Goal: Task Accomplishment & Management: Use online tool/utility

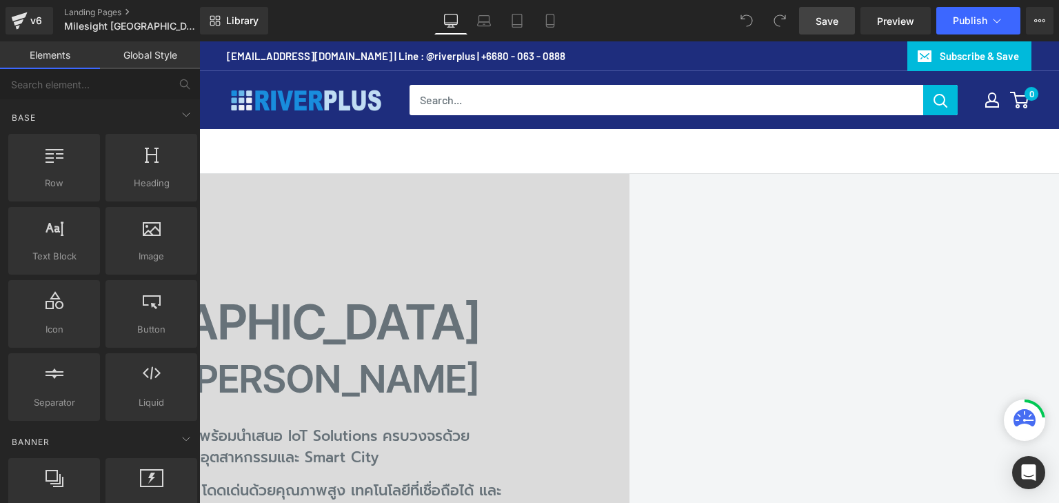
click at [831, 21] on span "Save" at bounding box center [827, 21] width 23 height 14
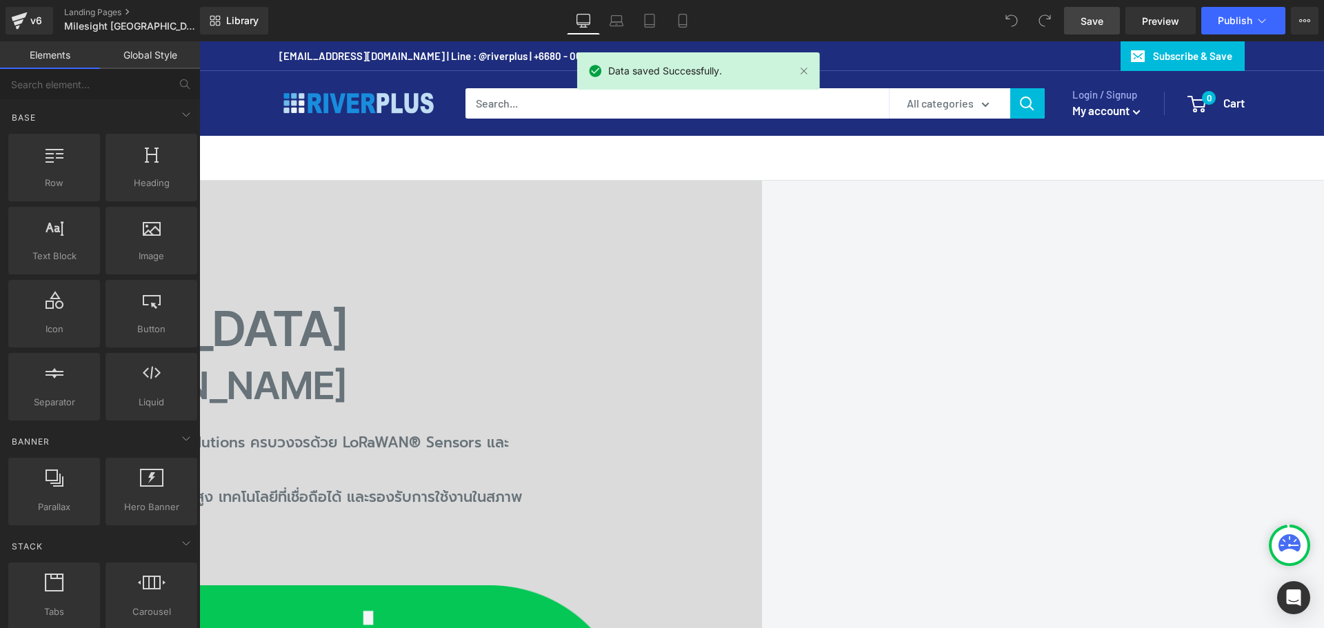
drag, startPoint x: 1217, startPoint y: 42, endPoint x: 720, endPoint y: 235, distance: 533.2
click at [720, 235] on div "Milesight Thailand Heading Authorized Partner by Riverplus Heading Riverplus Au…" at bounding box center [199, 589] width 1124 height 816
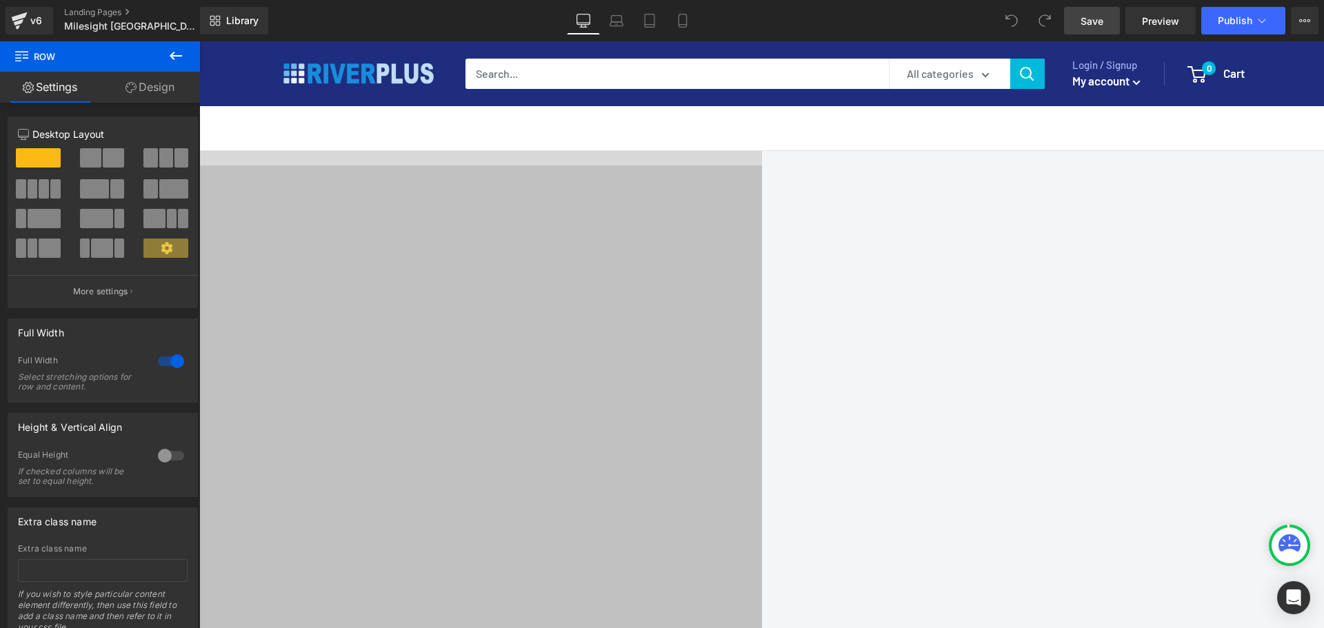
scroll to position [1792, 0]
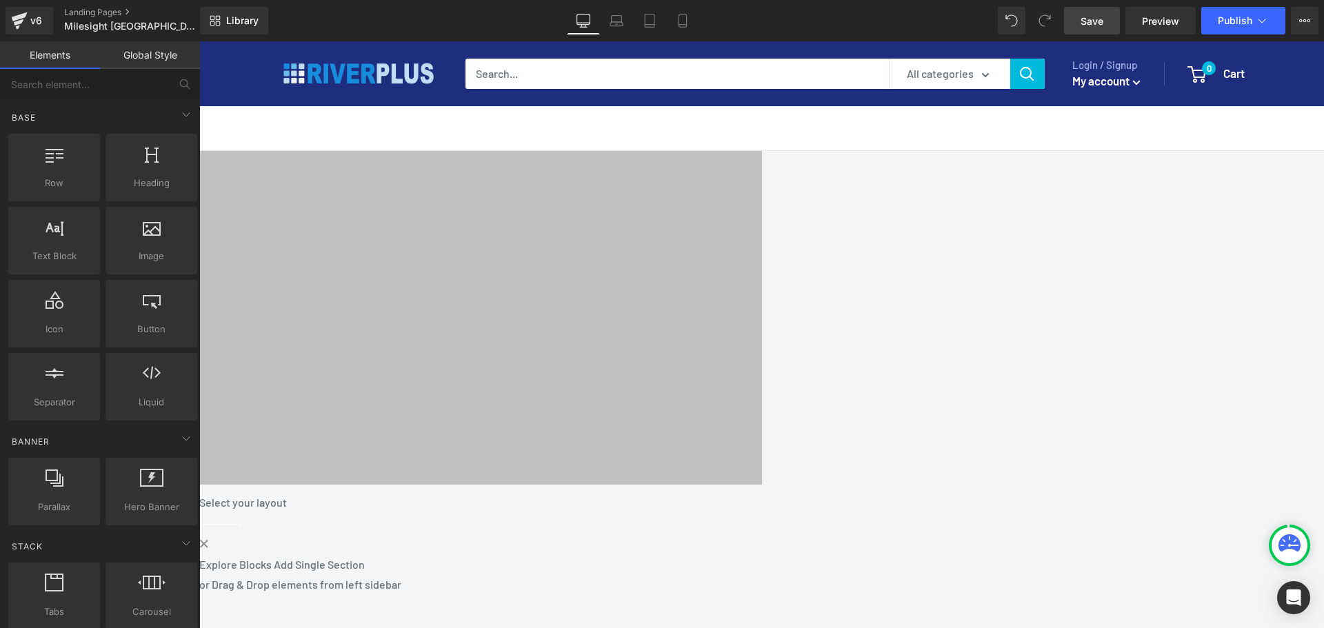
scroll to position [1938, 0]
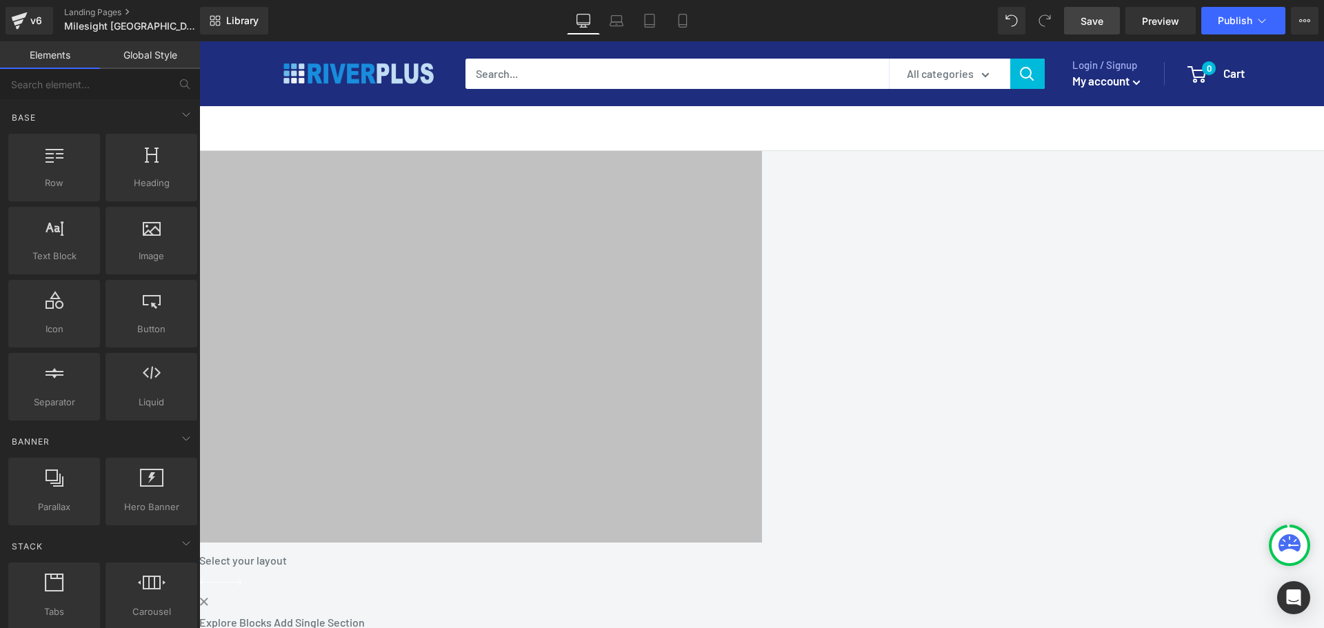
click at [199, 502] on span at bounding box center [199, 543] width 0 height 0
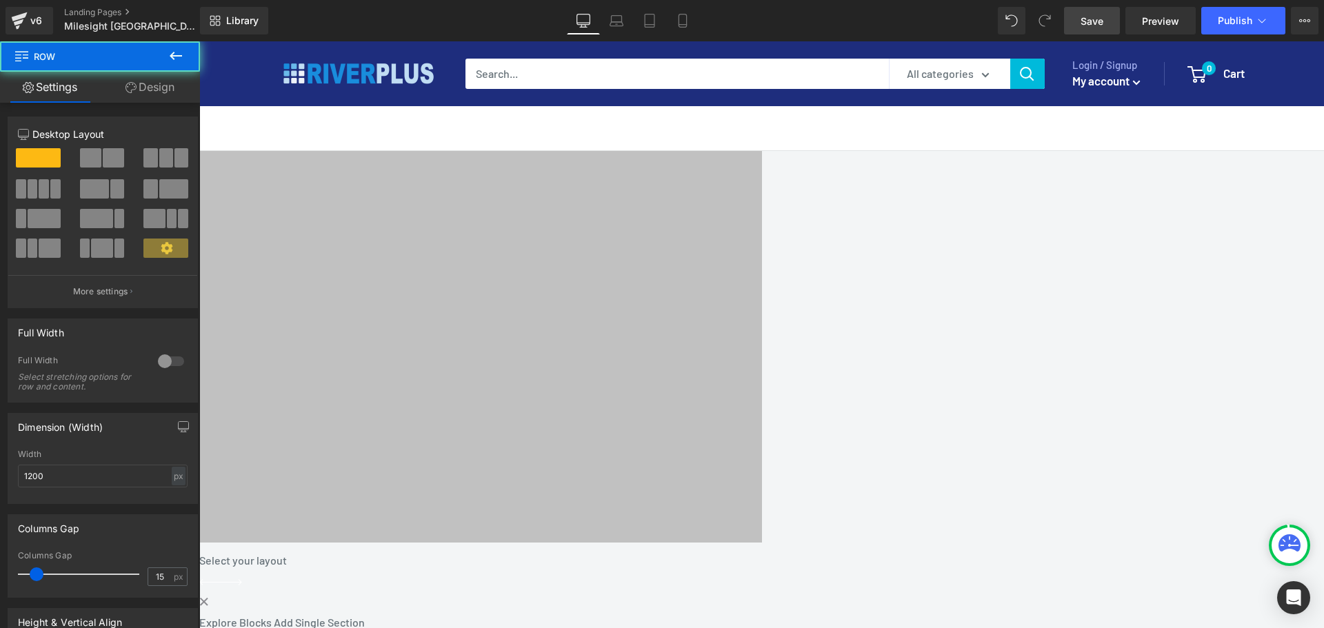
click at [199, 41] on span "Row" at bounding box center [199, 41] width 0 height 0
click at [160, 362] on div at bounding box center [170, 361] width 33 height 22
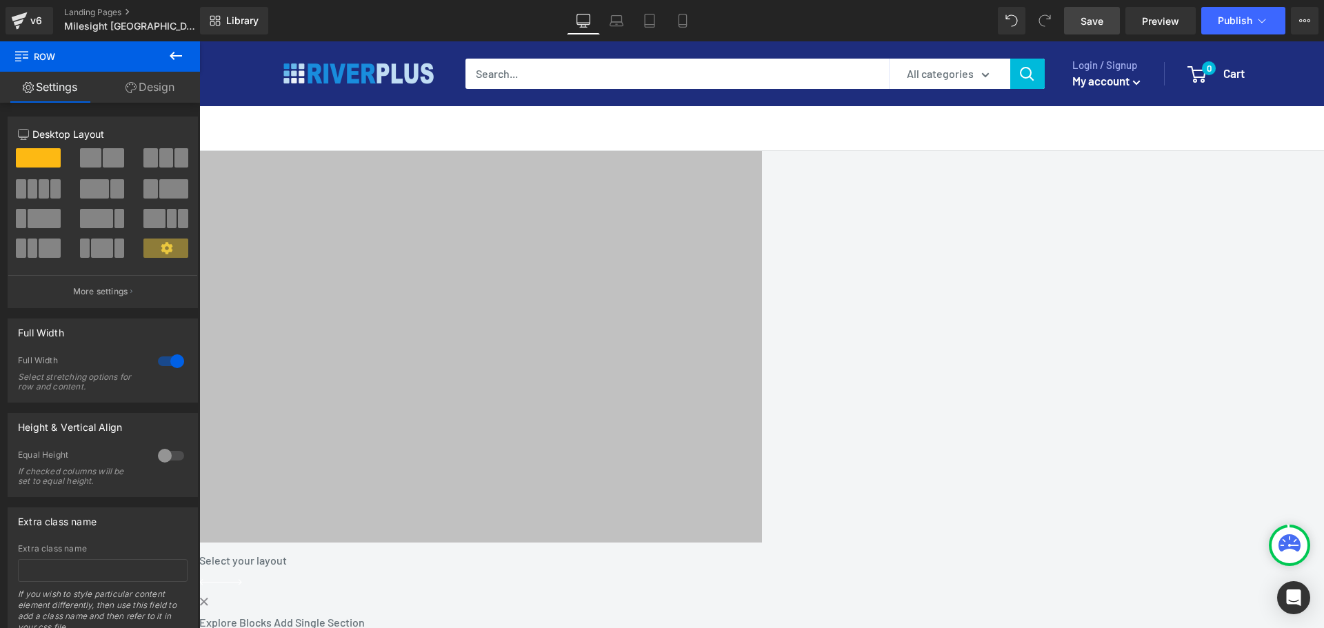
click at [157, 95] on link "Design" at bounding box center [150, 87] width 100 height 31
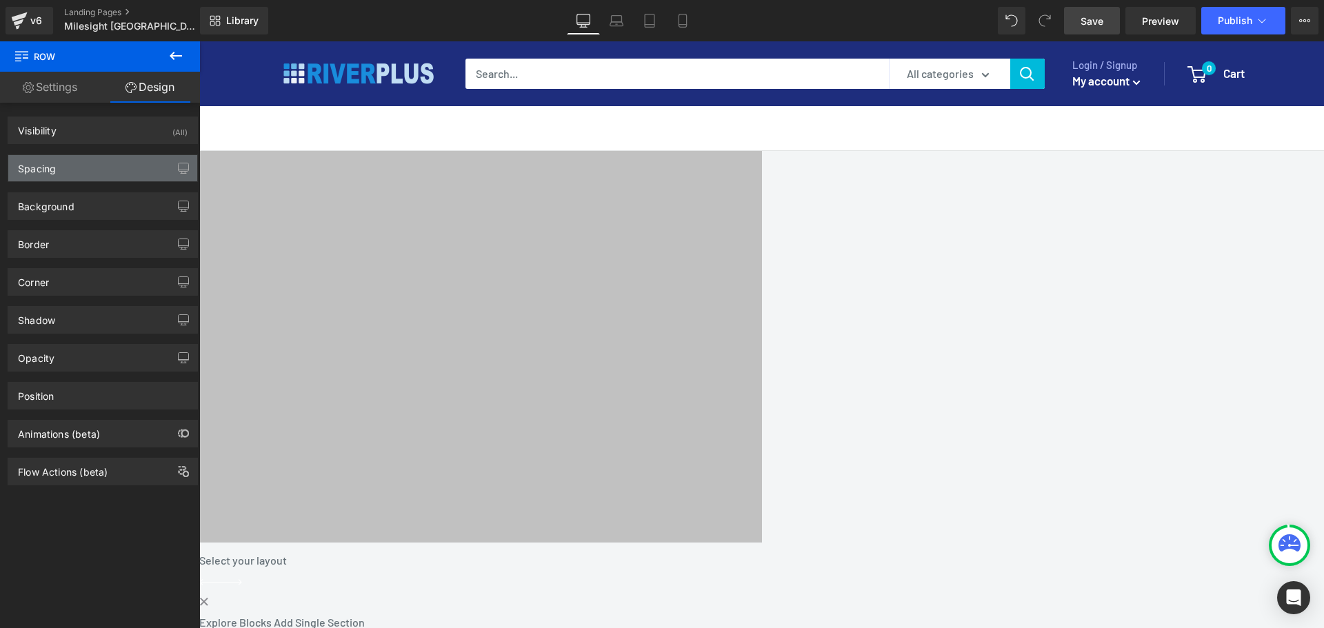
click at [80, 164] on div "Spacing" at bounding box center [102, 168] width 189 height 26
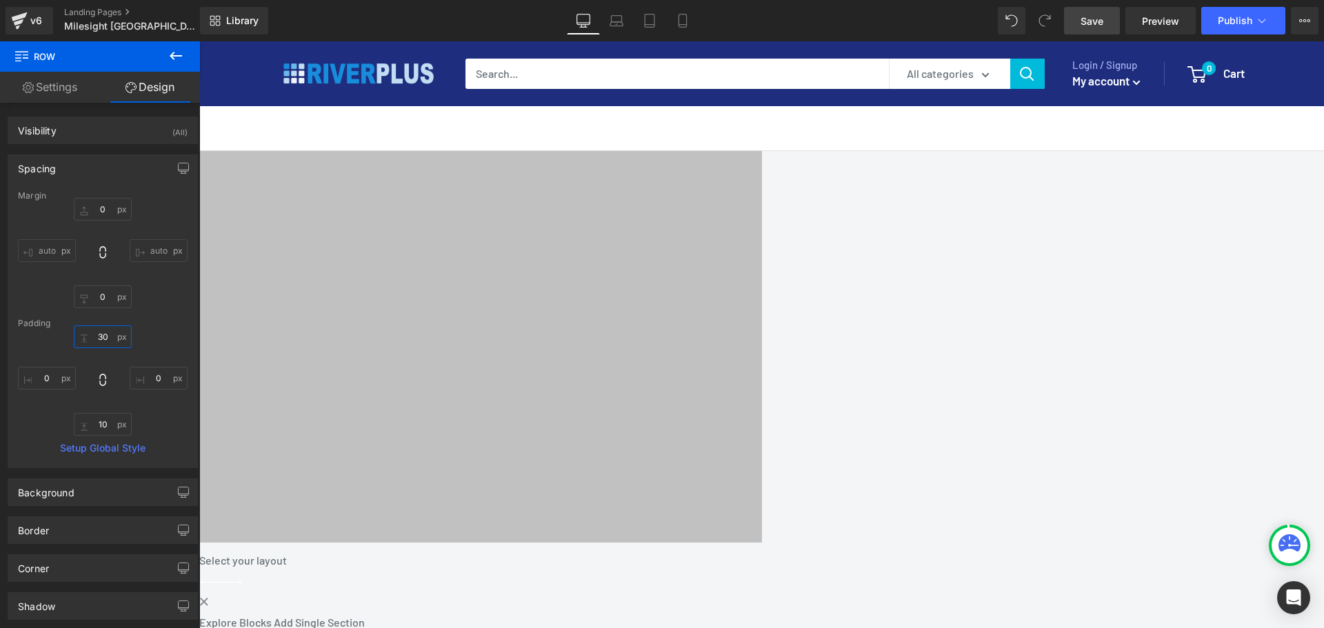
click at [103, 340] on input "30" at bounding box center [103, 336] width 58 height 23
type input "80"
click at [109, 429] on input "10" at bounding box center [103, 424] width 58 height 23
type input "80"
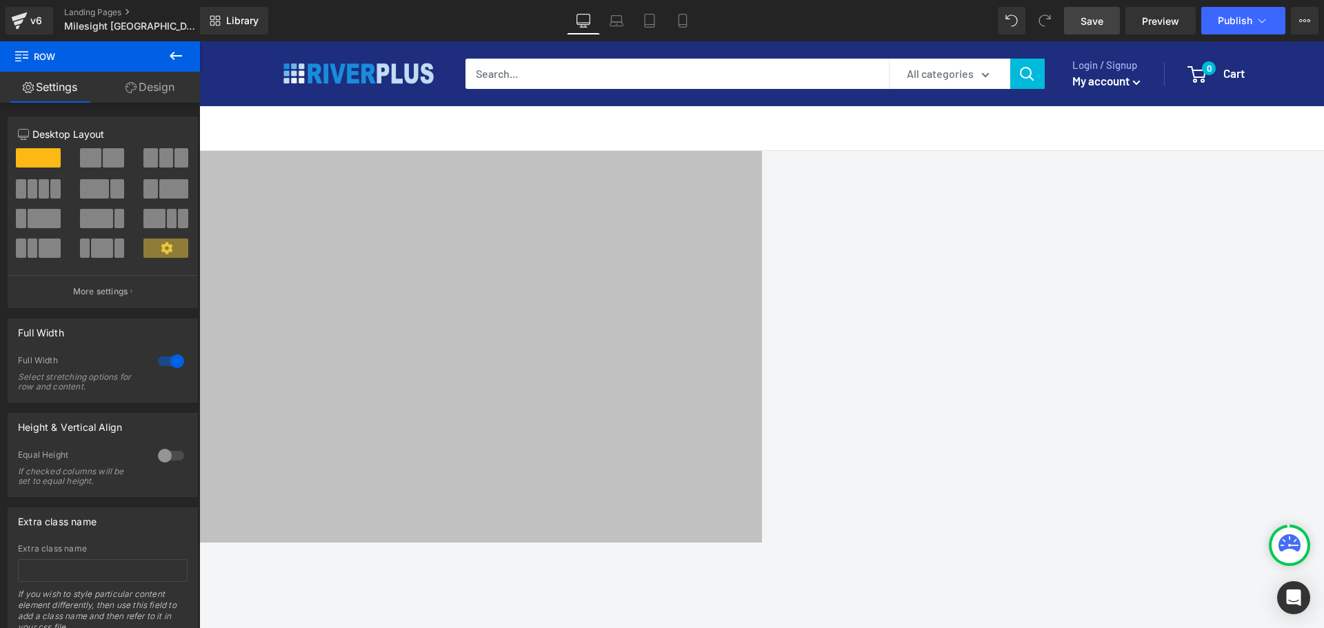
click at [169, 63] on icon at bounding box center [176, 56] width 17 height 17
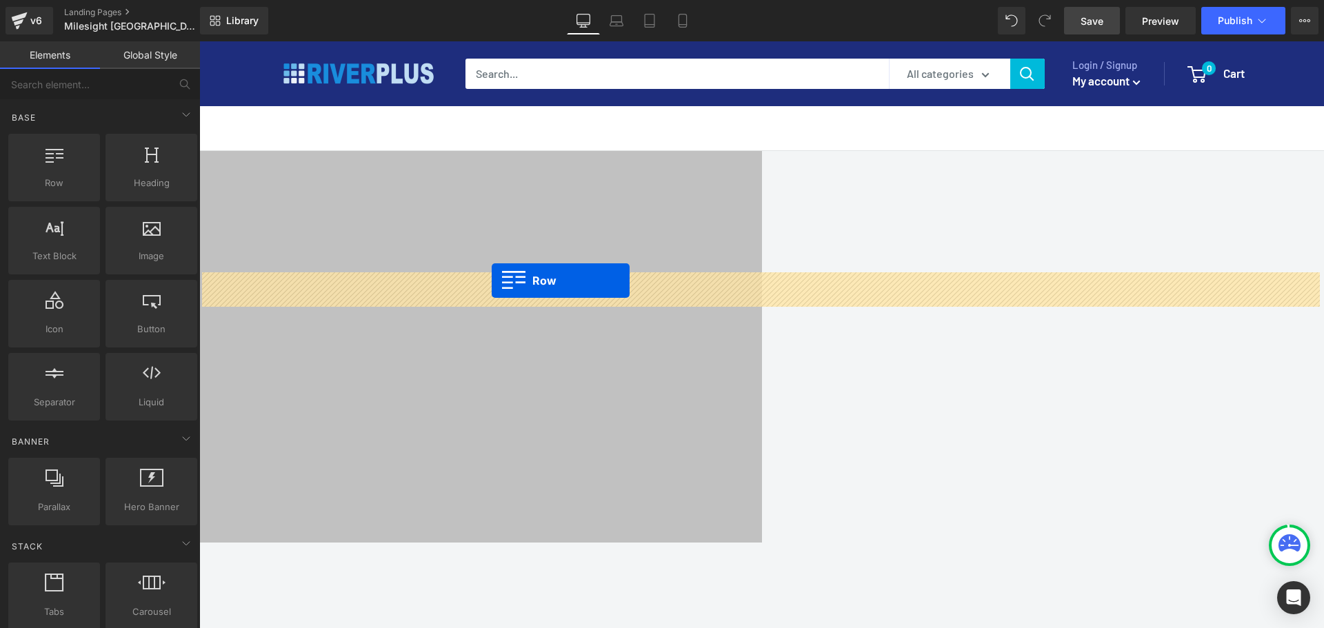
drag, startPoint x: 237, startPoint y: 212, endPoint x: 492, endPoint y: 281, distance: 263.4
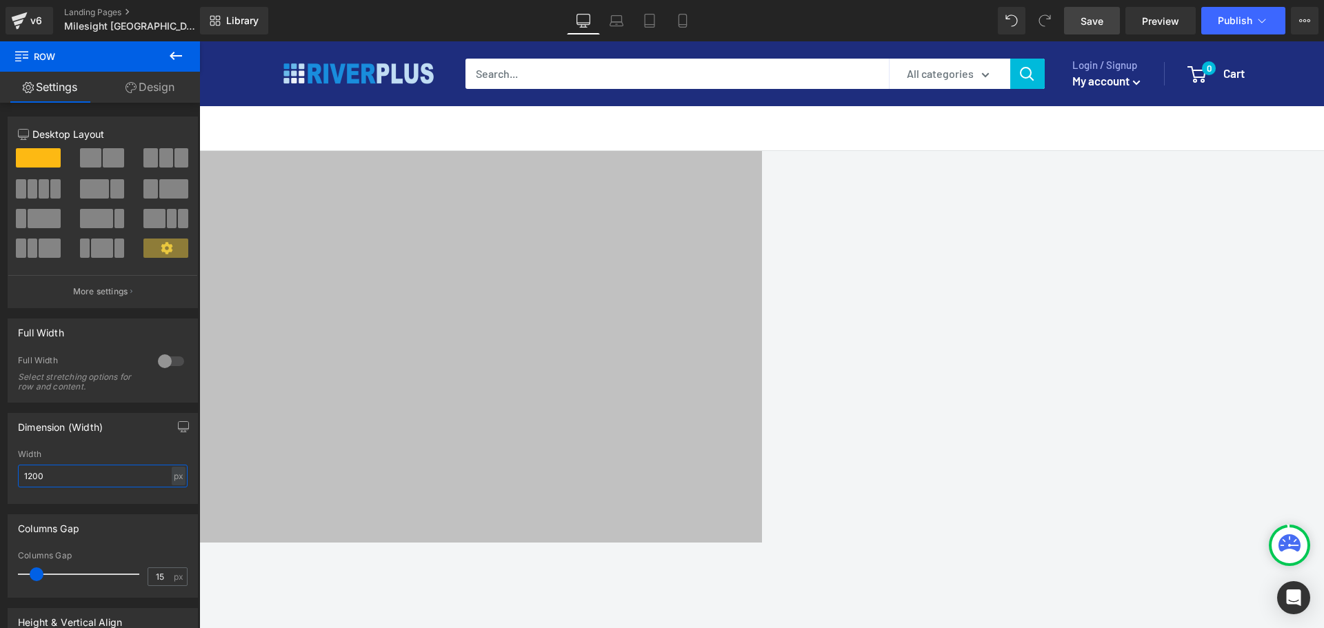
drag, startPoint x: 61, startPoint y: 480, endPoint x: -7, endPoint y: 476, distance: 67.6
click at [0, 476] on html "Row You are previewing how the will restyle your page. You can not edit Element…" at bounding box center [662, 314] width 1324 height 628
type input "1400"
click at [287, 502] on div "80px" at bounding box center [199, 632] width 1124 height 55
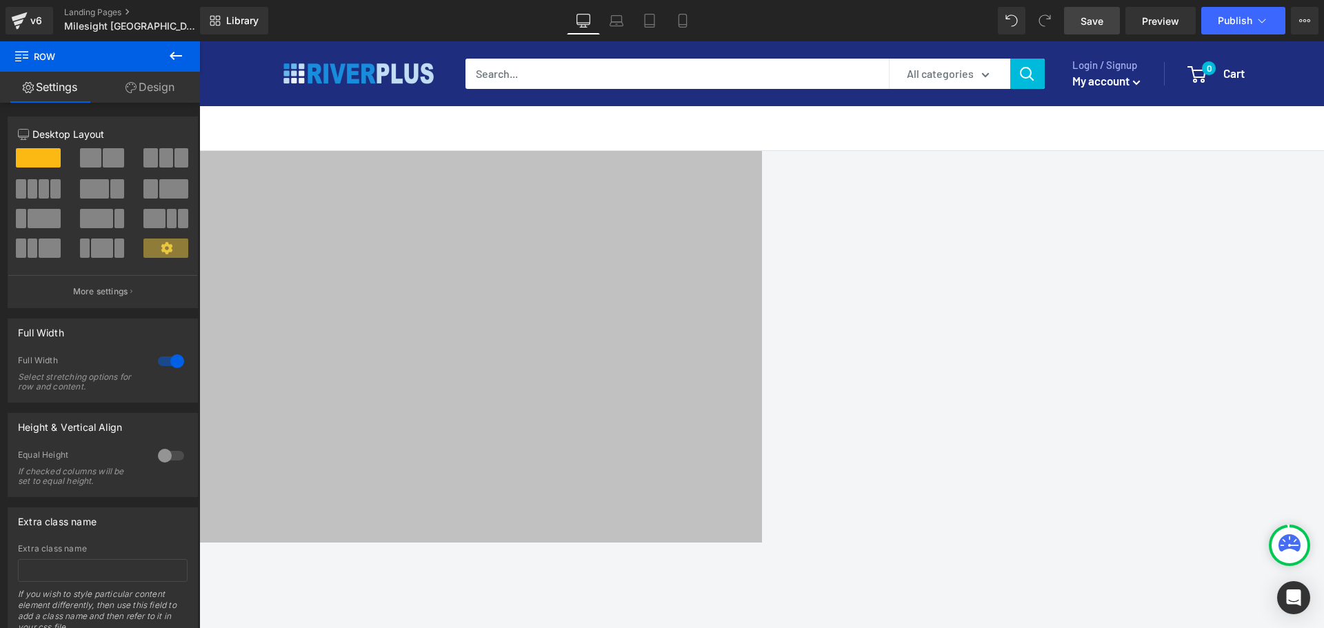
click at [158, 84] on link "Design" at bounding box center [150, 87] width 100 height 31
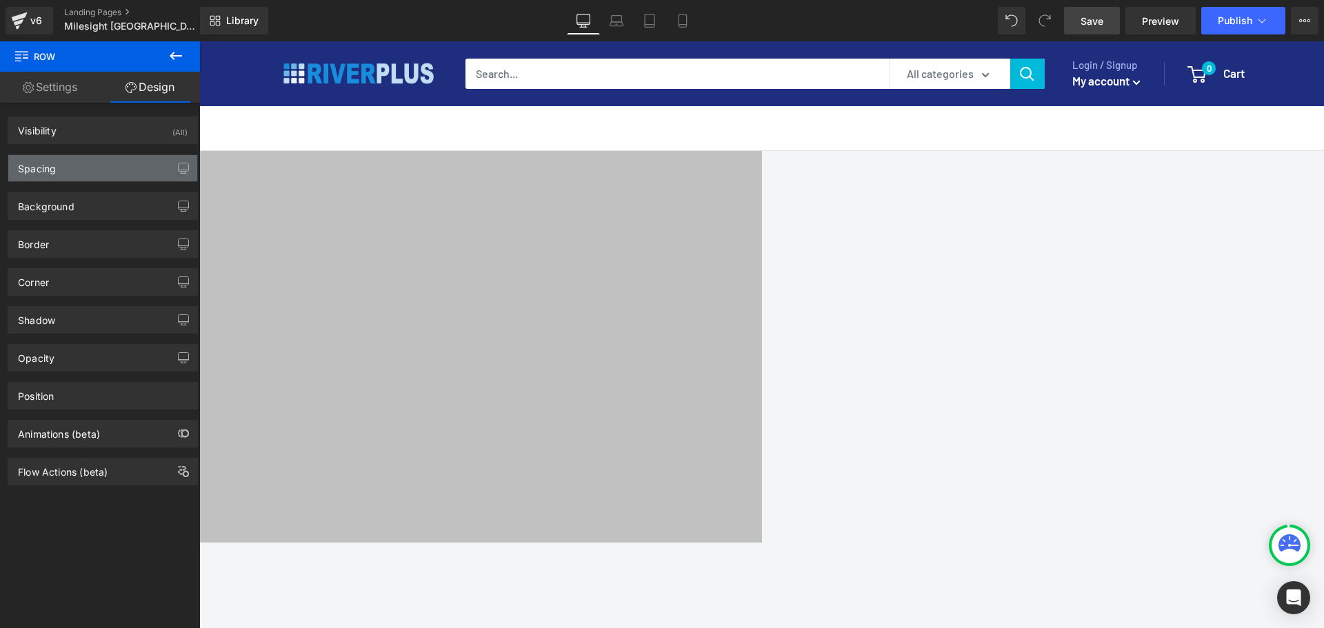
click at [46, 166] on div "Spacing" at bounding box center [37, 164] width 38 height 19
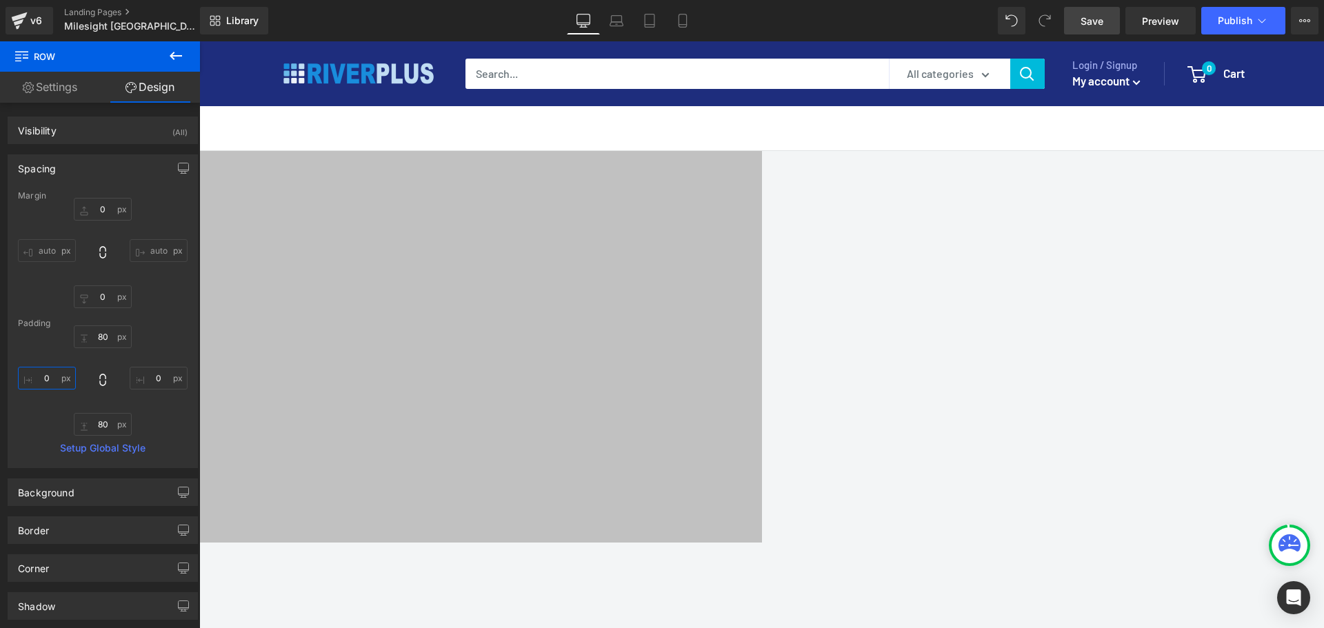
click at [57, 383] on input "0" at bounding box center [47, 378] width 58 height 23
type input "40"
click at [160, 374] on input "0" at bounding box center [159, 378] width 58 height 23
type input "40"
click at [360, 502] on div "80px" at bounding box center [199, 632] width 1069 height 55
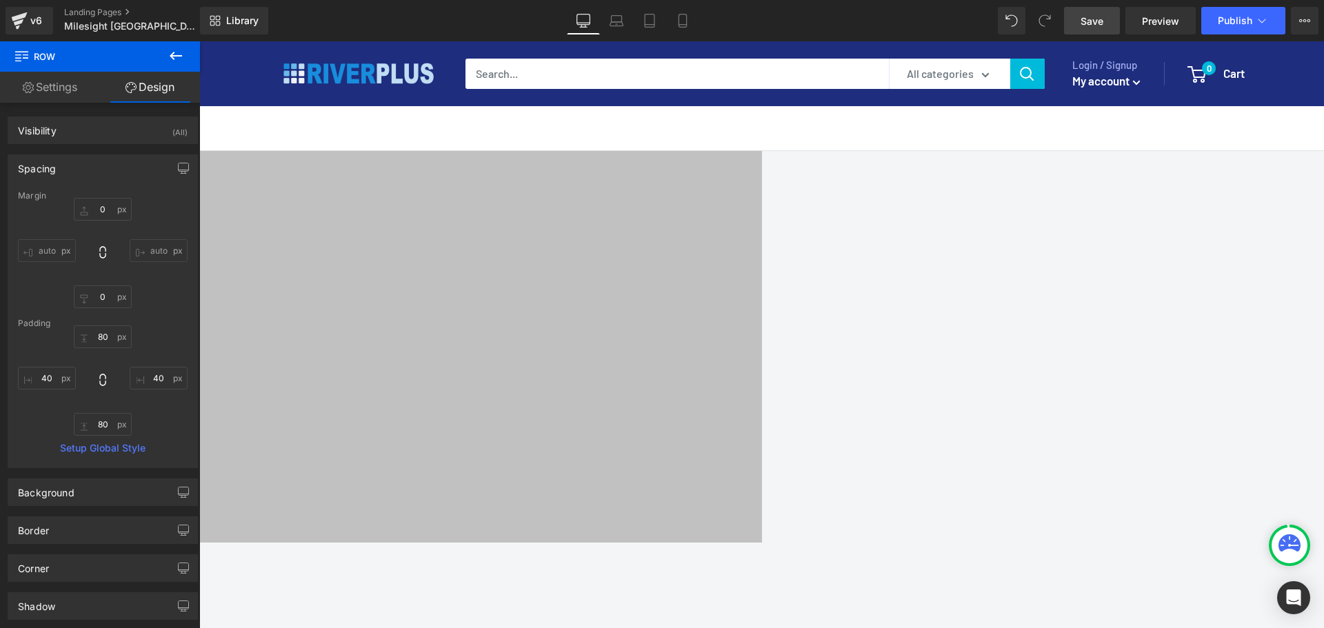
click at [348, 502] on div "Row" at bounding box center [147, 602] width 965 height 8
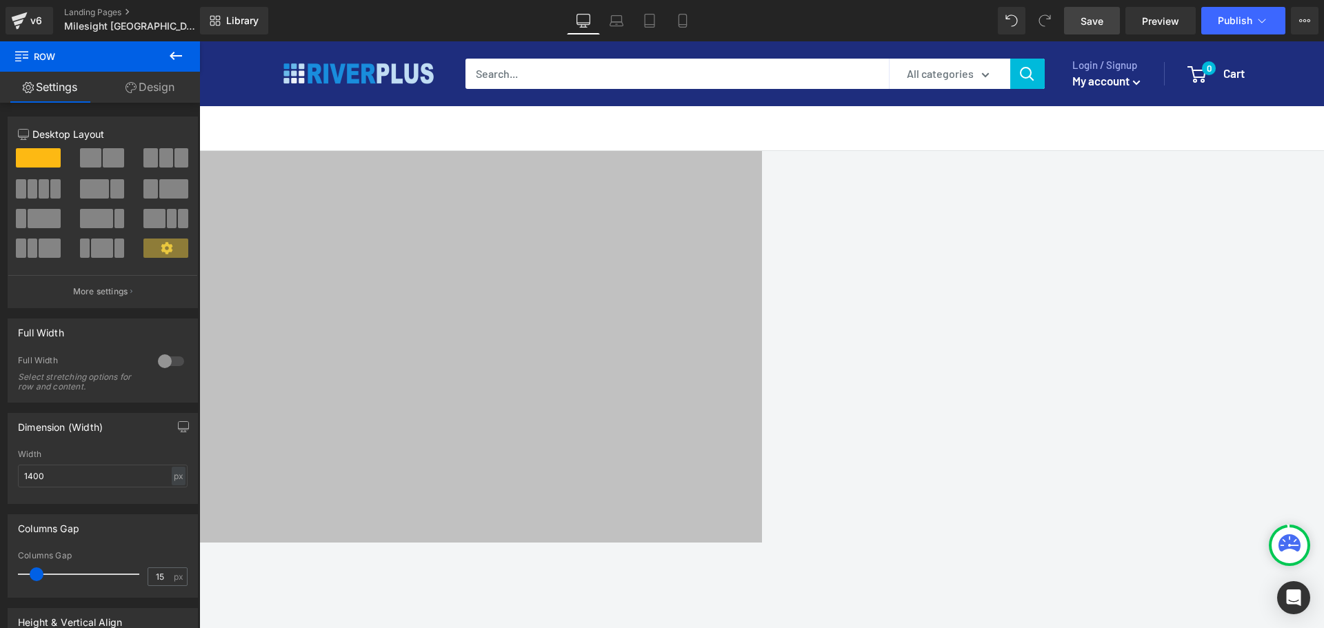
click at [172, 56] on icon at bounding box center [176, 56] width 12 height 8
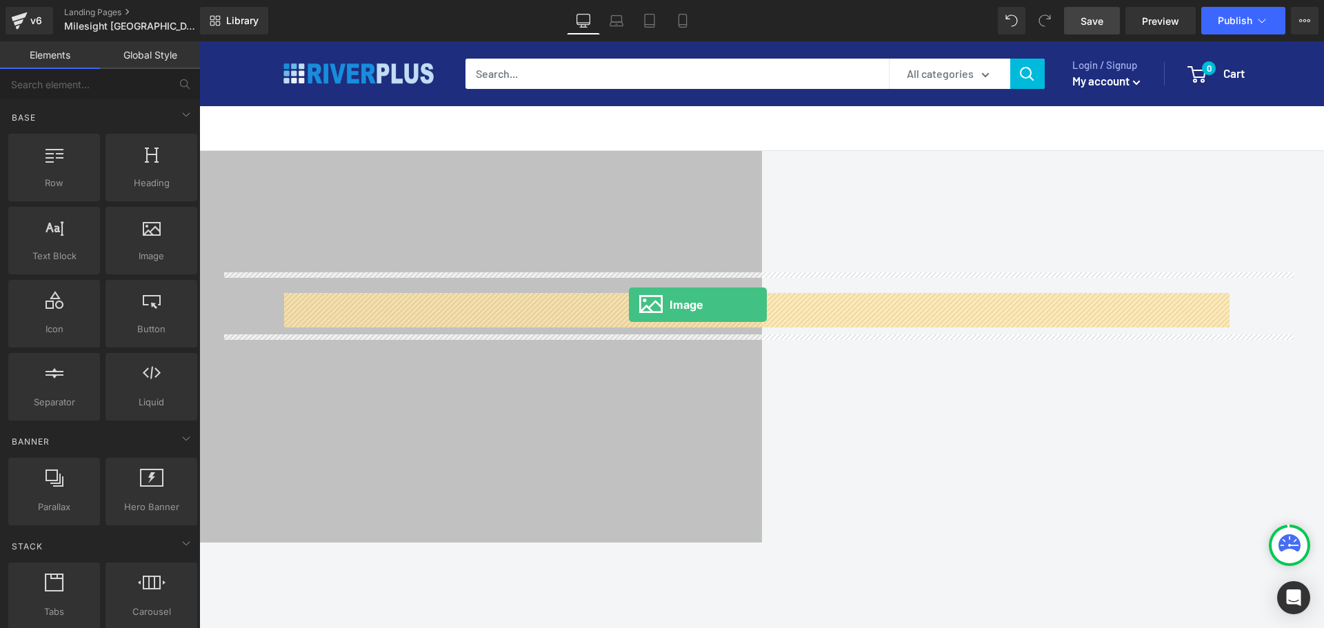
drag, startPoint x: 351, startPoint y: 280, endPoint x: 629, endPoint y: 305, distance: 278.9
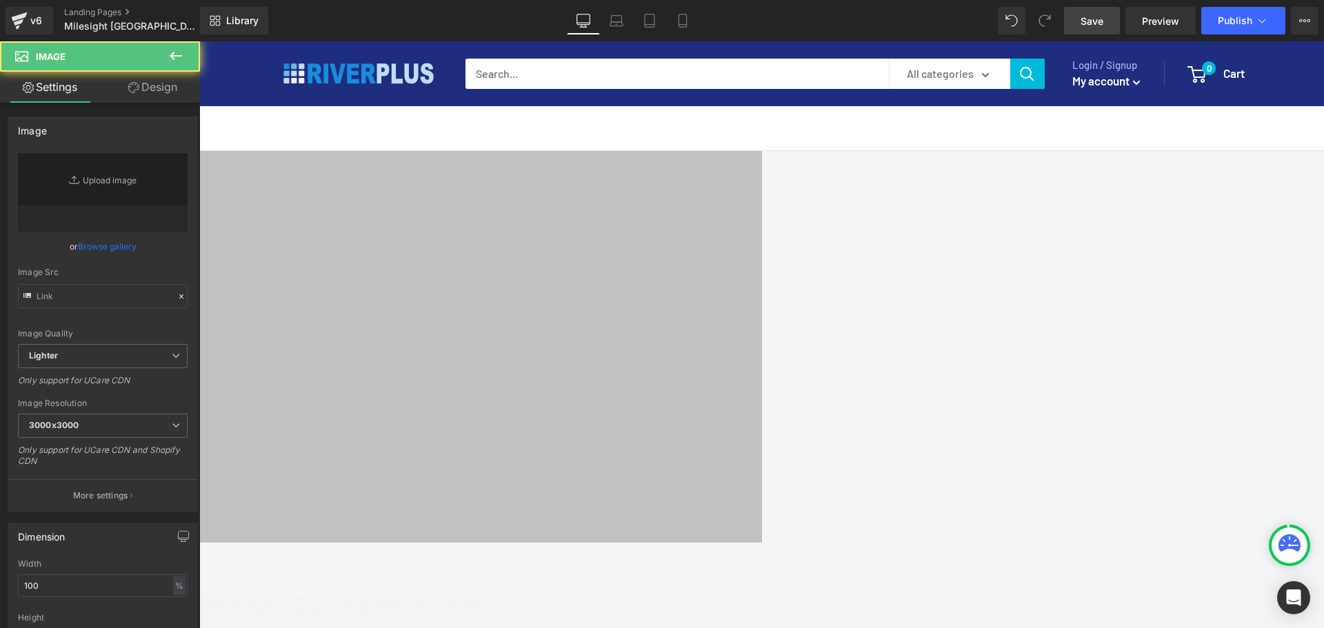
type input "//[DOMAIN_NAME][URL]"
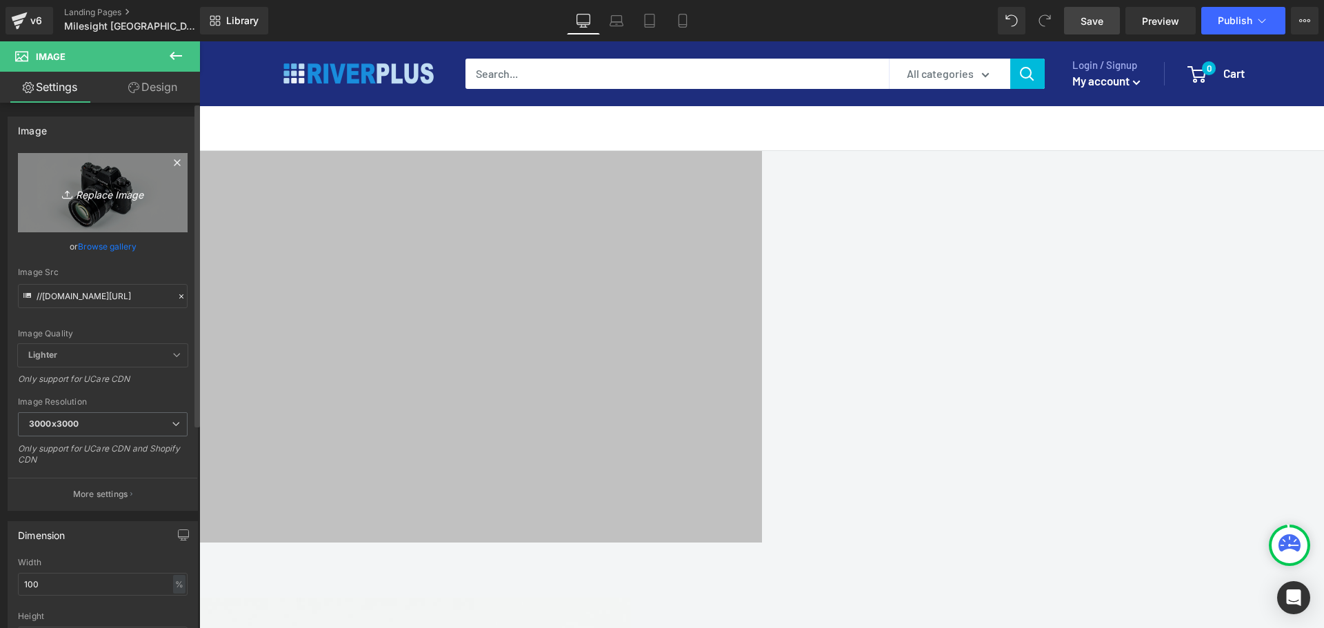
click at [108, 202] on link "Replace Image" at bounding box center [103, 192] width 170 height 79
type input "C:\fakepath\milesight-iot-cloud-software.png"
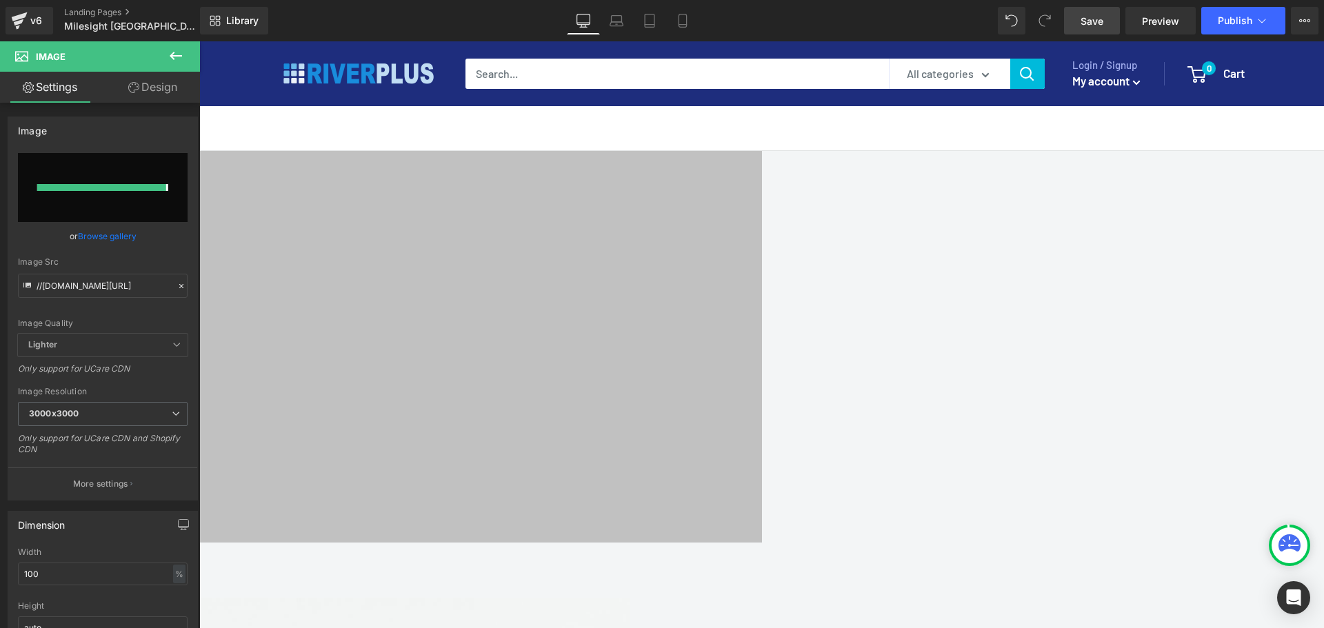
type input "[URL][DOMAIN_NAME]"
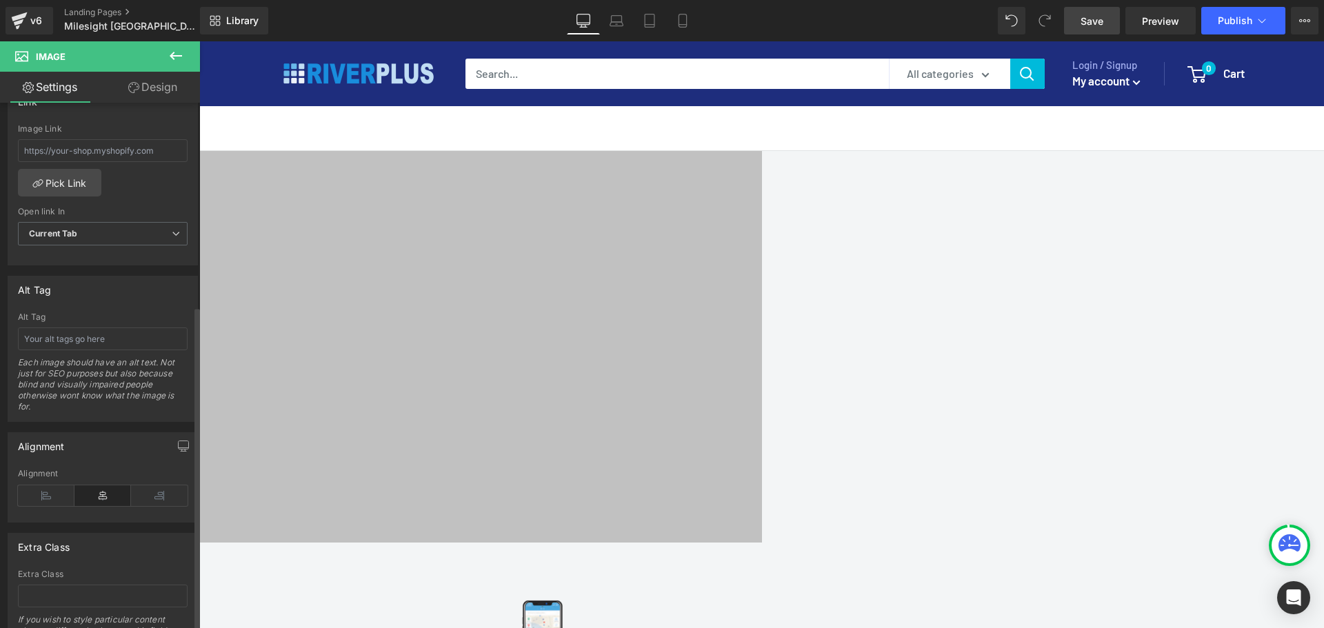
scroll to position [699, 0]
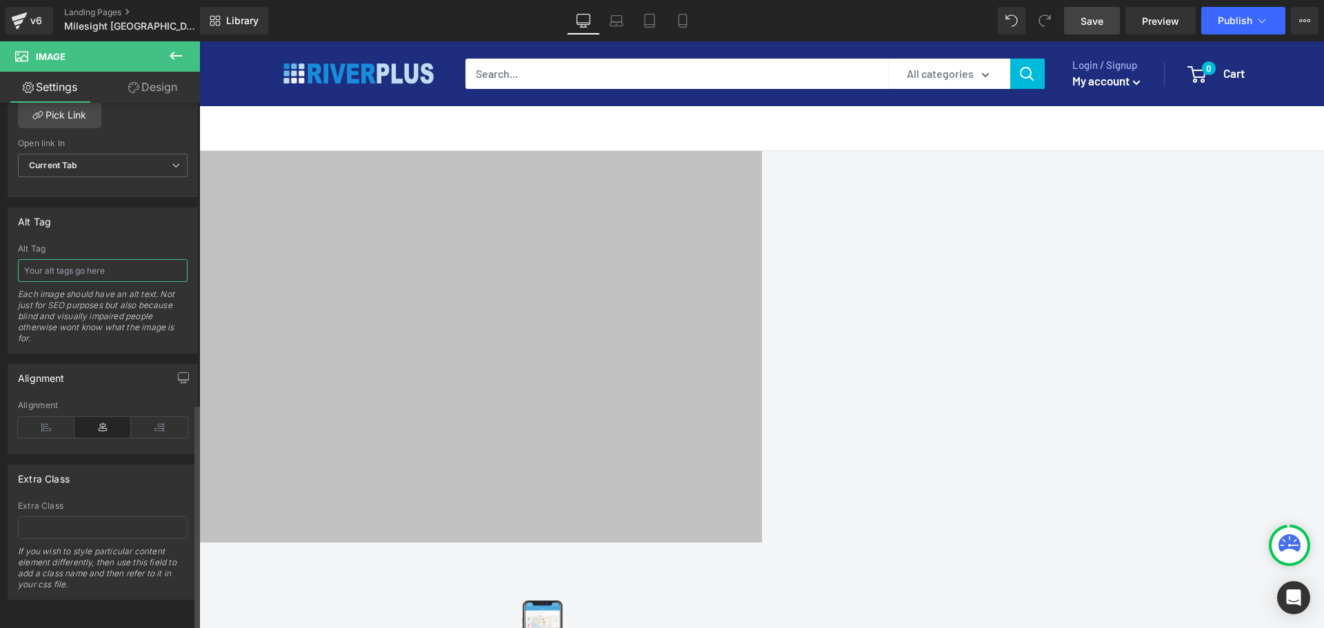
click at [70, 259] on input "text" at bounding box center [103, 270] width 170 height 23
click at [77, 502] on input "text" at bounding box center [103, 527] width 170 height 23
click at [85, 260] on input "text" at bounding box center [103, 270] width 170 height 23
paste input "milesight iot cloud software"
type input "milesight iot cloud software"
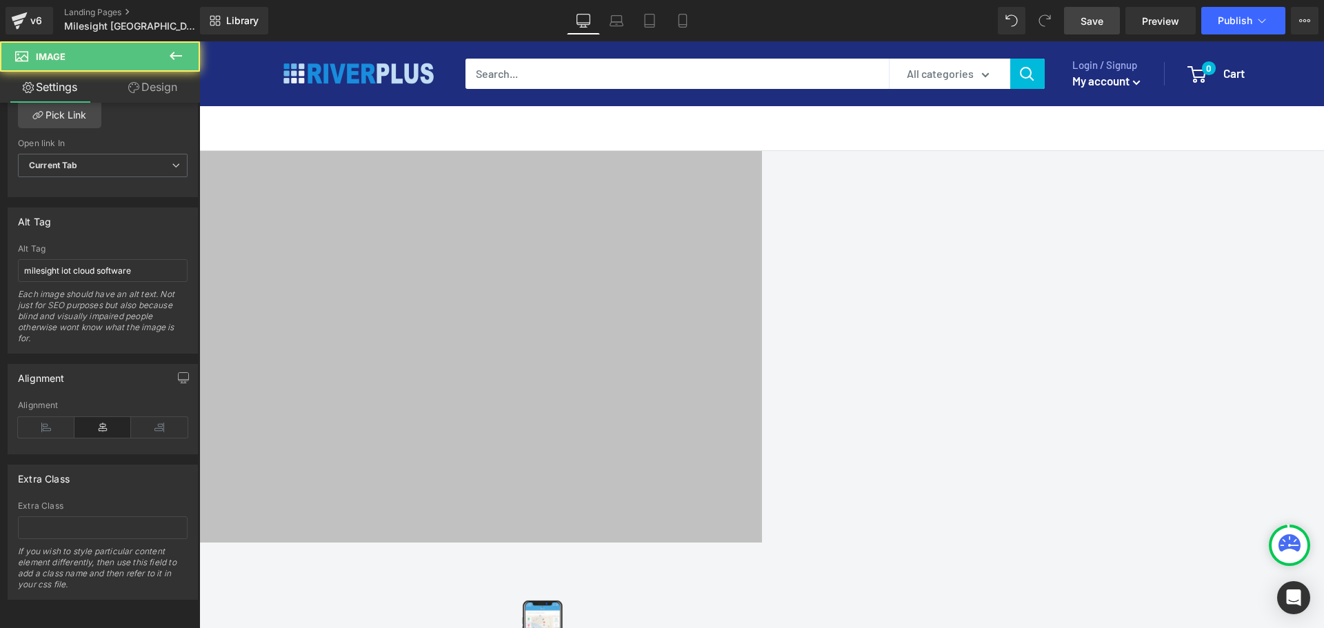
click at [1058, 17] on span "Save" at bounding box center [1091, 21] width 23 height 14
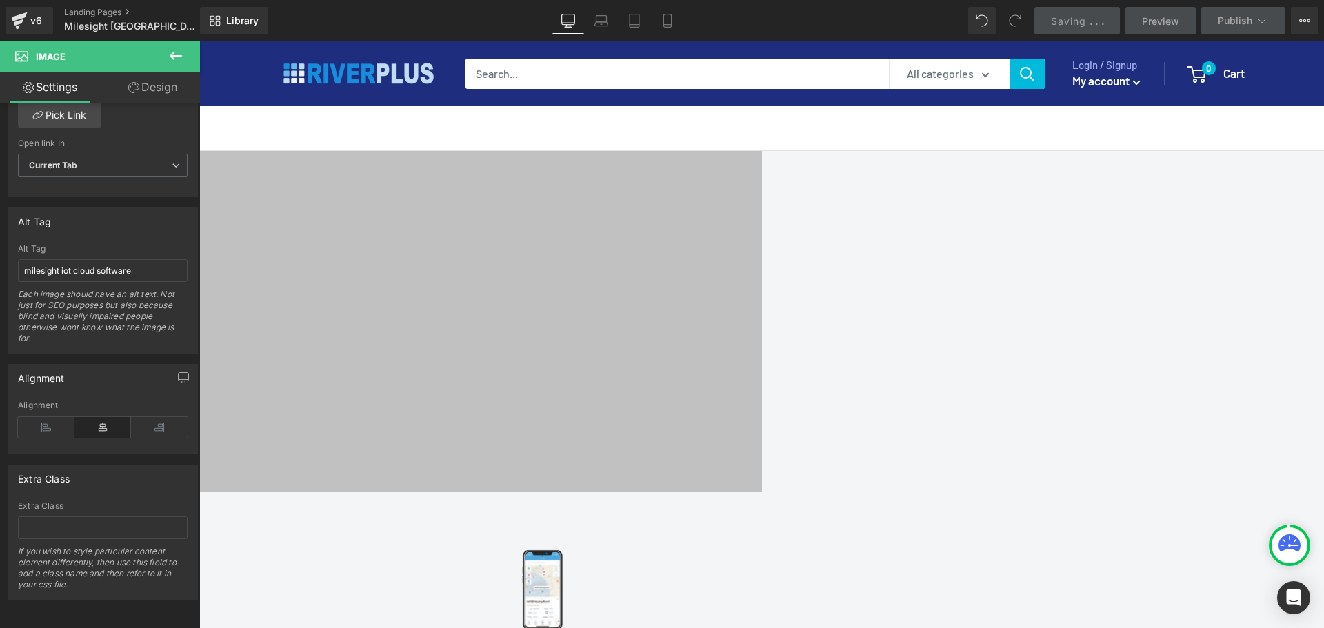
scroll to position [2076, 0]
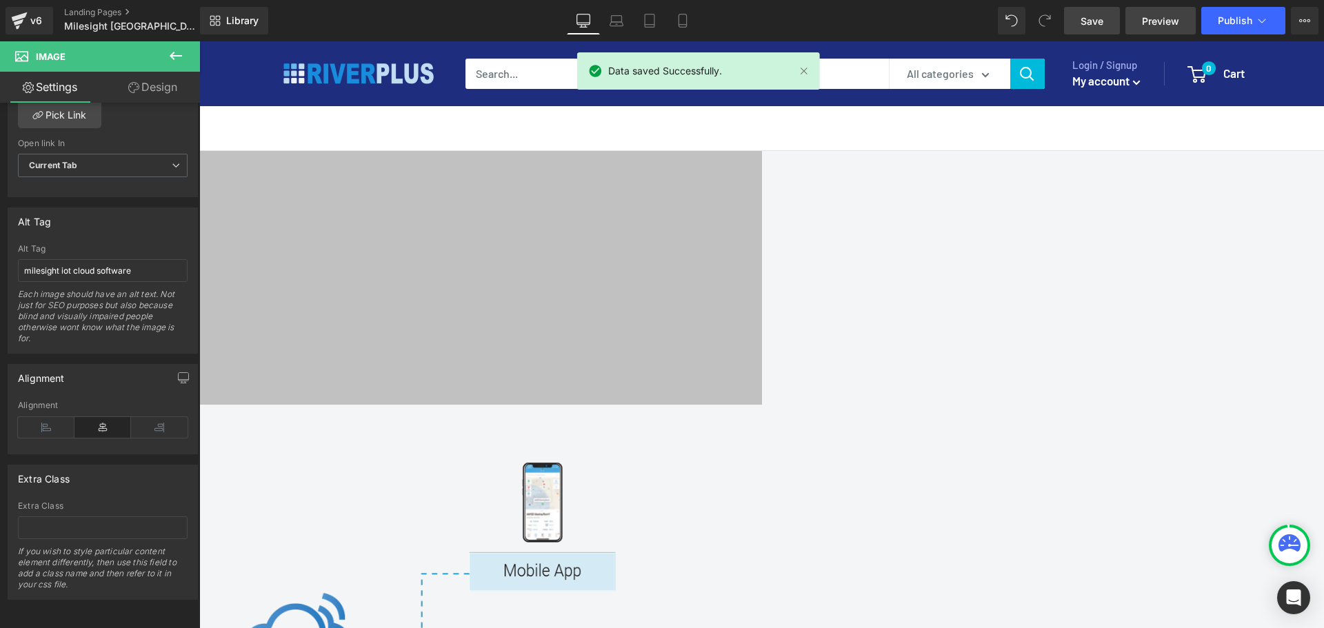
click at [1058, 21] on span "Preview" at bounding box center [1160, 21] width 37 height 14
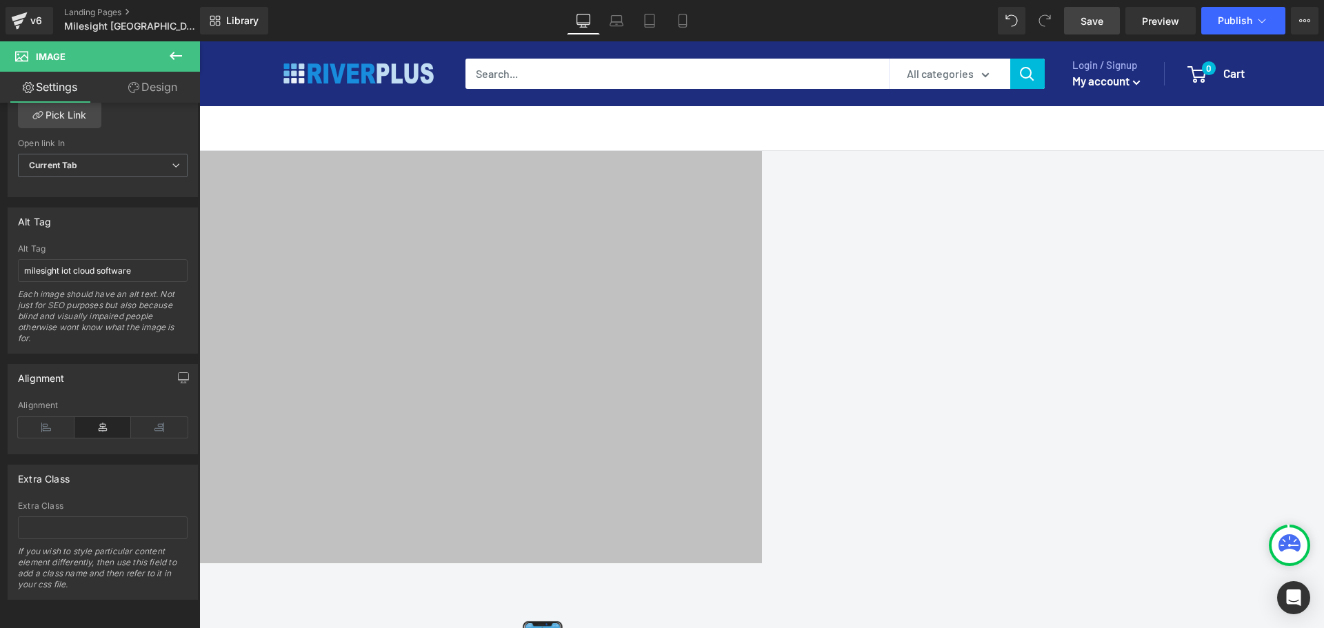
scroll to position [1869, 0]
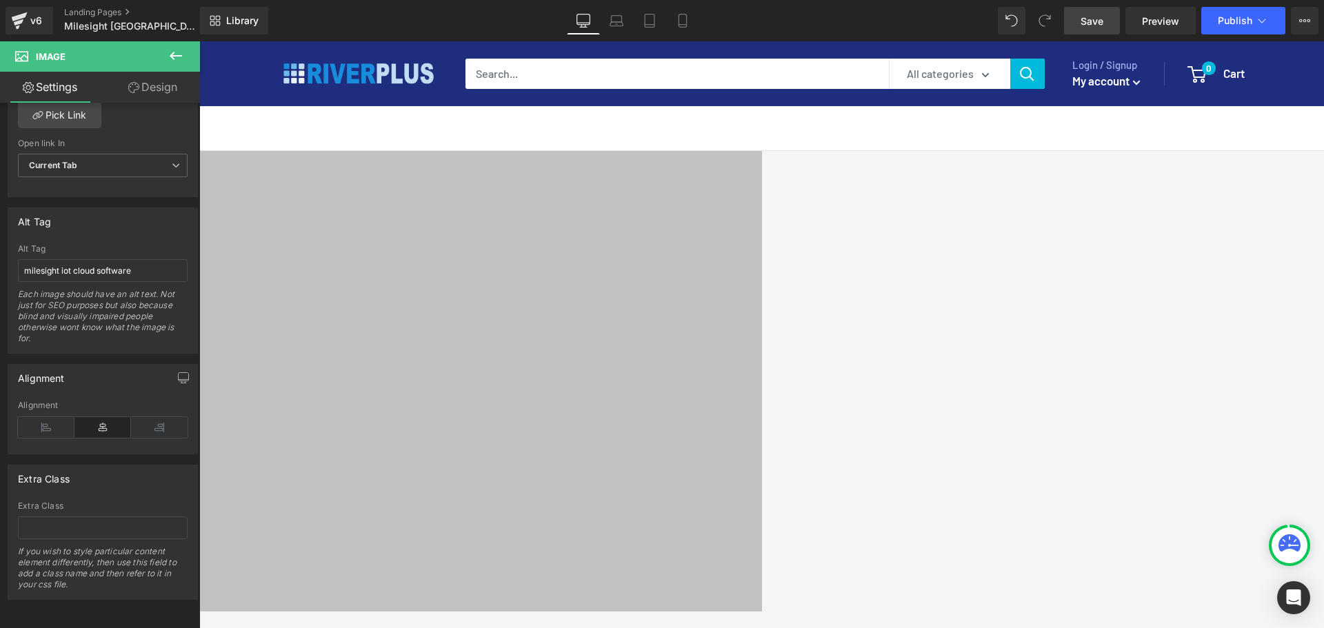
click at [181, 61] on icon at bounding box center [176, 56] width 17 height 17
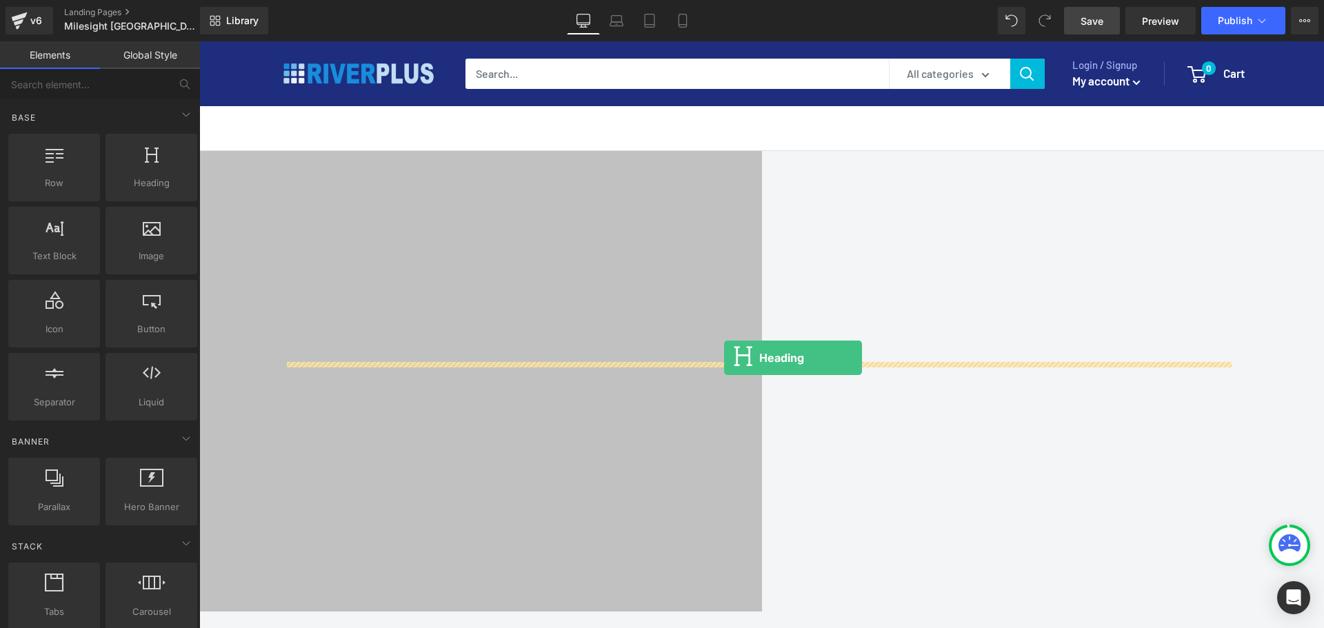
drag, startPoint x: 350, startPoint y: 223, endPoint x: 724, endPoint y: 358, distance: 398.0
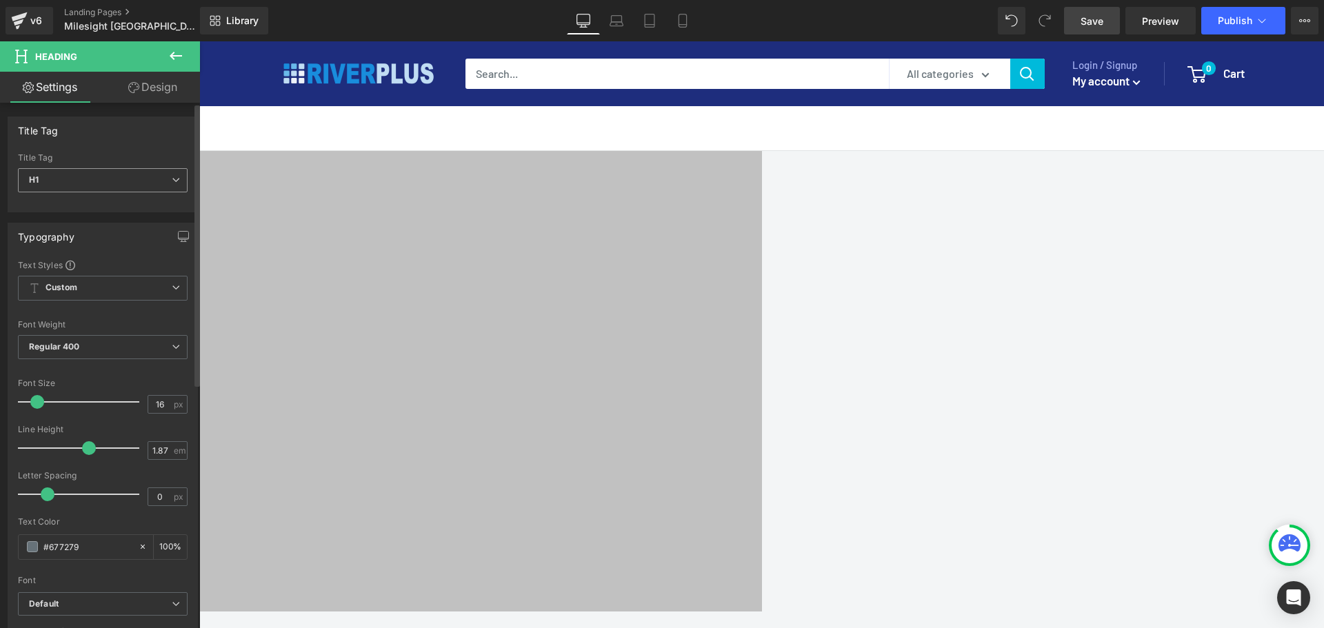
click at [58, 183] on span "H1" at bounding box center [103, 180] width 170 height 24
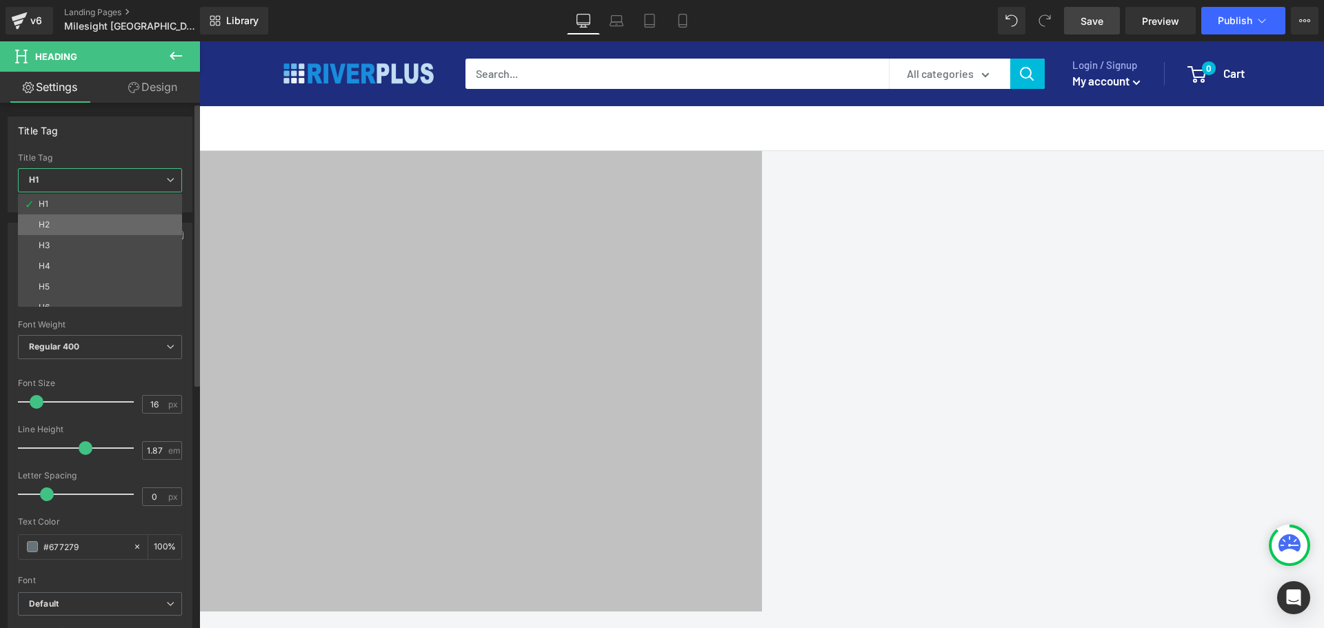
drag, startPoint x: 92, startPoint y: 232, endPoint x: 82, endPoint y: 227, distance: 11.1
click at [82, 227] on li "H2" at bounding box center [103, 224] width 170 height 21
type input "100"
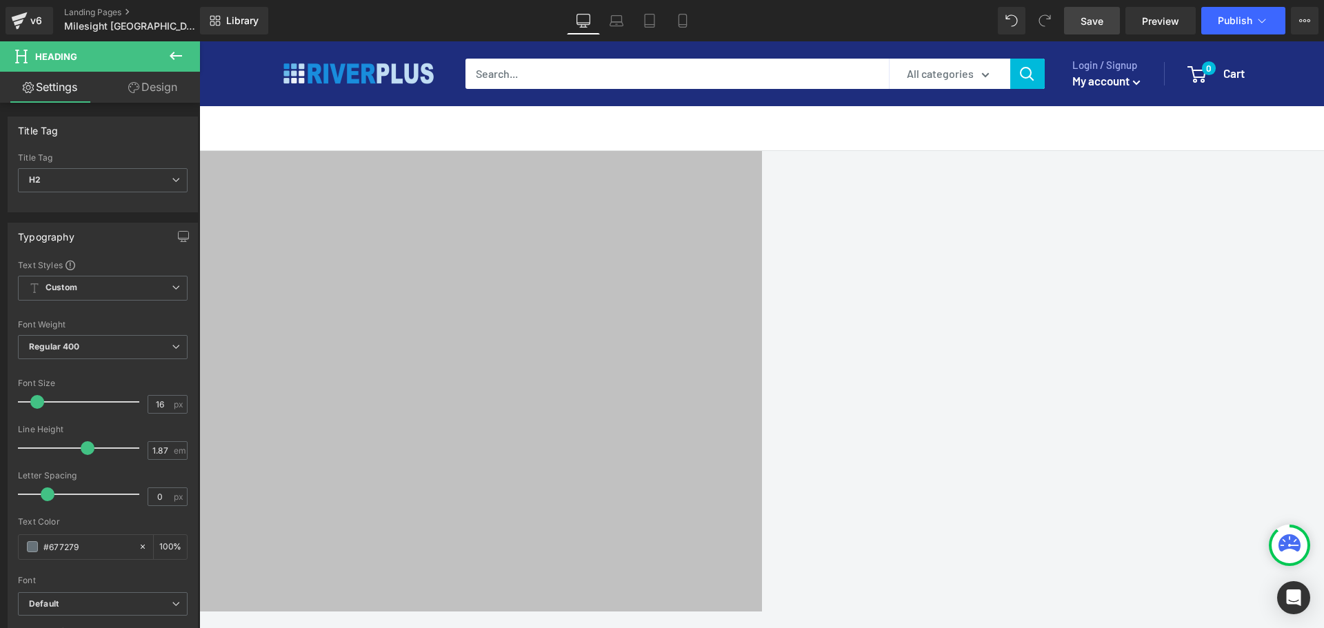
paste div
drag, startPoint x: 823, startPoint y: 392, endPoint x: 629, endPoint y: 392, distance: 194.4
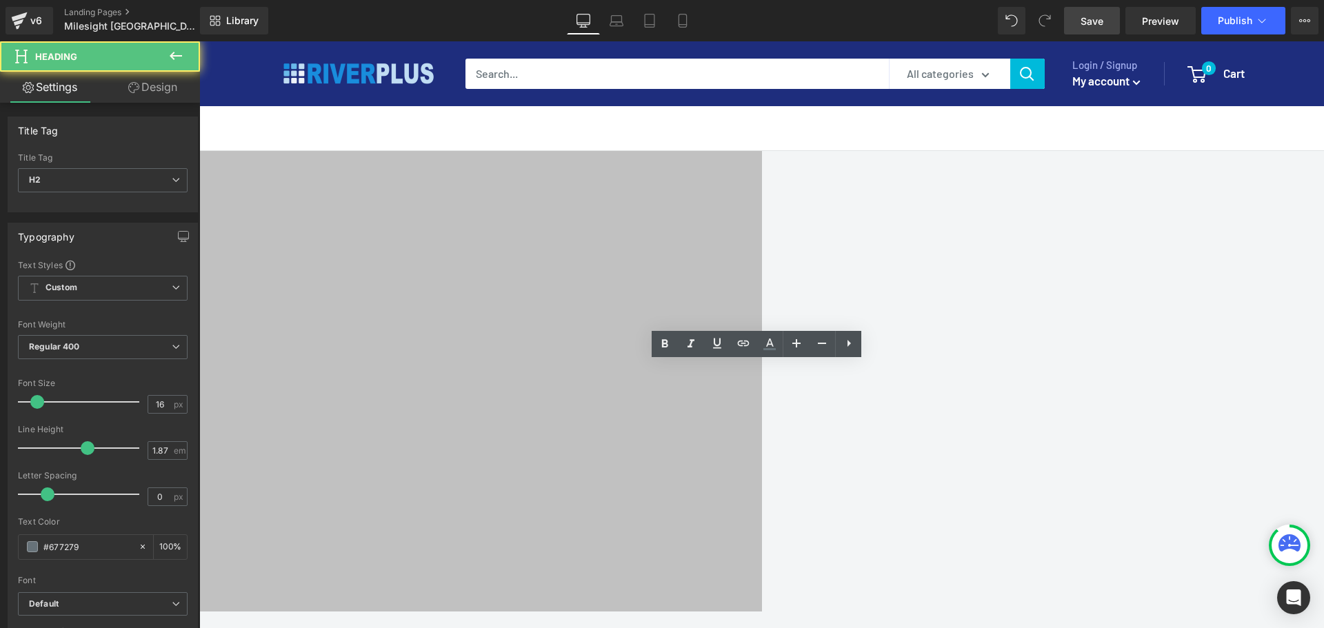
copy div "Milesight IoT Cloud"
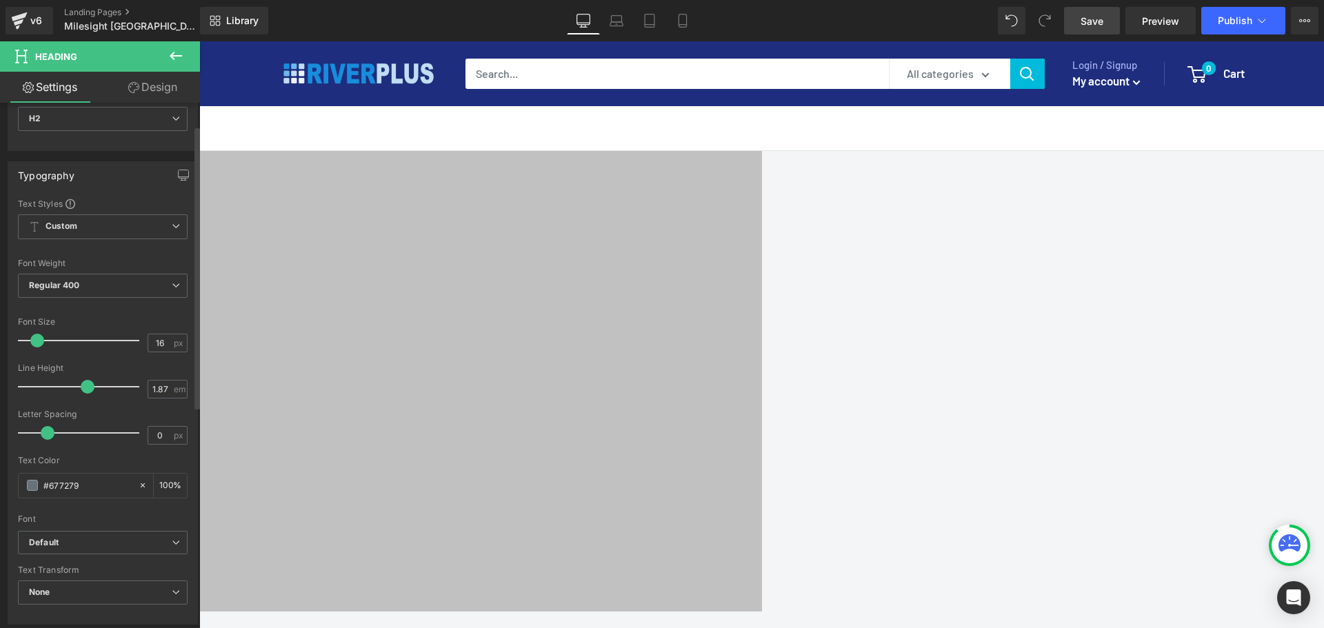
scroll to position [138, 0]
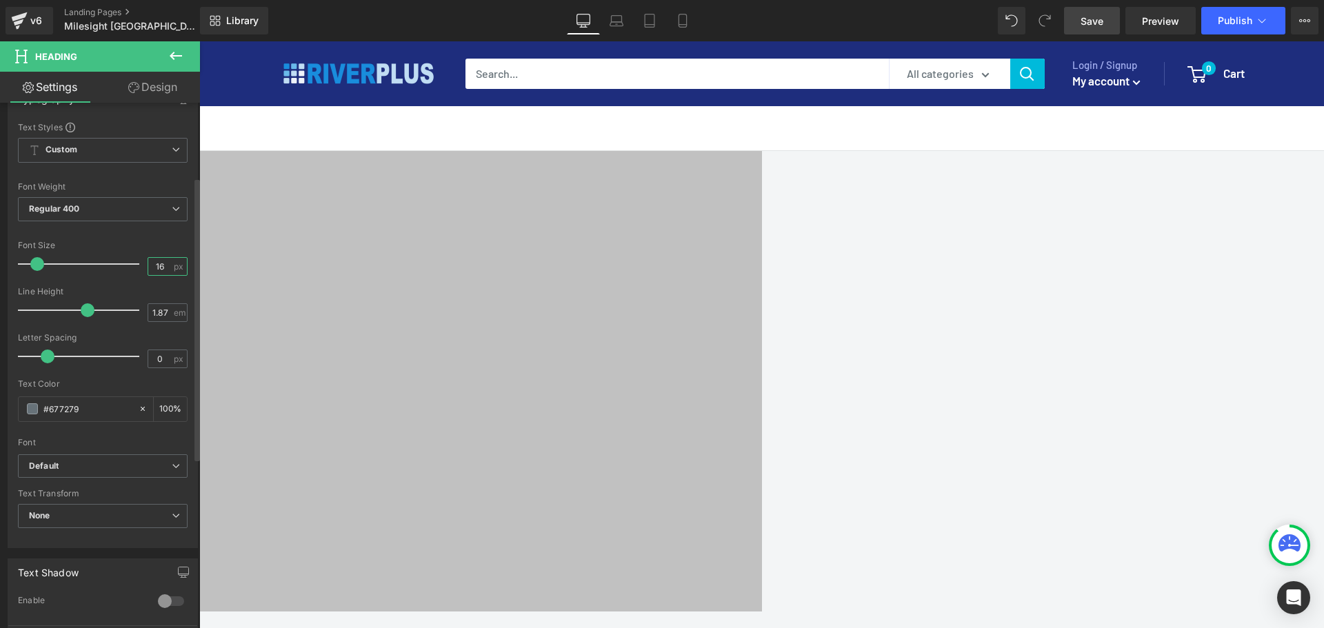
click at [158, 263] on input "16" at bounding box center [160, 266] width 24 height 17
click at [159, 263] on input "16" at bounding box center [160, 266] width 24 height 17
drag, startPoint x: 159, startPoint y: 263, endPoint x: 137, endPoint y: 264, distance: 21.4
click at [137, 264] on div "Font Size 16 px" at bounding box center [103, 264] width 170 height 46
type input "4"
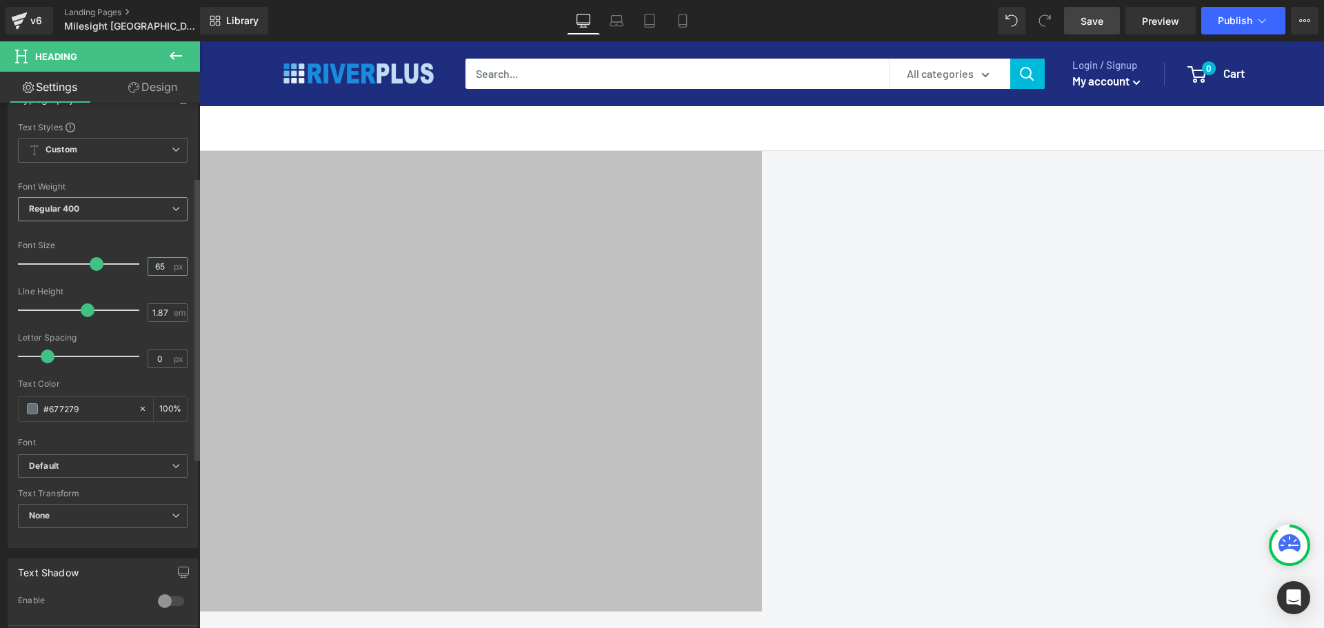
type input "65"
click at [86, 215] on span "Regular 400" at bounding box center [103, 209] width 170 height 24
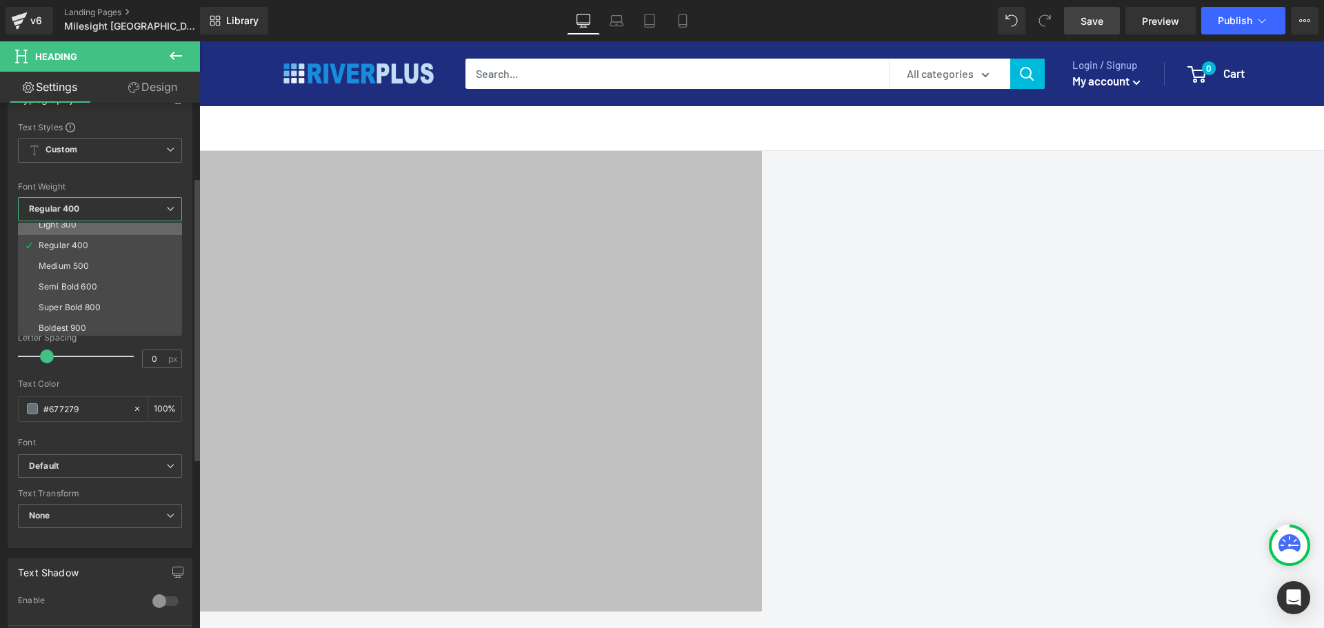
scroll to position [69, 0]
click at [88, 266] on div "Semi Bold 600" at bounding box center [68, 268] width 59 height 10
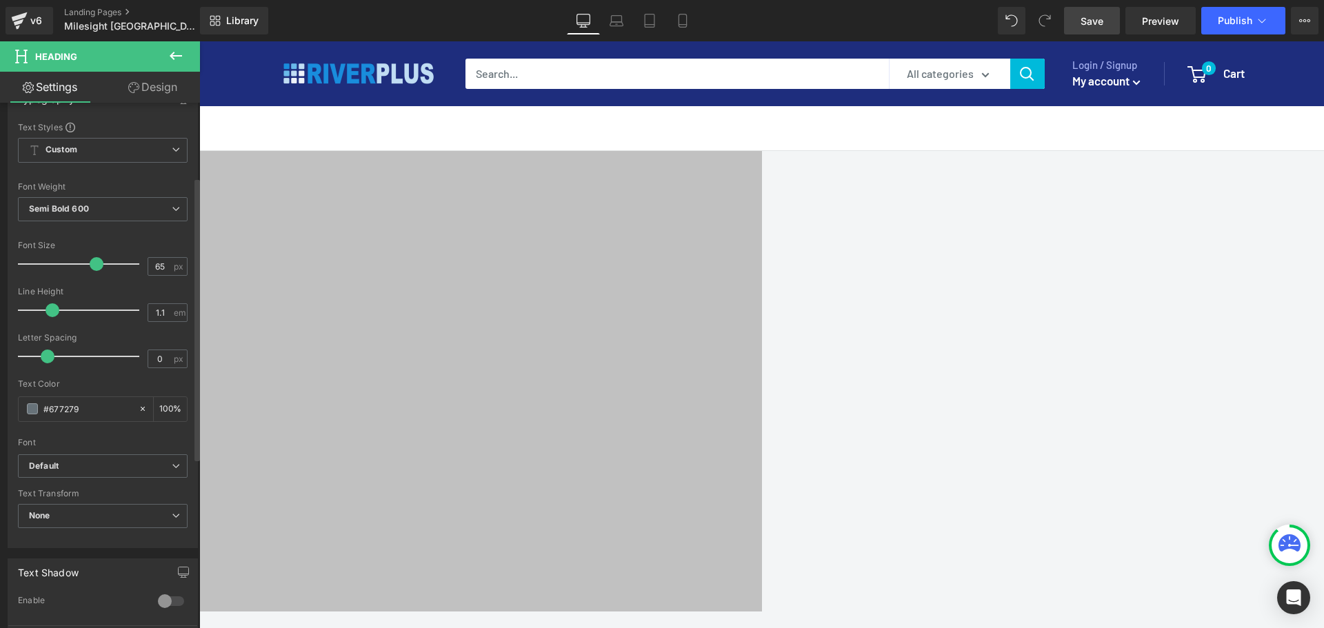
type input "1"
drag, startPoint x: 82, startPoint y: 310, endPoint x: 45, endPoint y: 306, distance: 36.8
click at [45, 306] on span at bounding box center [48, 310] width 14 height 14
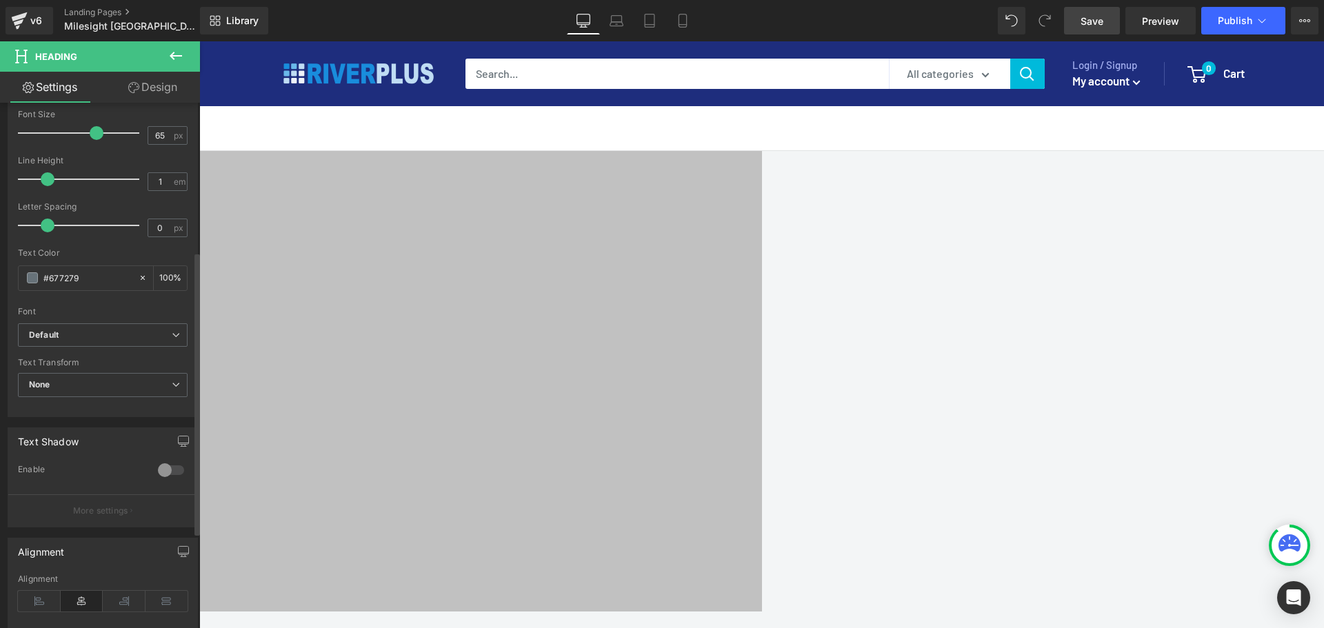
scroll to position [276, 0]
click at [90, 334] on b "Default" at bounding box center [100, 329] width 143 height 12
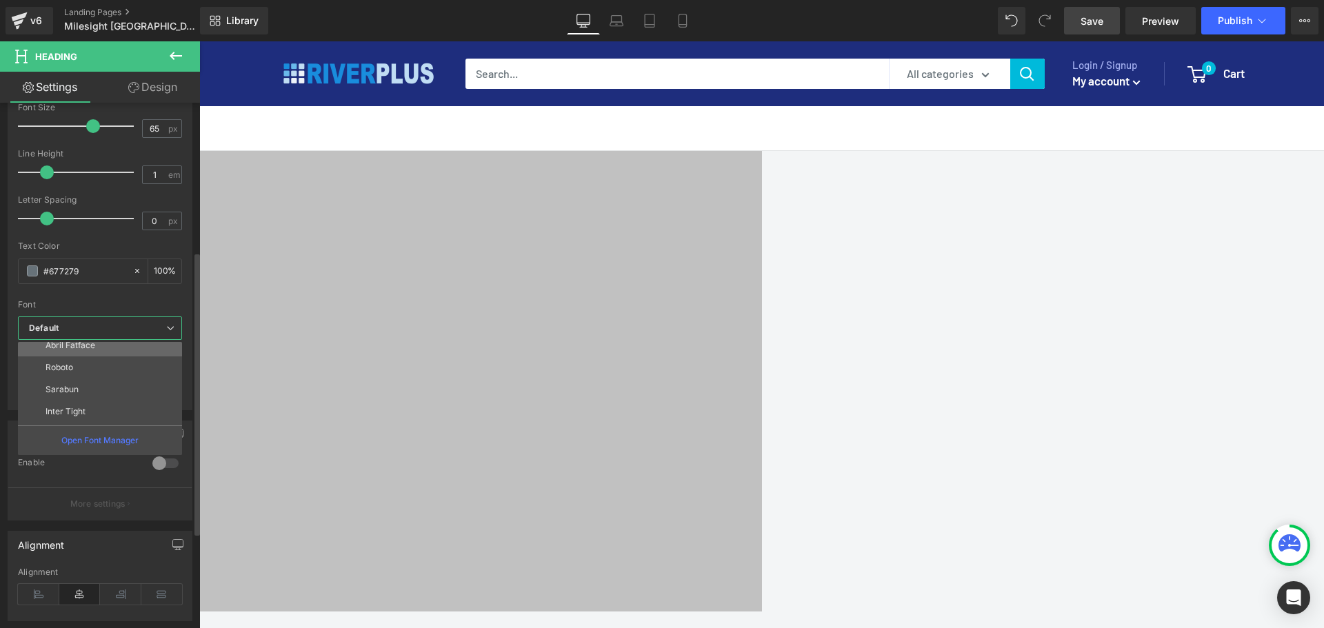
scroll to position [138, 0]
click at [80, 398] on li "Inter Tight" at bounding box center [103, 392] width 170 height 22
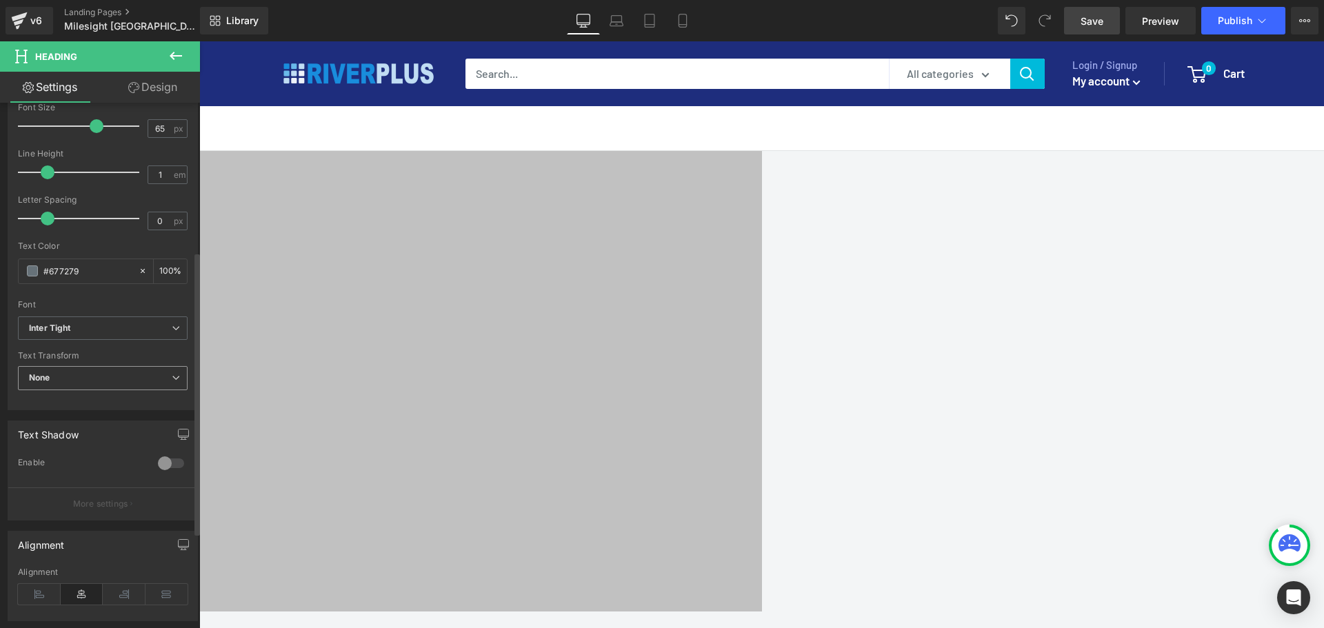
click at [71, 387] on span "None" at bounding box center [103, 378] width 170 height 24
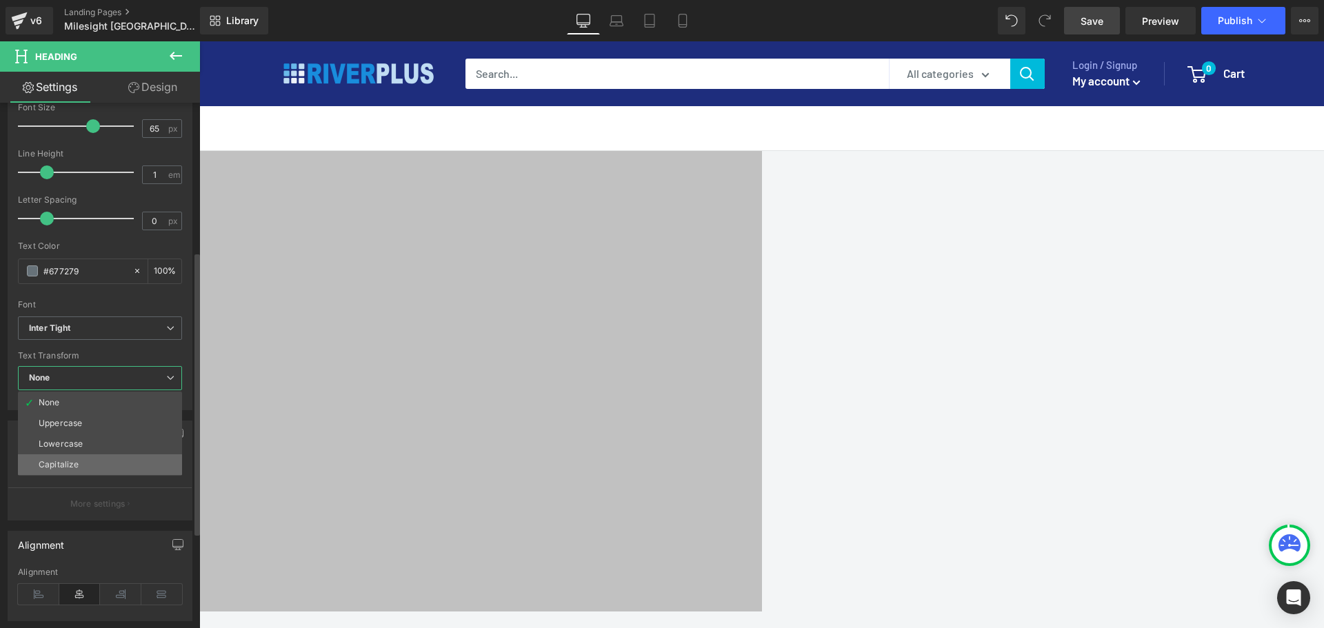
click at [77, 465] on div "Capitalize" at bounding box center [59, 465] width 40 height 10
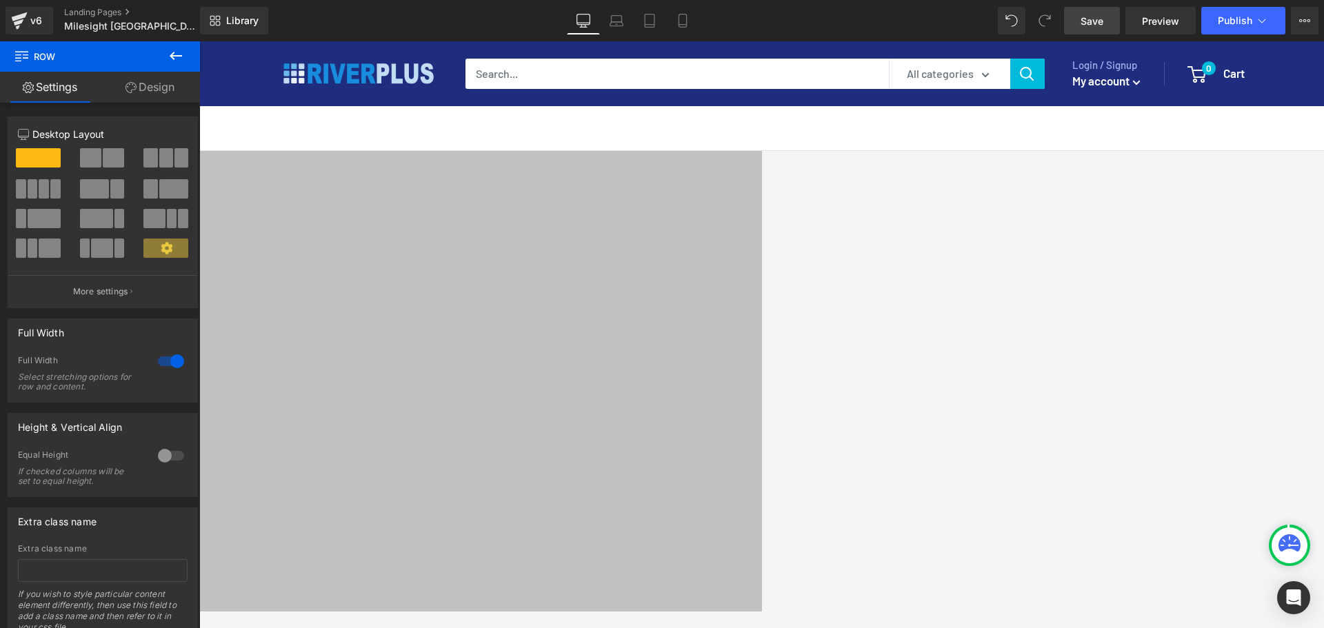
click at [199, 41] on icon at bounding box center [199, 41] width 0 height 0
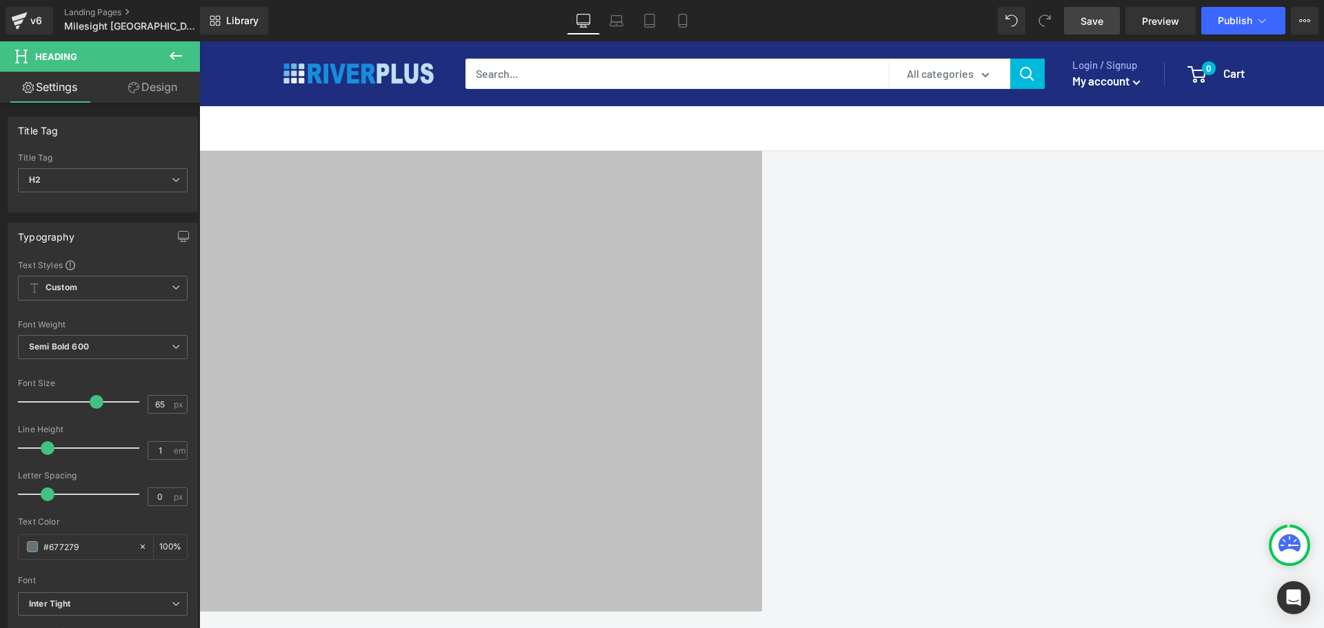
paste div
drag, startPoint x: 44, startPoint y: 449, endPoint x: 54, endPoint y: 452, distance: 10.2
click at [54, 452] on span at bounding box center [57, 448] width 14 height 14
type input "1"
drag, startPoint x: 52, startPoint y: 450, endPoint x: 44, endPoint y: 453, distance: 8.1
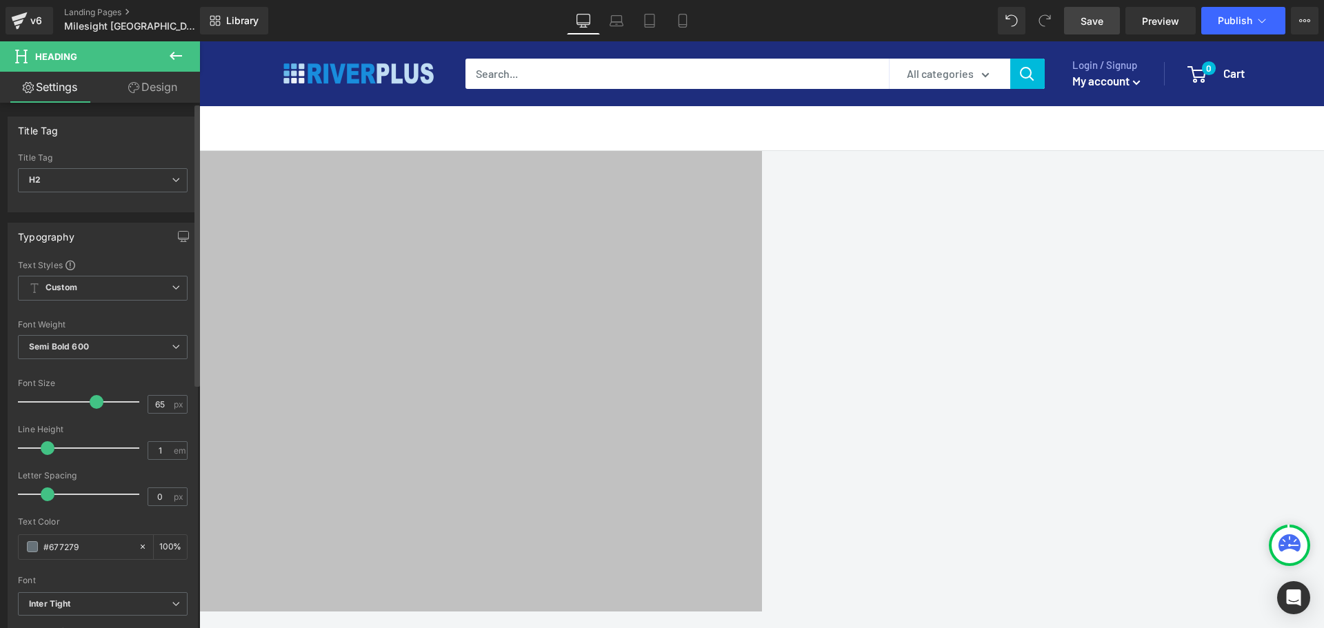
click at [44, 453] on span at bounding box center [48, 448] width 14 height 14
click at [165, 88] on link "Design" at bounding box center [153, 87] width 100 height 31
click at [0, 0] on div "Spacing" at bounding box center [0, 0] width 0 height 0
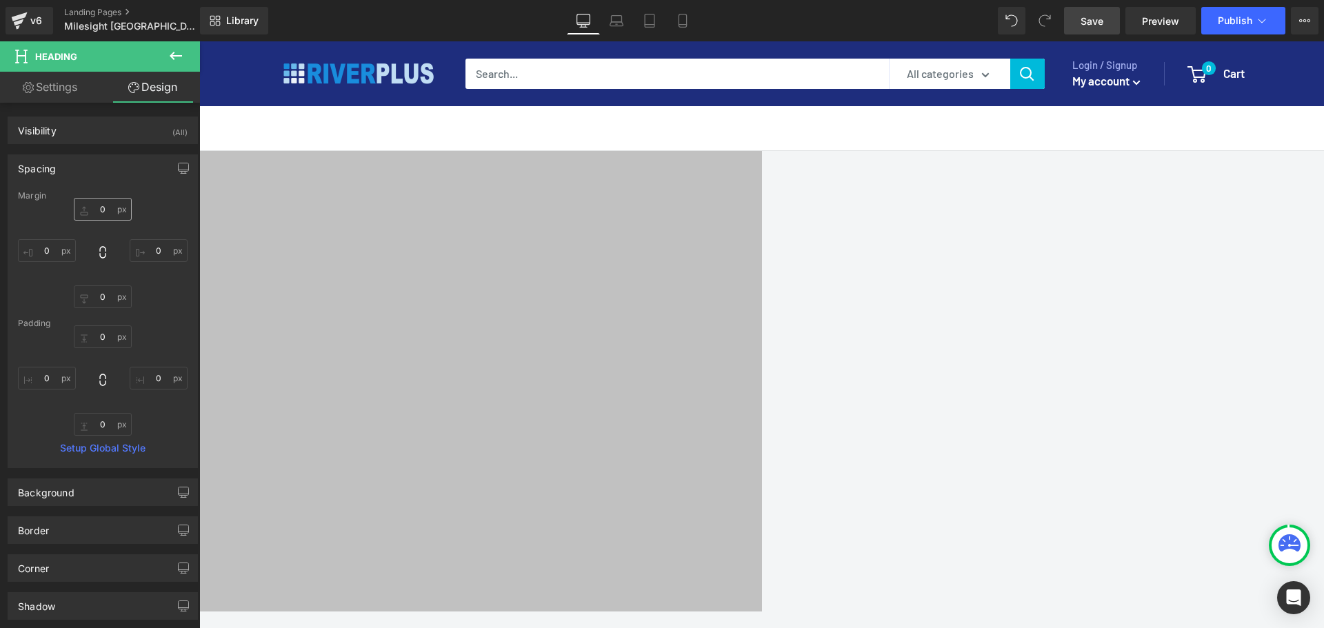
type input "0"
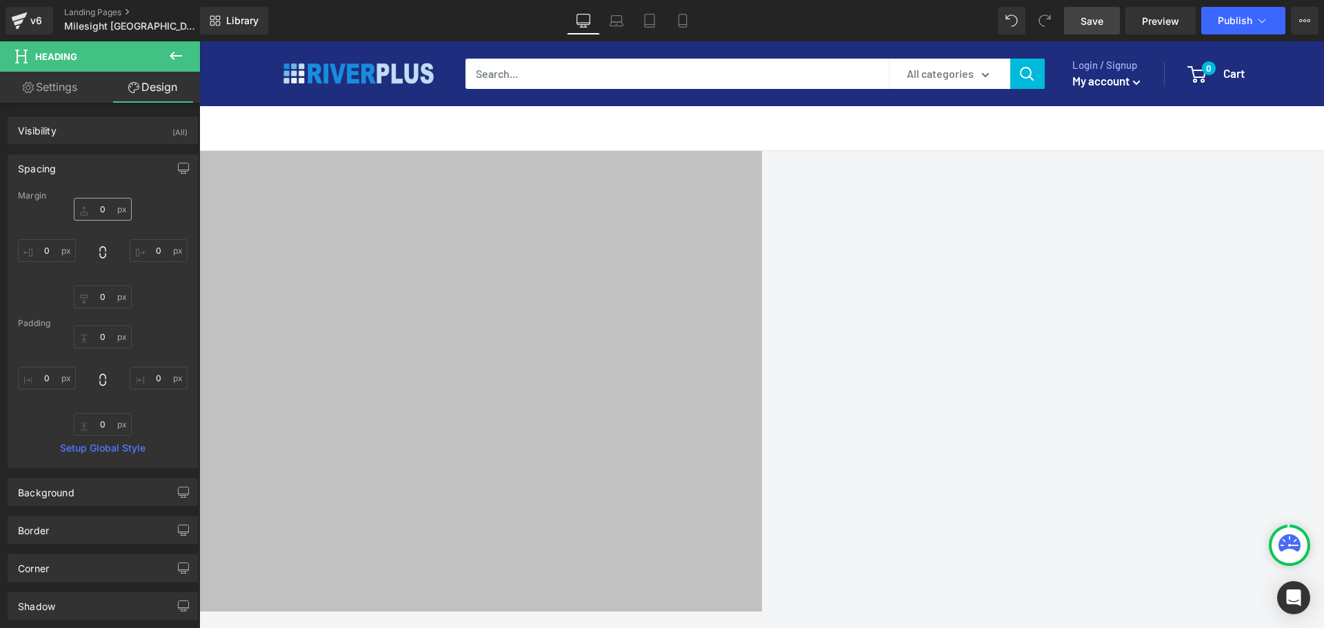
type input "0"
click at [110, 210] on input "0" at bounding box center [103, 209] width 58 height 23
type input "10"
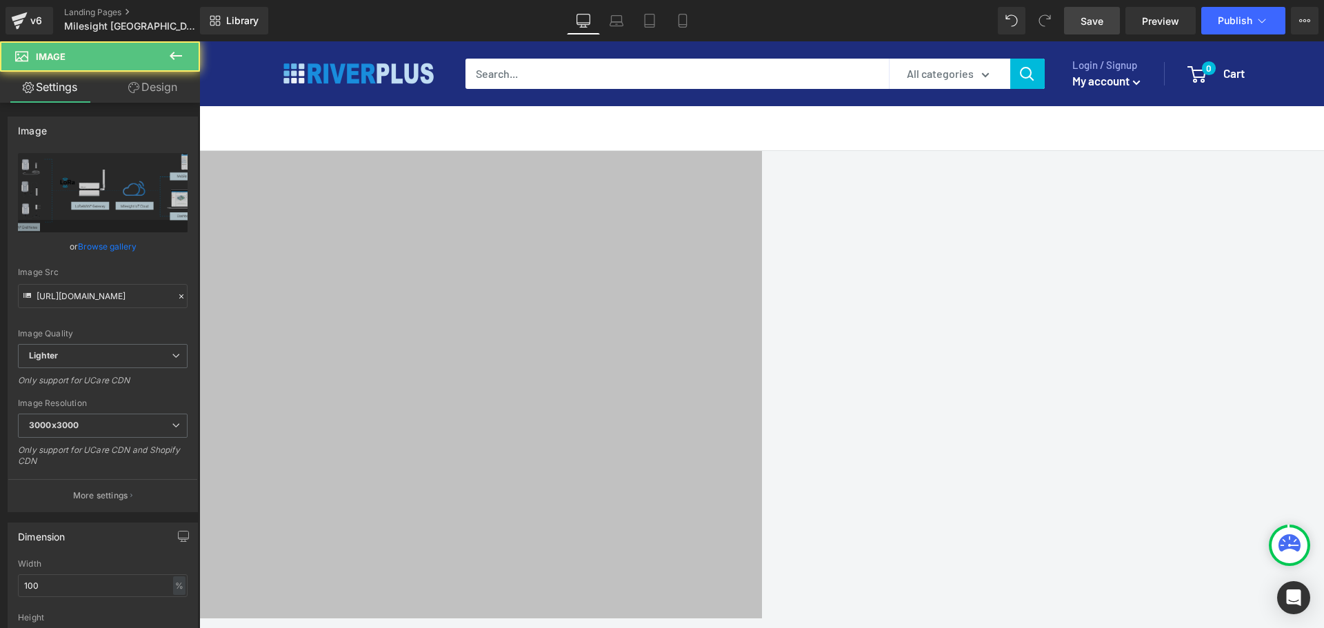
click at [151, 85] on link "Design" at bounding box center [153, 87] width 100 height 31
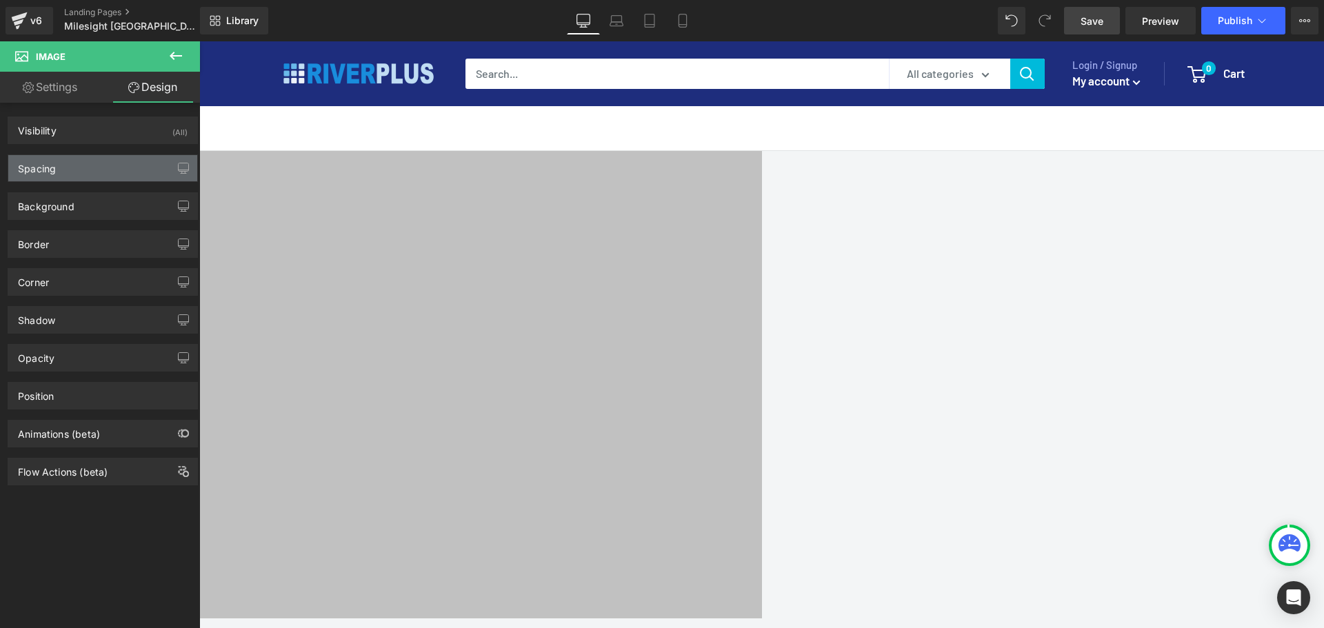
click at [103, 174] on div "Spacing" at bounding box center [102, 168] width 189 height 26
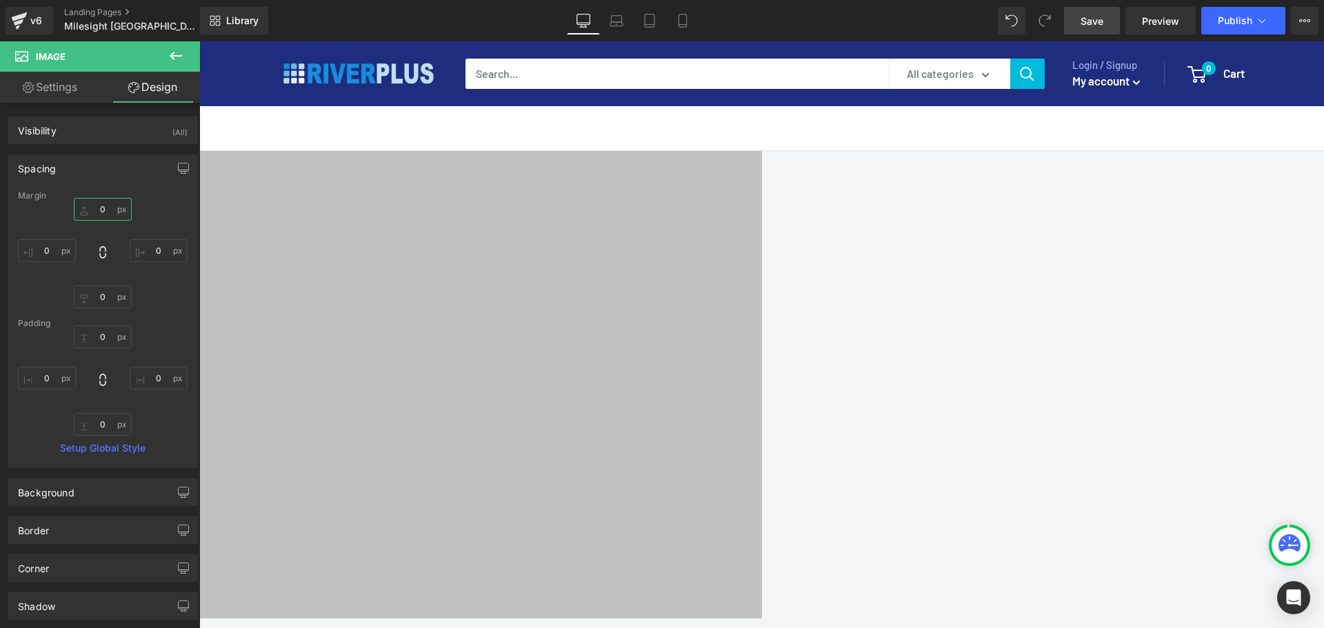
click at [113, 211] on input "0" at bounding box center [103, 209] width 58 height 23
type input "80"
click at [199, 41] on span "Row" at bounding box center [199, 41] width 0 height 0
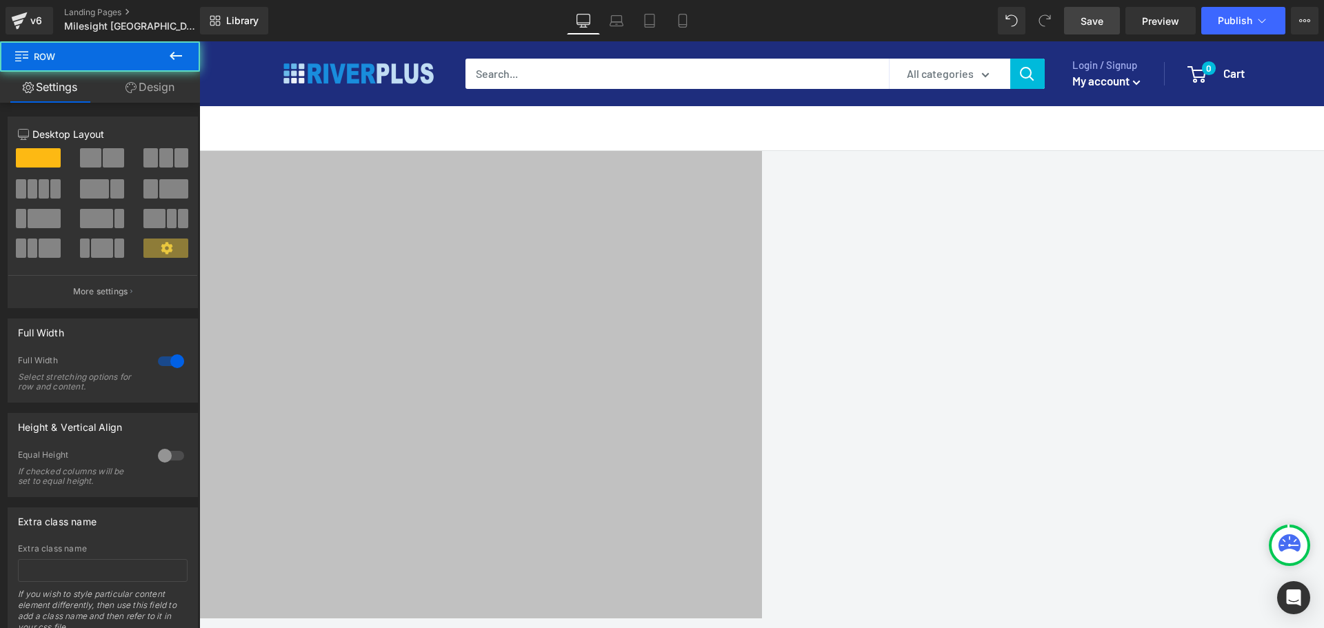
drag, startPoint x: 159, startPoint y: 88, endPoint x: 56, endPoint y: 225, distance: 171.2
click at [159, 88] on link "Design" at bounding box center [150, 87] width 100 height 31
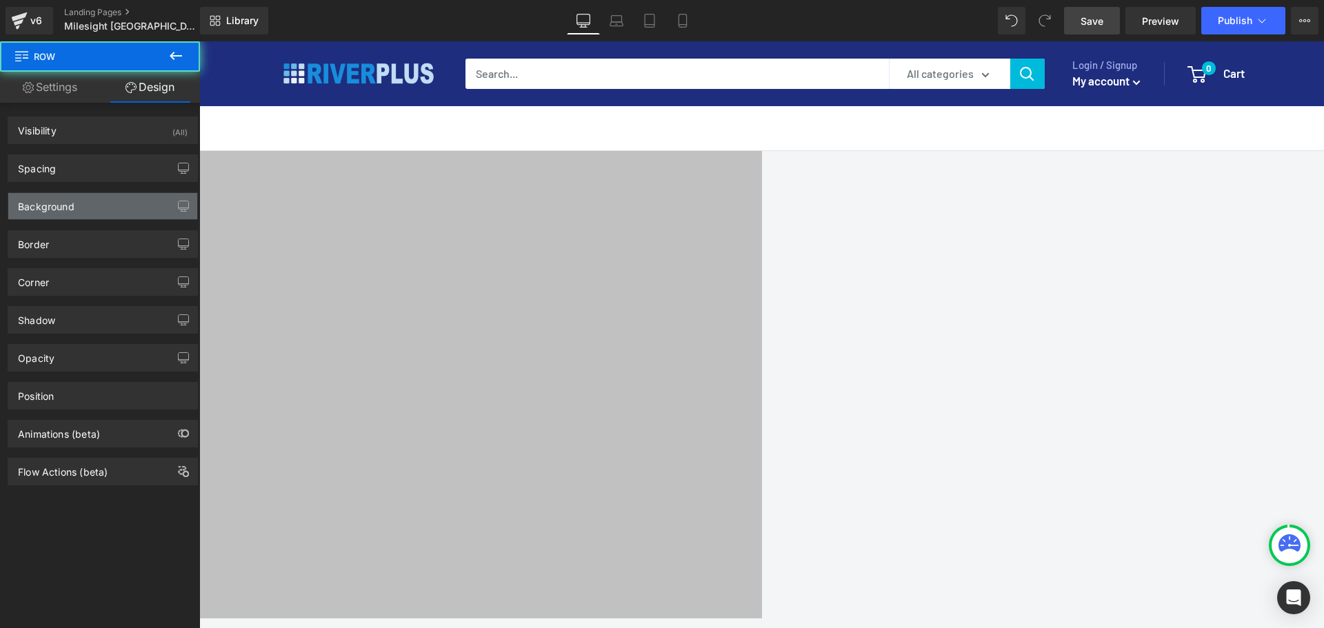
click at [56, 211] on div "Background" at bounding box center [46, 202] width 57 height 19
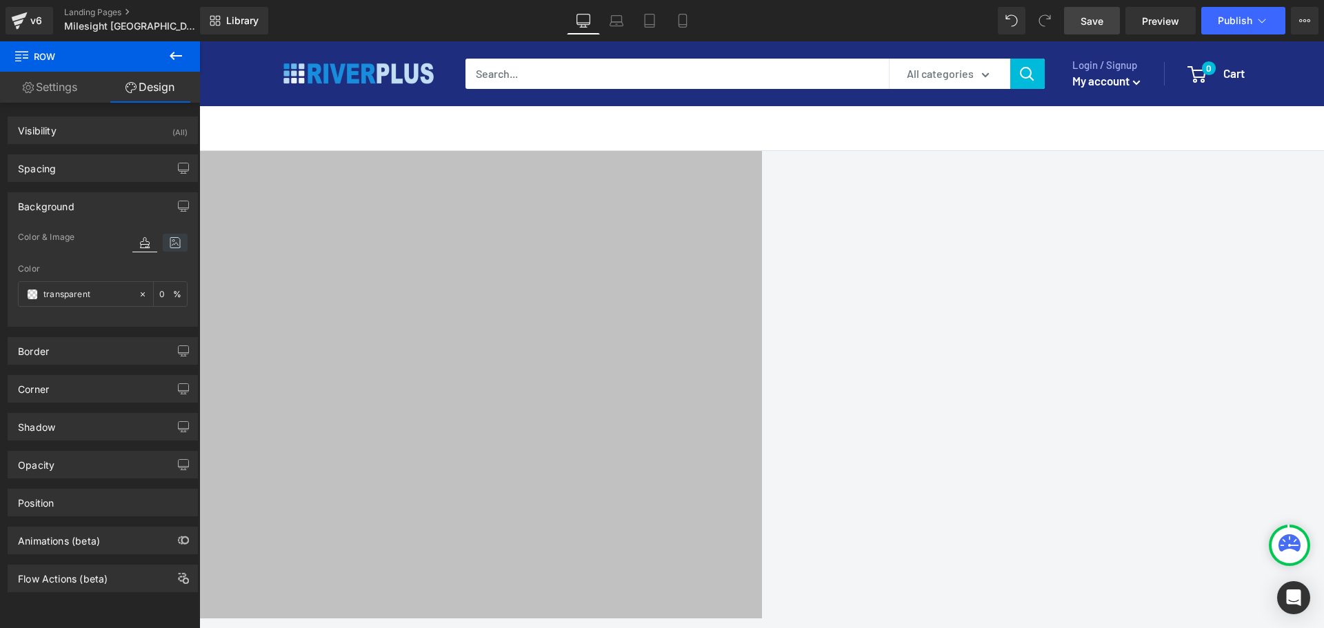
click at [169, 242] on icon at bounding box center [175, 243] width 25 height 18
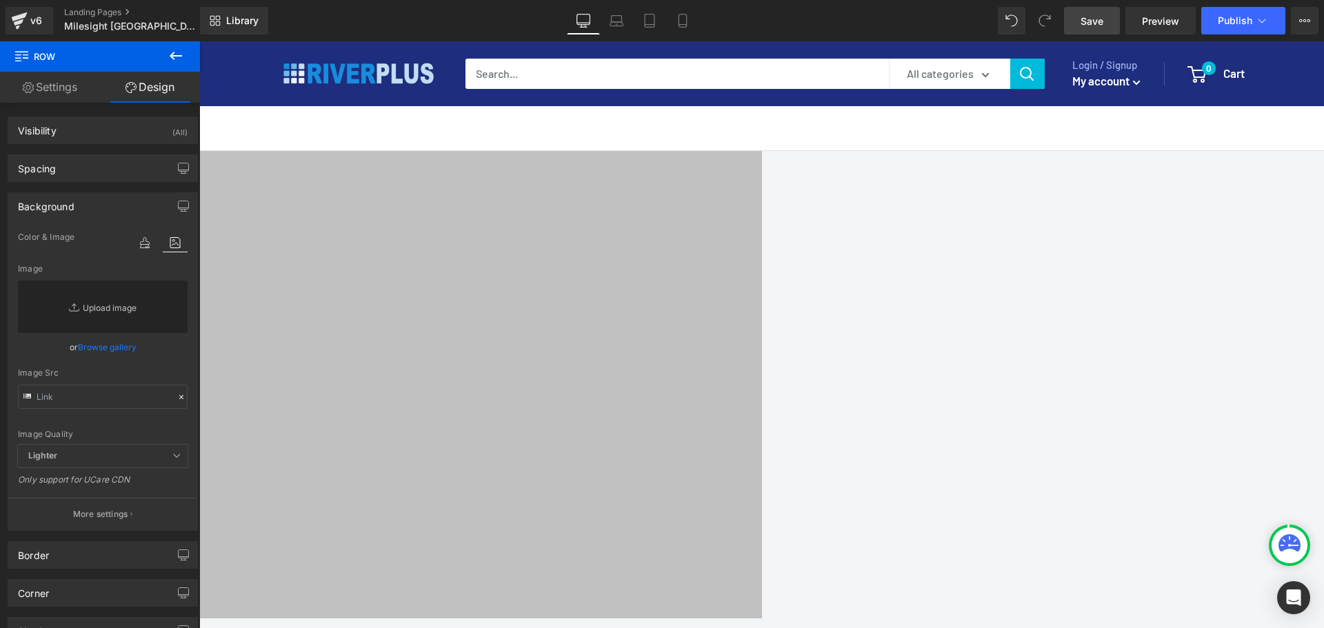
click at [99, 314] on link "Replace Image" at bounding box center [103, 307] width 170 height 52
type input "C:\fakepath\Mi_background.jpg"
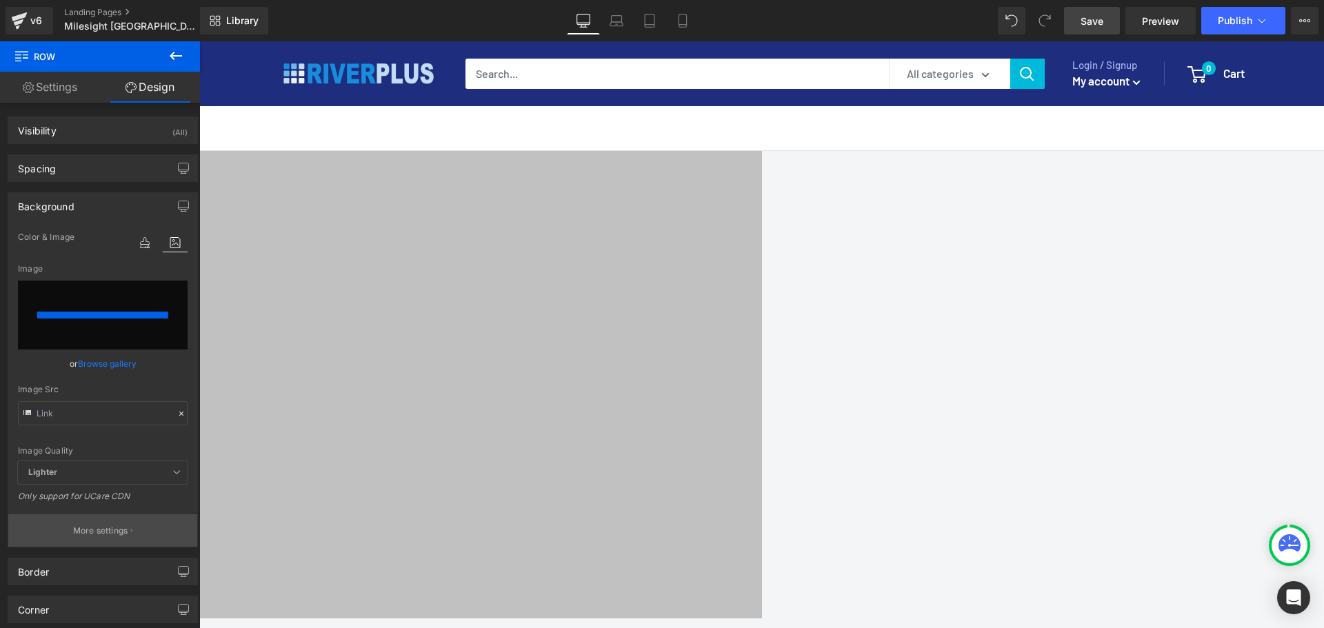
type input "[URL][DOMAIN_NAME]"
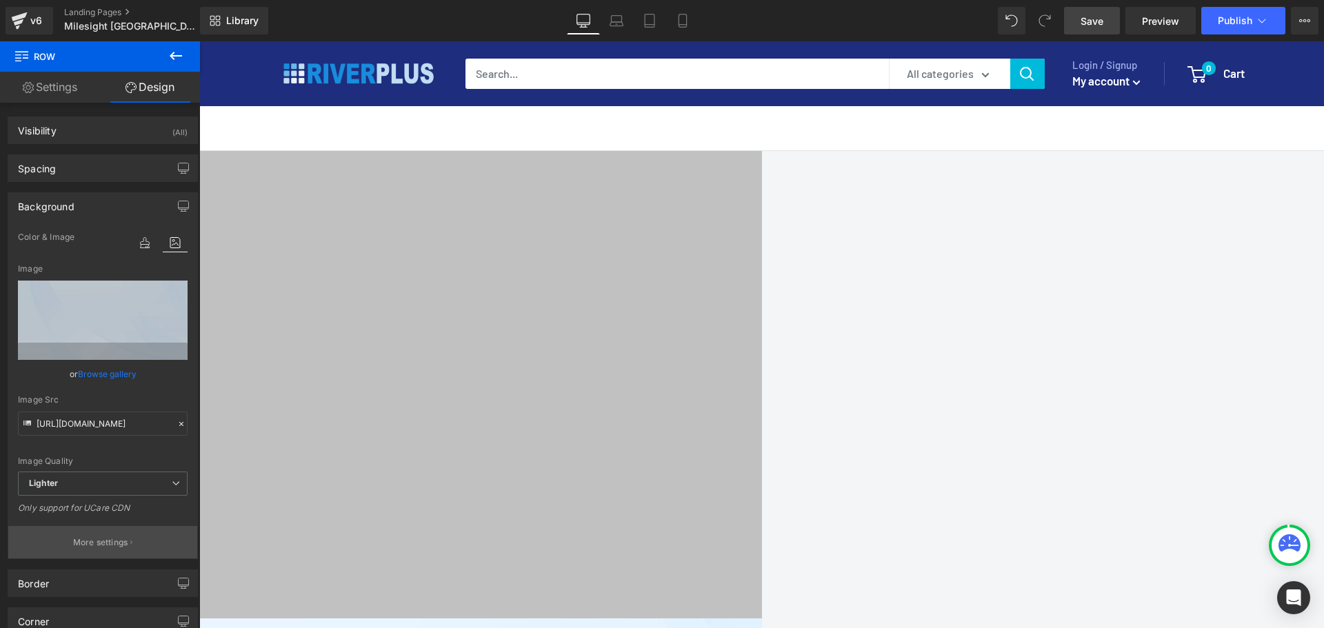
click at [96, 502] on button "More settings" at bounding box center [102, 542] width 189 height 32
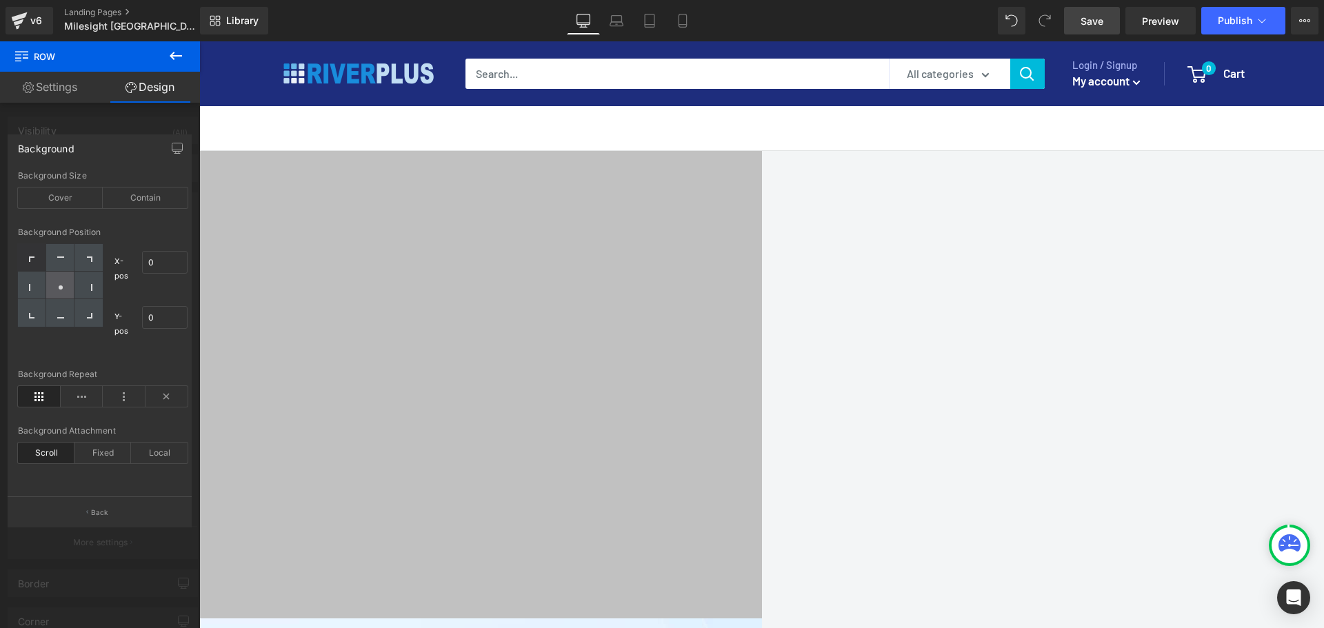
click at [61, 288] on circle at bounding box center [61, 287] width 4 height 4
type input "50"
click at [73, 196] on div "Cover" at bounding box center [60, 198] width 85 height 21
click at [165, 398] on icon at bounding box center [166, 396] width 43 height 21
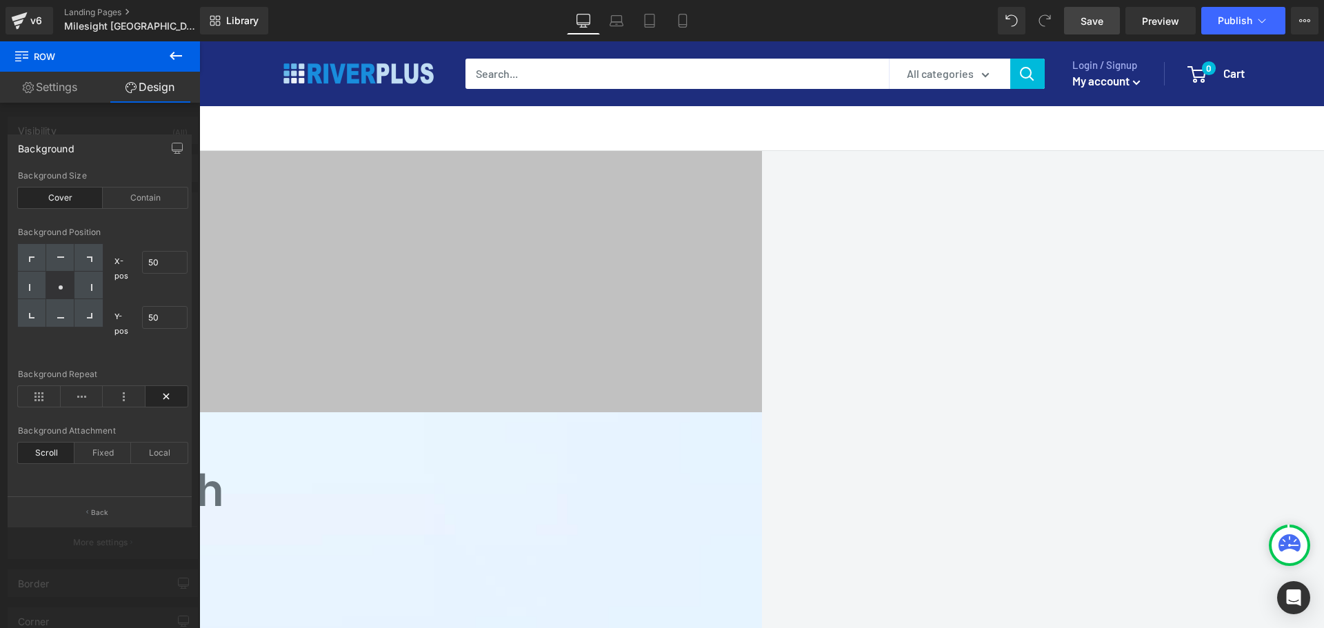
scroll to position [2076, 0]
click at [1058, 23] on span "Save" at bounding box center [1091, 21] width 23 height 14
click at [565, 174] on body "Skip to content Close Newsletter ต้องการรับอีเมลจาก River Plus Co., Ltd. พร้อมข…" at bounding box center [761, 304] width 1124 height 4677
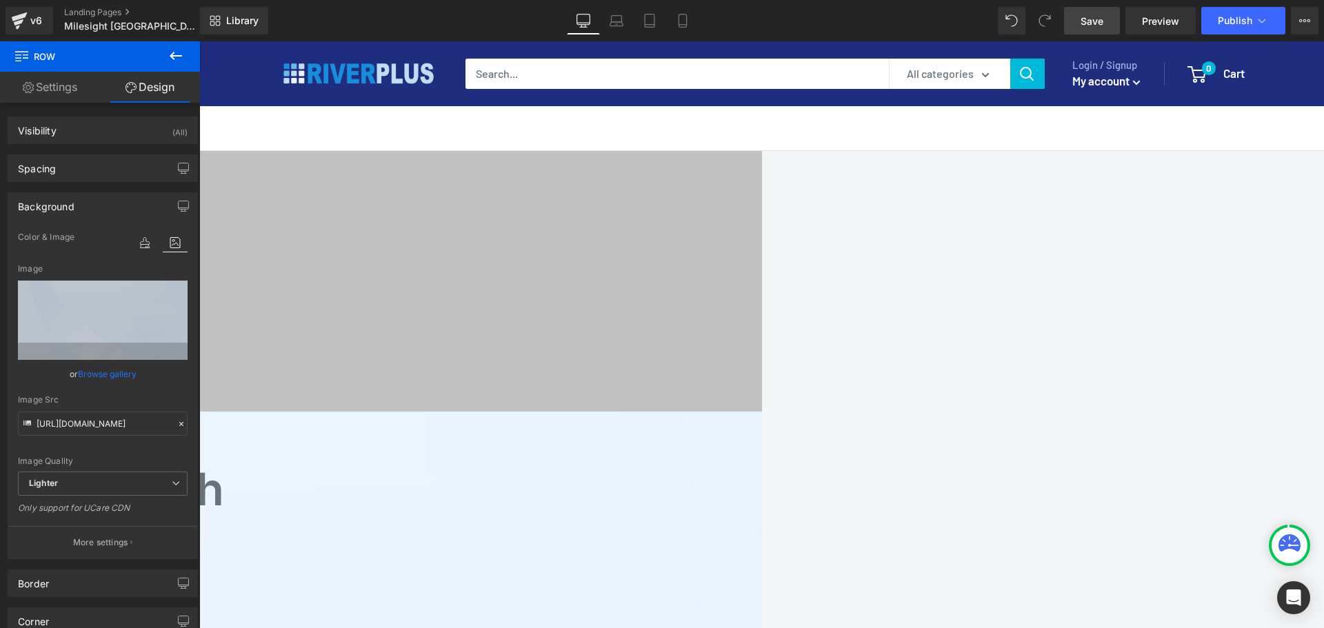
click at [538, 467] on h2 "Jumpstart IoT Solution with" at bounding box center [147, 489] width 965 height 45
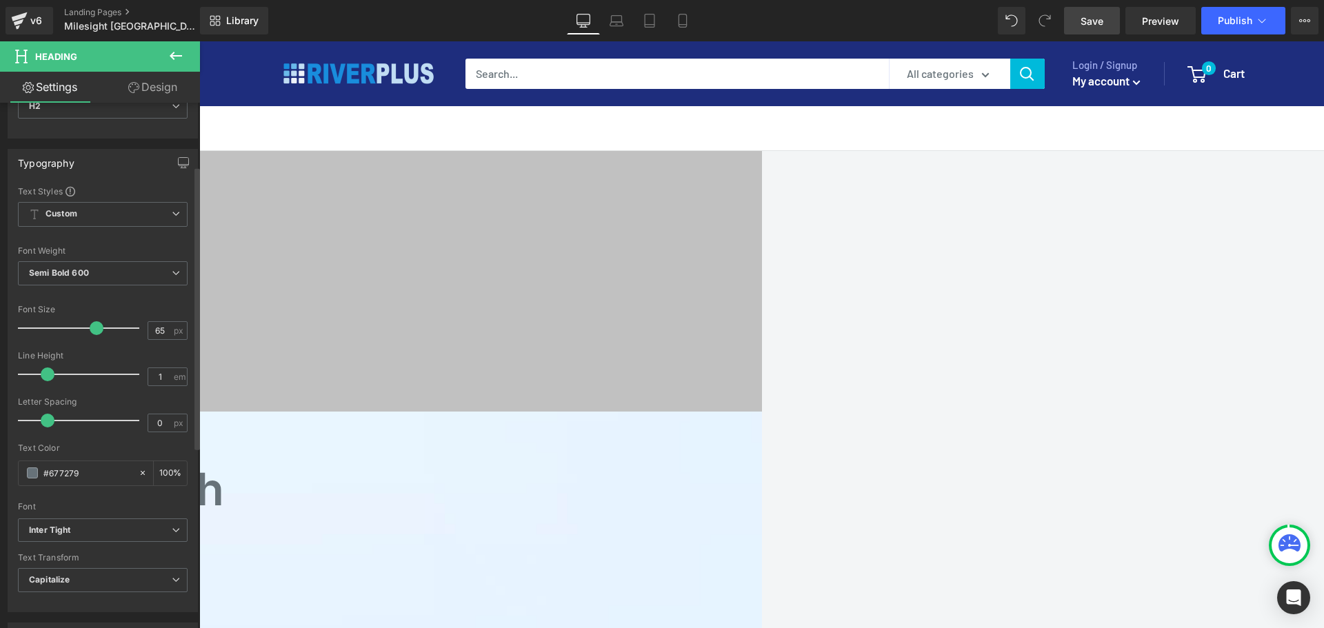
scroll to position [138, 0]
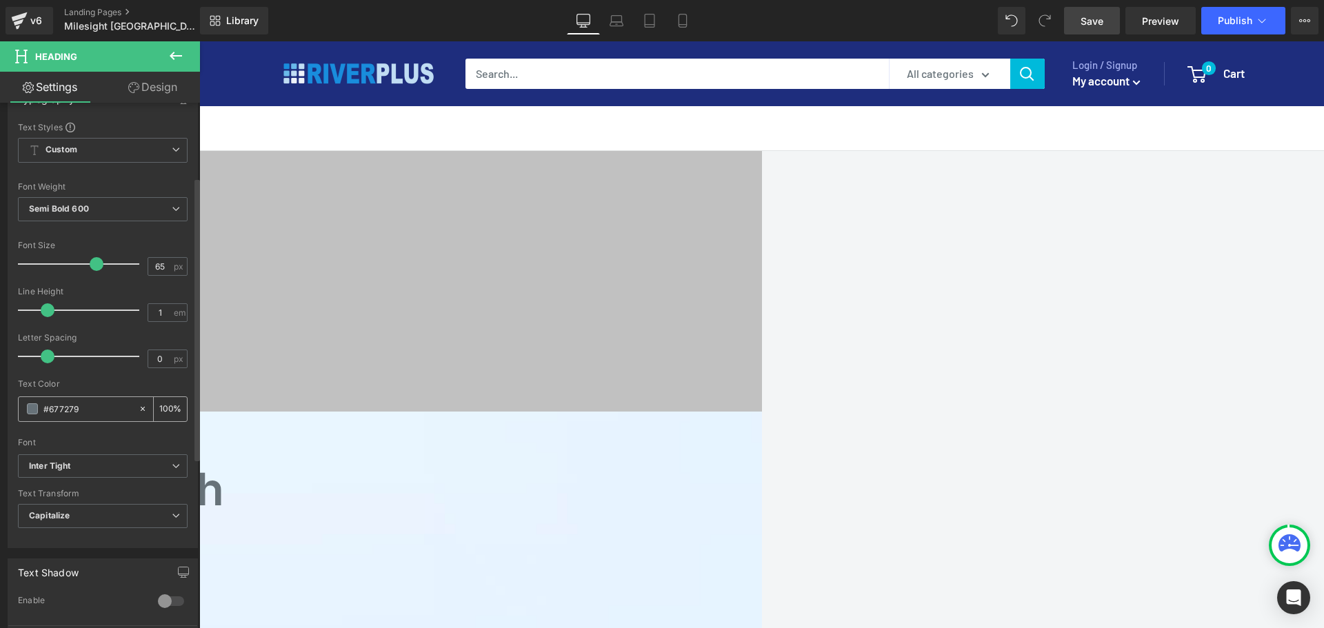
click at [94, 412] on input "#677279" at bounding box center [87, 408] width 88 height 15
paste input "0195e"
type input "0195e9"
click at [585, 502] on h2 "Milesight IoT Cloud" at bounding box center [147, 544] width 965 height 45
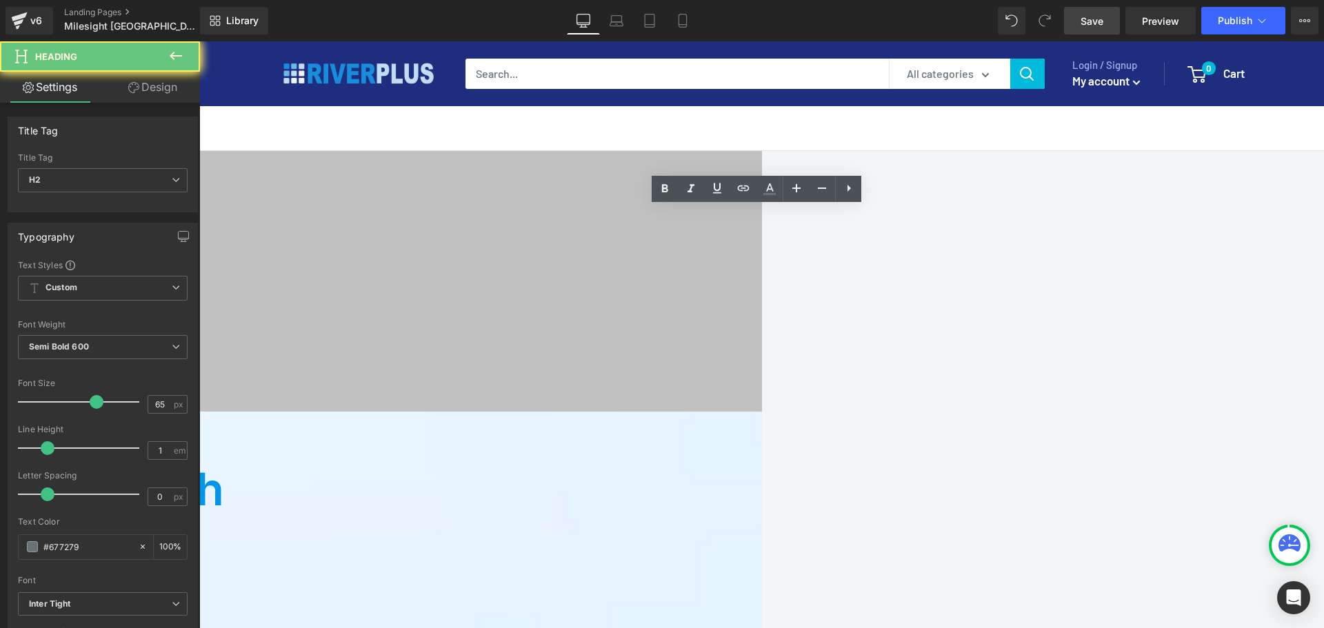
click at [598, 502] on h2 "Milesight IoT Cloud" at bounding box center [147, 544] width 965 height 45
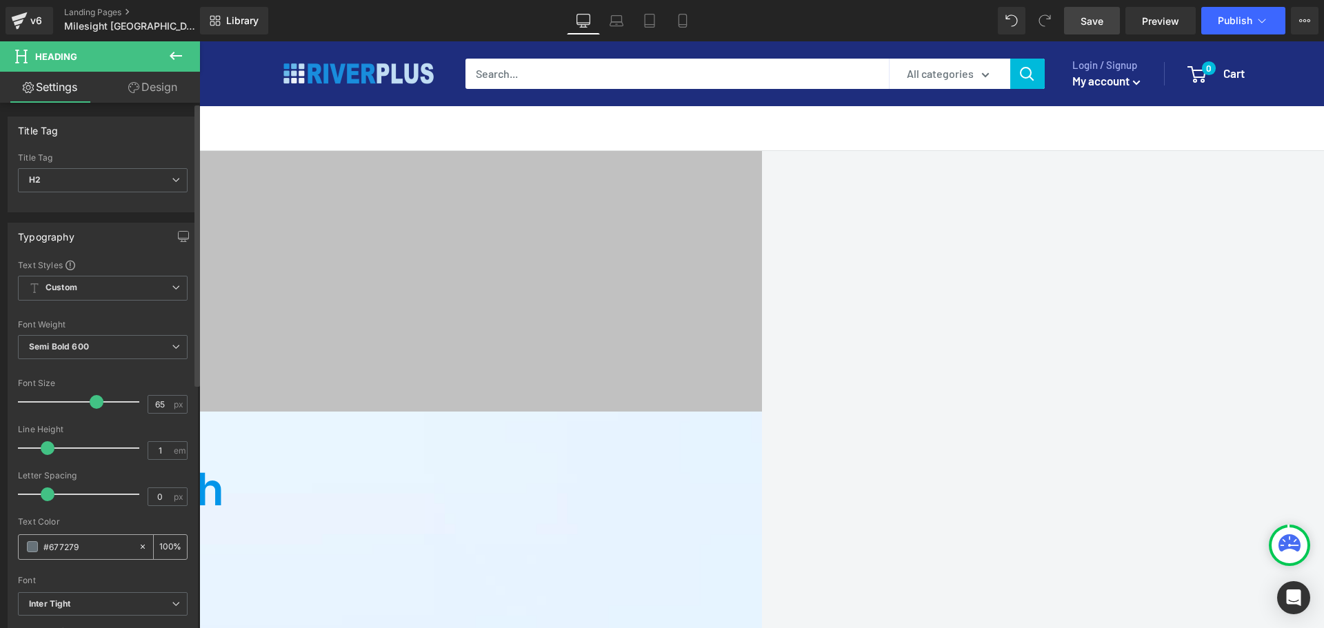
click at [86, 502] on input "#677279" at bounding box center [87, 546] width 88 height 15
paste input "0195e"
type input "#0195e9"
click at [1058, 25] on span "Save" at bounding box center [1091, 21] width 23 height 14
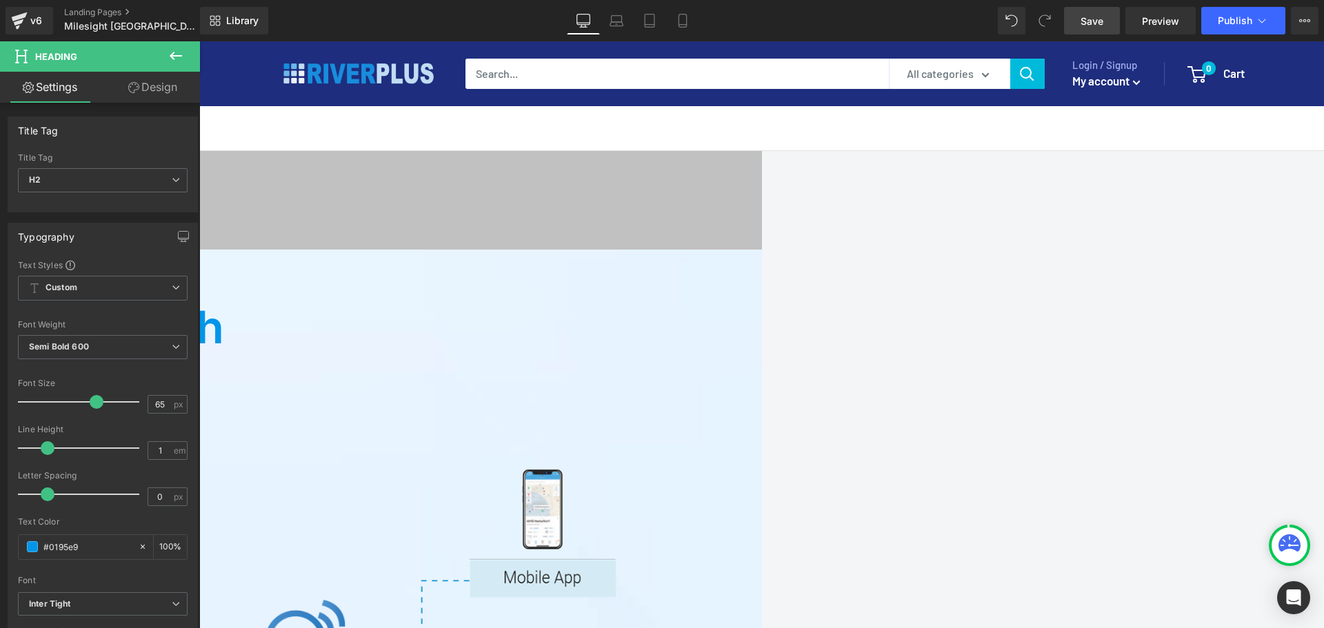
scroll to position [2076, 0]
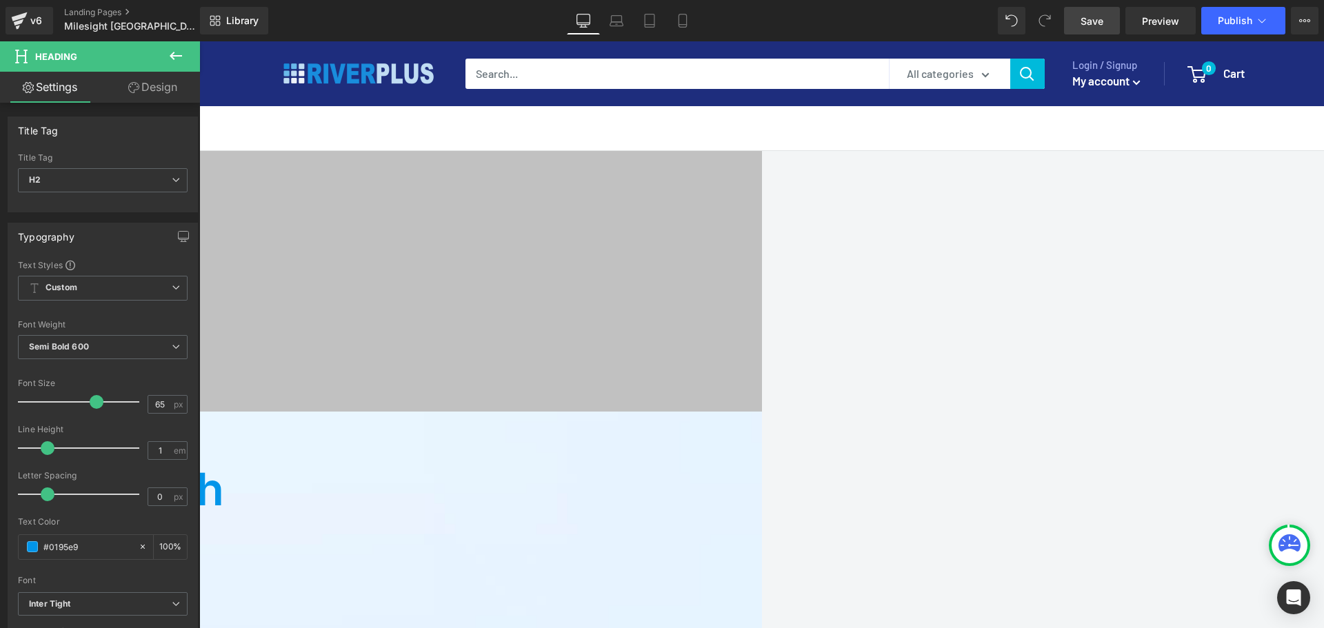
click at [511, 467] on h2 "Jumpstart IoT Solution with" at bounding box center [147, 489] width 965 height 45
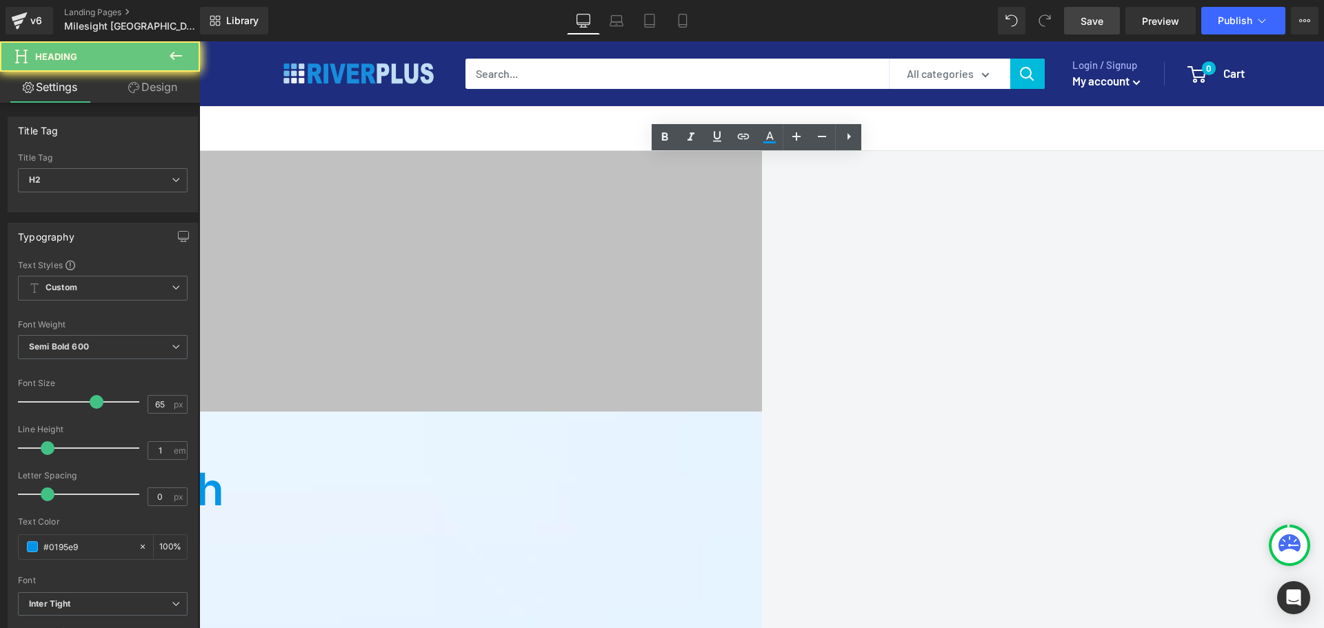
click at [500, 467] on h2 "Jumpstart IoT Solution with" at bounding box center [147, 489] width 965 height 45
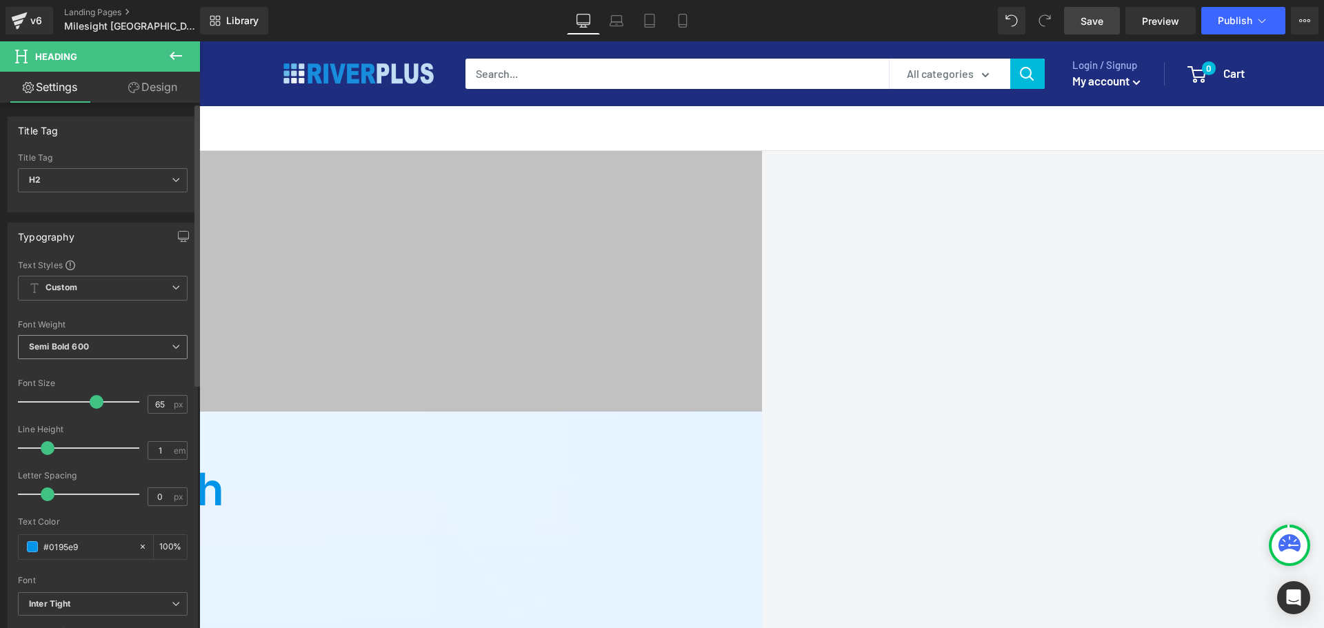
click at [94, 346] on span "Semi Bold 600" at bounding box center [103, 347] width 170 height 24
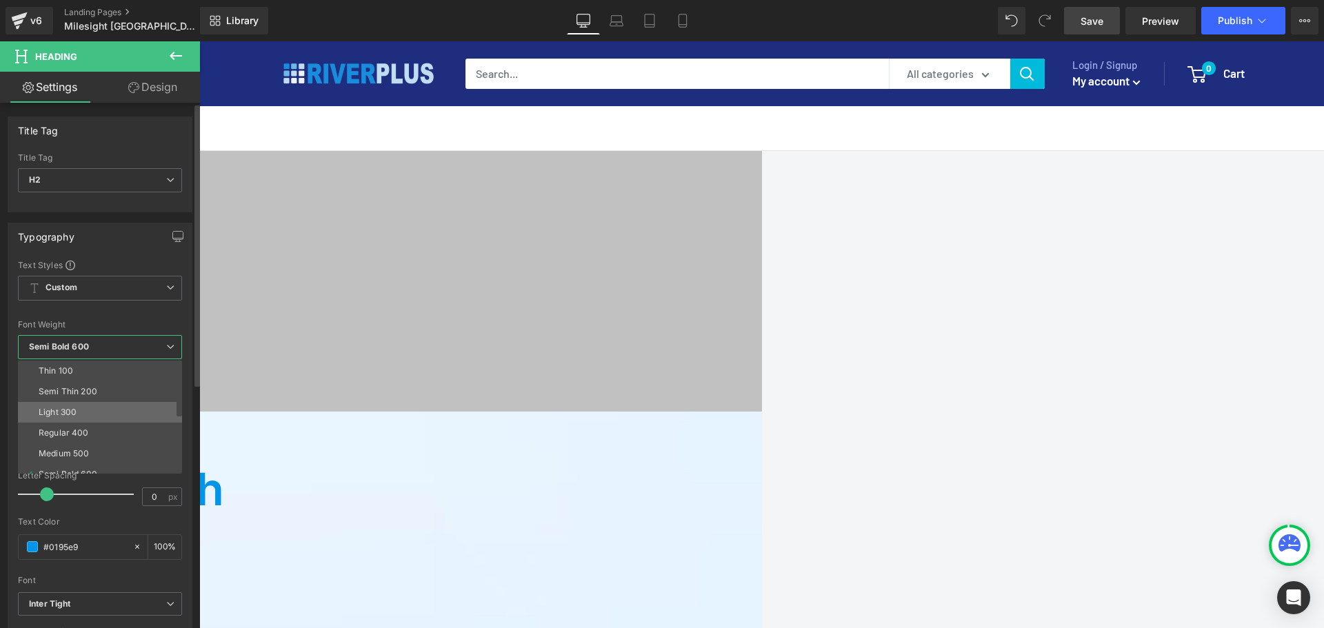
click at [96, 412] on li "Light 300" at bounding box center [103, 412] width 170 height 21
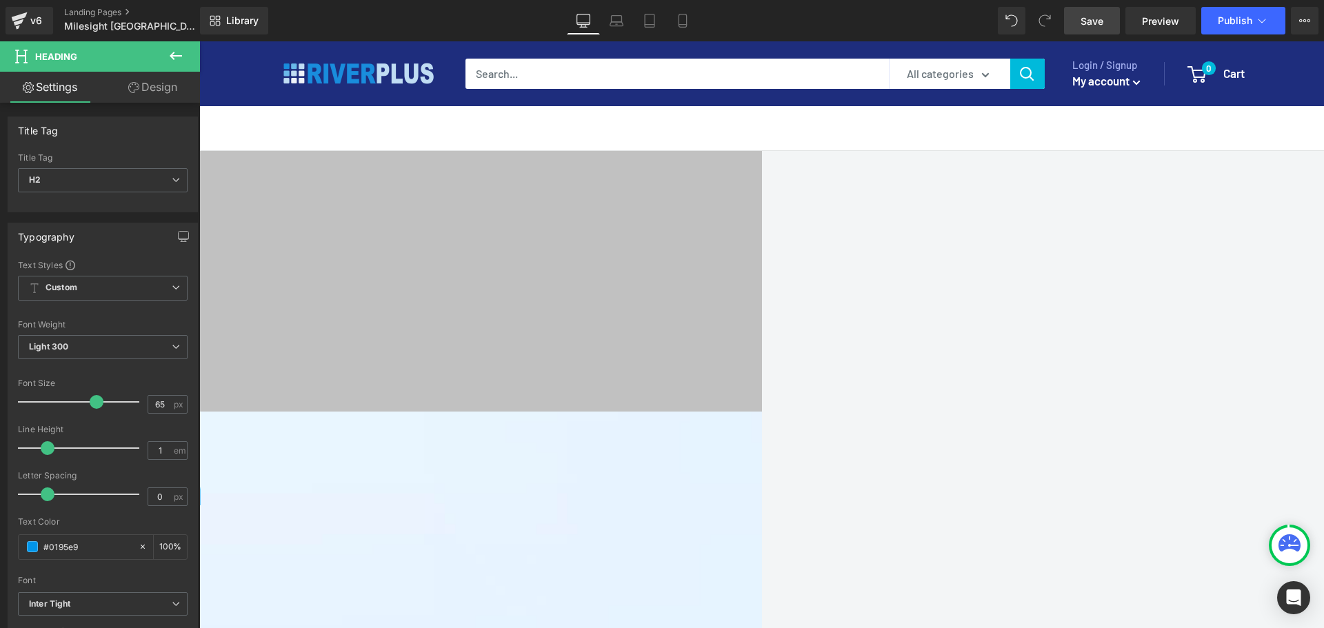
click at [630, 502] on h2 "Milesight IoT Cloud" at bounding box center [147, 544] width 965 height 45
click at [160, 404] on input "65" at bounding box center [160, 404] width 24 height 17
click at [630, 502] on h2 "Milesight IoT Cloud" at bounding box center [147, 544] width 965 height 45
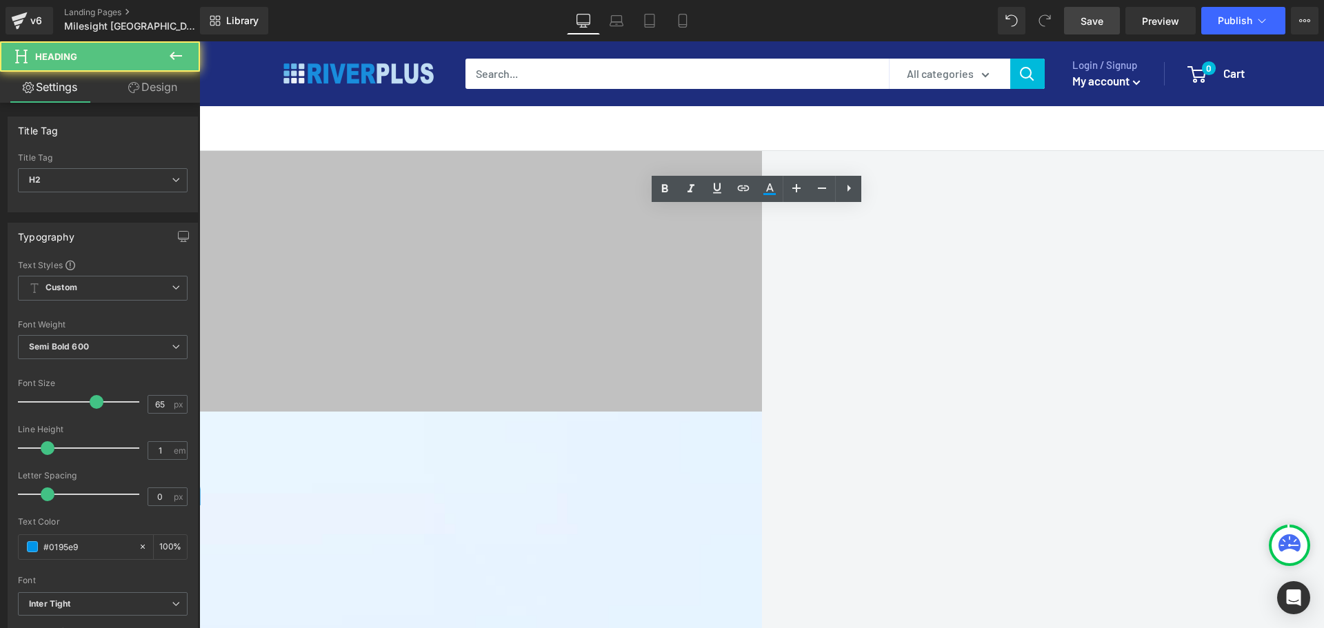
click at [592, 502] on h2 "Milesight IoT Cloud" at bounding box center [147, 544] width 965 height 45
click at [499, 467] on h2 "Jumpstart IoT Solution with" at bounding box center [147, 489] width 965 height 45
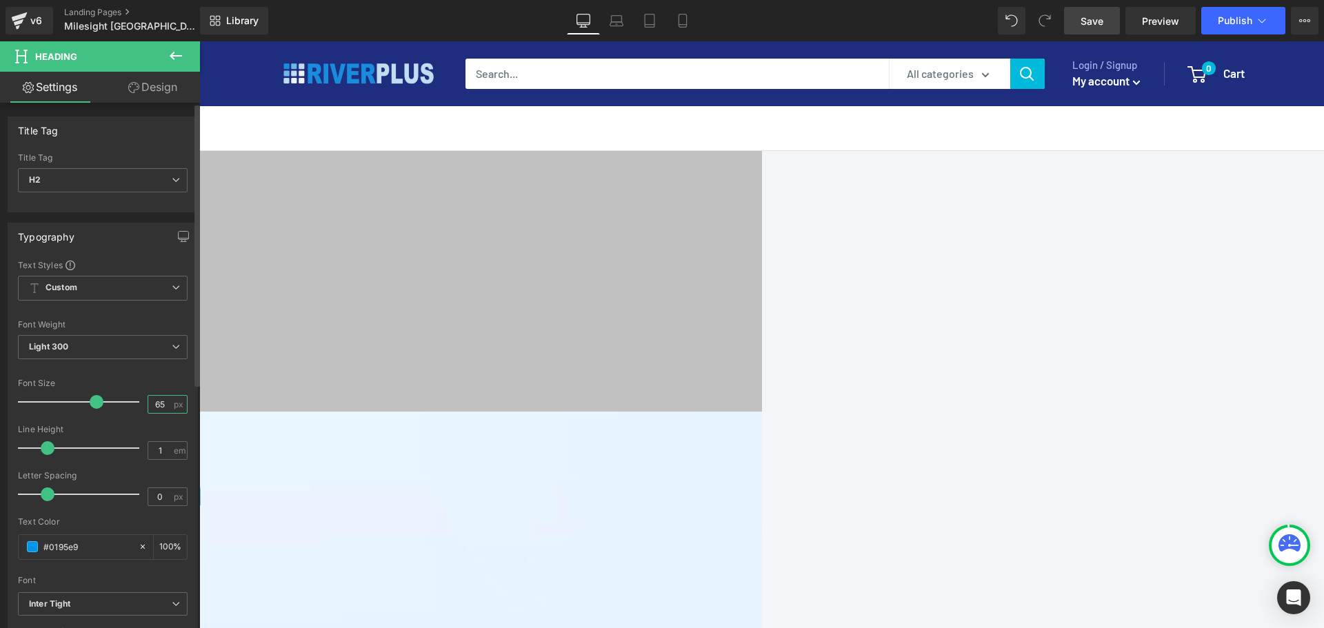
drag, startPoint x: 161, startPoint y: 404, endPoint x: 117, endPoint y: 404, distance: 44.8
click at [117, 404] on div "Font Size 65 px" at bounding box center [103, 401] width 170 height 46
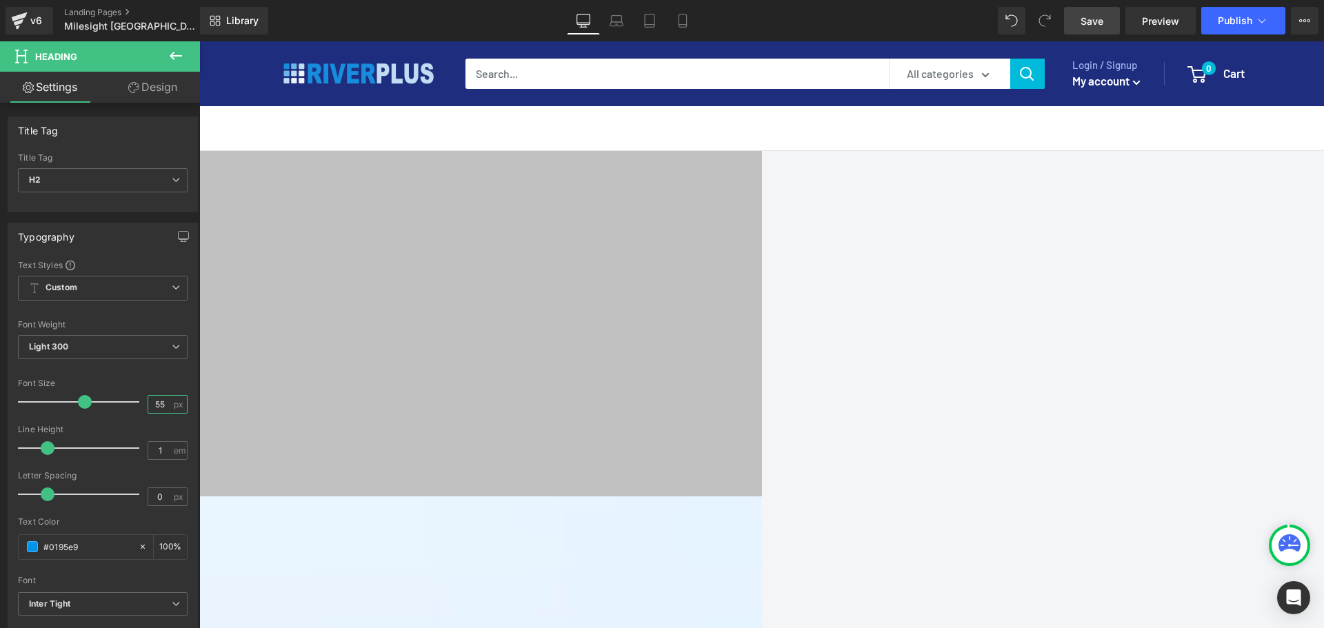
scroll to position [1938, 0]
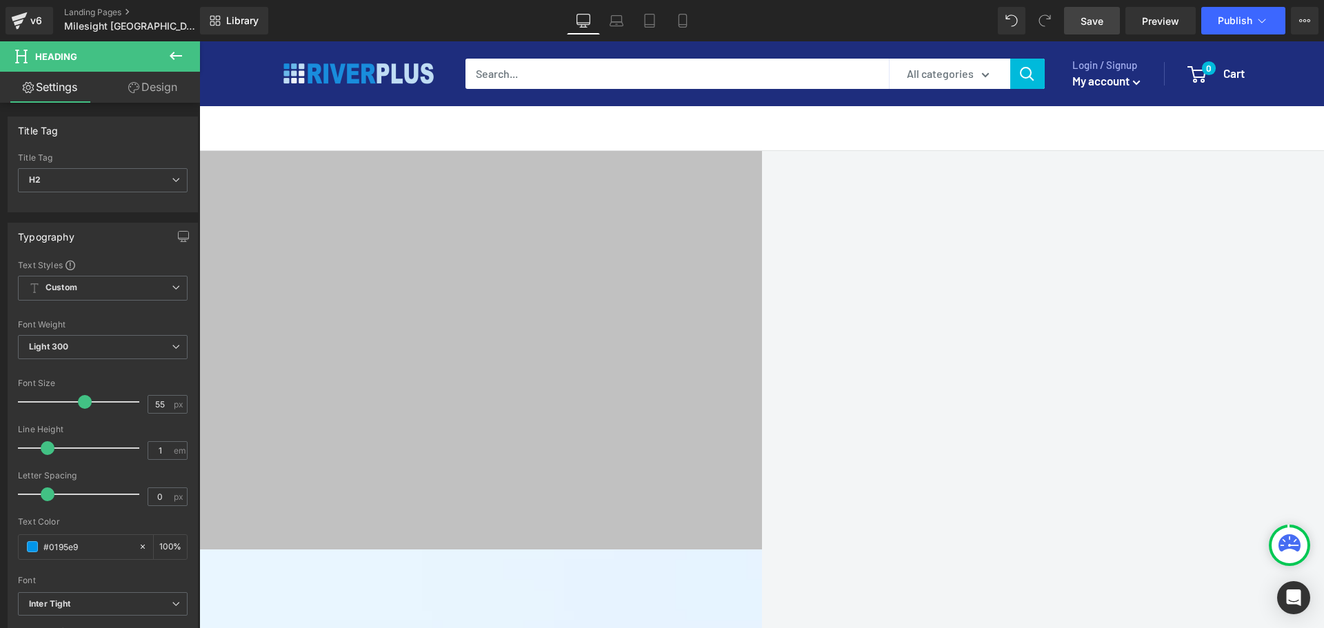
click at [630, 502] on h2 "Jumpstart IoT Solution with" at bounding box center [147, 624] width 965 height 38
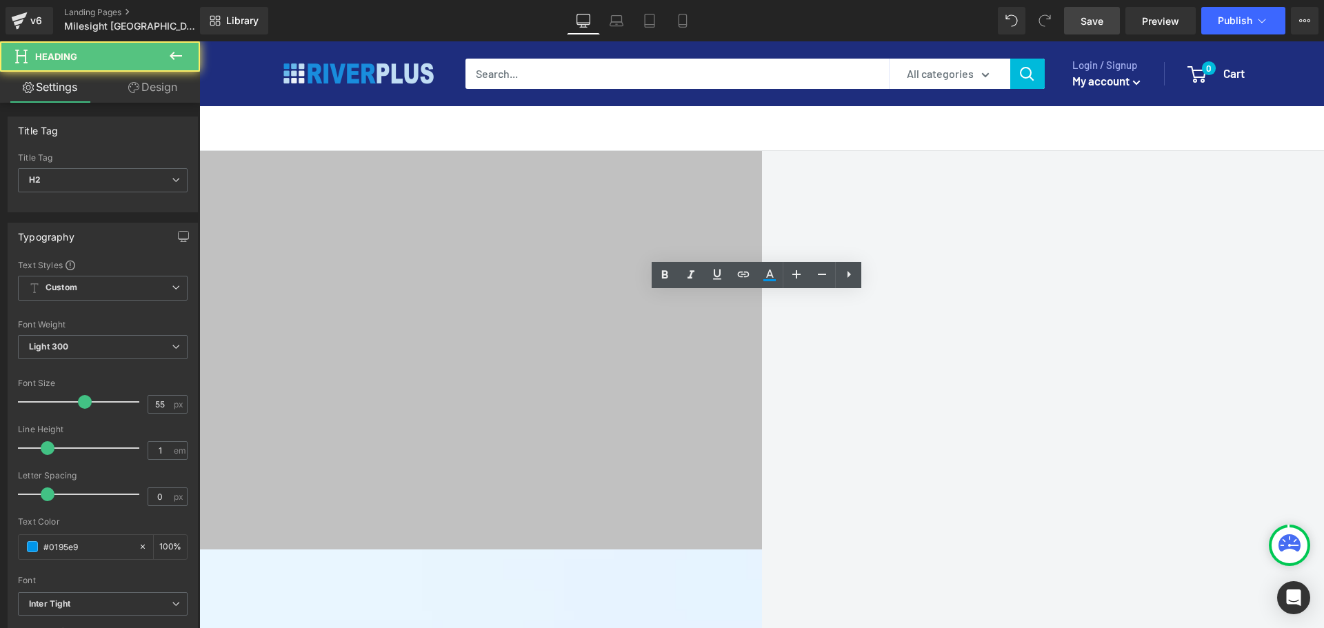
click at [596, 502] on h2 "Jumpstart IoT Solution with" at bounding box center [147, 624] width 965 height 38
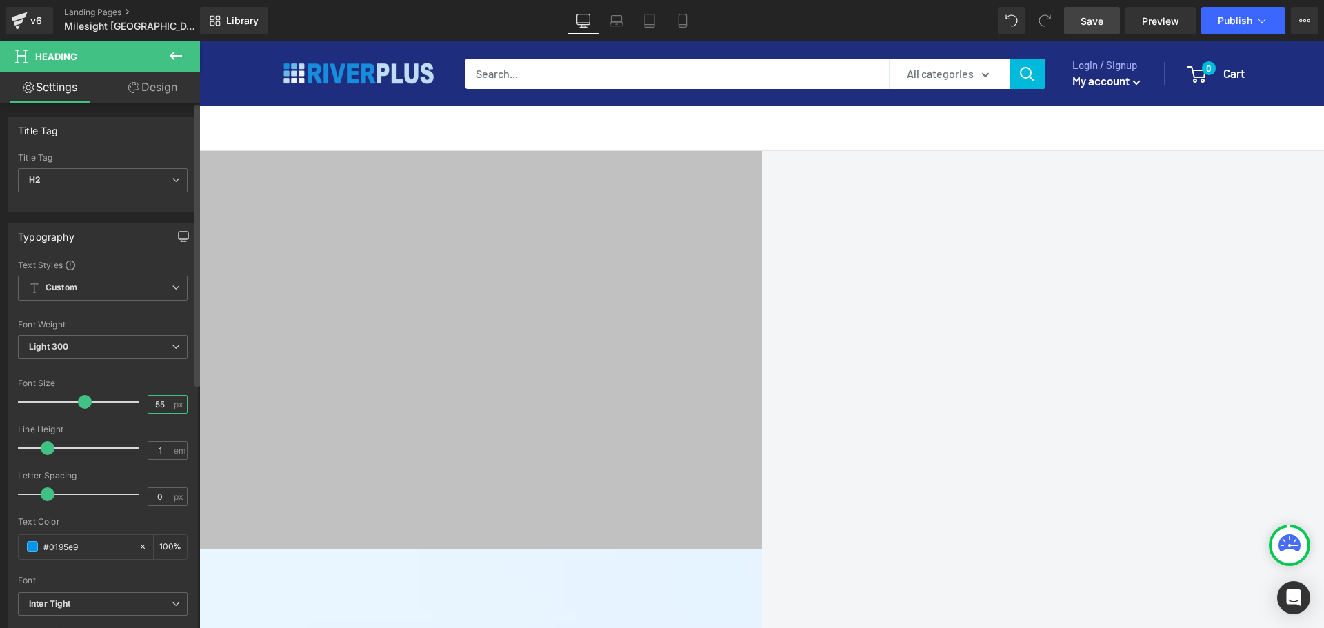
drag, startPoint x: 163, startPoint y: 406, endPoint x: 69, endPoint y: 405, distance: 93.8
click at [69, 405] on div "Font Size 55 px" at bounding box center [103, 401] width 170 height 46
type input "65"
click at [1058, 22] on span "Save" at bounding box center [1091, 21] width 23 height 14
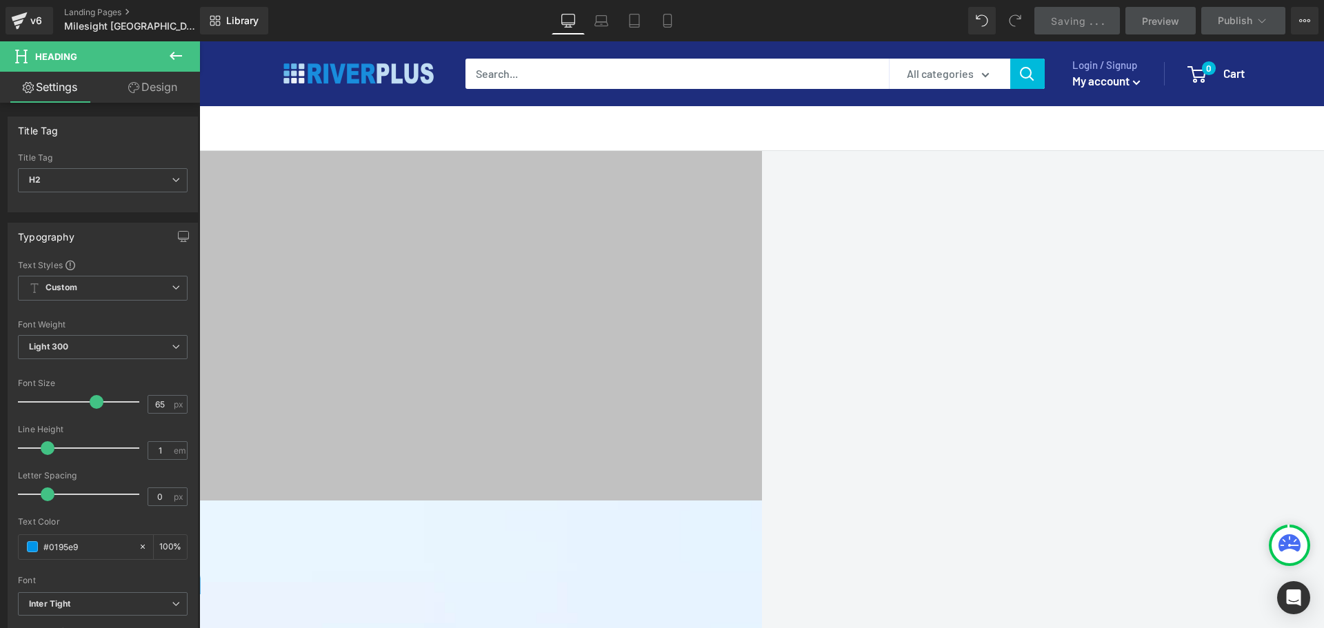
scroll to position [2007, 0]
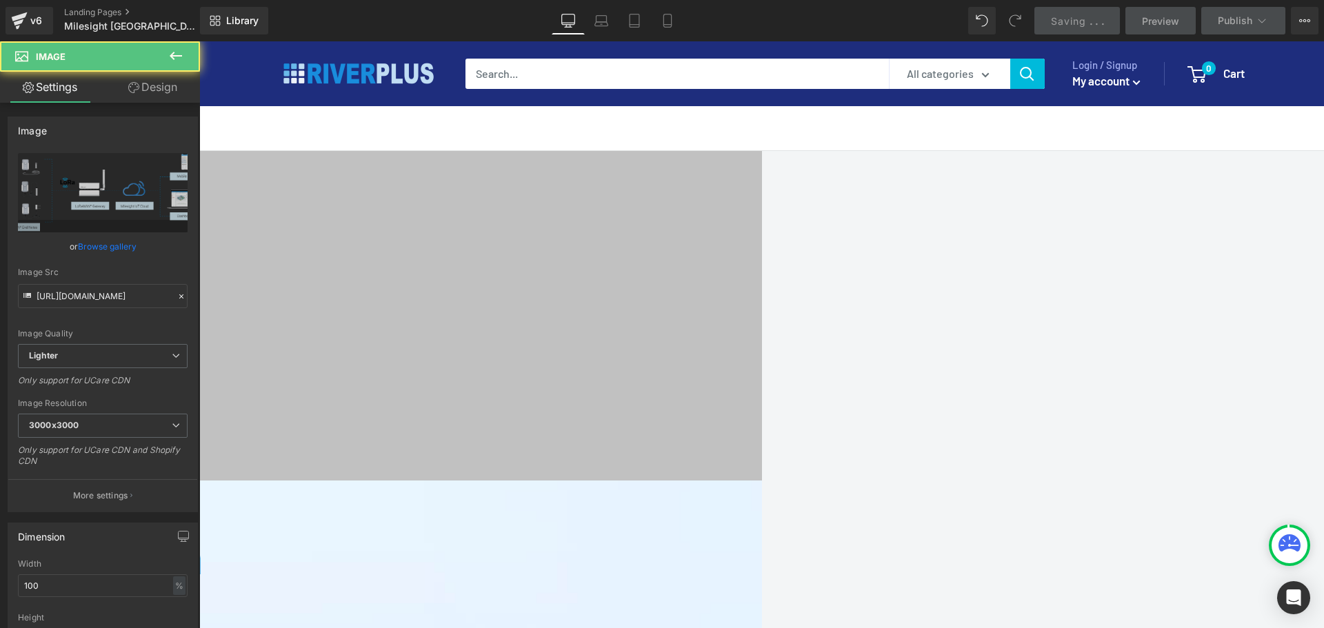
click at [153, 84] on link "Design" at bounding box center [153, 87] width 100 height 31
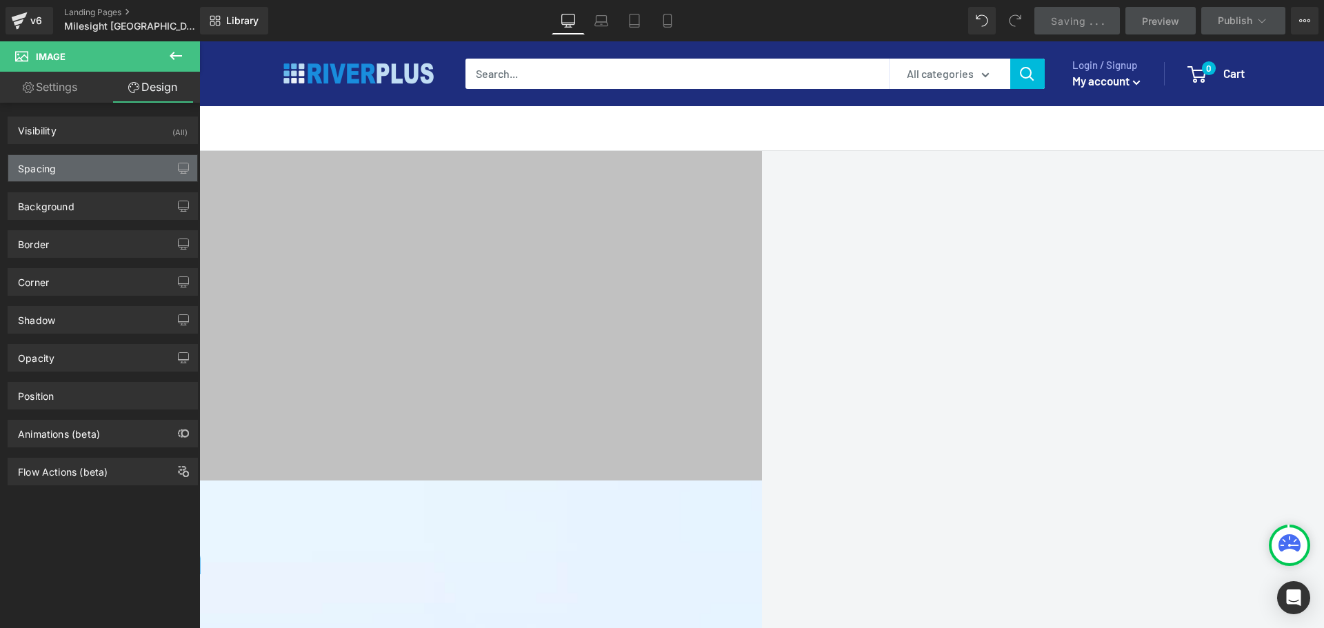
type input "80"
type input "0"
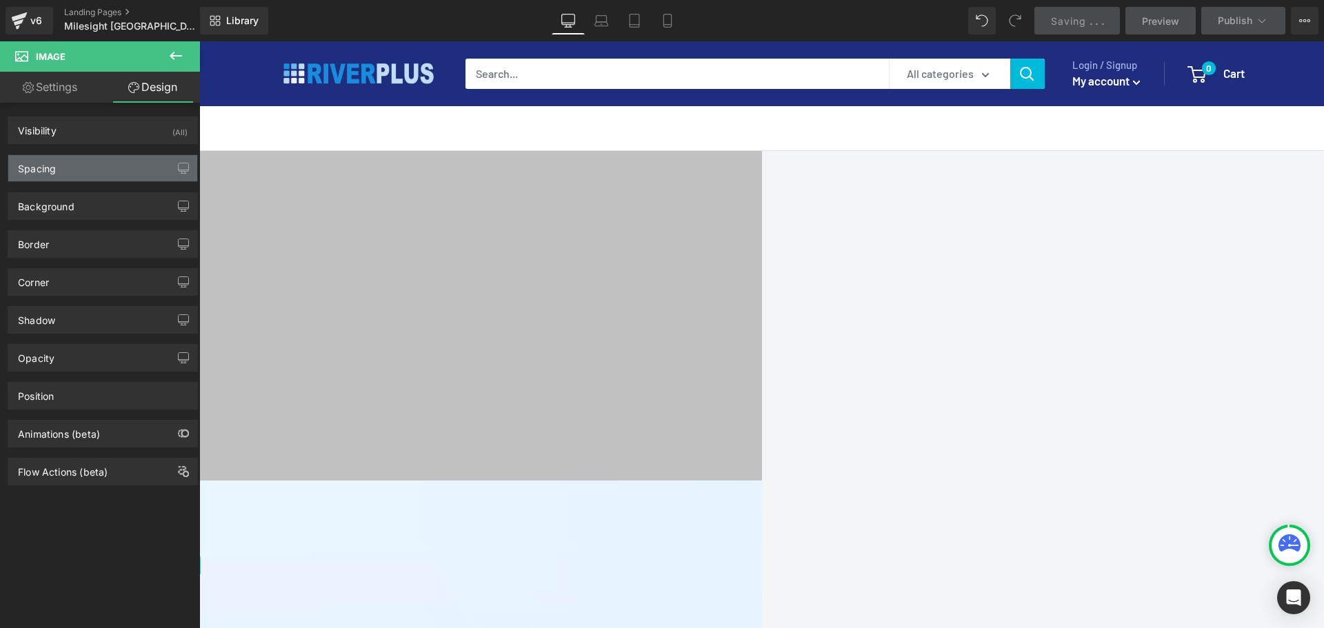
type input "0"
click at [99, 161] on div "Spacing" at bounding box center [102, 168] width 189 height 26
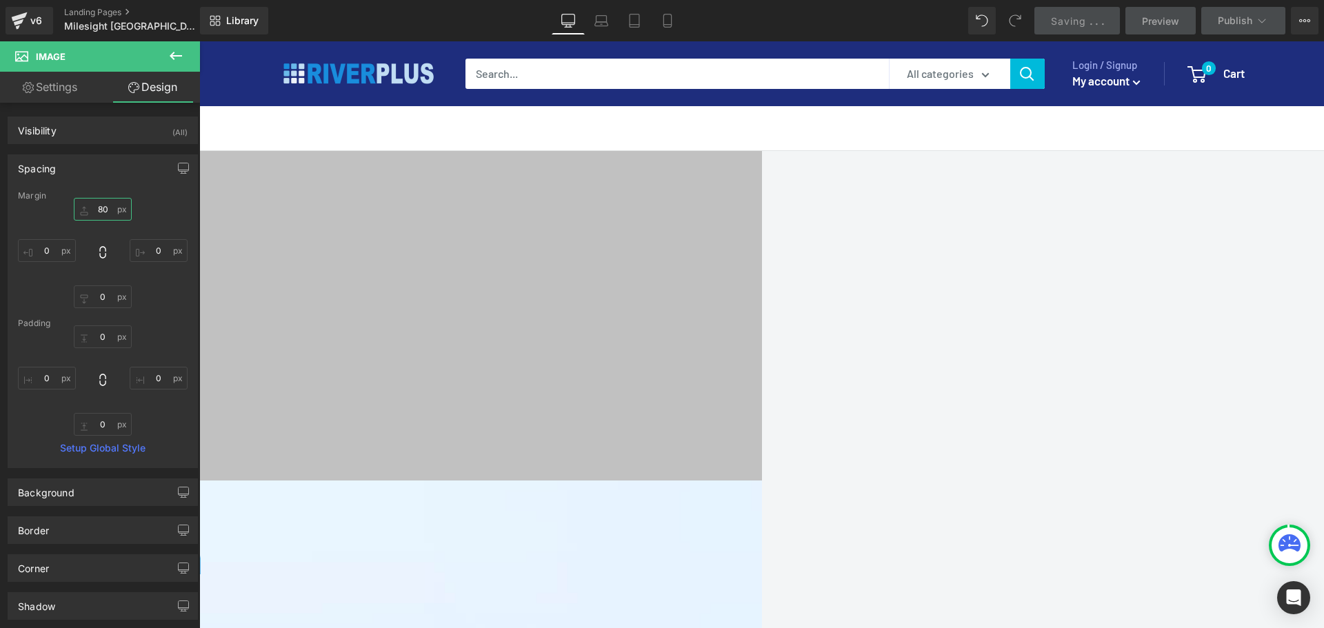
click at [110, 210] on input "80" at bounding box center [103, 209] width 58 height 23
type input "120"
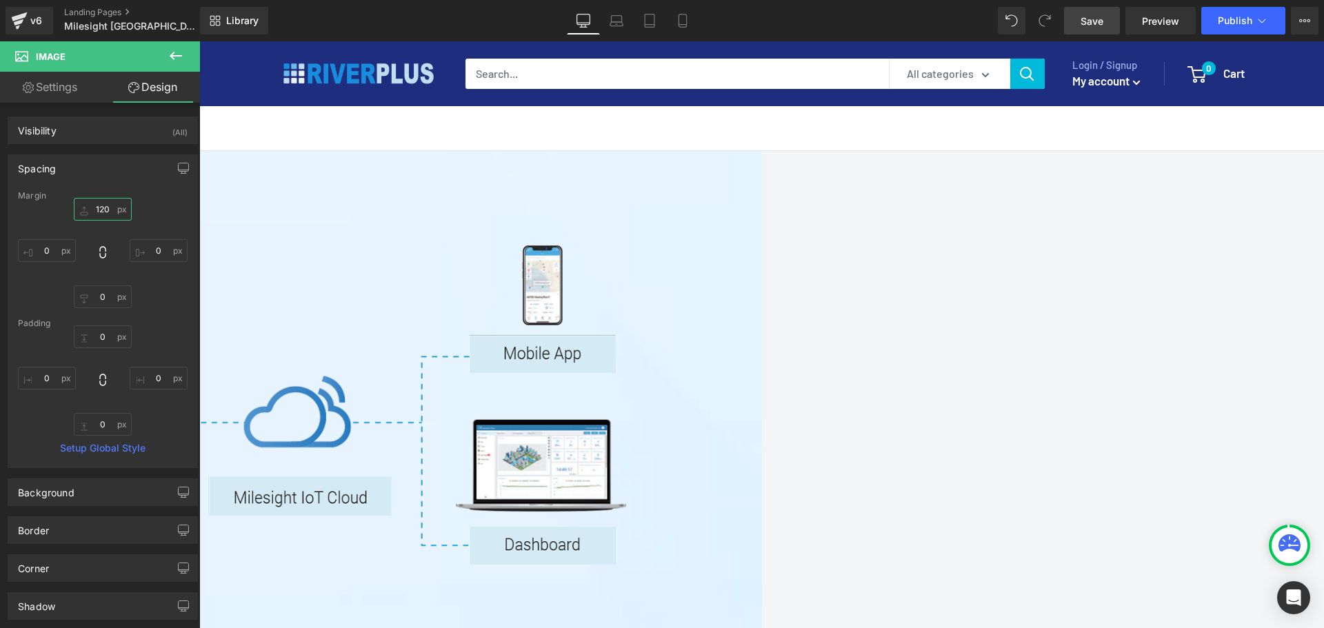
scroll to position [2765, 0]
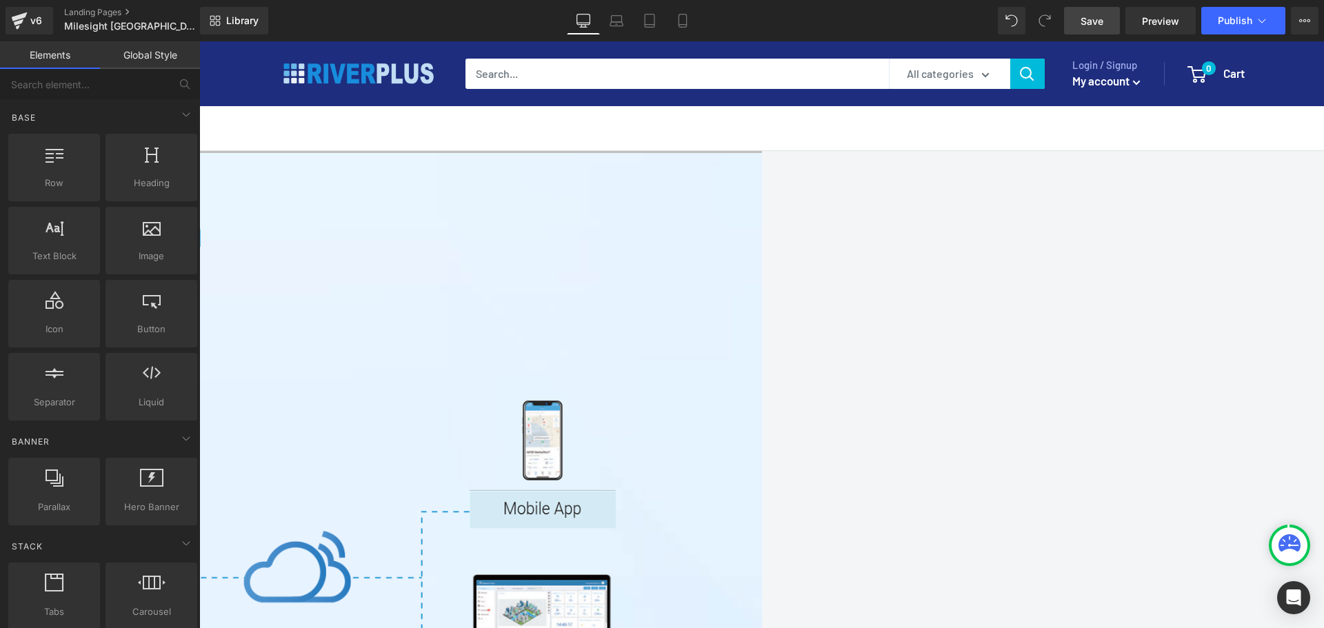
scroll to position [2541, 0]
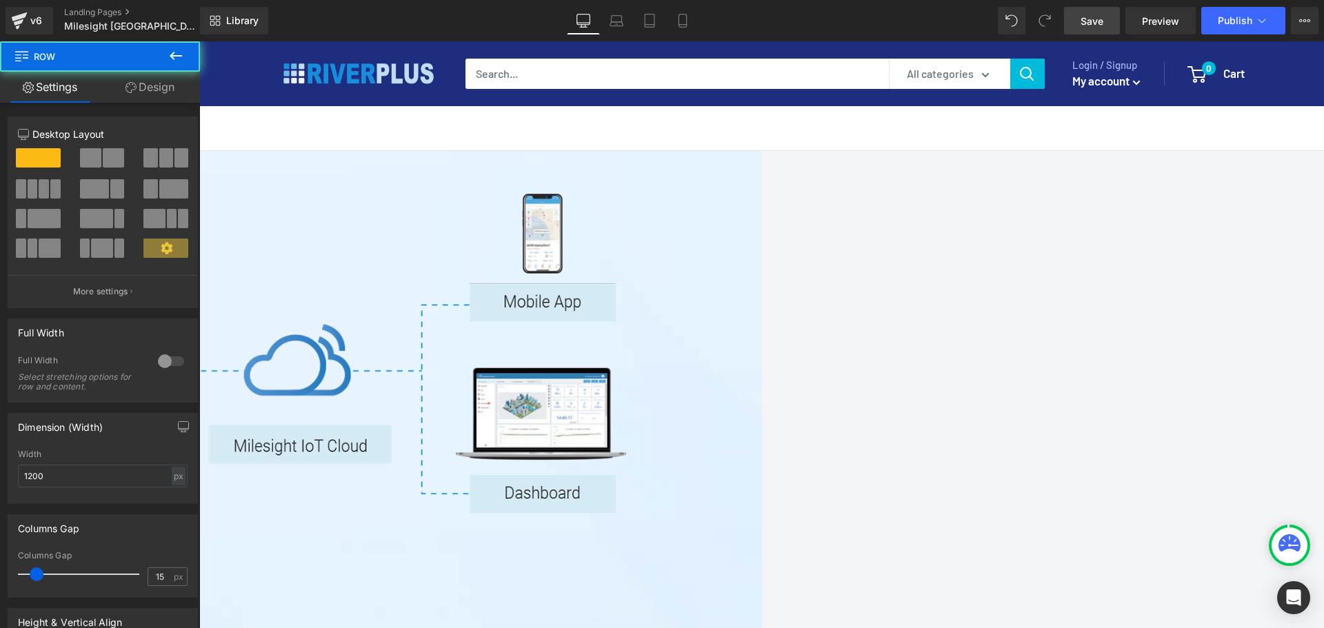
click at [199, 41] on span "Row" at bounding box center [199, 41] width 0 height 0
click at [149, 95] on link "Design" at bounding box center [150, 87] width 100 height 31
click at [0, 0] on div "Spacing" at bounding box center [0, 0] width 0 height 0
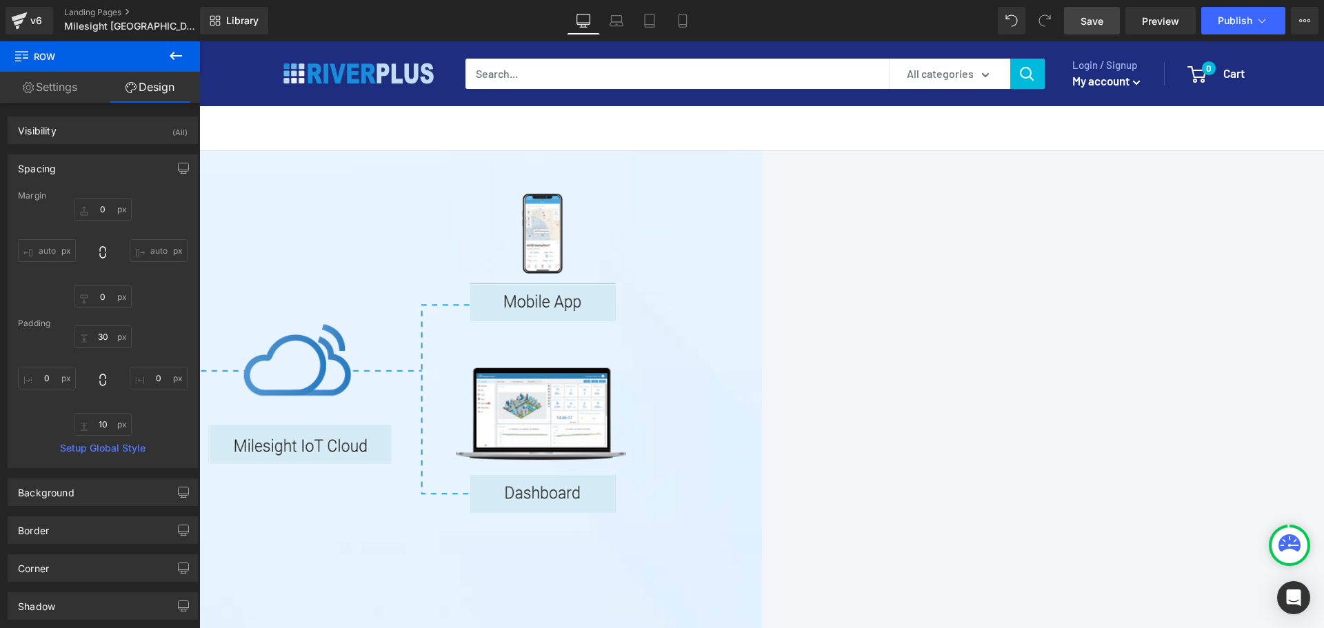
type input "0"
type input "30"
type input "0"
type input "10"
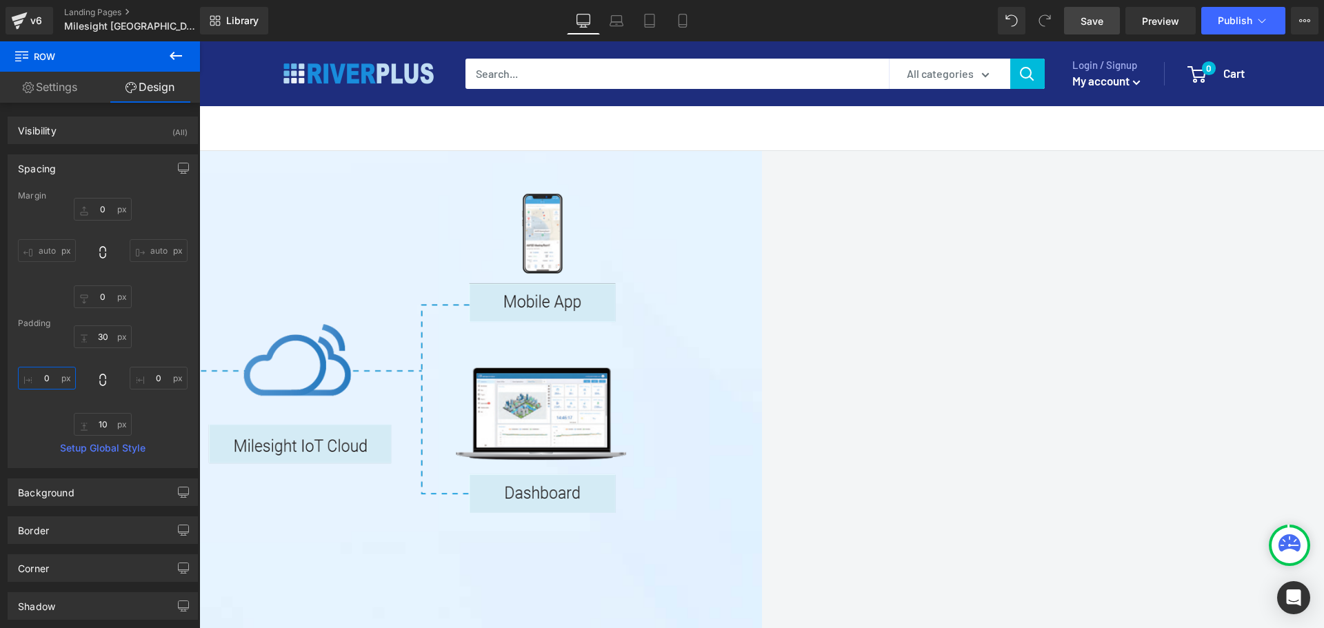
click at [49, 380] on input "0" at bounding box center [47, 378] width 58 height 23
type input "40"
click at [158, 378] on input "0" at bounding box center [159, 378] width 58 height 23
type input "40"
click at [64, 166] on div "Spacing" at bounding box center [102, 168] width 189 height 26
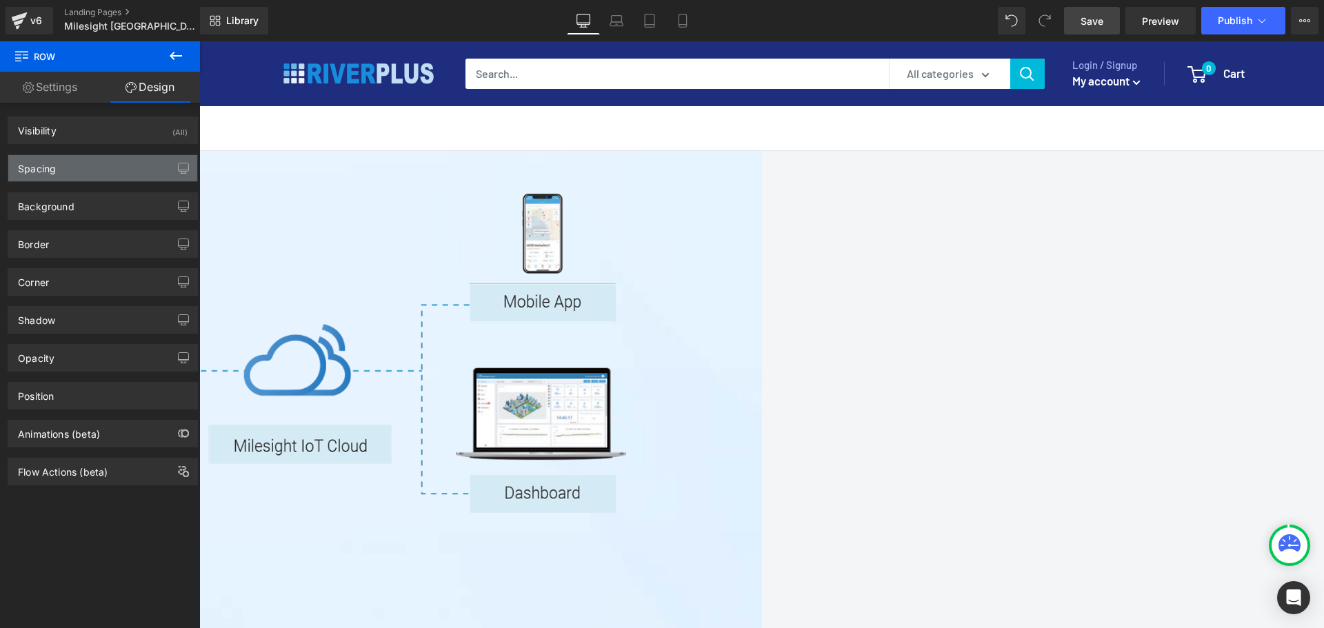
click at [59, 170] on div "Spacing" at bounding box center [102, 168] width 189 height 26
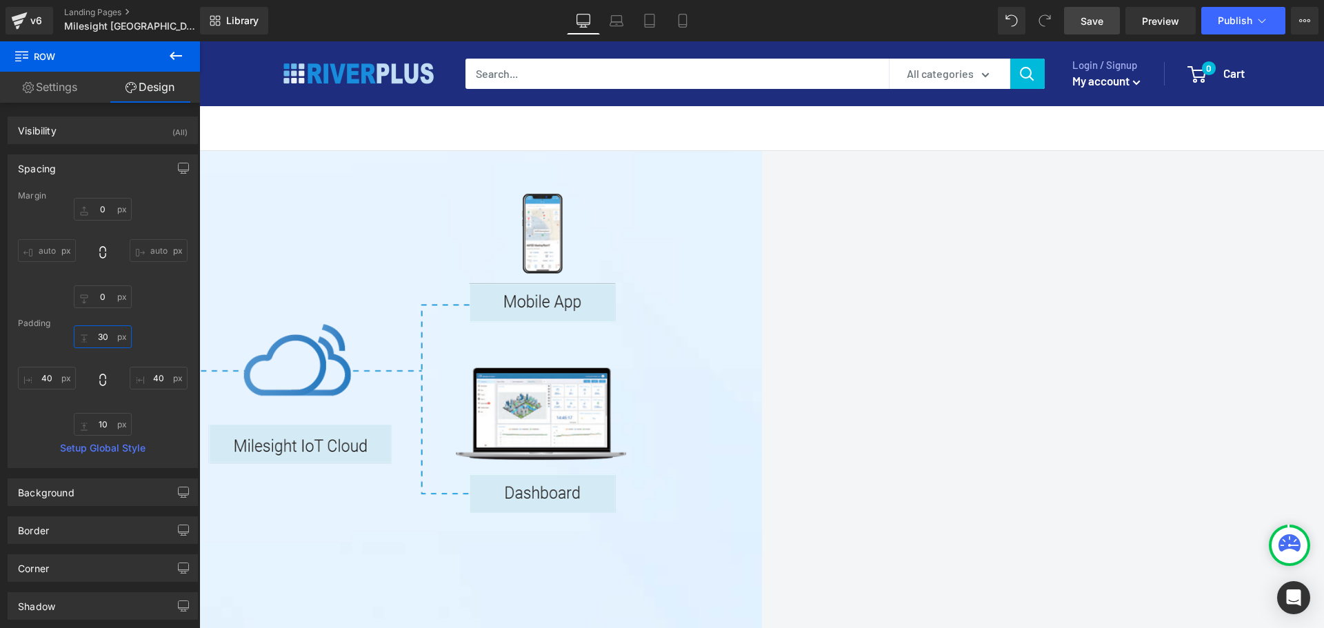
click at [105, 334] on input "30" at bounding box center [103, 336] width 58 height 23
type input "80"
click at [101, 418] on input "10" at bounding box center [103, 424] width 58 height 23
type input "80"
click at [199, 41] on span "Row" at bounding box center [199, 41] width 0 height 0
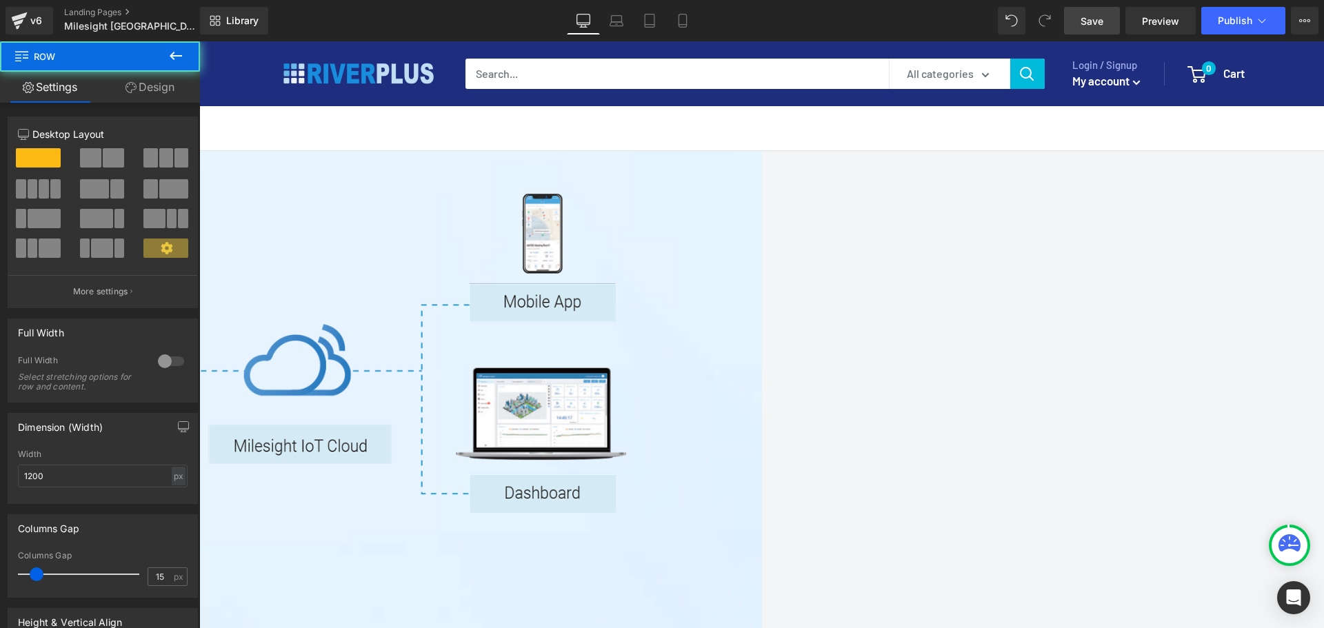
click at [154, 357] on div at bounding box center [170, 361] width 33 height 22
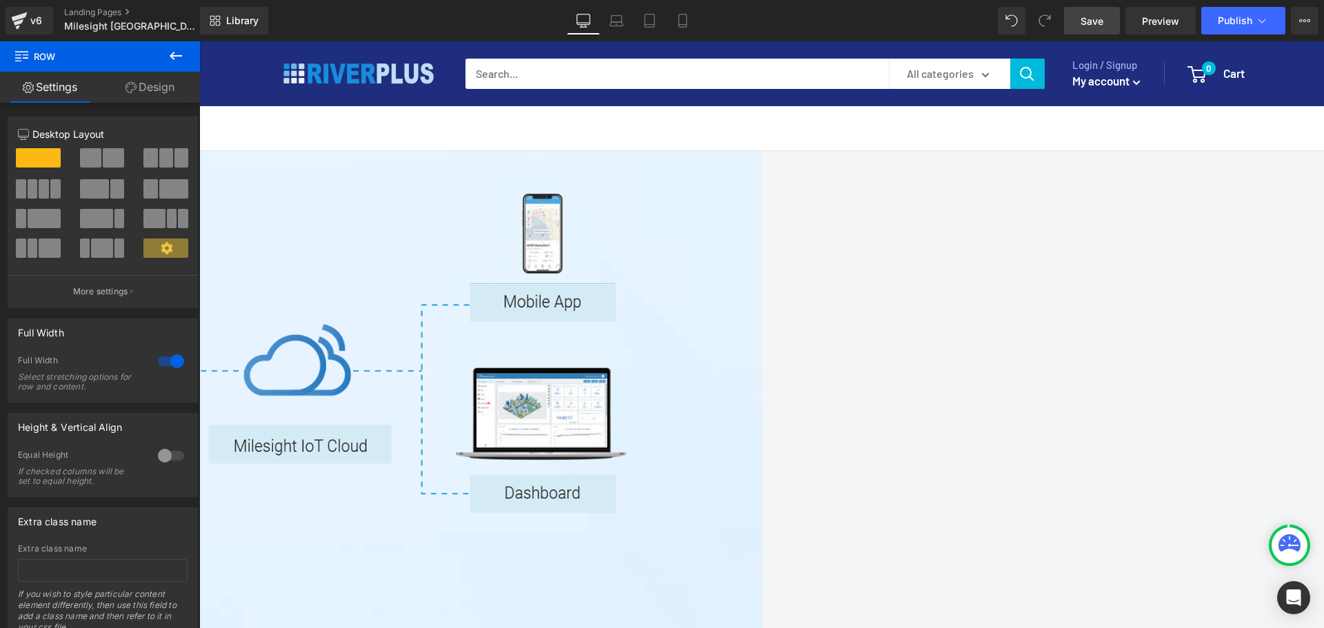
click at [148, 98] on link "Design" at bounding box center [150, 87] width 100 height 31
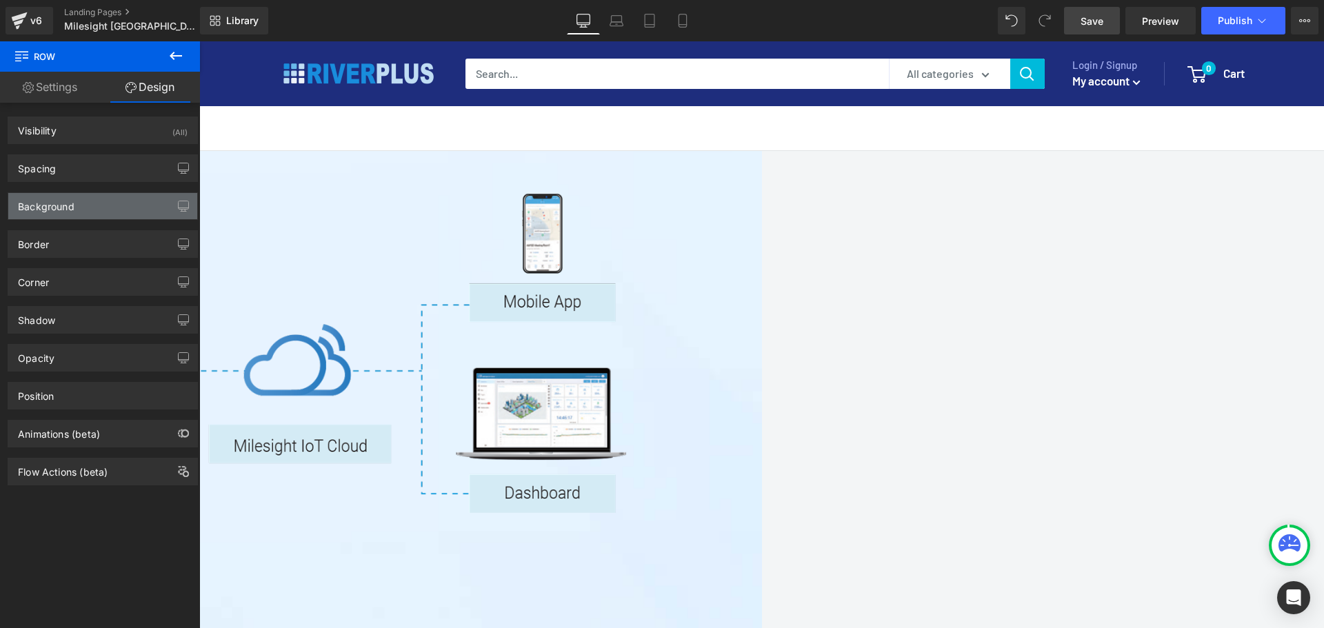
click at [78, 215] on div "Background" at bounding box center [102, 206] width 189 height 26
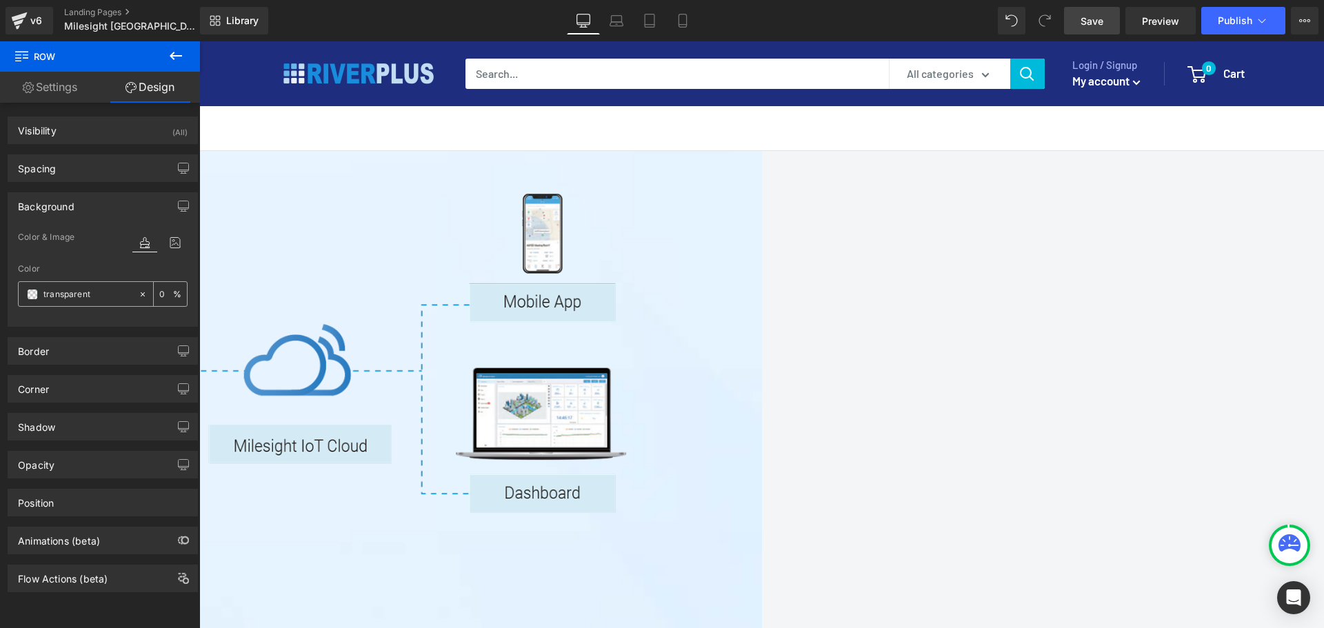
click at [97, 291] on input "transparent" at bounding box center [87, 294] width 88 height 15
type input "fff"
type input "100"
type input "fffff"
type input "0"
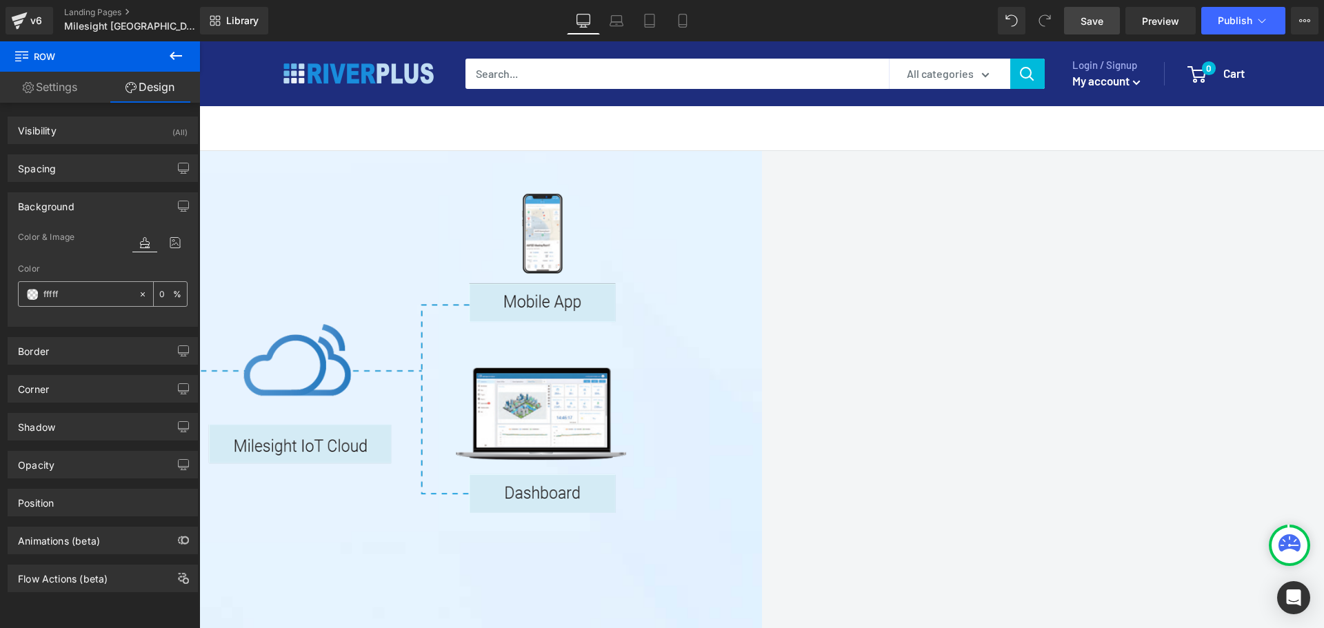
type input "ffffff"
type input "100"
type input "#ffffff"
click at [1058, 23] on link "Save" at bounding box center [1092, 21] width 56 height 28
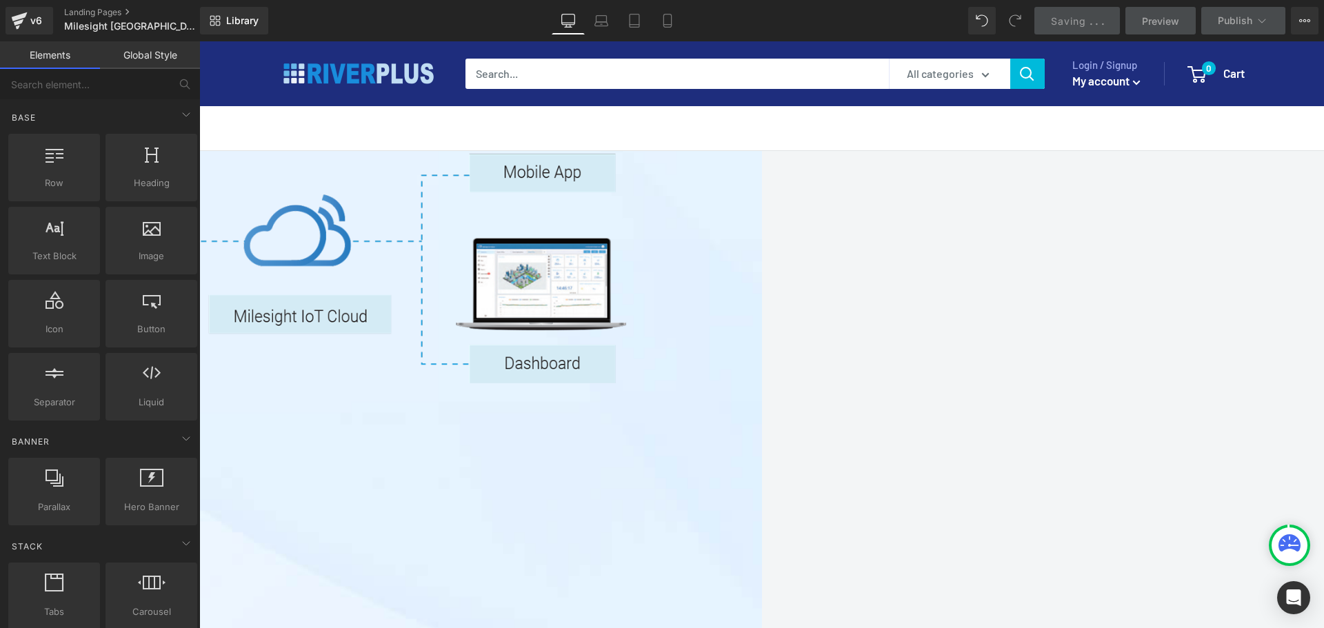
scroll to position [2617, 0]
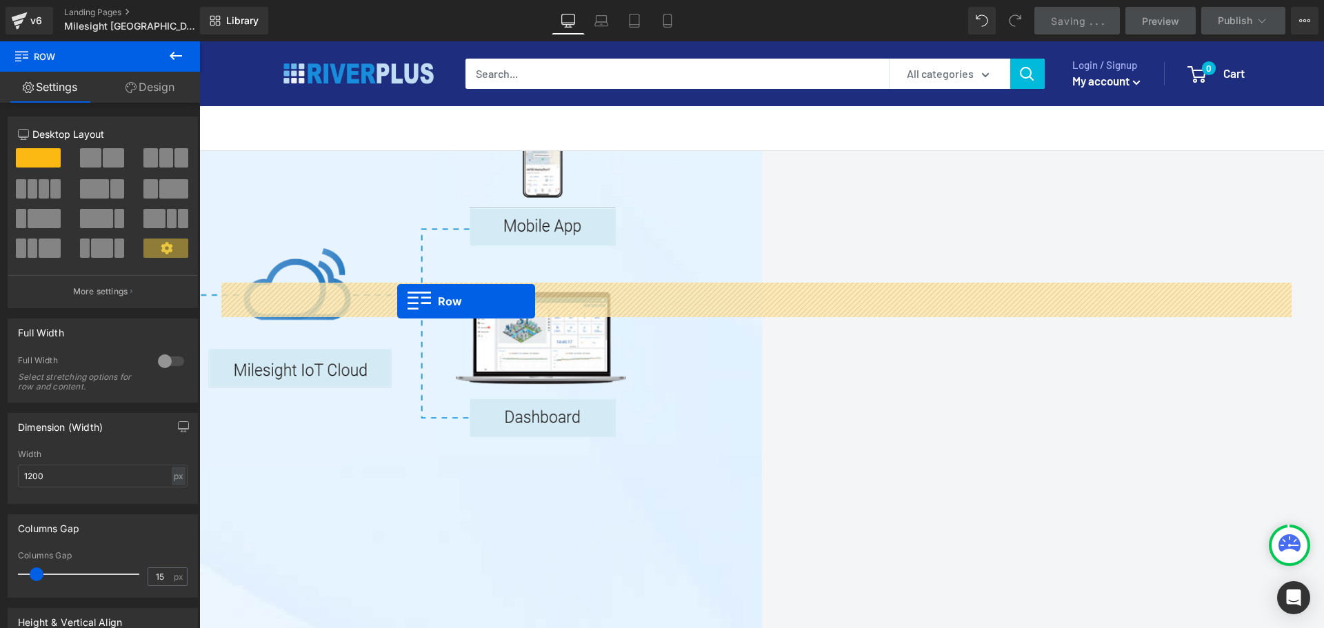
drag, startPoint x: 367, startPoint y: 376, endPoint x: 397, endPoint y: 301, distance: 80.4
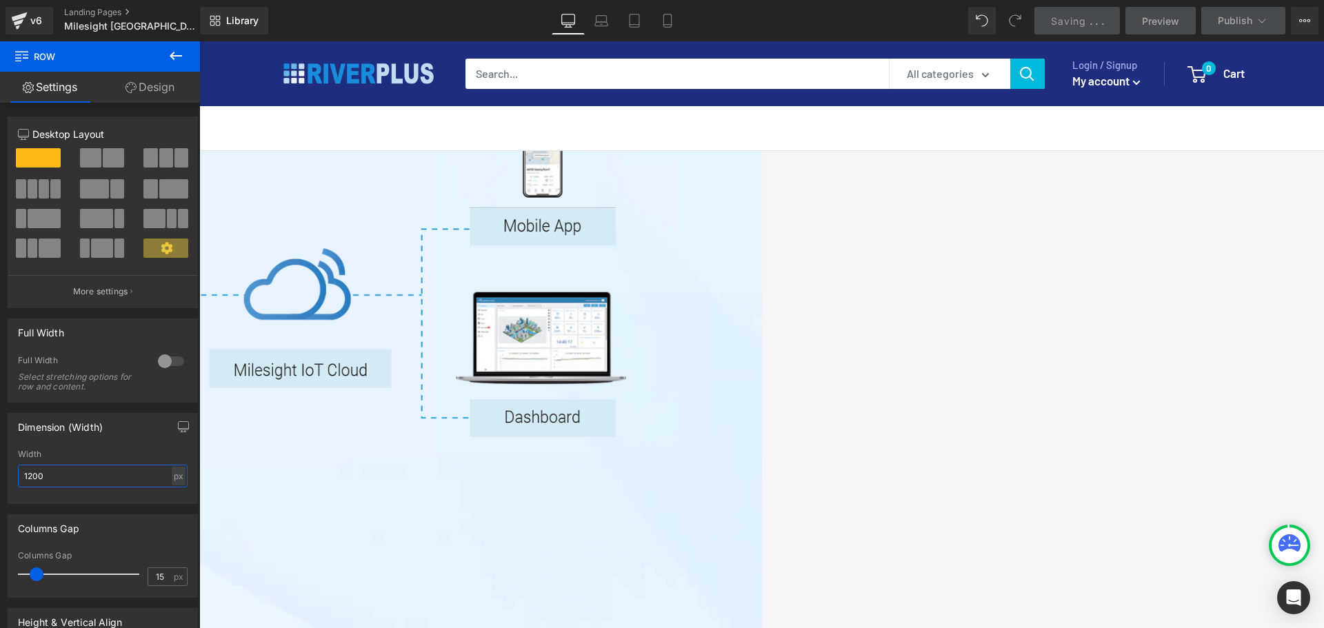
drag, startPoint x: 70, startPoint y: 472, endPoint x: -16, endPoint y: 472, distance: 85.5
click at [0, 472] on html "Row You are previewing how the will restyle your page. You can not edit Element…" at bounding box center [662, 314] width 1324 height 628
type input "1400"
click at [140, 85] on link "Design" at bounding box center [150, 87] width 100 height 31
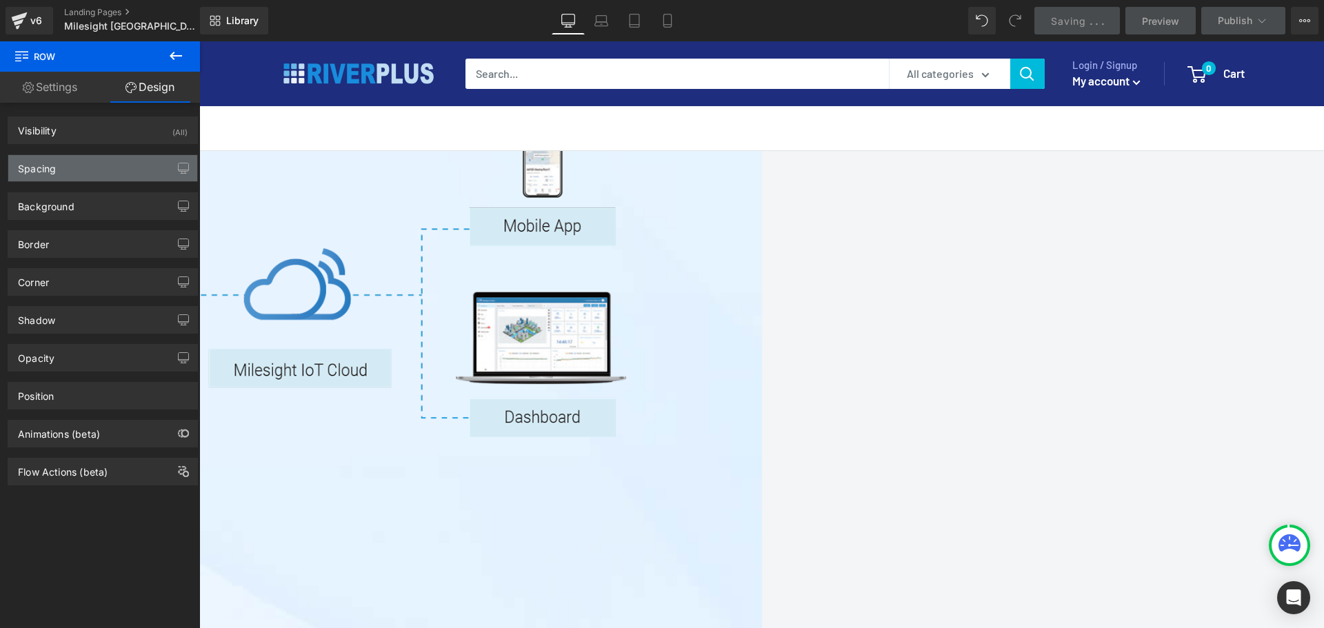
click at [70, 165] on div "Spacing" at bounding box center [102, 168] width 189 height 26
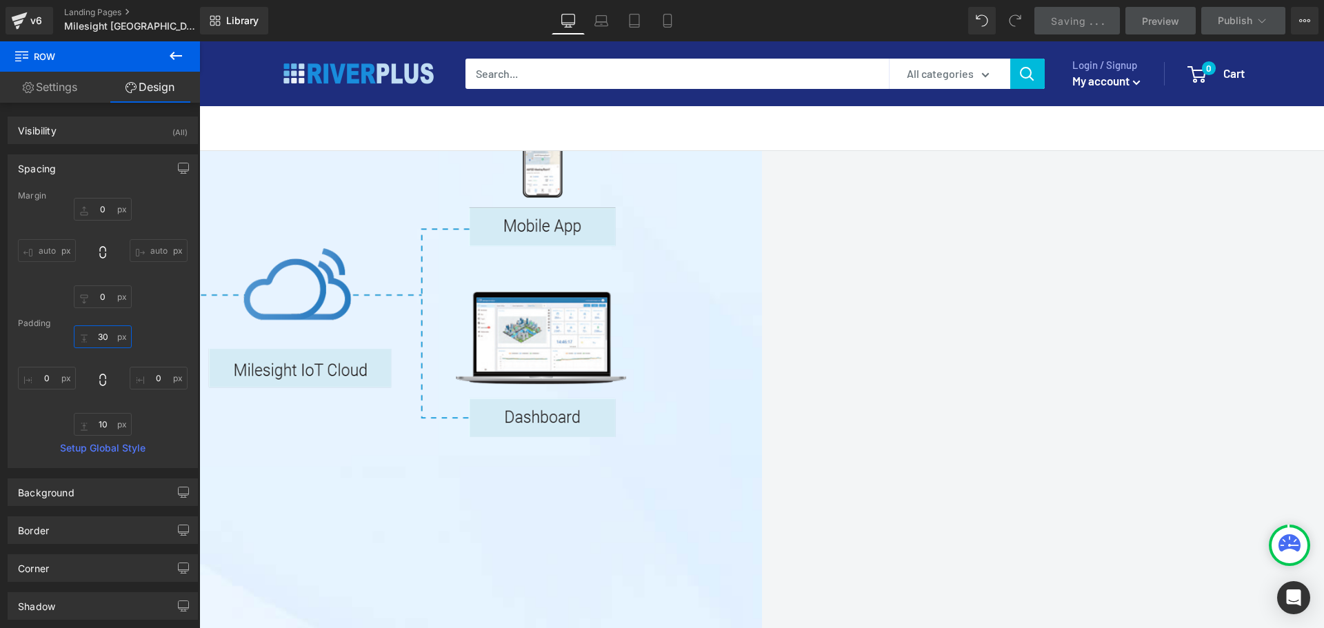
click at [107, 335] on input "30" at bounding box center [103, 336] width 58 height 23
type input "50"
click at [108, 427] on input "10" at bounding box center [103, 424] width 58 height 23
type input "50"
click at [54, 376] on input "0" at bounding box center [47, 378] width 58 height 23
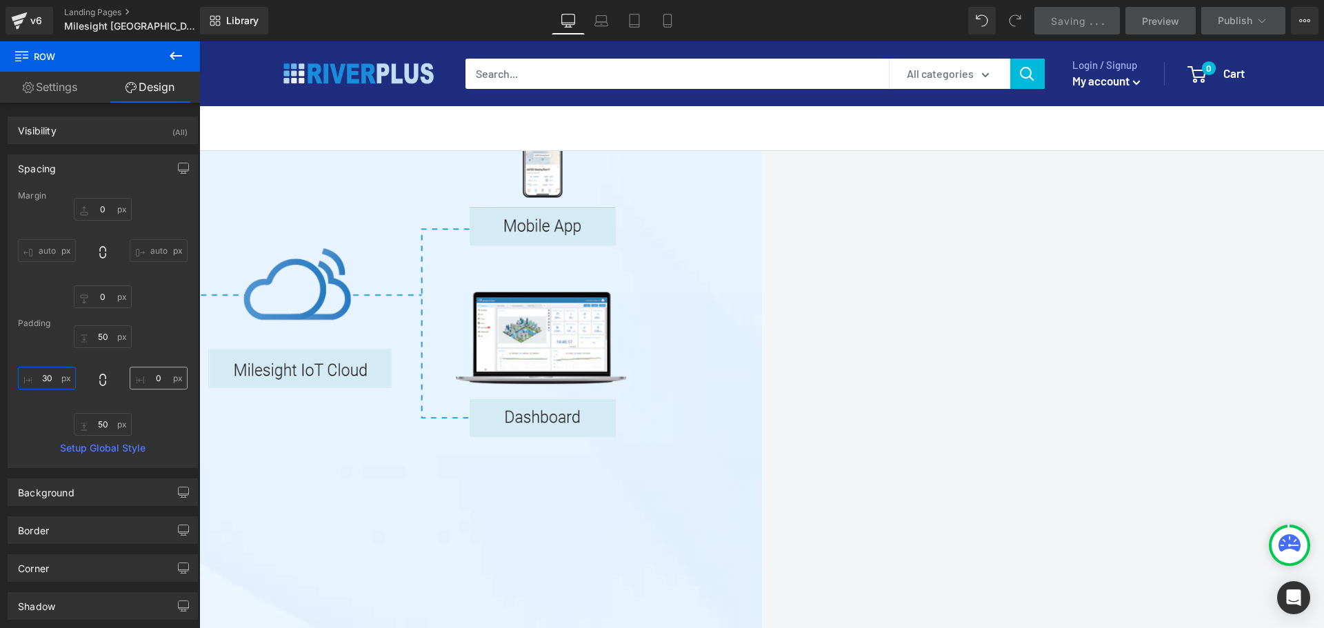
type input "30"
click at [157, 374] on input "0" at bounding box center [159, 378] width 58 height 23
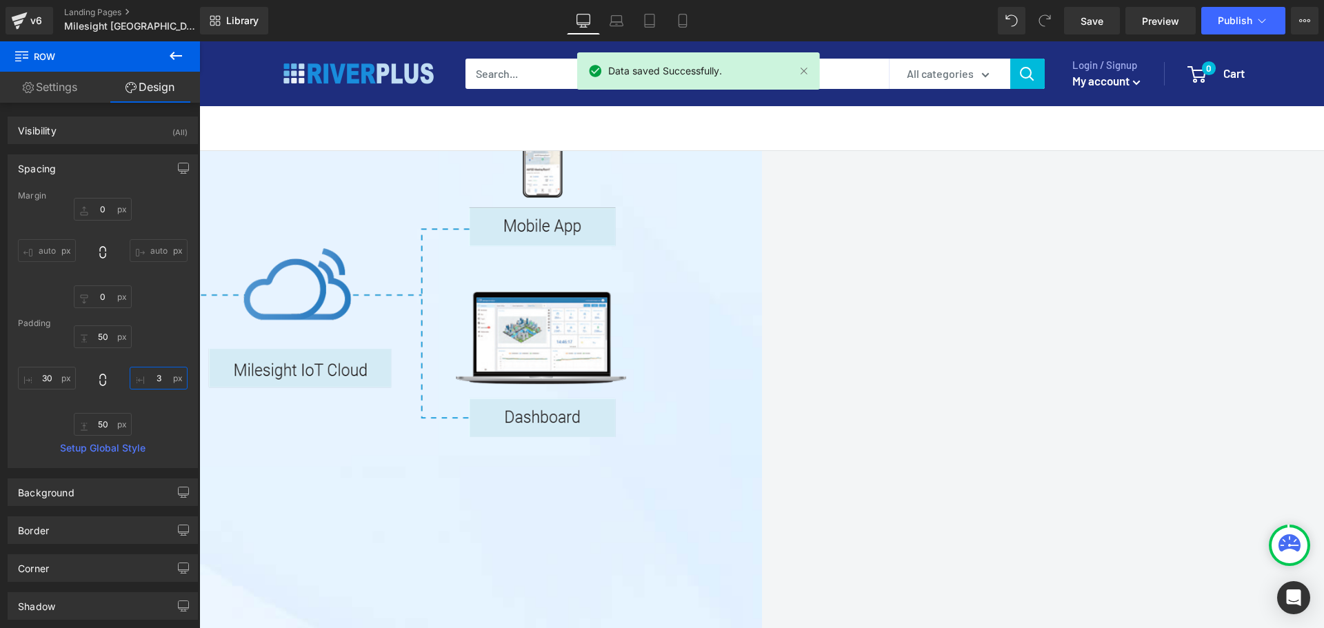
type input "30"
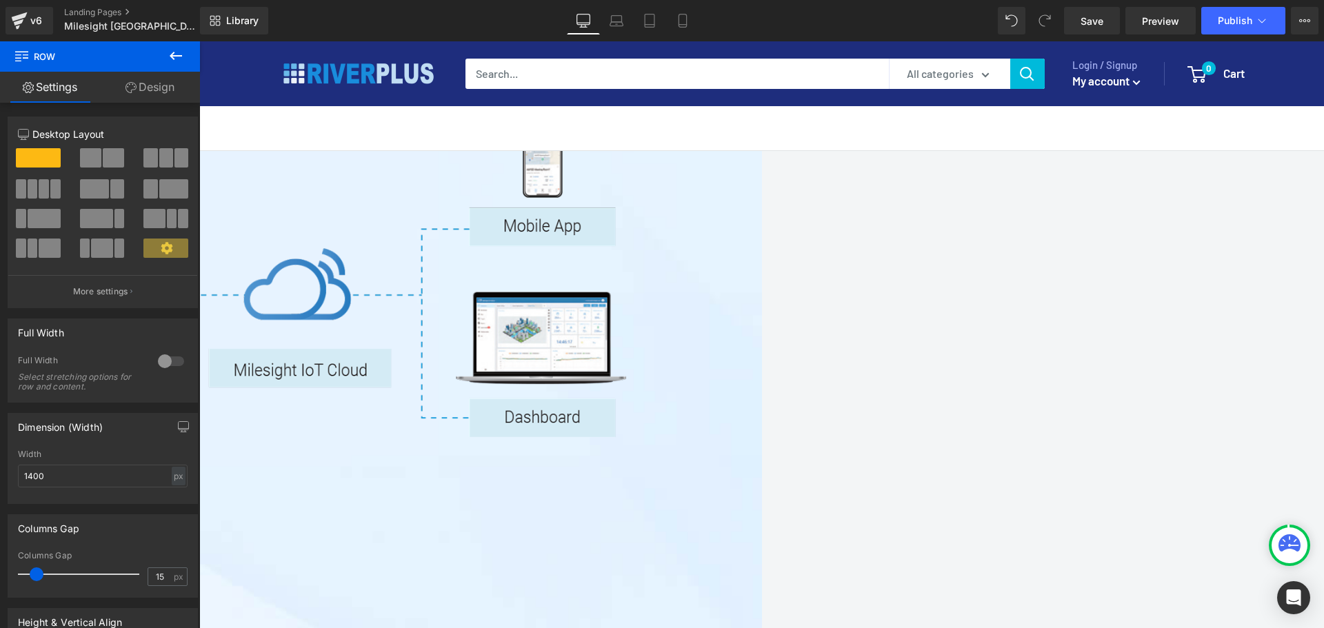
click at [199, 41] on span "Row" at bounding box center [199, 41] width 0 height 0
click at [164, 74] on link "Design" at bounding box center [150, 87] width 100 height 31
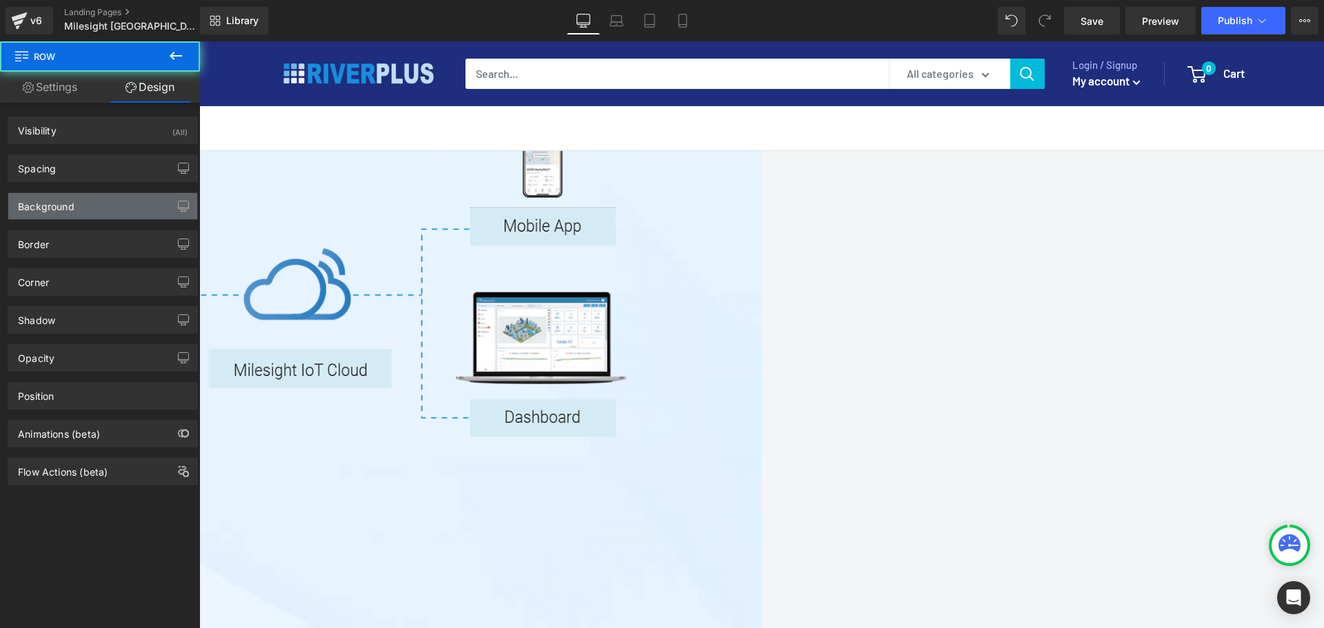
click at [67, 201] on div "Background" at bounding box center [46, 202] width 57 height 19
type input "transparent"
type input "0"
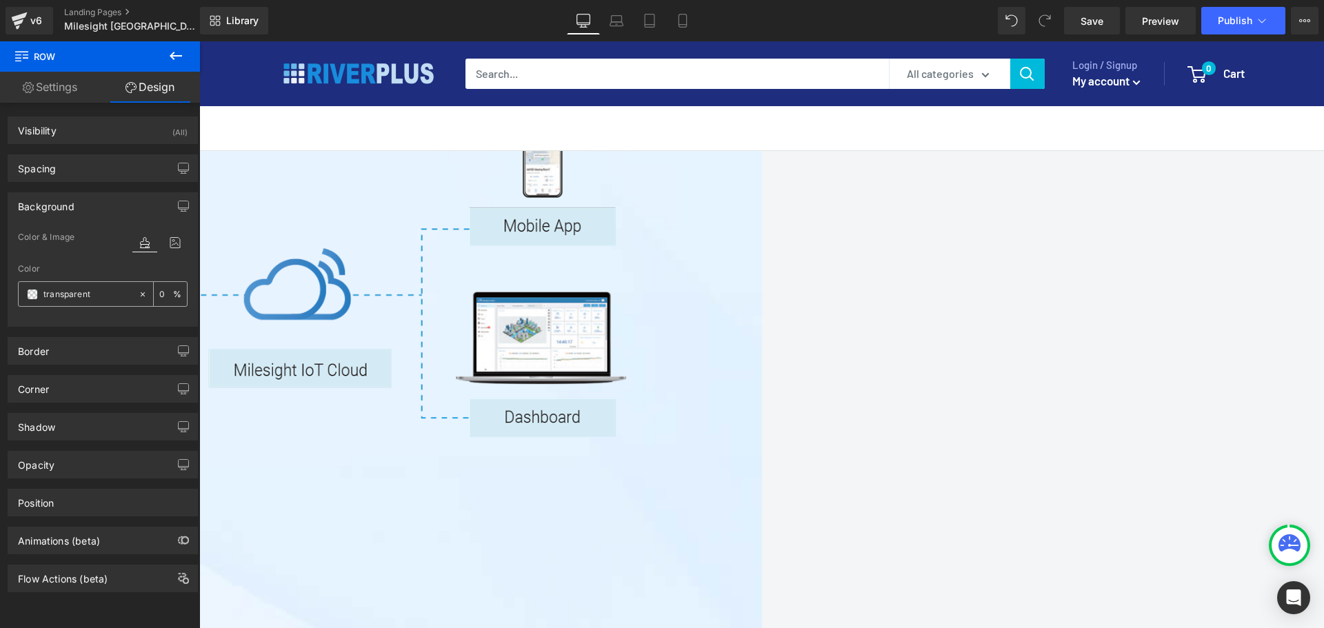
click at [95, 291] on input "transparent" at bounding box center [87, 294] width 88 height 15
paste input "0753ca"
type input "0753ca"
type input "100"
type input "#0753ca"
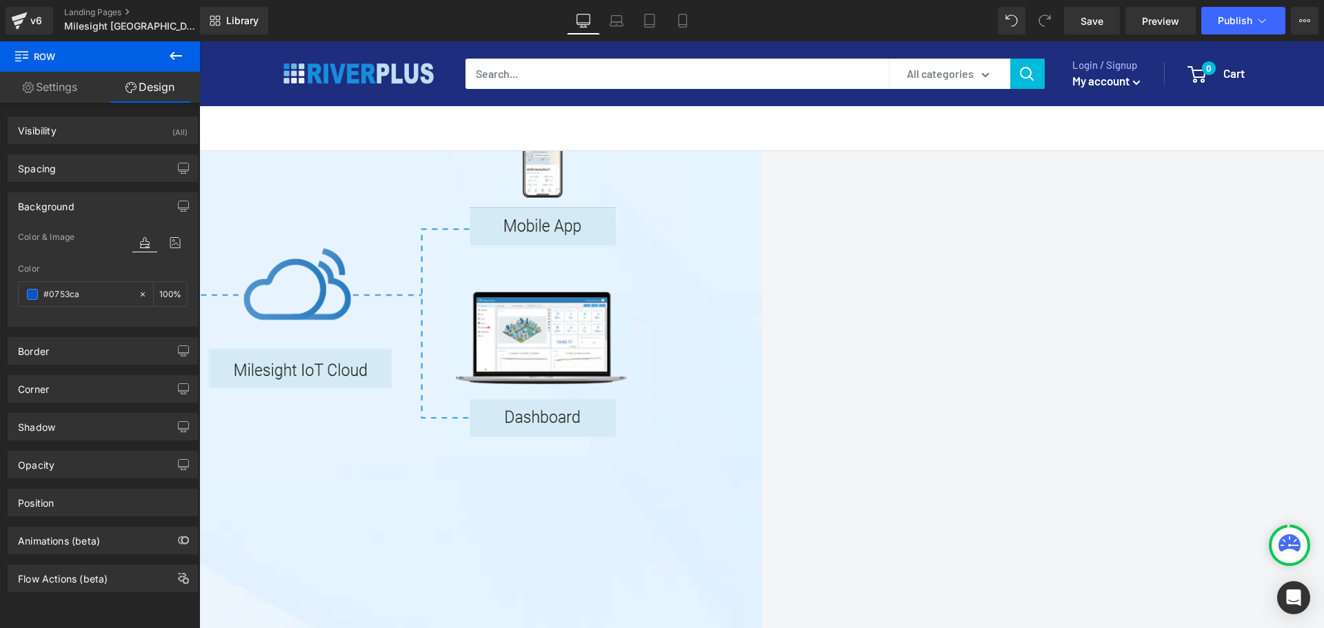
click at [54, 209] on div "Background" at bounding box center [46, 202] width 57 height 19
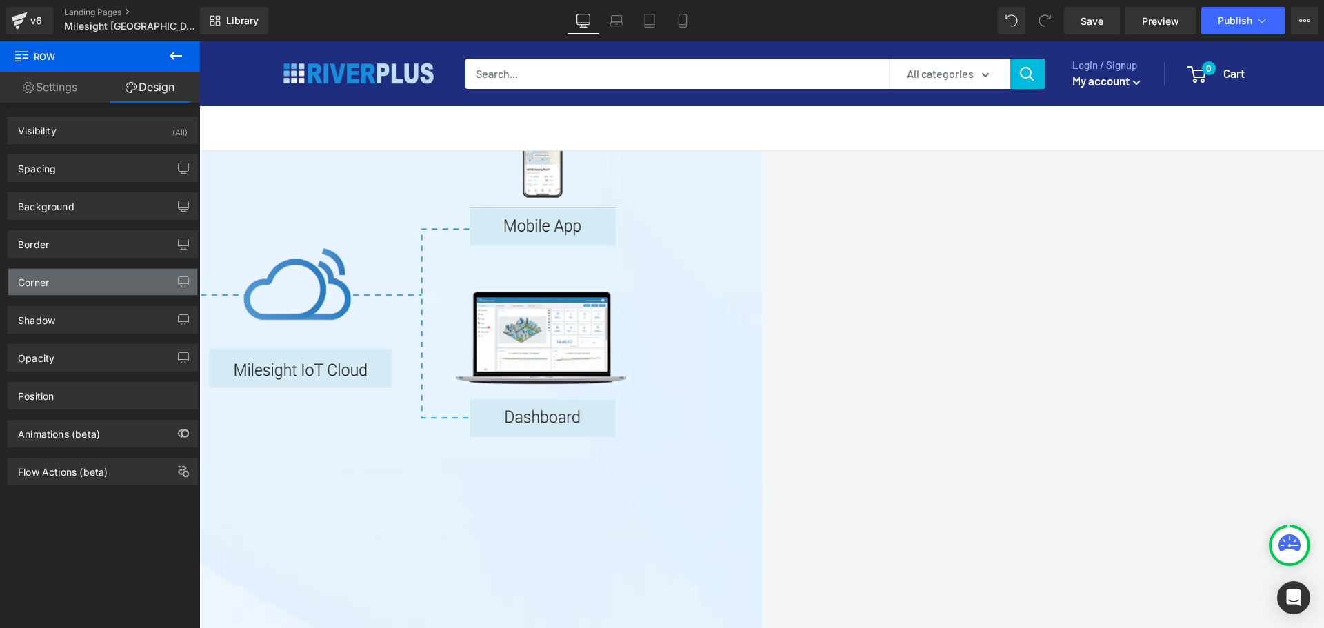
click at [45, 277] on div "Corner" at bounding box center [33, 278] width 31 height 19
click at [45, 287] on div "Corner" at bounding box center [33, 278] width 31 height 19
click at [50, 278] on div "Corner" at bounding box center [102, 282] width 189 height 26
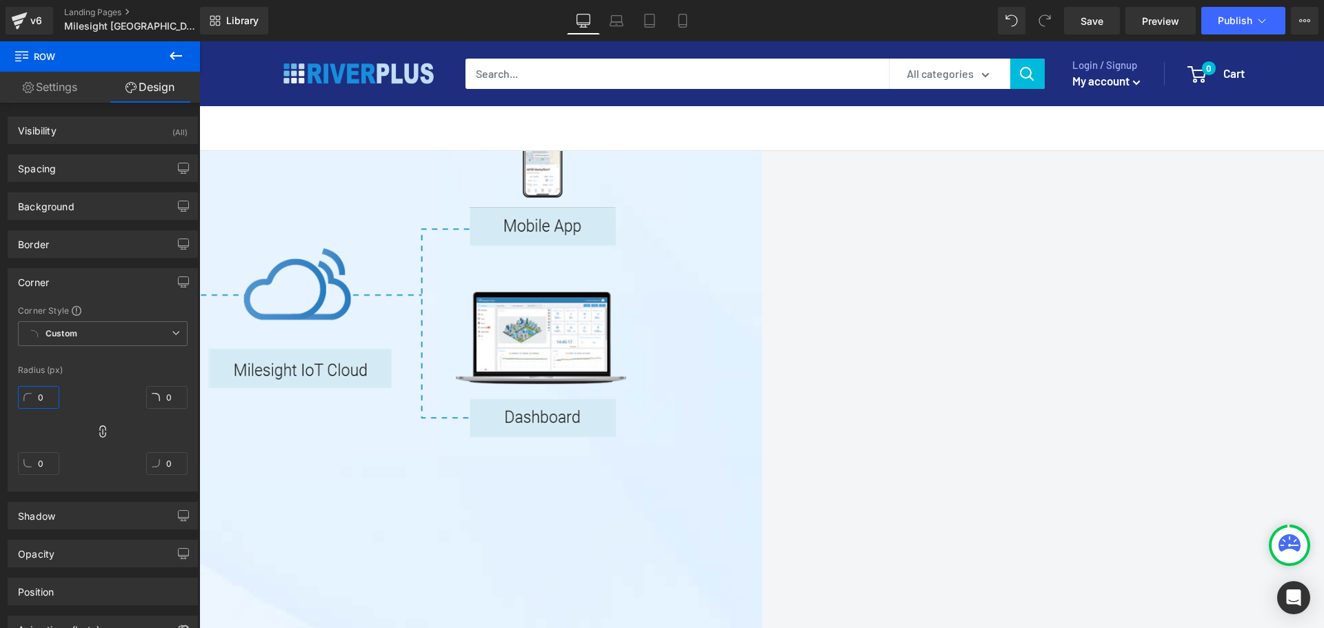
click at [51, 393] on input "0" at bounding box center [38, 397] width 41 height 23
type input "3"
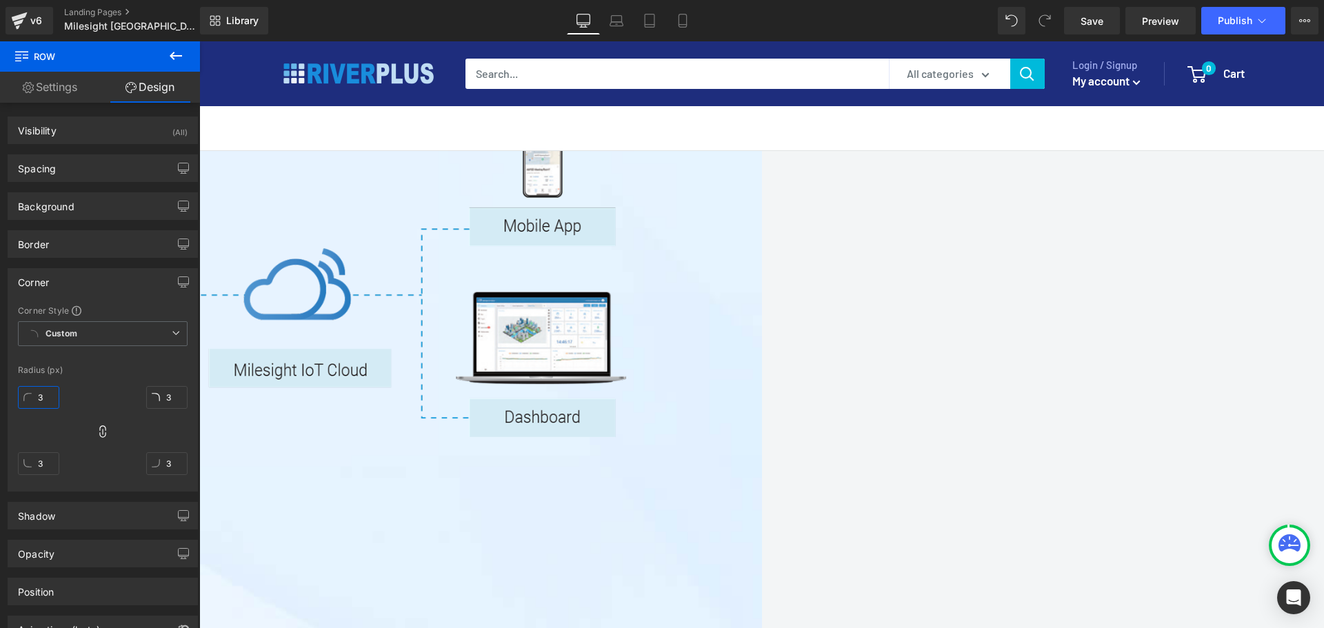
type input "35"
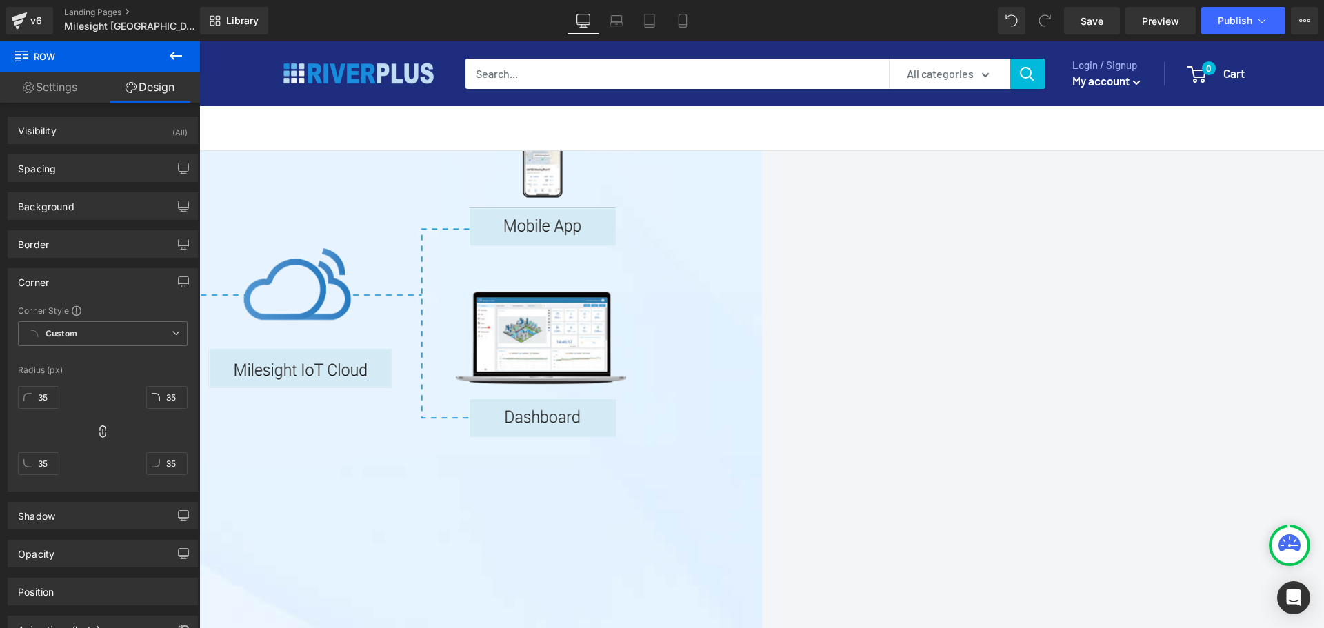
click at [46, 284] on div "Corner" at bounding box center [33, 278] width 31 height 19
click at [42, 283] on div "Corner" at bounding box center [33, 278] width 31 height 19
click at [45, 247] on div "Border" at bounding box center [33, 240] width 31 height 19
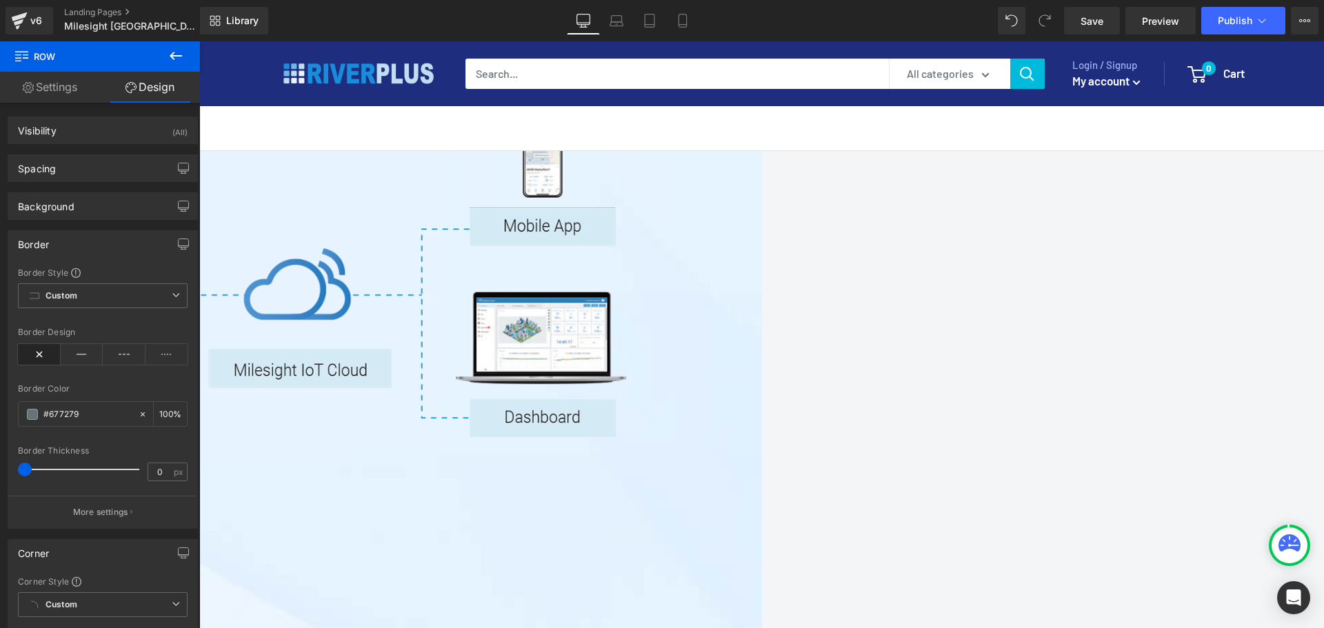
click at [45, 241] on div "Border" at bounding box center [33, 240] width 31 height 19
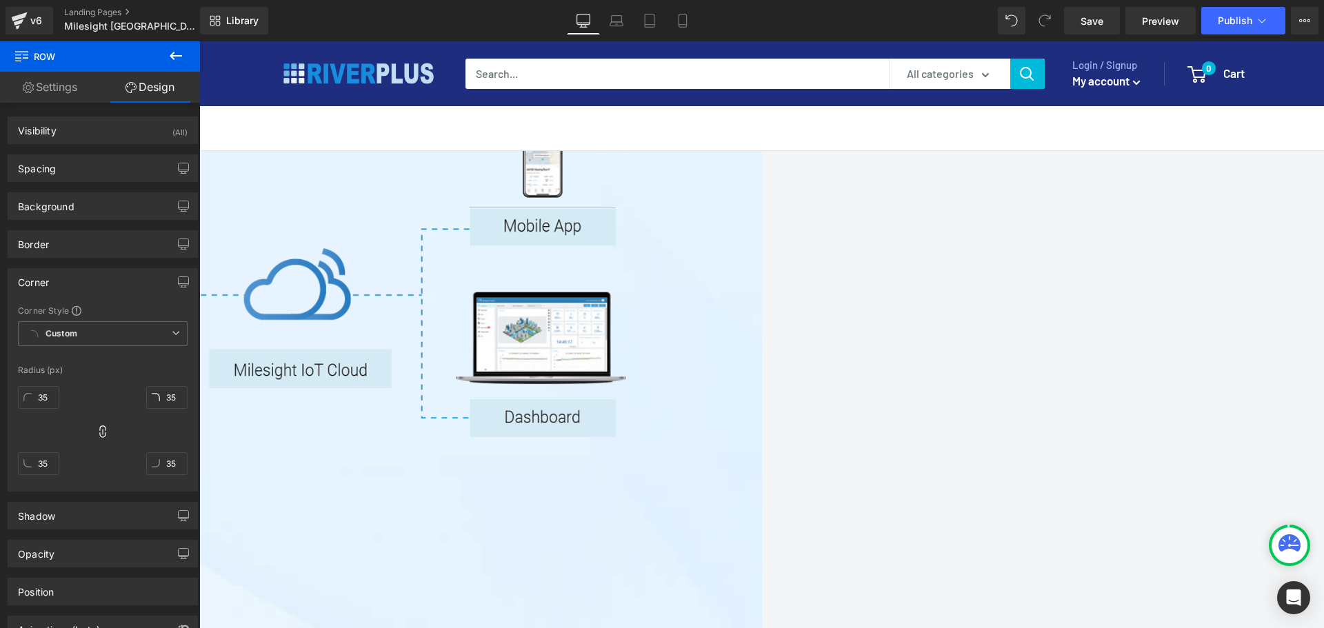
click at [45, 277] on div "Corner" at bounding box center [33, 278] width 31 height 19
drag, startPoint x: 57, startPoint y: 527, endPoint x: 75, endPoint y: 507, distance: 26.8
click at [57, 502] on div "Shadow" at bounding box center [102, 516] width 189 height 26
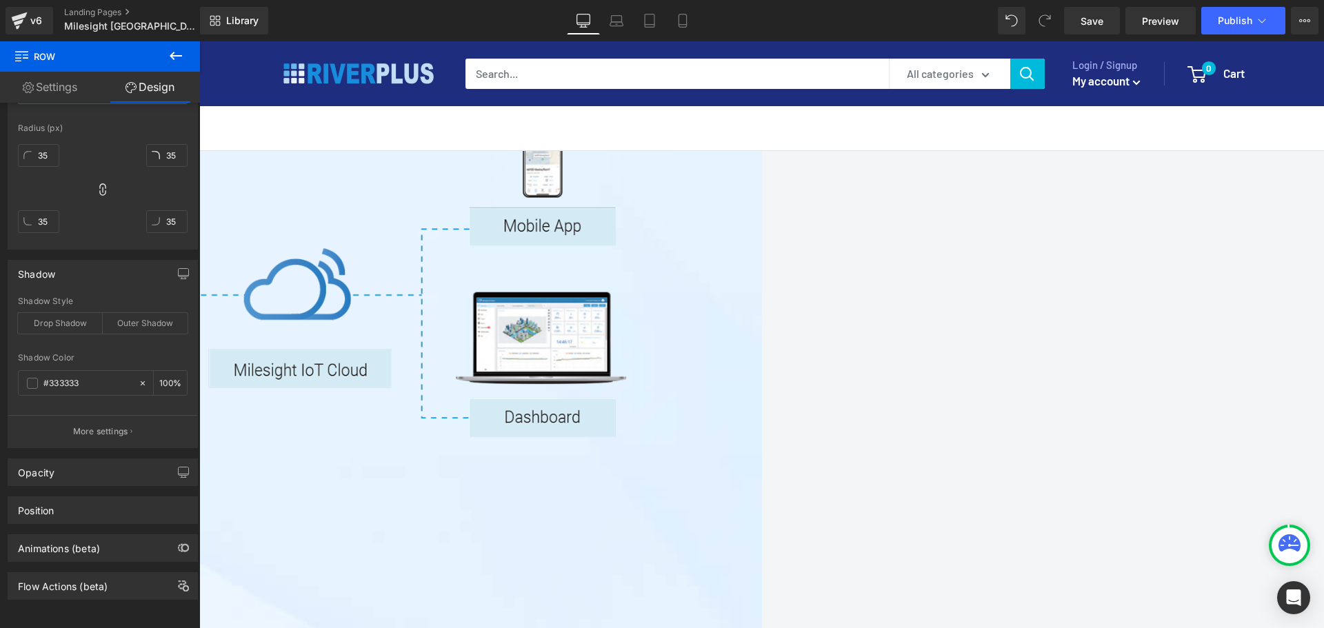
scroll to position [252, 0]
click at [50, 314] on div "Drop Shadow" at bounding box center [60, 323] width 85 height 21
click at [168, 374] on div "100 %" at bounding box center [170, 383] width 33 height 24
click at [160, 375] on input "100" at bounding box center [166, 382] width 14 height 15
type input "18"
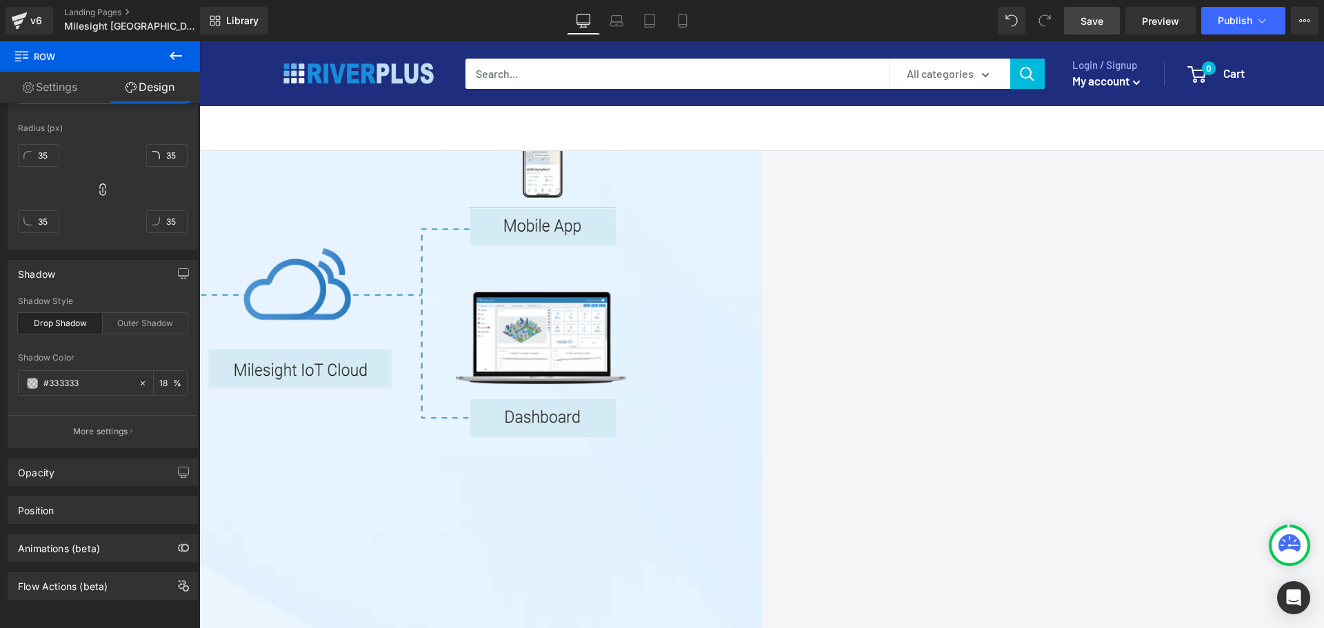
click at [1058, 26] on span "Save" at bounding box center [1091, 21] width 23 height 14
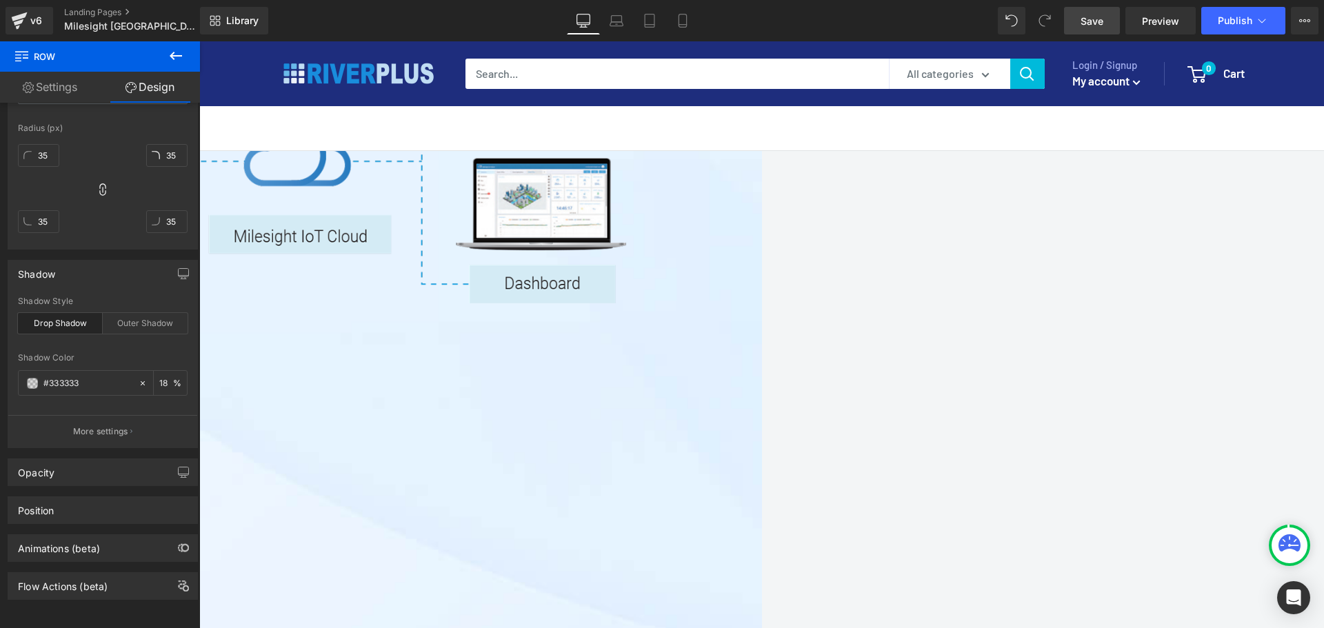
scroll to position [2755, 0]
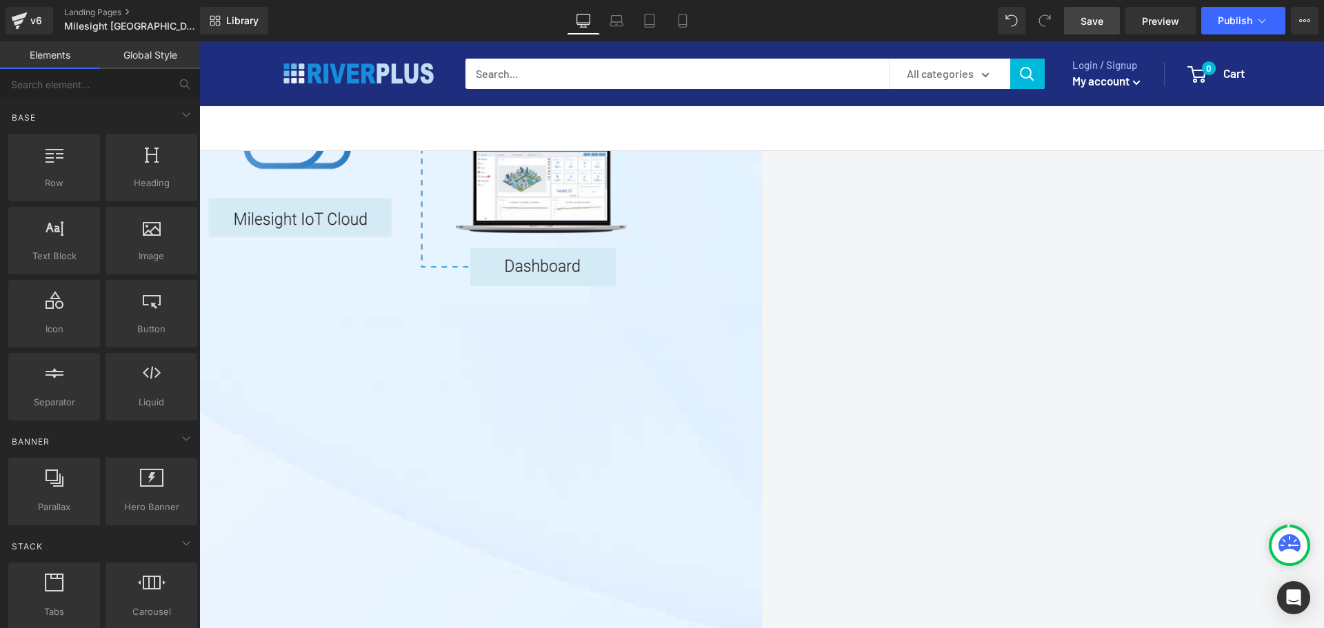
scroll to position [2686, 0]
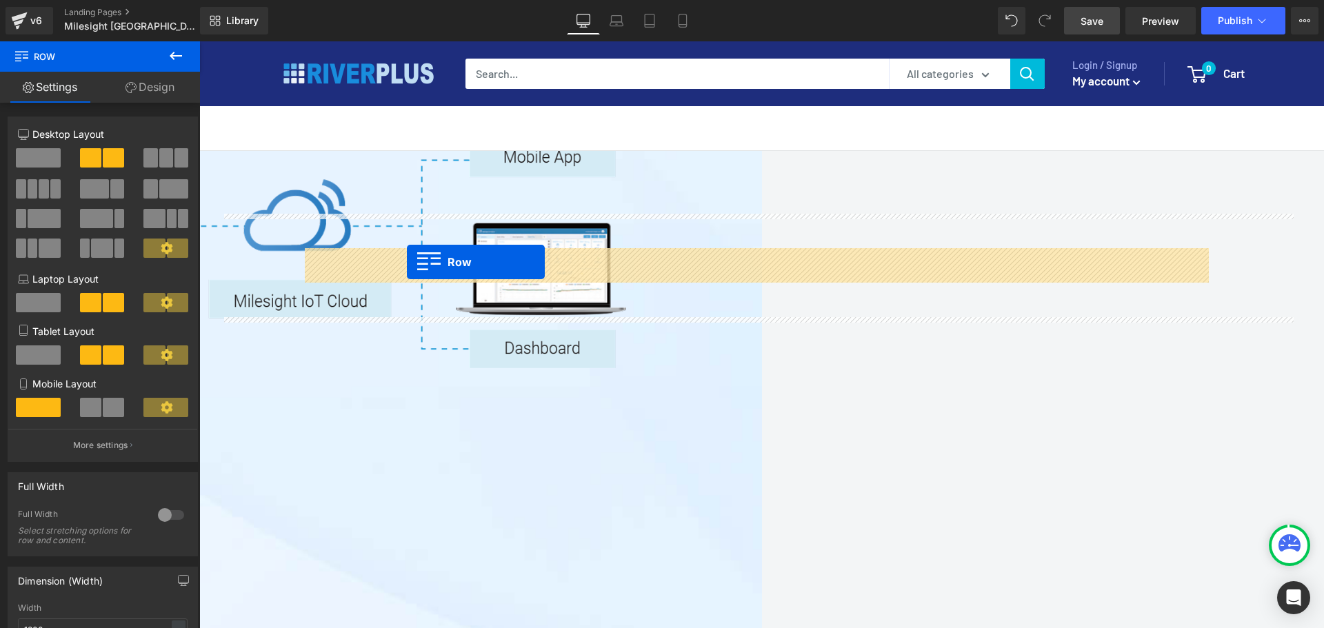
drag, startPoint x: 367, startPoint y: 383, endPoint x: 407, endPoint y: 262, distance: 127.7
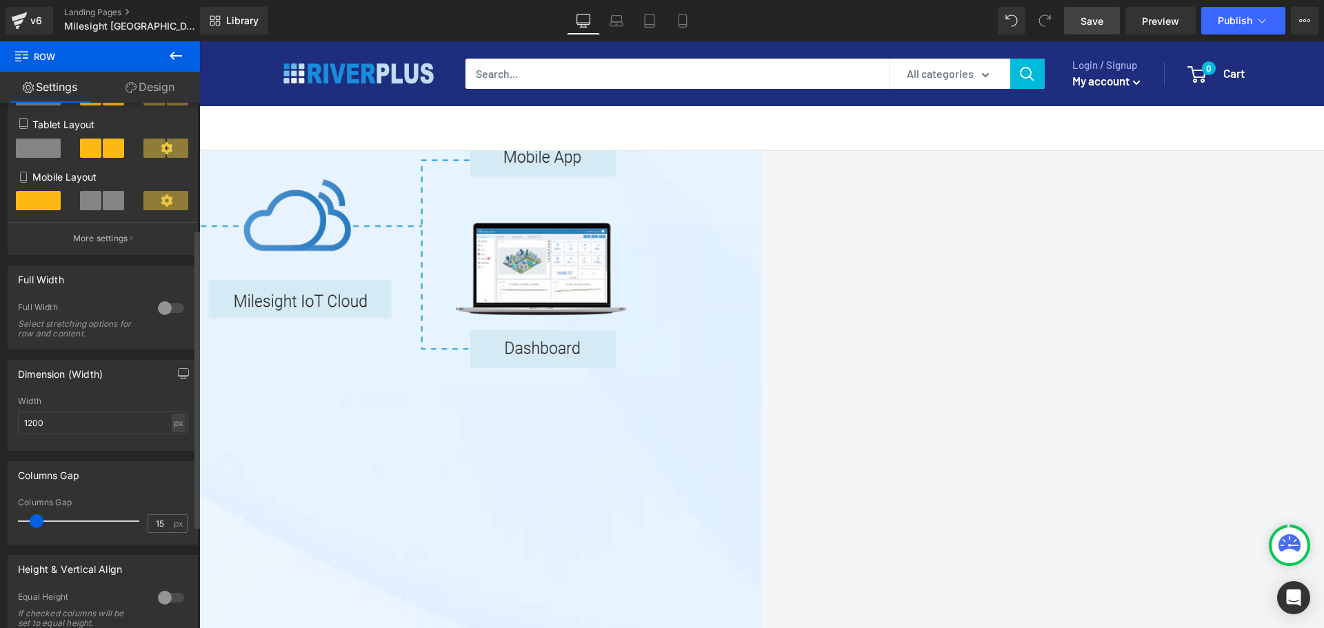
scroll to position [345, 0]
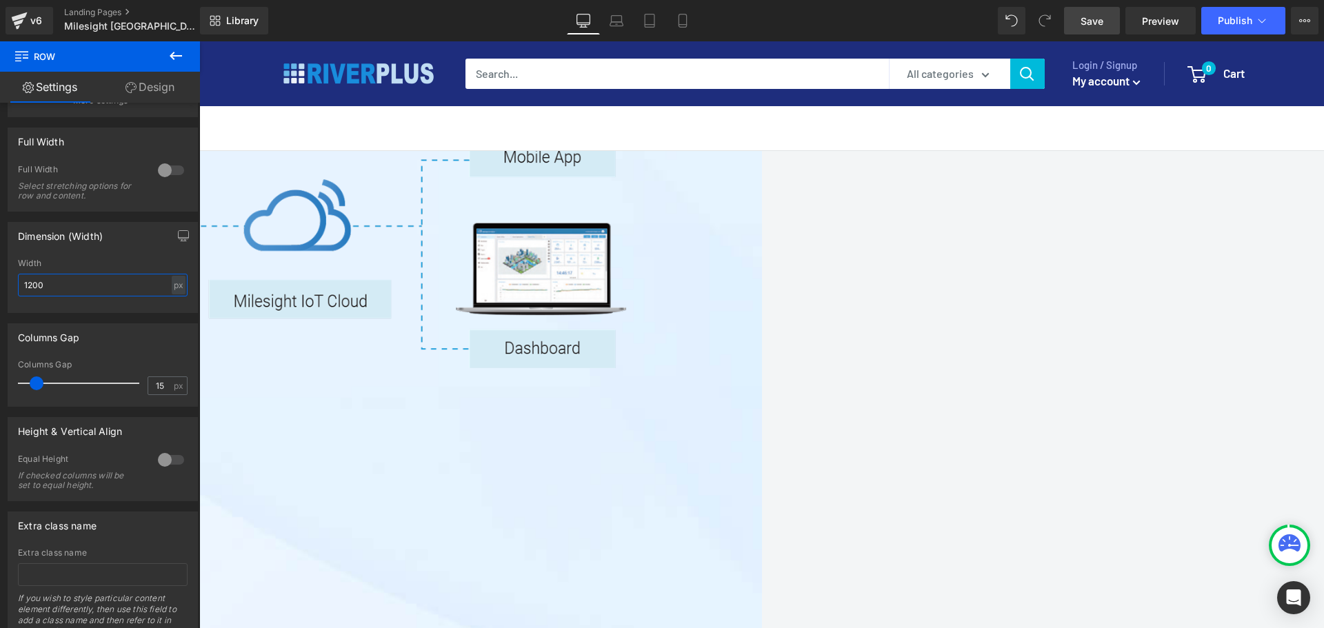
drag, startPoint x: 61, startPoint y: 285, endPoint x: -24, endPoint y: 285, distance: 84.8
click at [0, 285] on html "Row You are previewing how the will restyle your page. You can not edit Element…" at bounding box center [662, 314] width 1324 height 628
click at [199, 41] on span "Row" at bounding box center [199, 41] width 0 height 0
type input "1400"
click at [146, 91] on link "Design" at bounding box center [150, 87] width 100 height 31
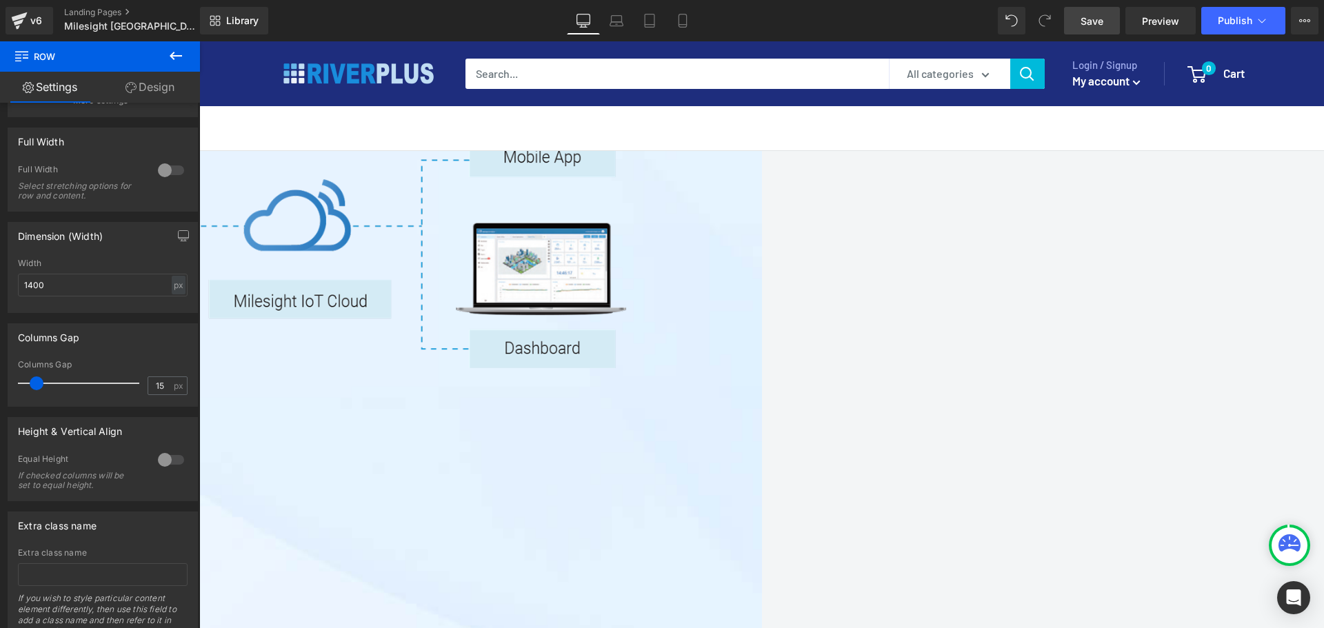
click at [0, 0] on div "Spacing" at bounding box center [0, 0] width 0 height 0
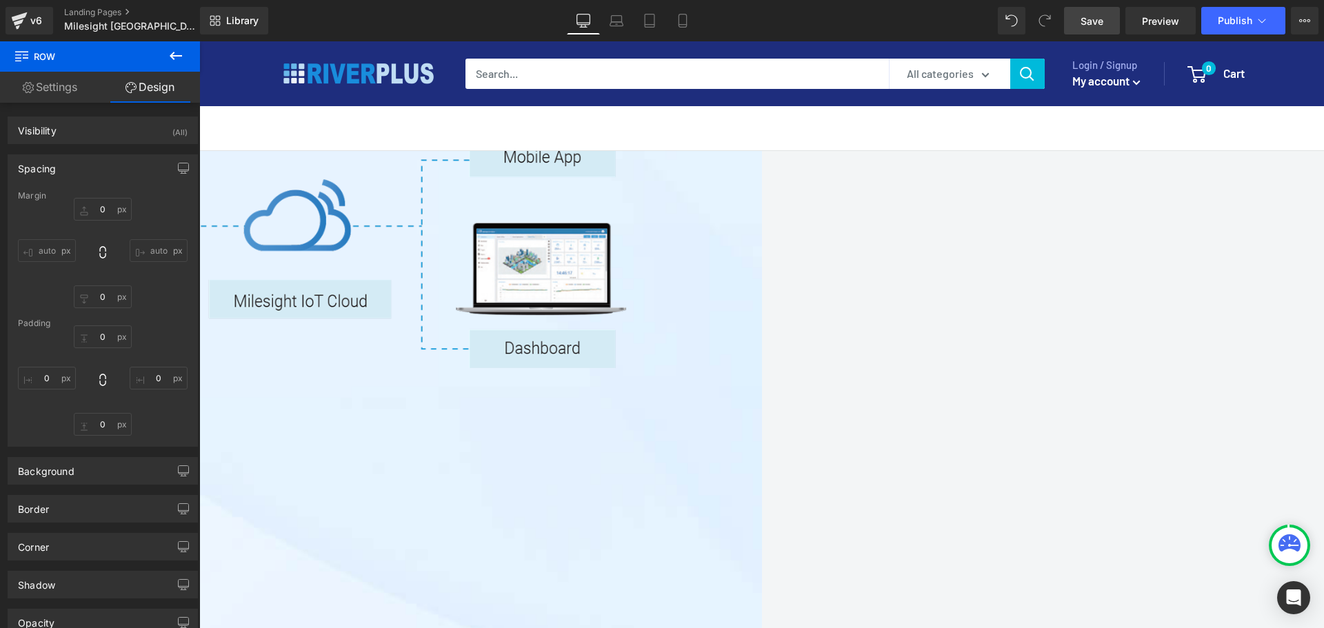
type input "0"
type input "30"
type input "0"
type input "10"
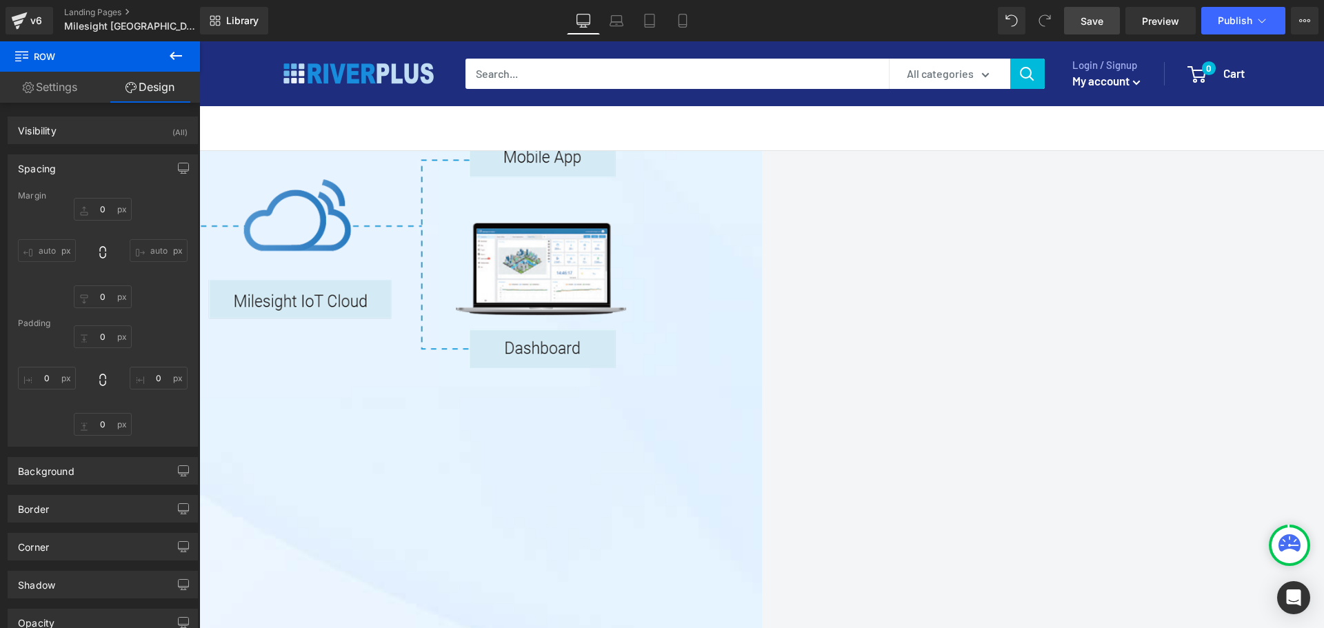
type input "0"
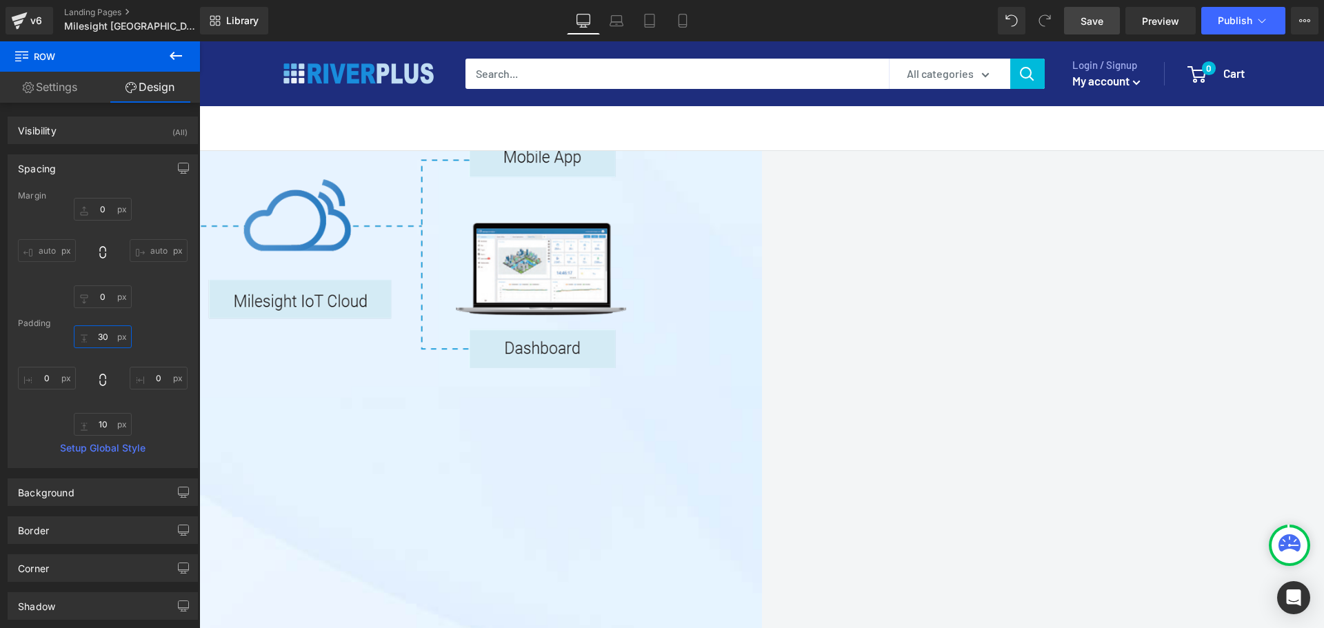
click at [111, 331] on input "30" at bounding box center [103, 336] width 58 height 23
type input "10"
click at [199, 41] on span "Row" at bounding box center [199, 41] width 0 height 0
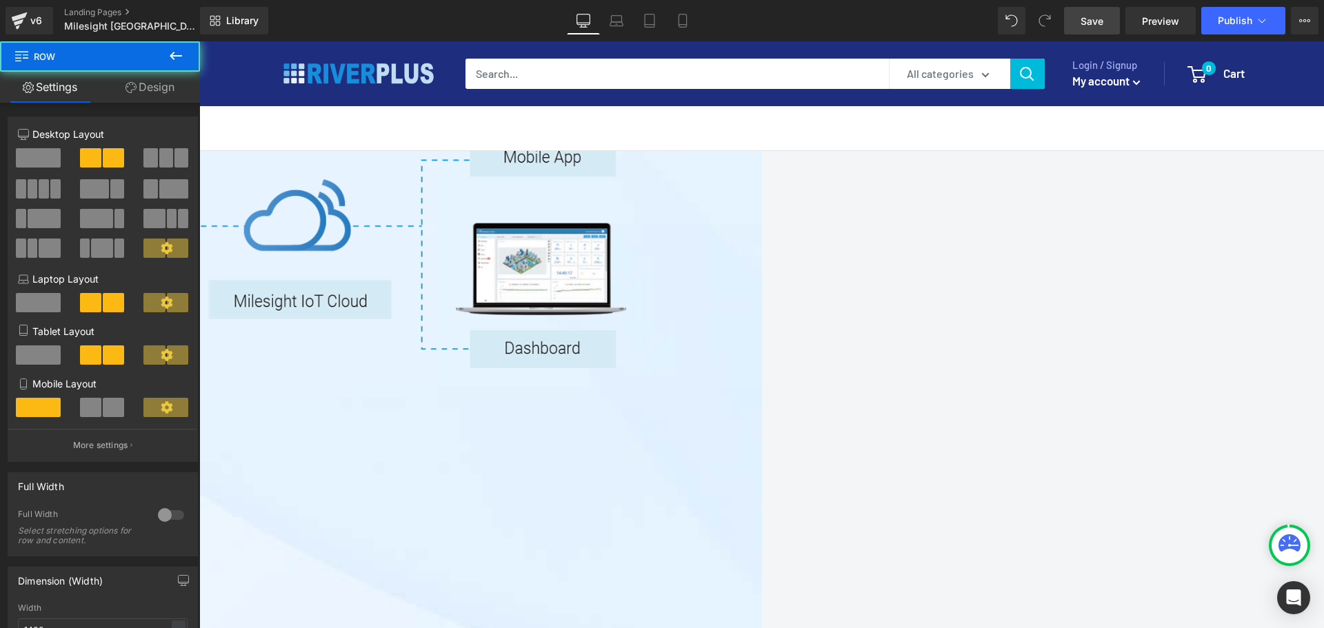
click at [153, 92] on link "Design" at bounding box center [150, 87] width 100 height 31
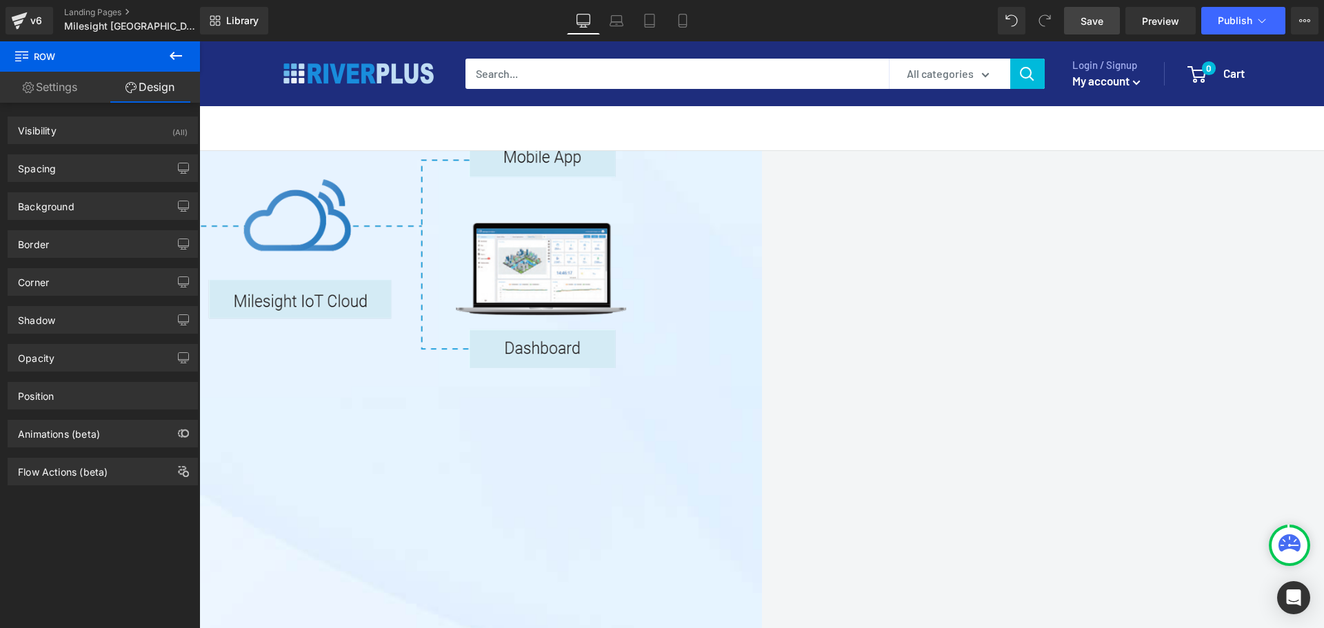
click at [164, 61] on button at bounding box center [176, 56] width 48 height 30
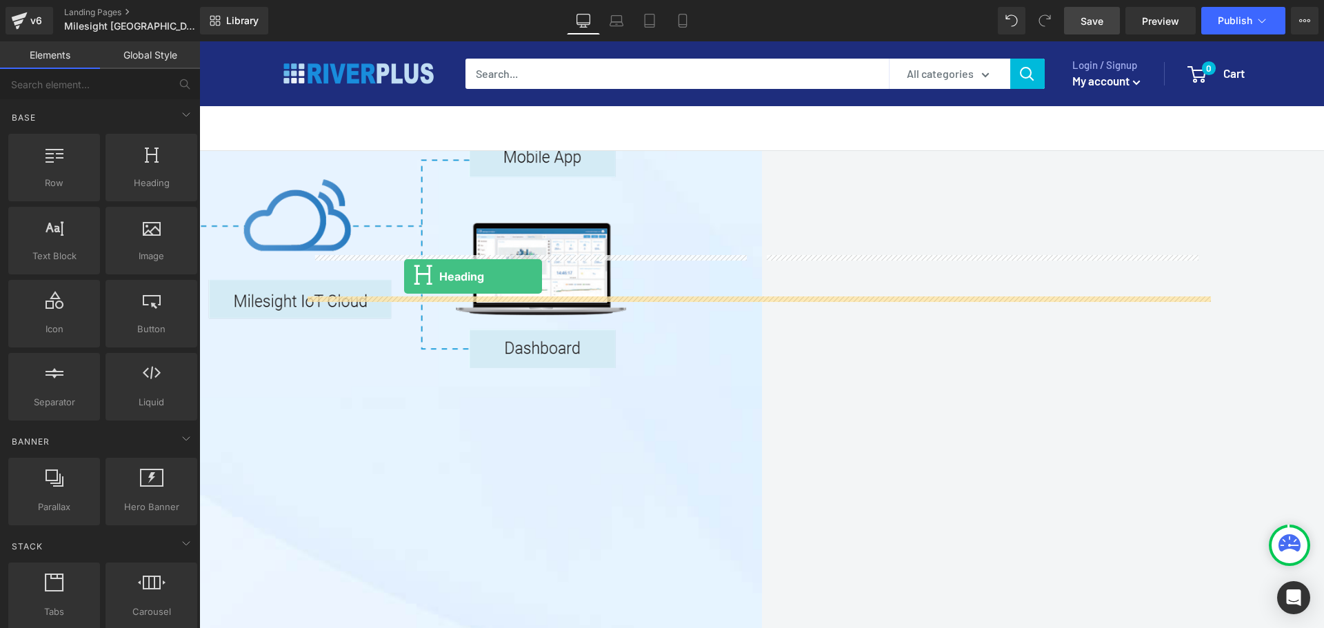
drag, startPoint x: 353, startPoint y: 207, endPoint x: 404, endPoint y: 276, distance: 85.8
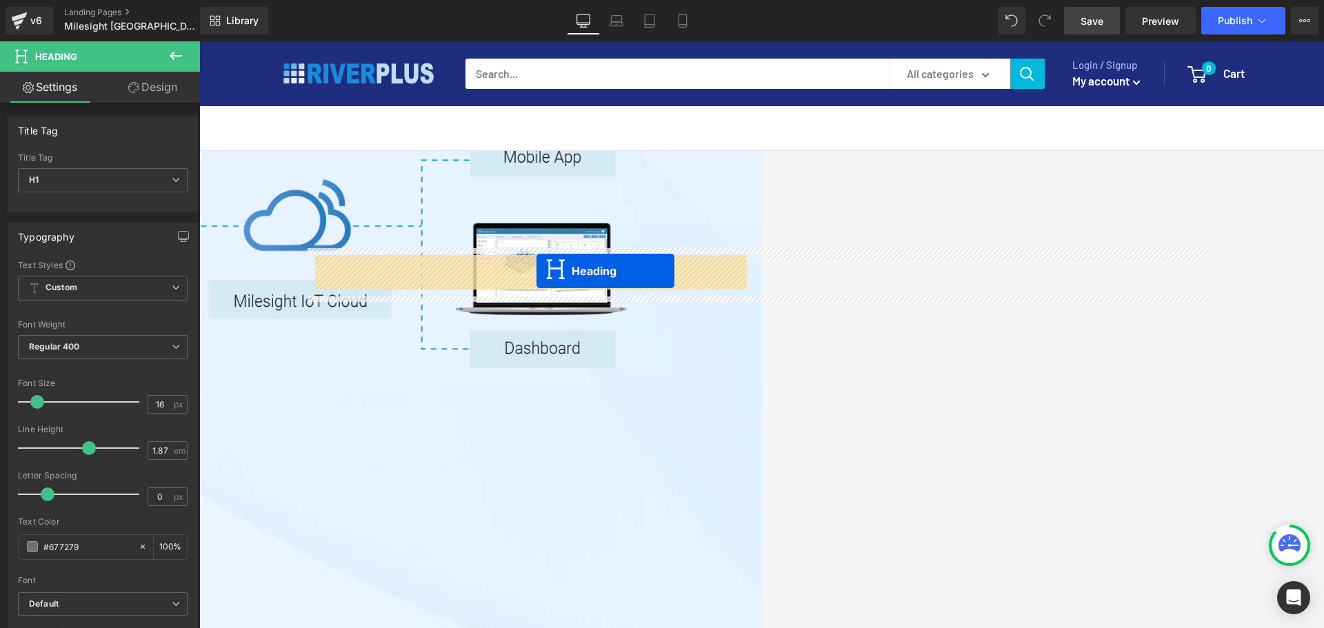
drag, startPoint x: 752, startPoint y: 307, endPoint x: 536, endPoint y: 271, distance: 218.8
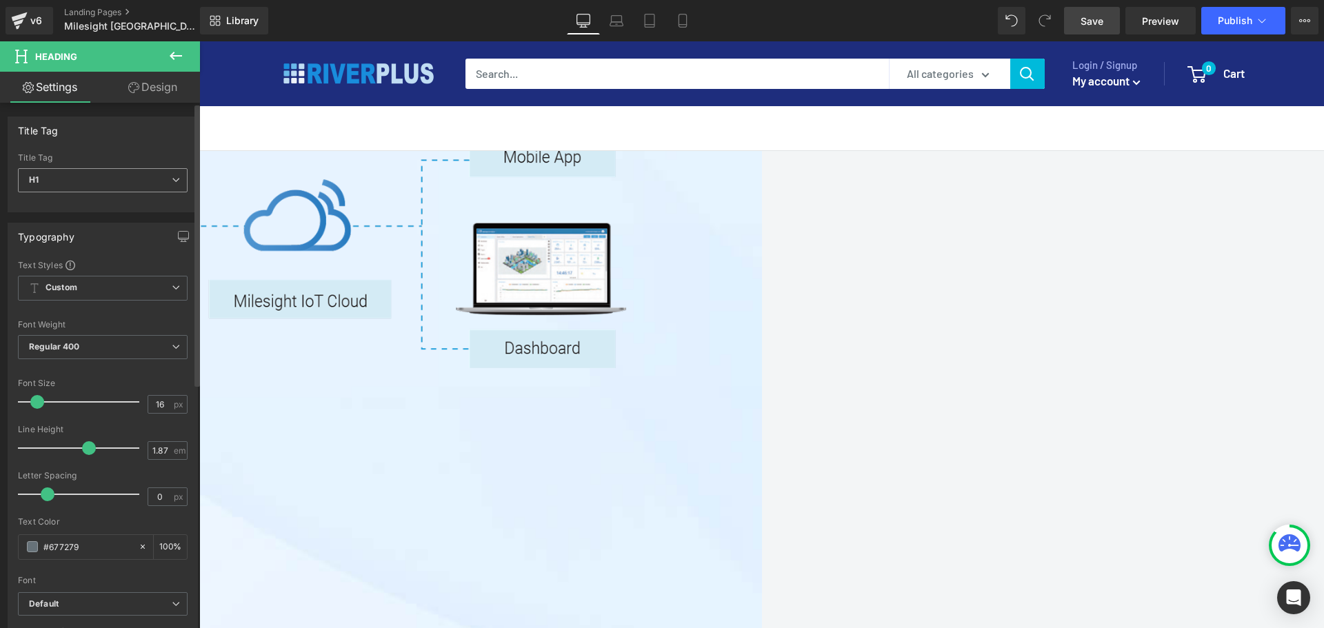
click at [81, 183] on span "H1" at bounding box center [103, 180] width 170 height 24
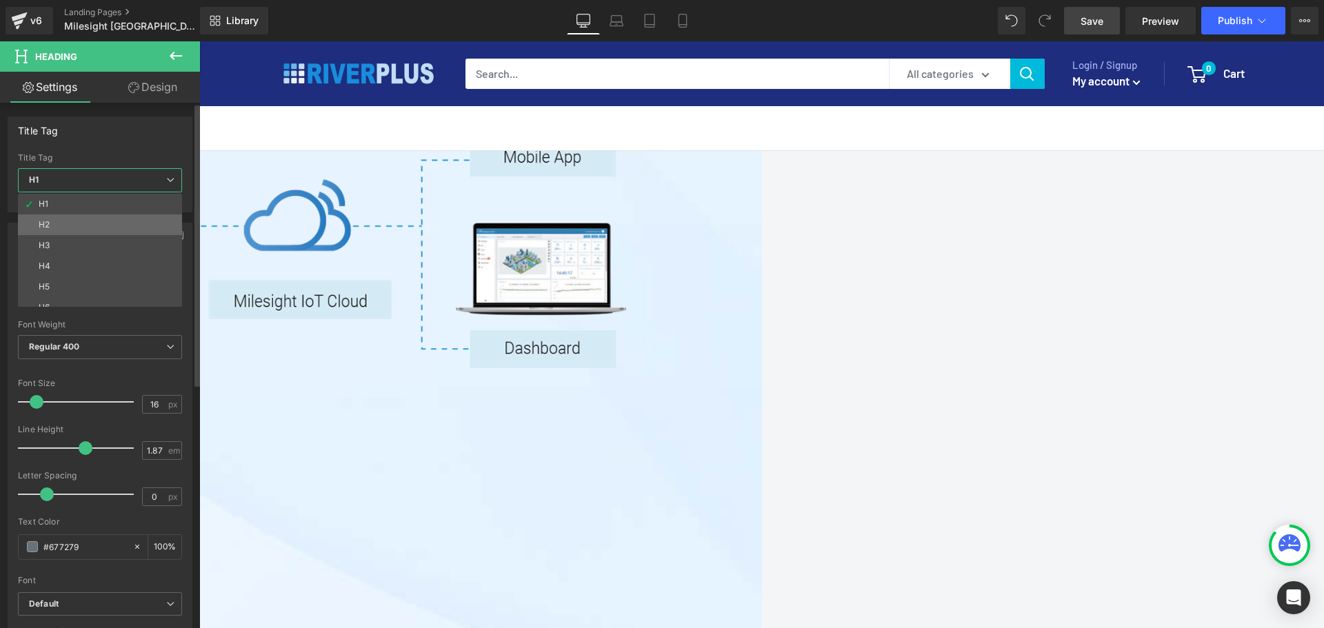
click at [58, 223] on li "H2" at bounding box center [103, 224] width 170 height 21
type input "100"
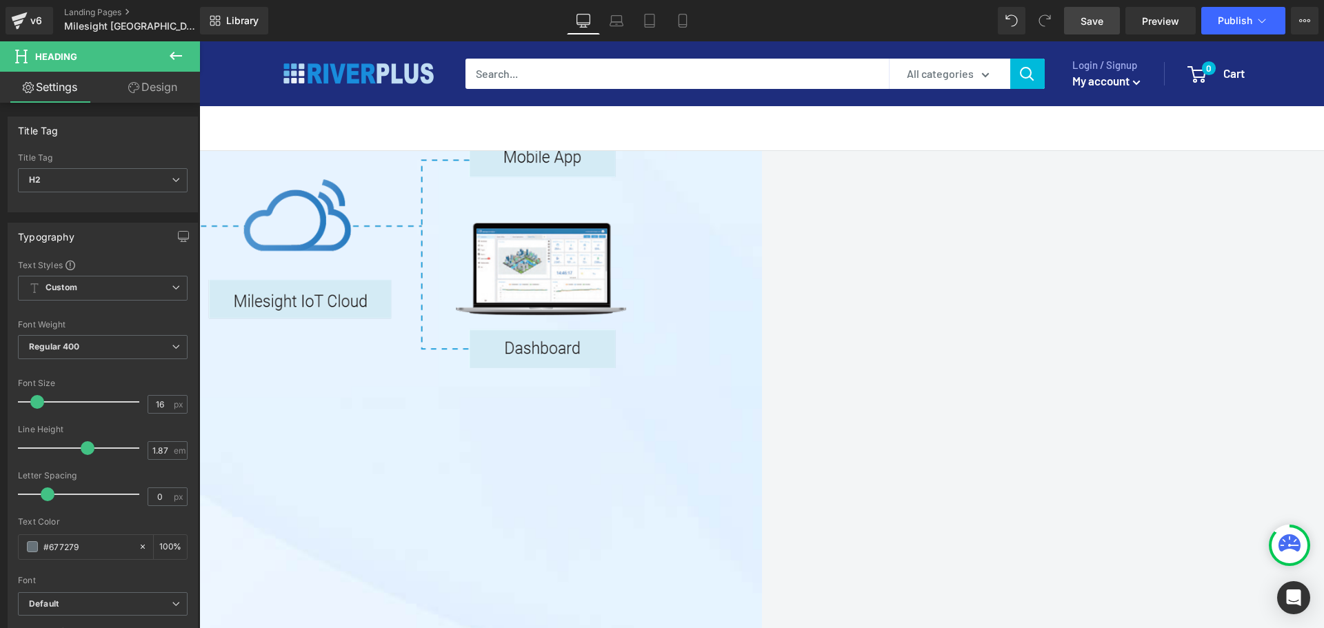
drag, startPoint x: 440, startPoint y: 268, endPoint x: 452, endPoint y: 270, distance: 11.1
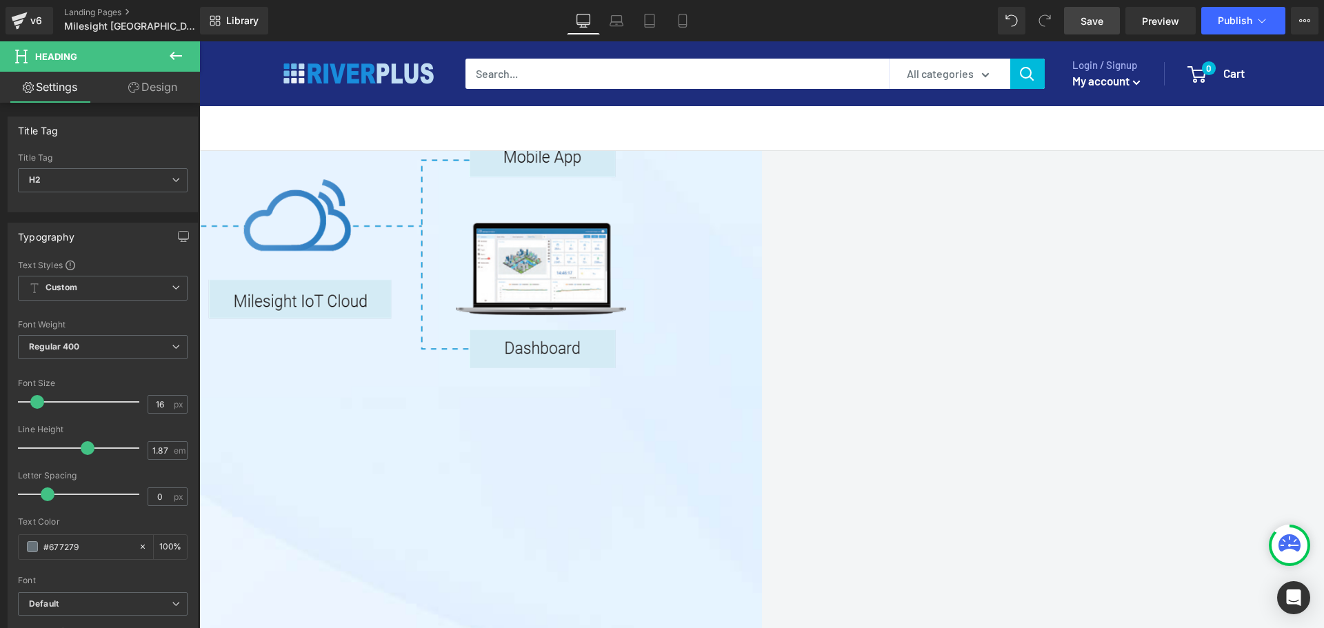
paste div
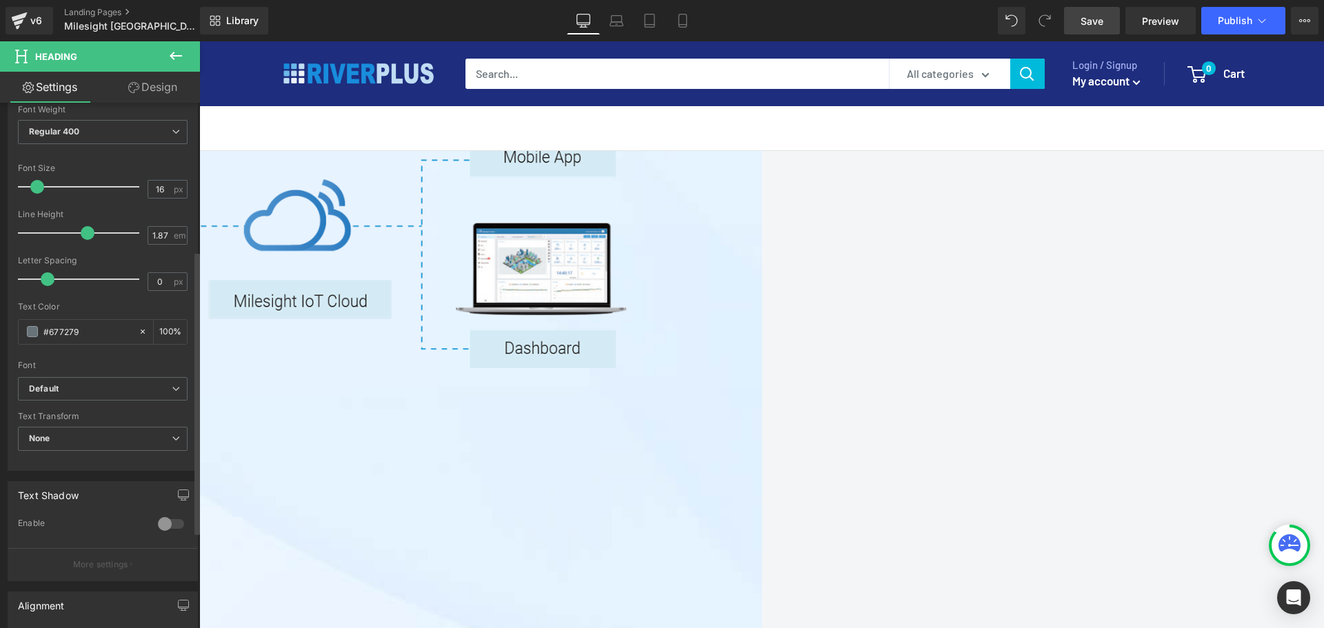
scroll to position [138, 0]
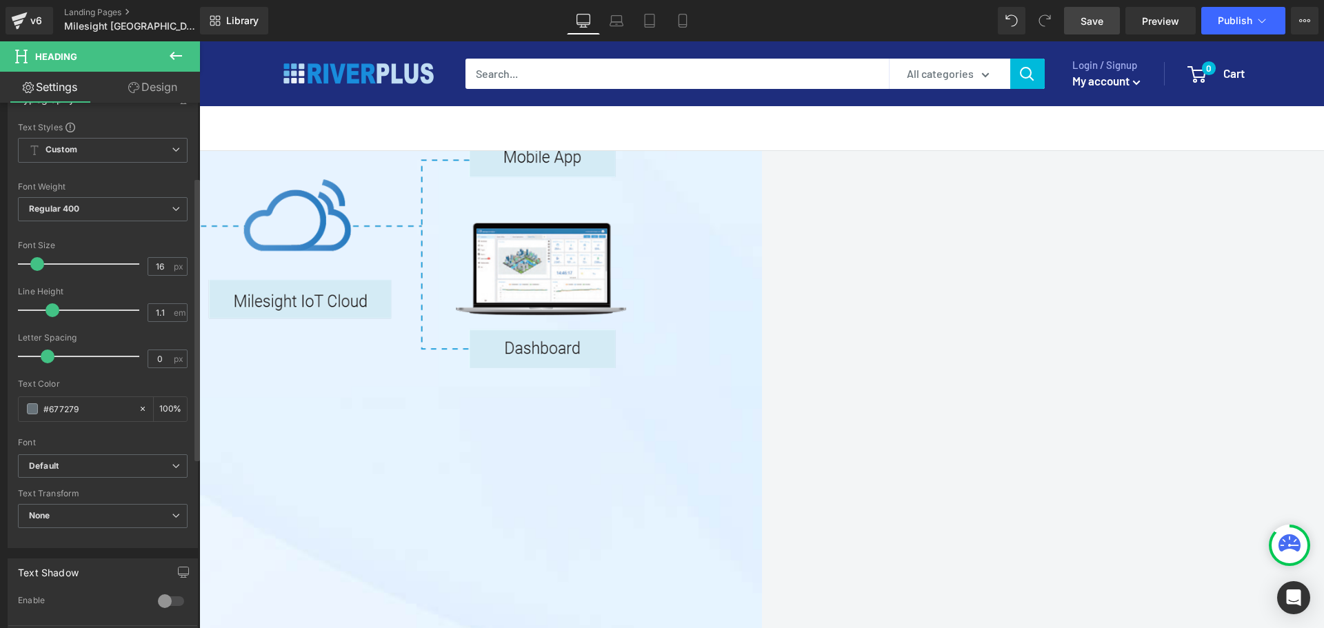
type input "1"
drag, startPoint x: 83, startPoint y: 312, endPoint x: 47, endPoint y: 312, distance: 36.5
click at [47, 312] on span at bounding box center [48, 310] width 14 height 14
click at [101, 207] on span "Regular 400" at bounding box center [103, 209] width 170 height 24
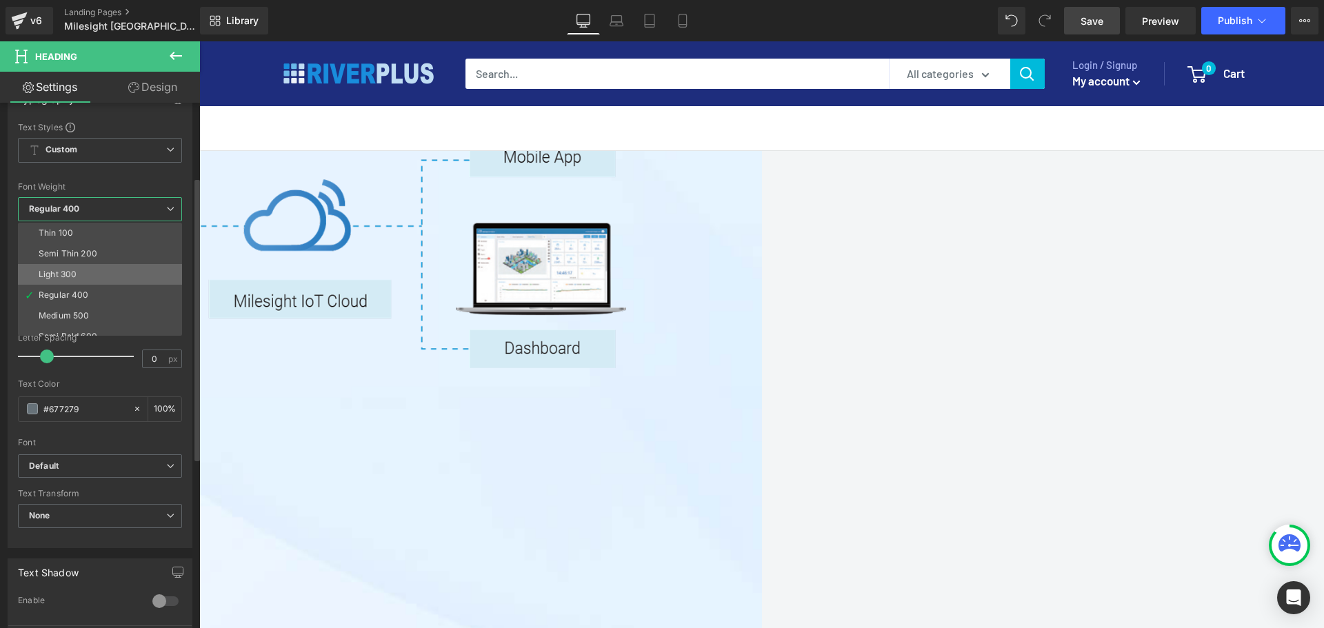
scroll to position [69, 0]
click at [86, 259] on li "Semi Bold 600" at bounding box center [103, 267] width 170 height 21
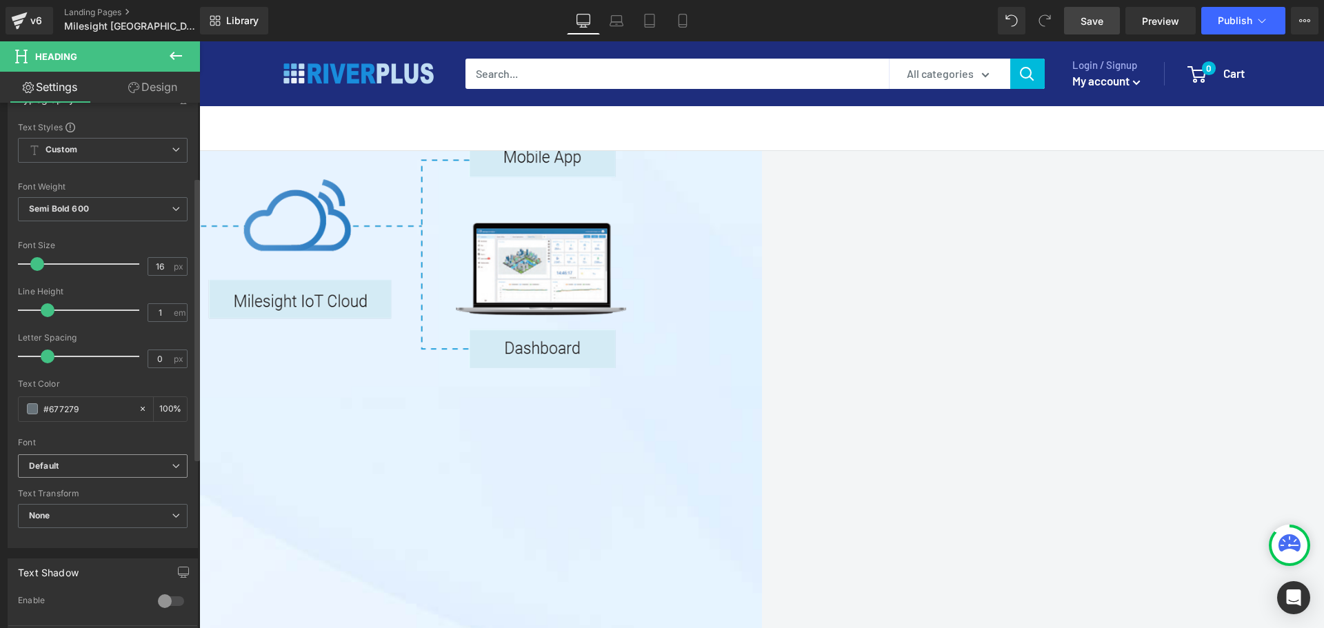
click at [98, 463] on b "Default" at bounding box center [100, 466] width 143 height 12
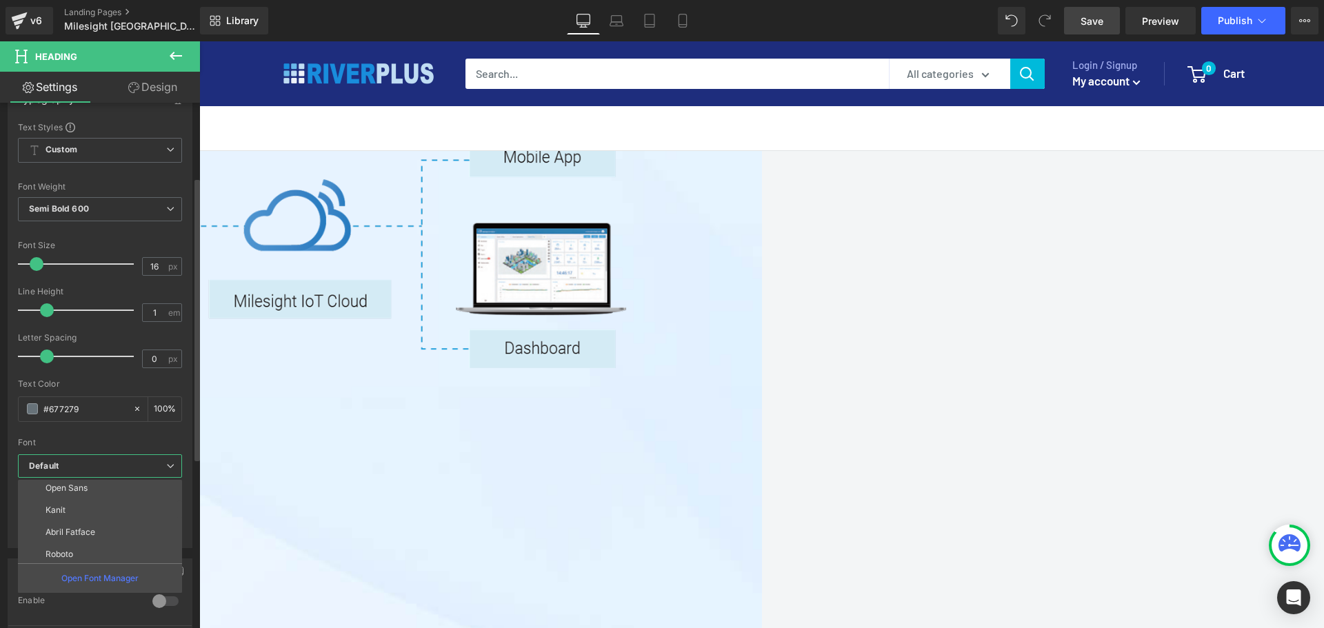
scroll to position [138, 0]
click at [92, 502] on li "Inter Tight" at bounding box center [103, 529] width 170 height 22
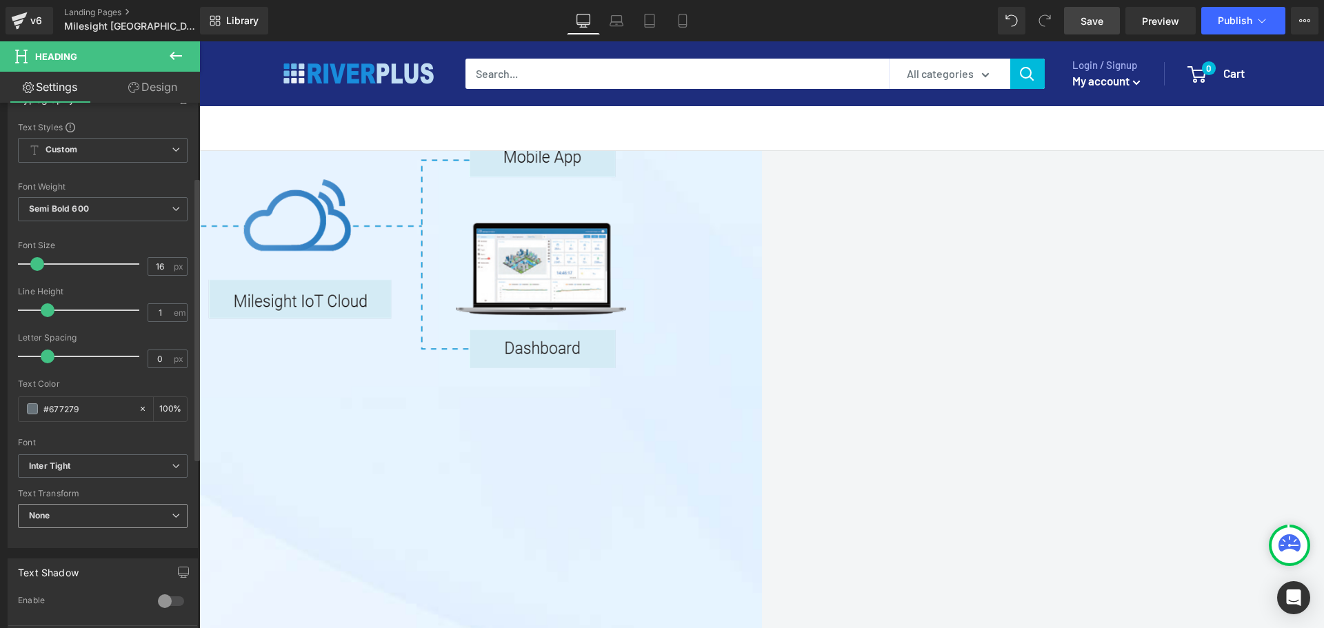
click at [90, 502] on span "None" at bounding box center [103, 516] width 170 height 24
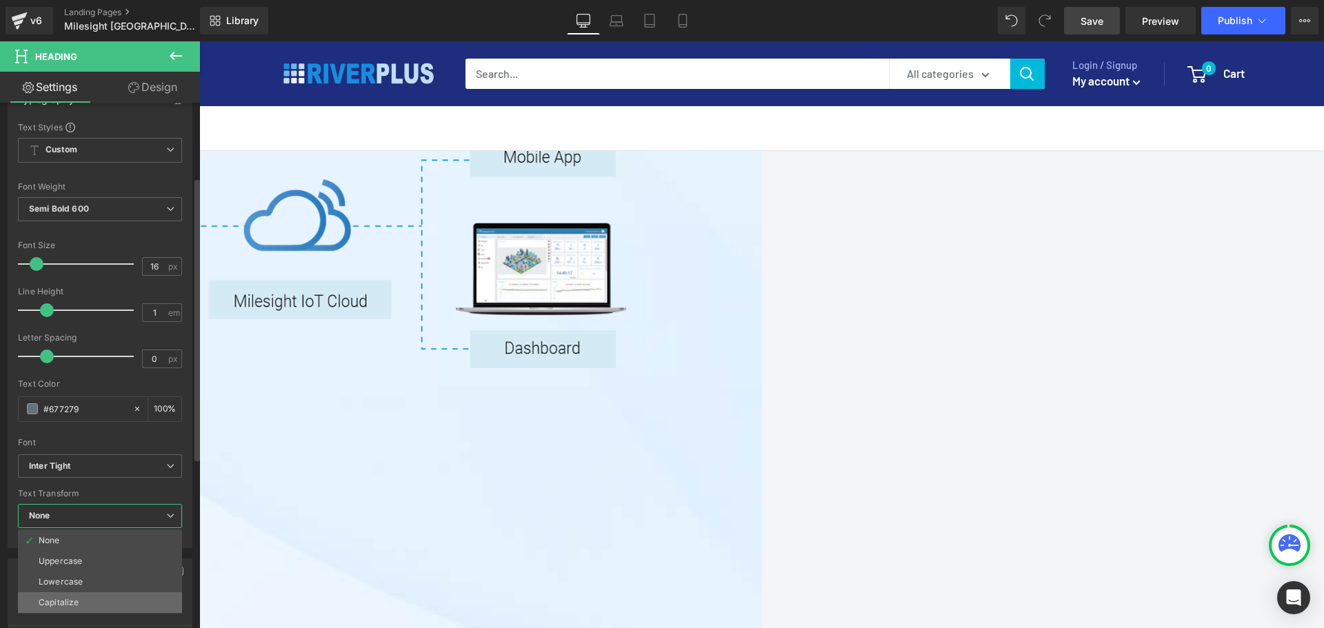
click at [71, 502] on div "Capitalize" at bounding box center [59, 603] width 40 height 10
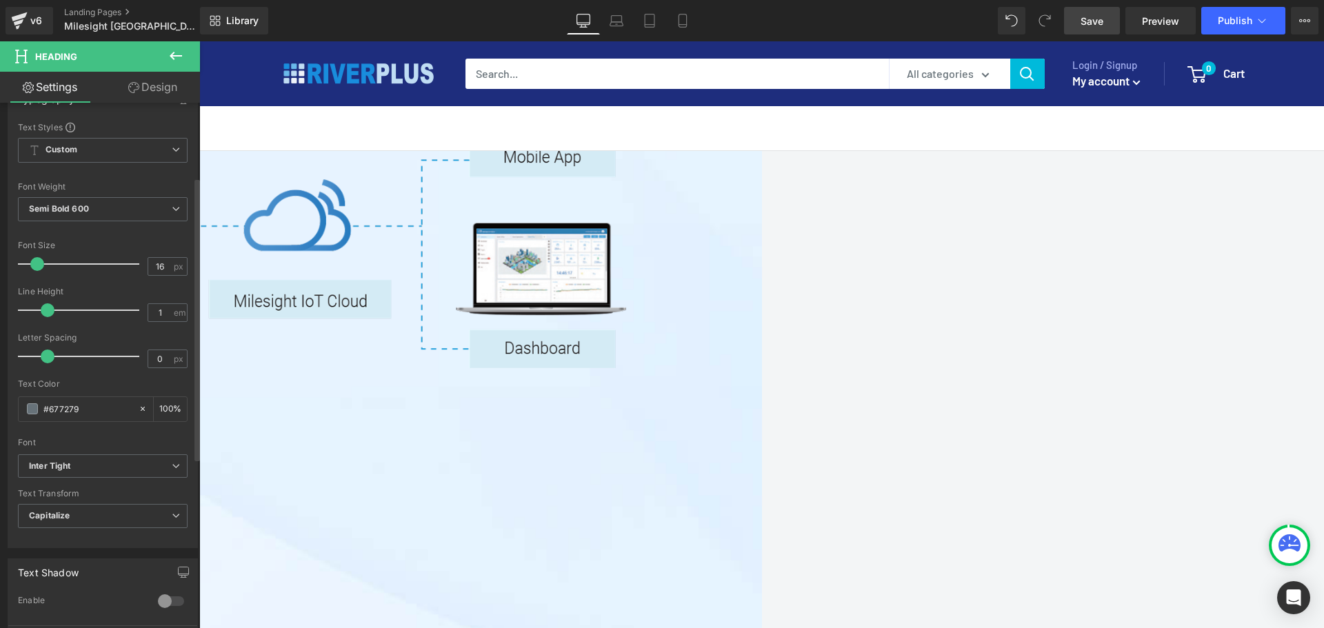
click at [114, 439] on div "Font" at bounding box center [103, 443] width 170 height 10
click at [199, 41] on icon at bounding box center [199, 41] width 0 height 0
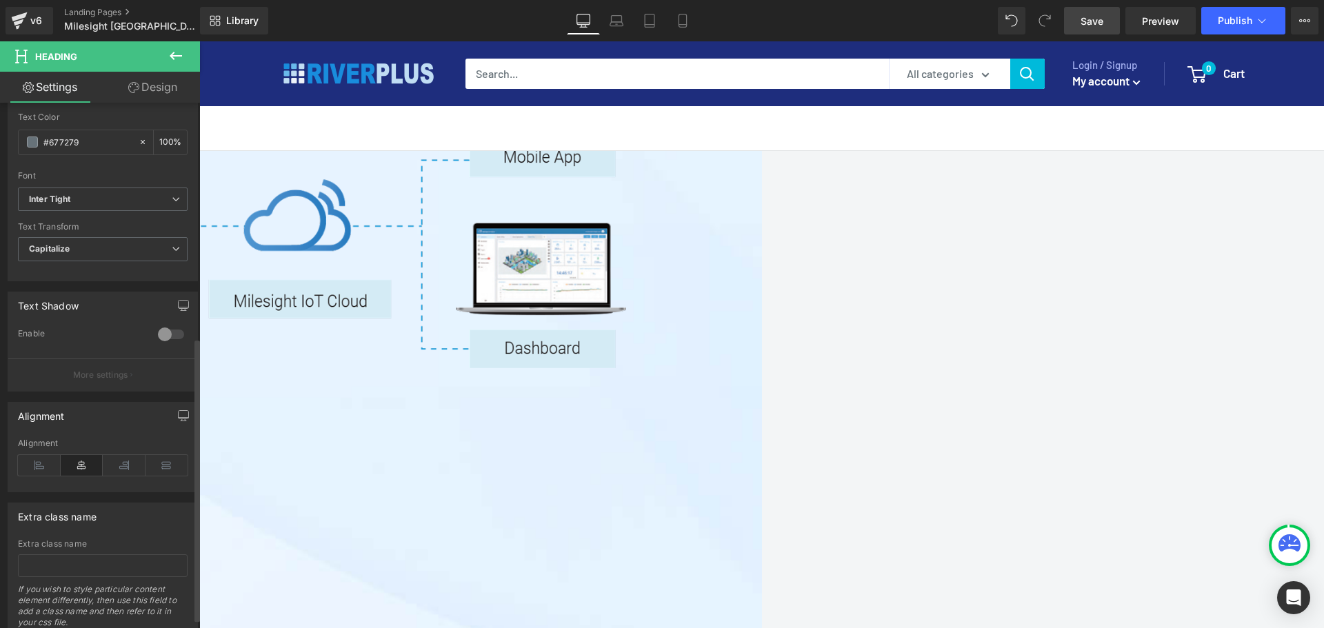
scroll to position [453, 0]
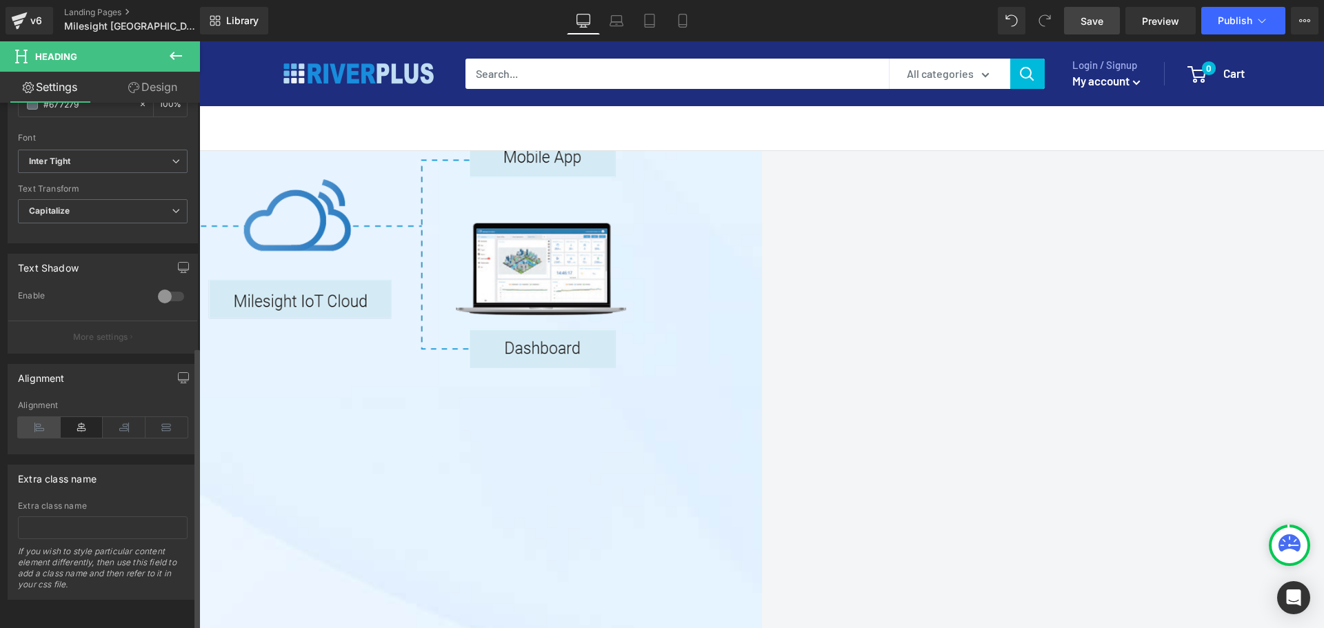
click at [30, 417] on icon at bounding box center [39, 427] width 43 height 21
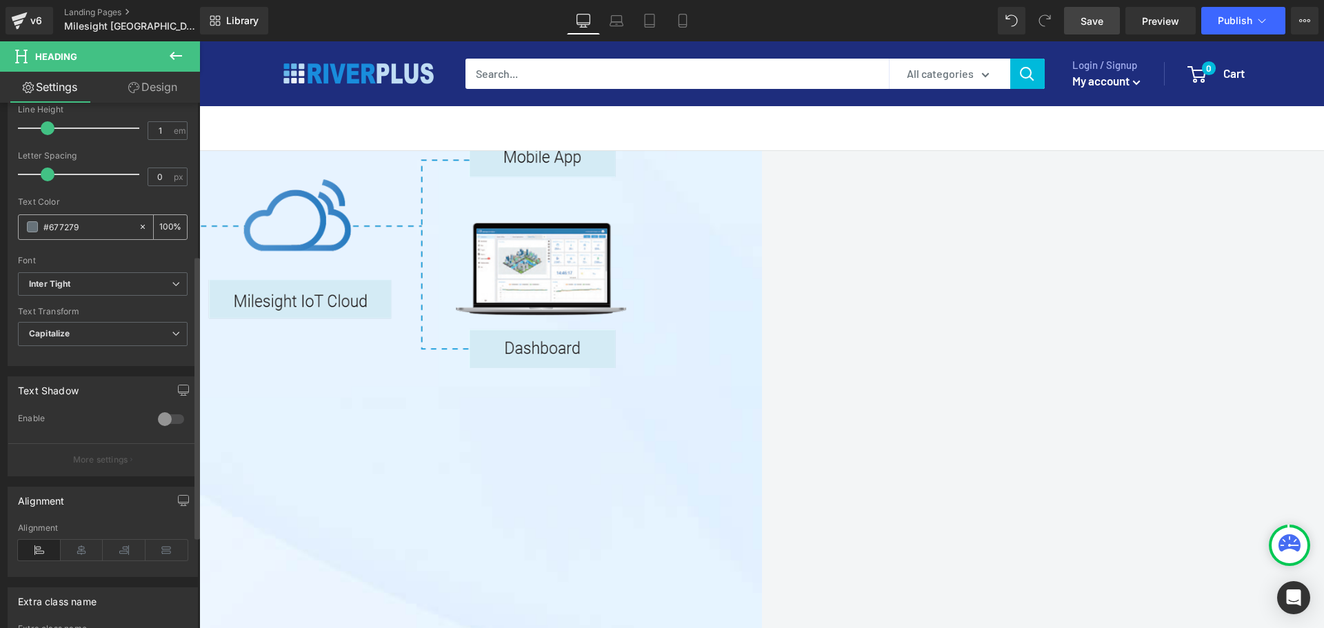
scroll to position [246, 0]
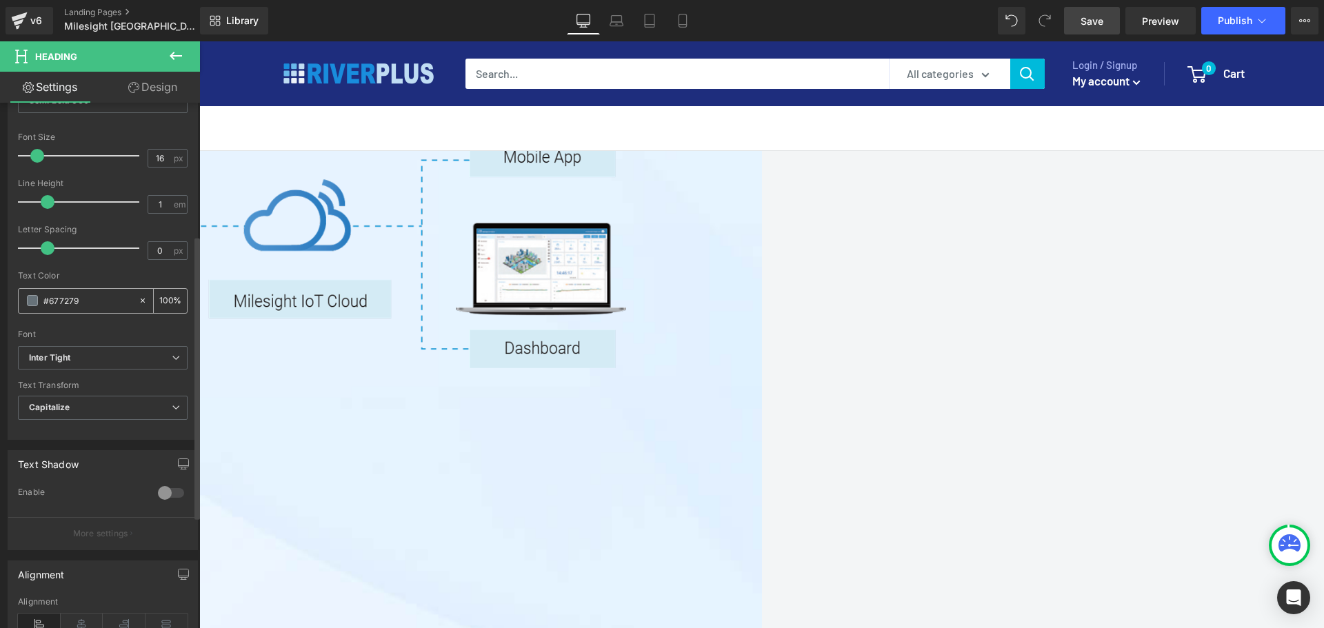
click at [104, 298] on input "#677279" at bounding box center [87, 300] width 88 height 15
drag, startPoint x: 94, startPoint y: 300, endPoint x: 6, endPoint y: 300, distance: 88.2
click at [6, 300] on div "Typography Text Styles Custom Custom Setup Global Style Custom Setup Global Sty…" at bounding box center [103, 203] width 206 height 474
type input "f"
type input "0"
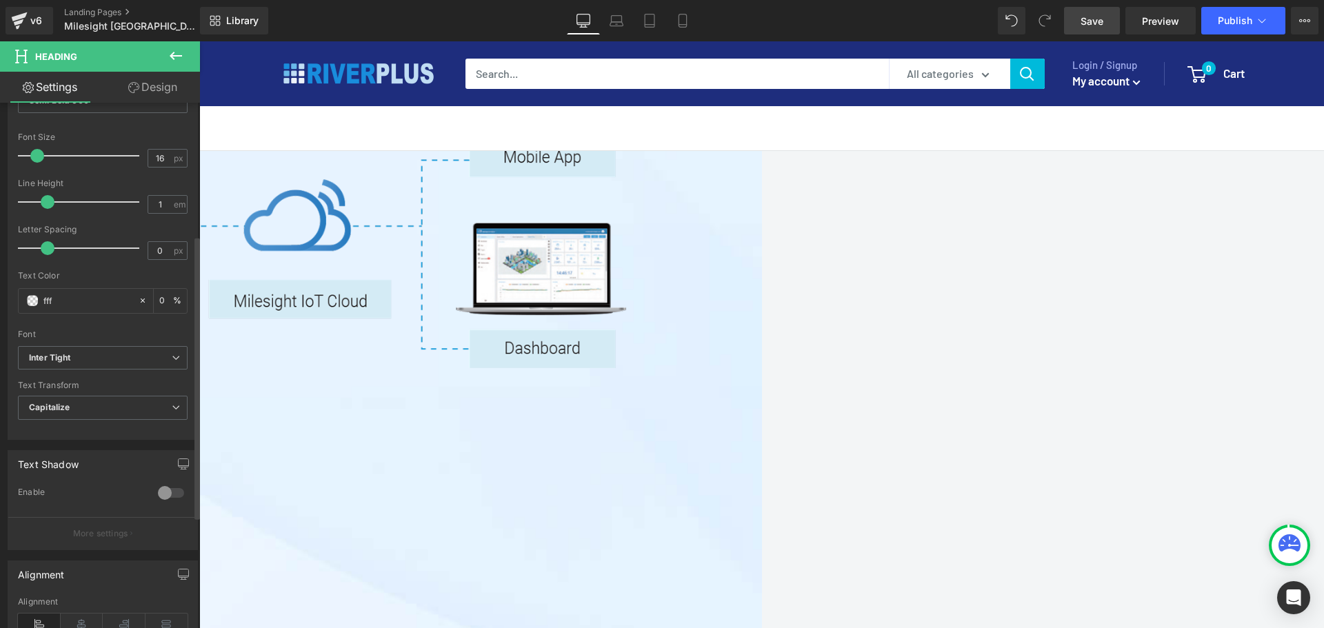
type input "ffff"
type input "100"
type input "ffffff"
type input "100"
type input "#ffffff"
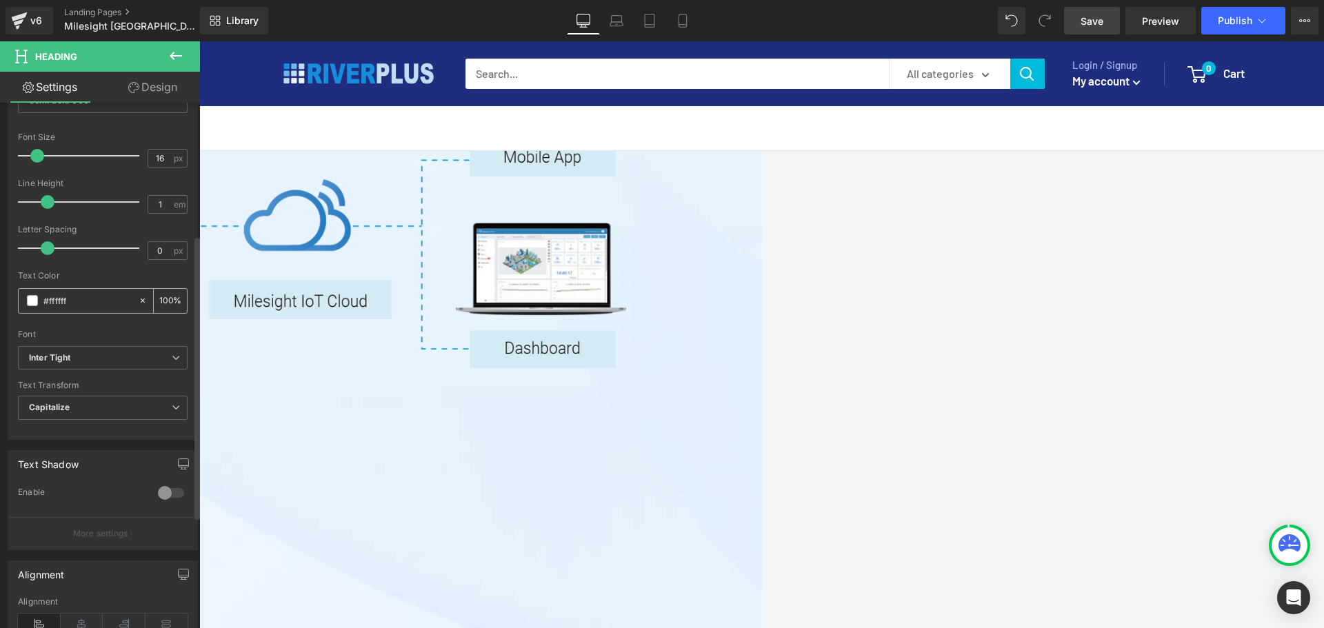
click at [37, 301] on span at bounding box center [32, 300] width 11 height 11
click at [199, 41] on icon at bounding box center [199, 41] width 0 height 0
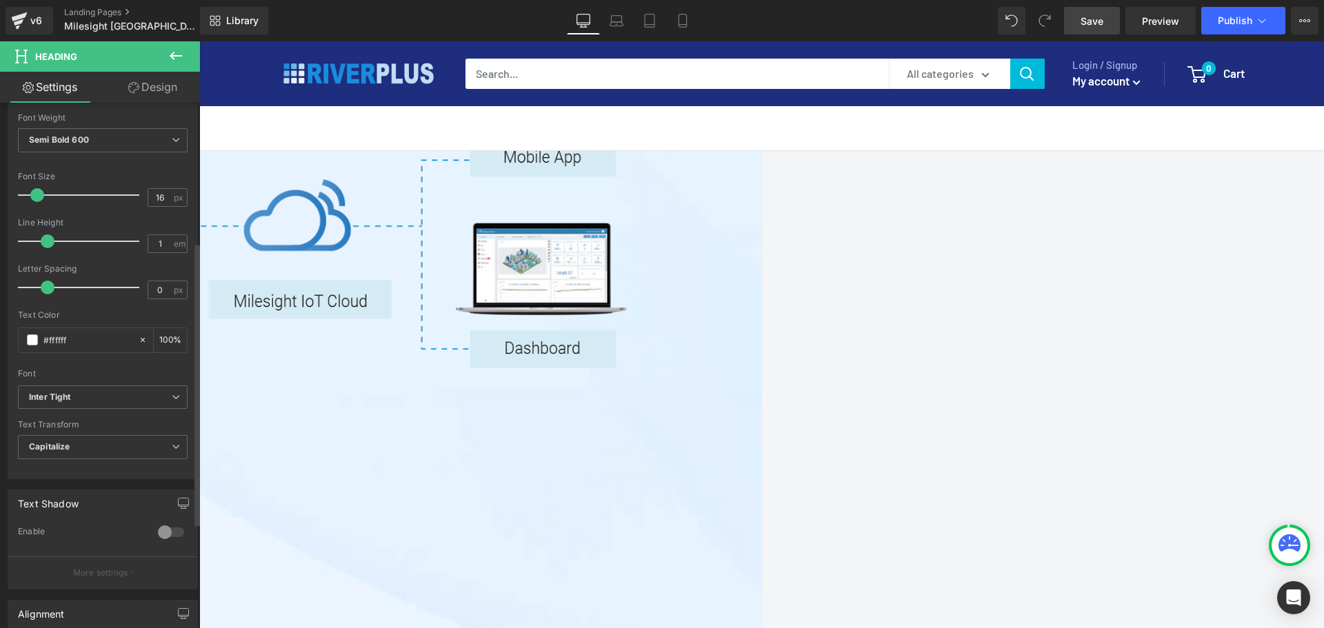
scroll to position [345, 0]
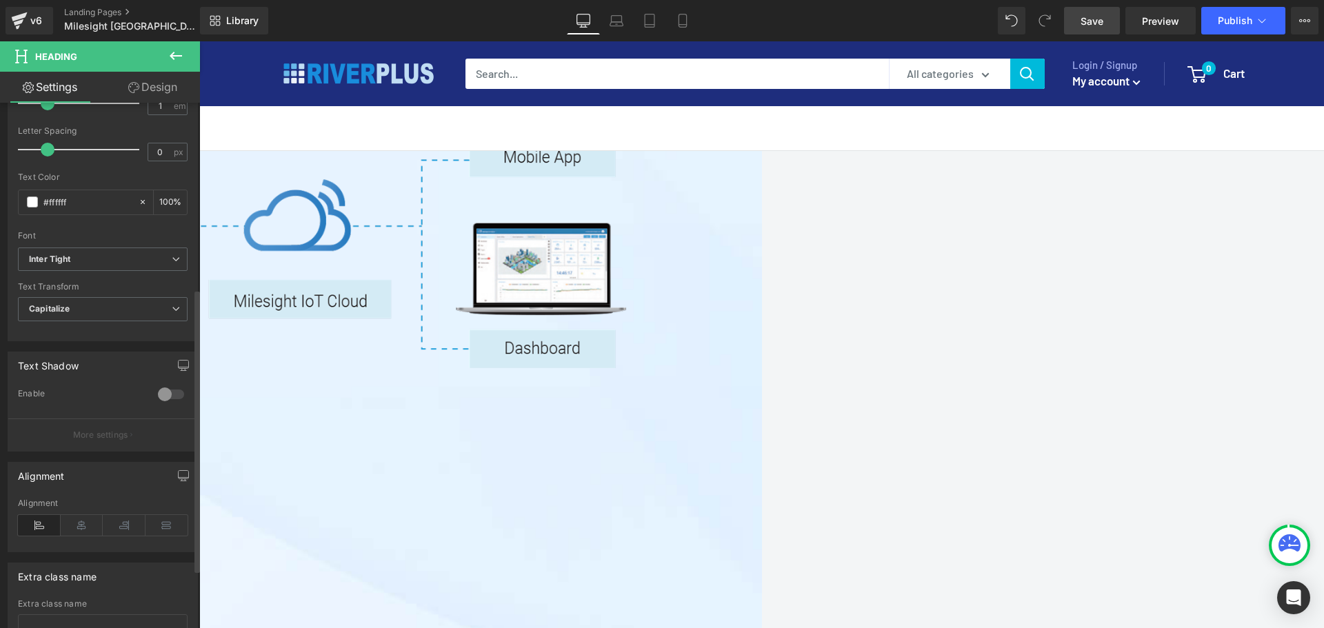
click at [101, 332] on div at bounding box center [103, 332] width 170 height 9
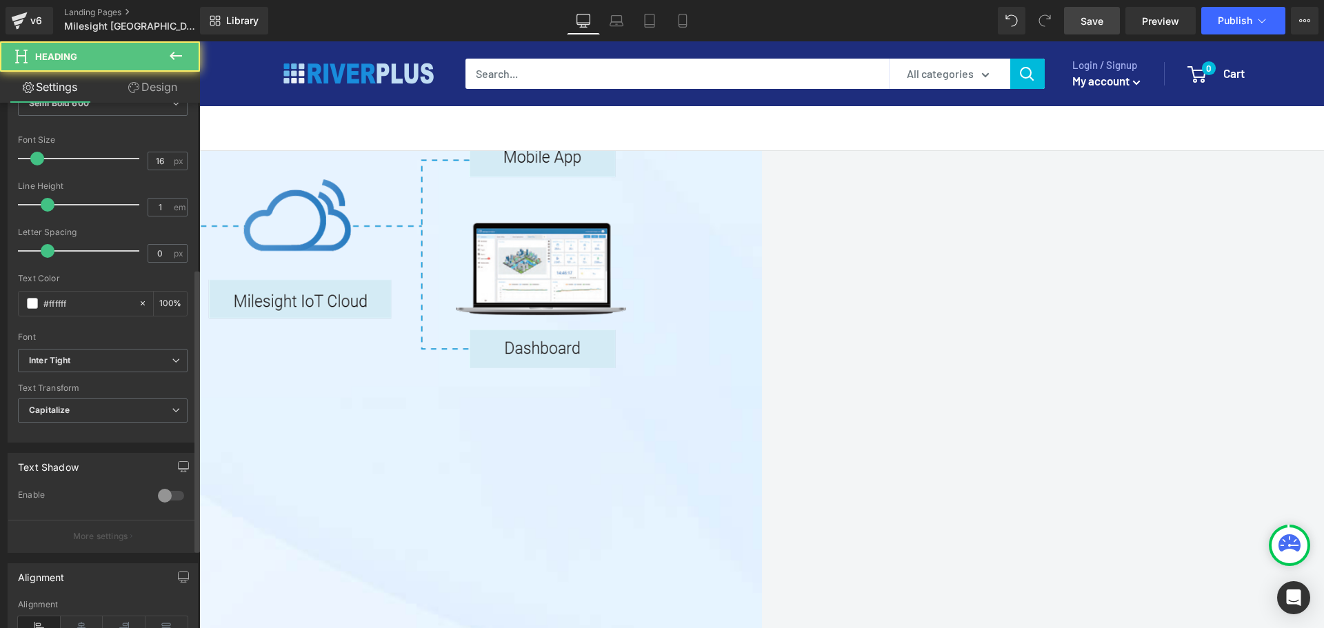
scroll to position [138, 0]
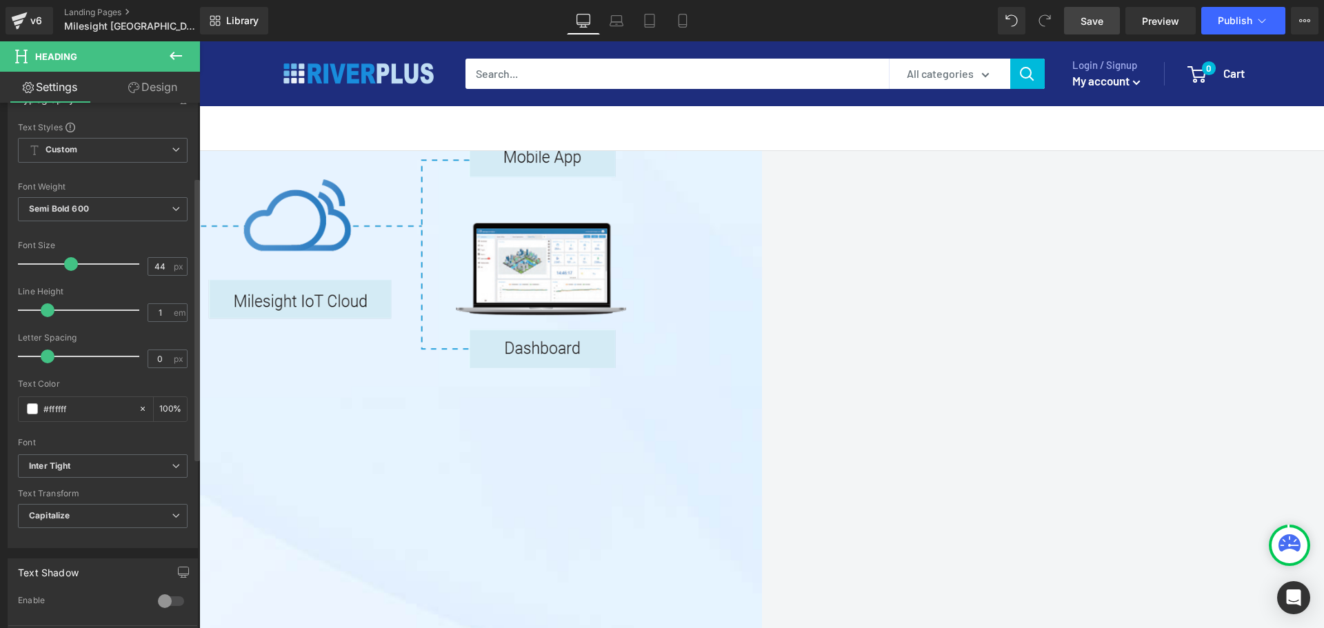
type input "45"
drag, startPoint x: 34, startPoint y: 263, endPoint x: 68, endPoint y: 263, distance: 33.1
click at [68, 263] on span at bounding box center [72, 264] width 14 height 14
click at [199, 41] on span "Row" at bounding box center [199, 41] width 0 height 0
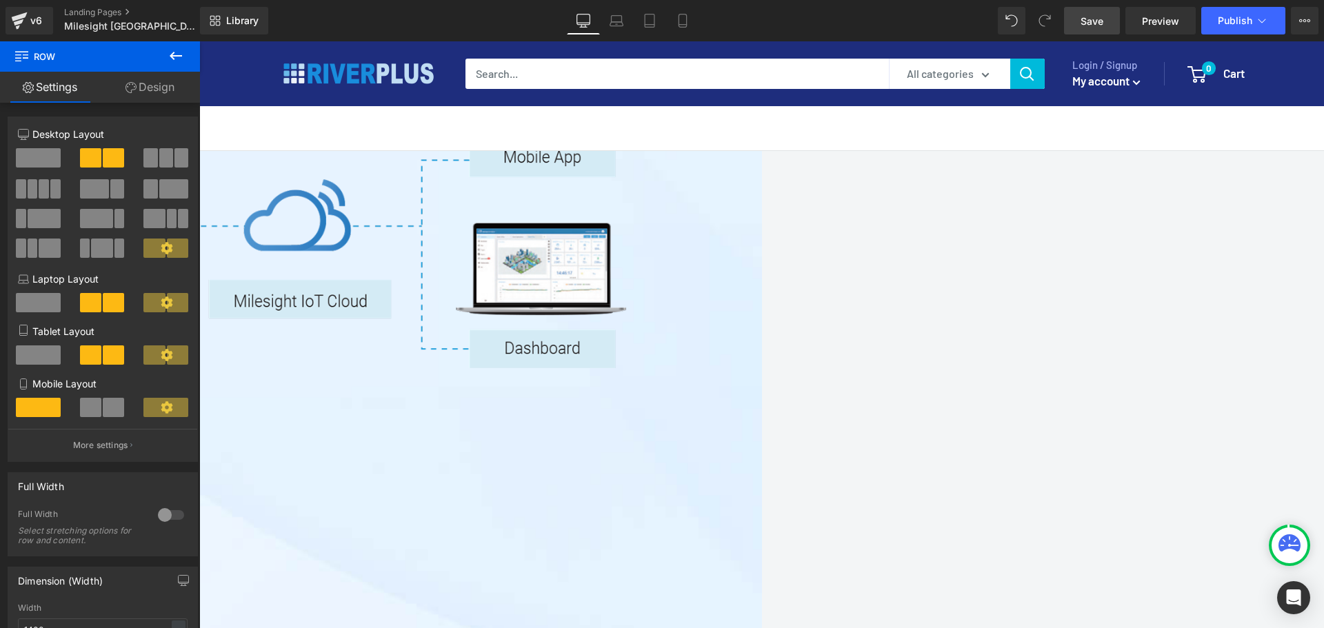
click at [199, 41] on span "Row" at bounding box center [199, 41] width 0 height 0
drag, startPoint x: 359, startPoint y: 267, endPoint x: 391, endPoint y: 272, distance: 32.2
click at [199, 41] on link at bounding box center [199, 41] width 0 height 0
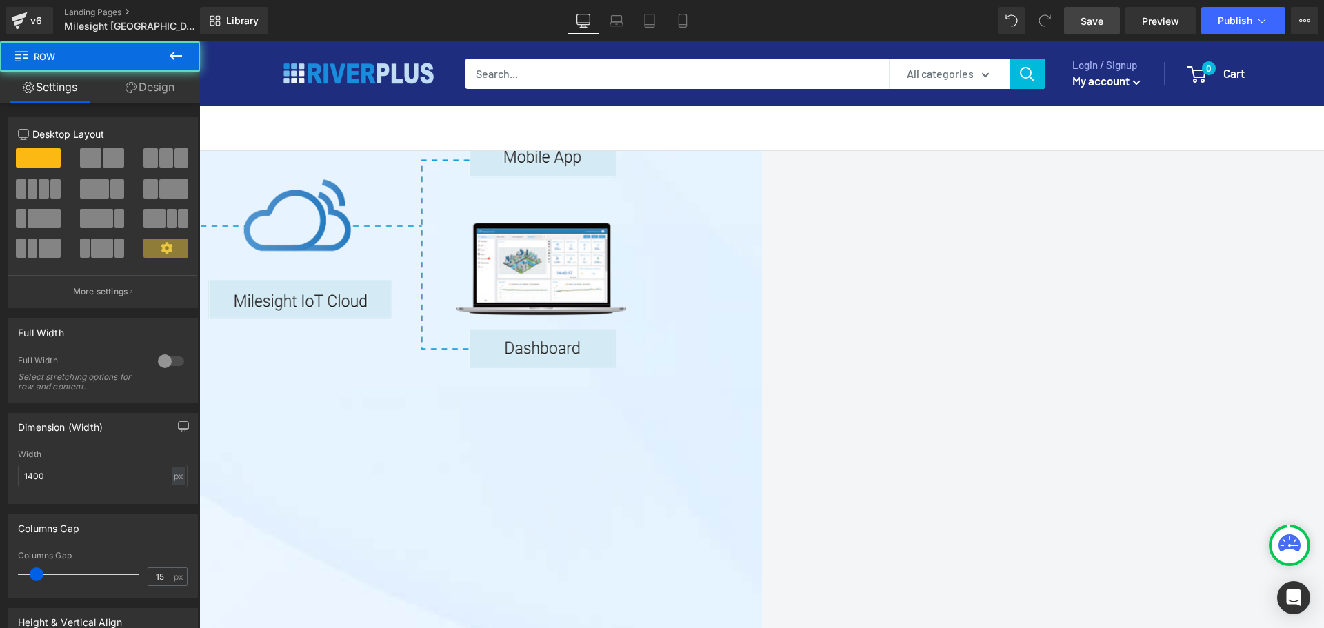
click at [199, 41] on span "Row" at bounding box center [199, 41] width 0 height 0
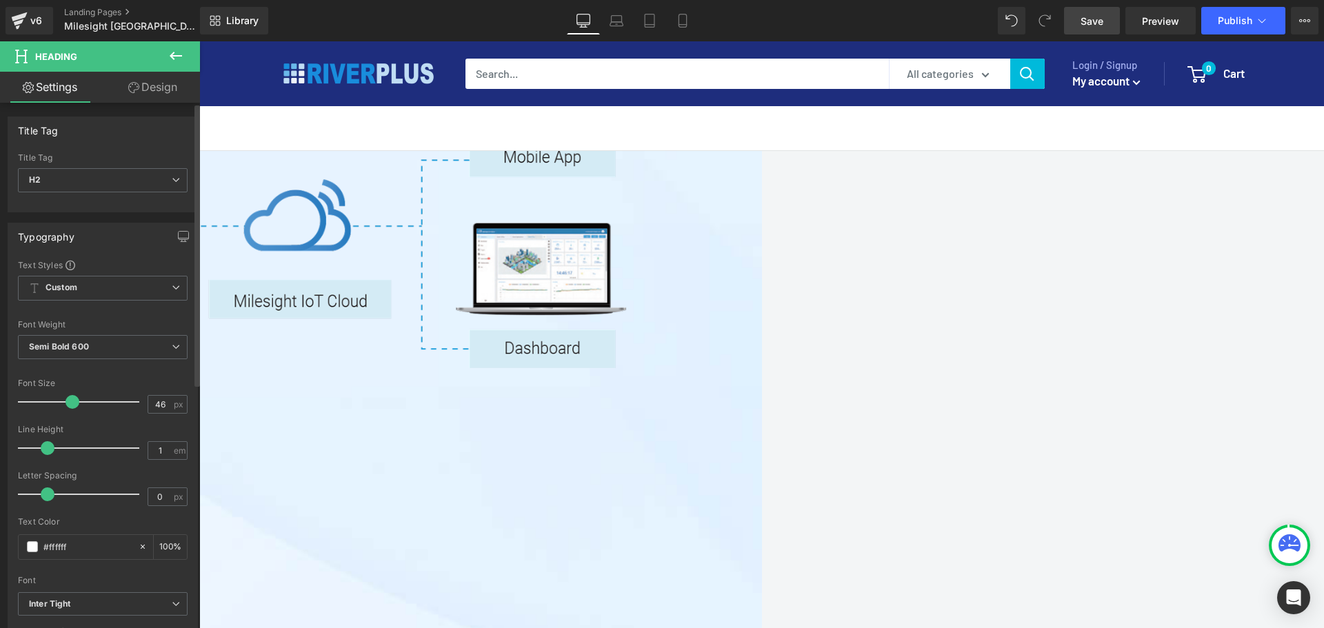
type input "49"
click at [76, 400] on span at bounding box center [77, 402] width 14 height 14
click at [199, 41] on span "Row" at bounding box center [199, 41] width 0 height 0
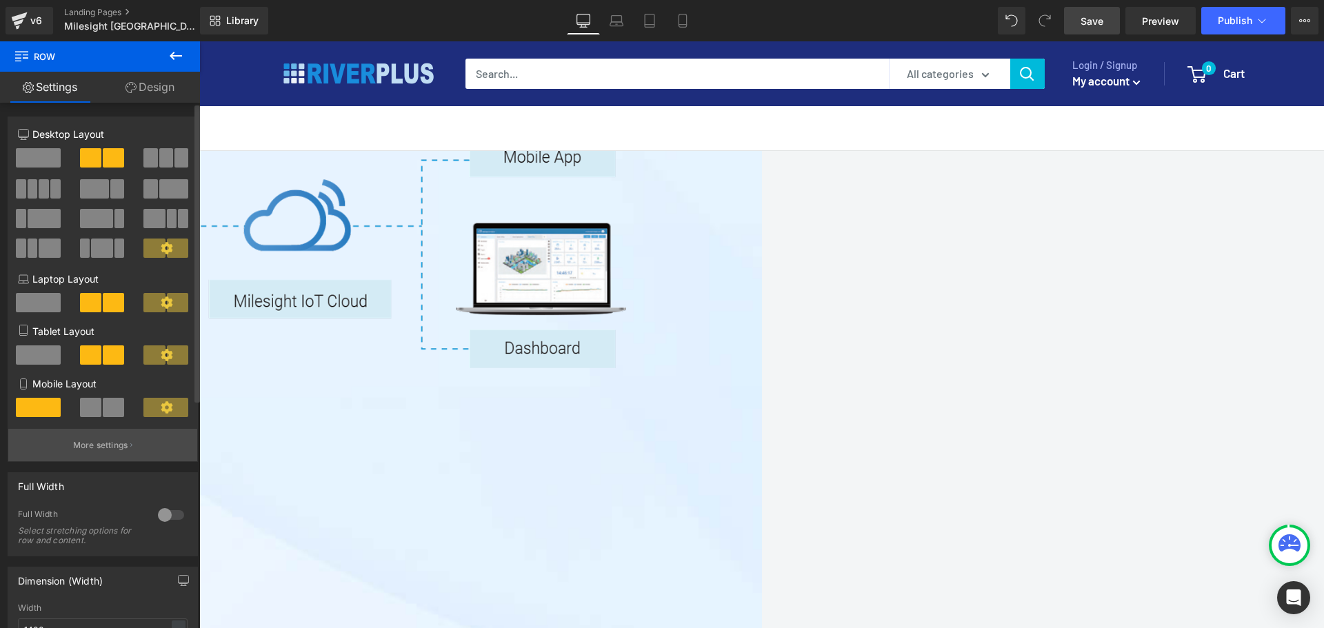
click at [102, 456] on button "More settings" at bounding box center [102, 445] width 189 height 32
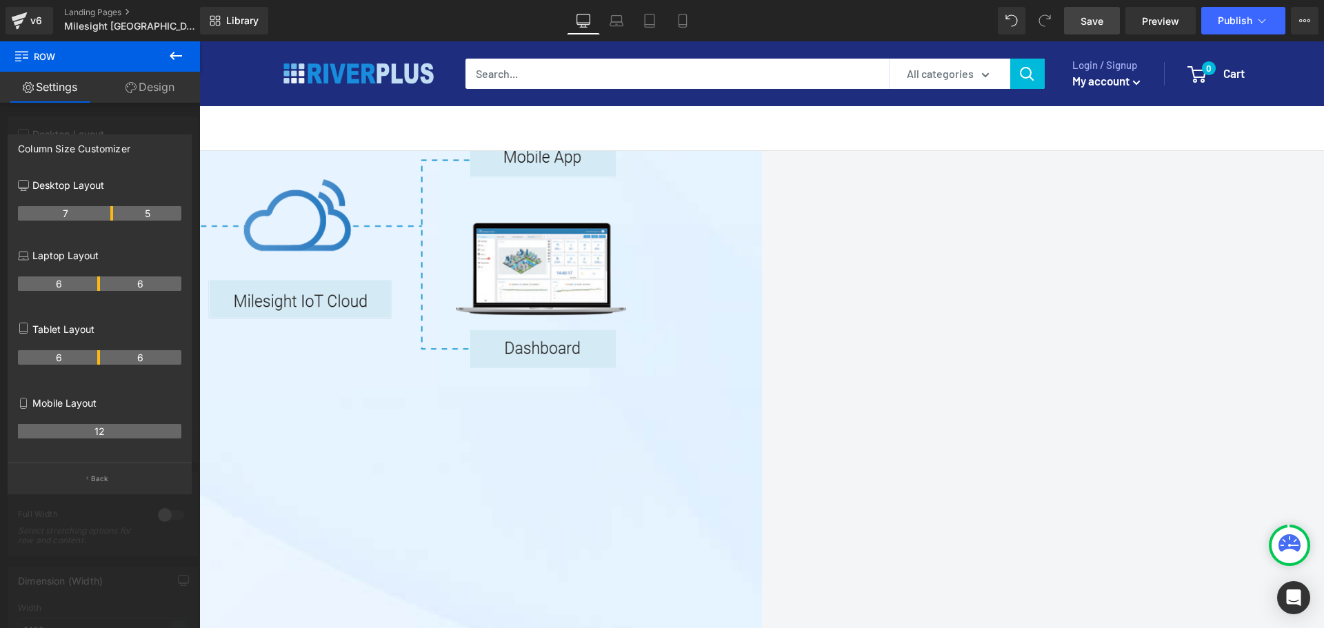
drag, startPoint x: 98, startPoint y: 214, endPoint x: 210, endPoint y: 287, distance: 133.5
drag, startPoint x: 466, startPoint y: 276, endPoint x: 445, endPoint y: 272, distance: 21.1
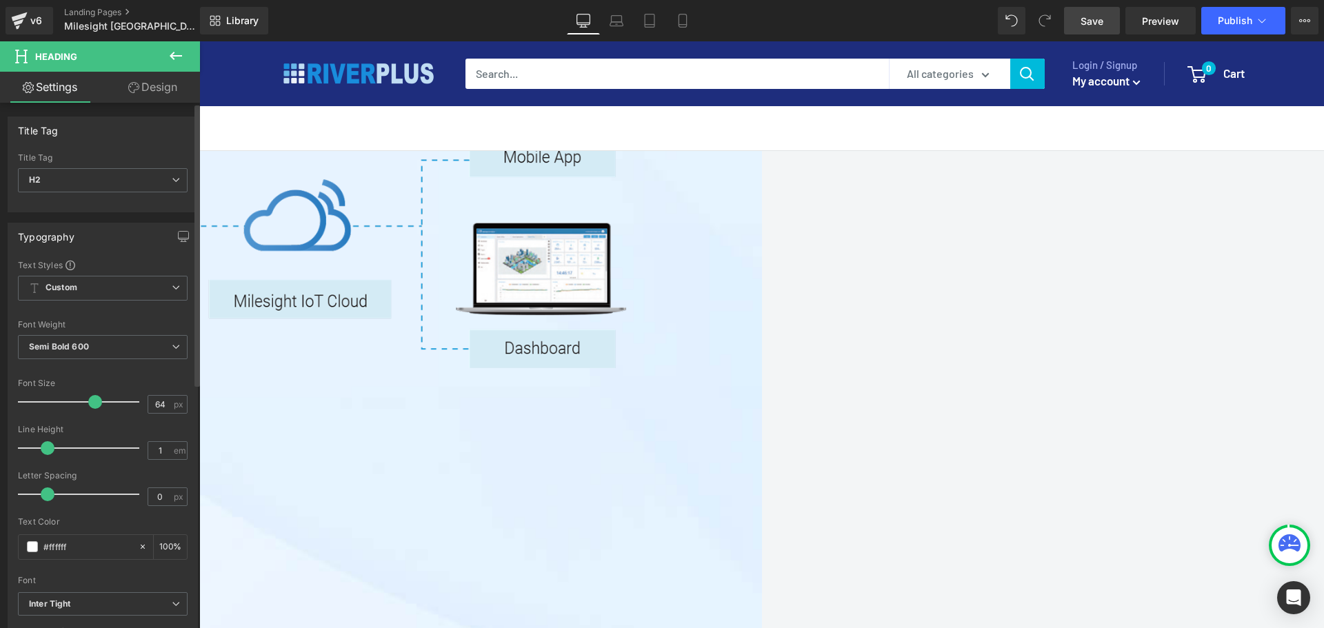
drag, startPoint x: 80, startPoint y: 405, endPoint x: 98, endPoint y: 397, distance: 19.7
click at [98, 397] on div at bounding box center [82, 402] width 114 height 28
drag, startPoint x: 161, startPoint y: 402, endPoint x: 126, endPoint y: 398, distance: 34.6
click at [126, 398] on div "Font Size 64 px" at bounding box center [103, 401] width 170 height 46
type input "65"
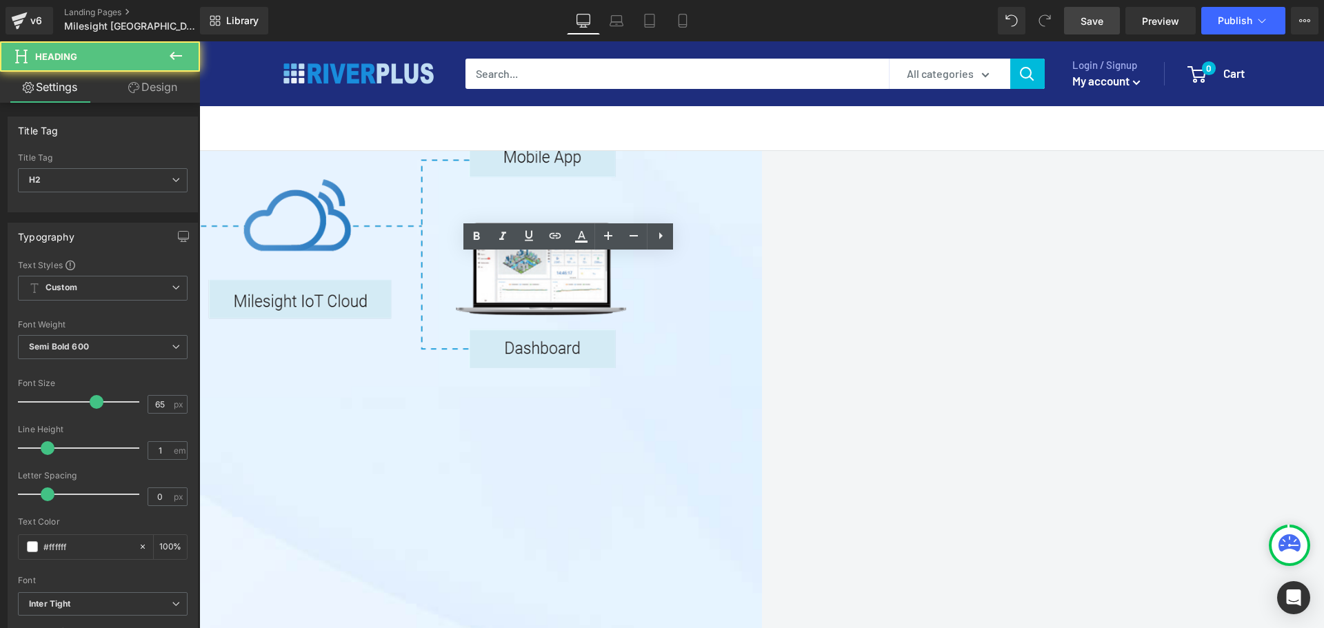
drag, startPoint x: 697, startPoint y: 168, endPoint x: 660, endPoint y: 192, distance: 44.4
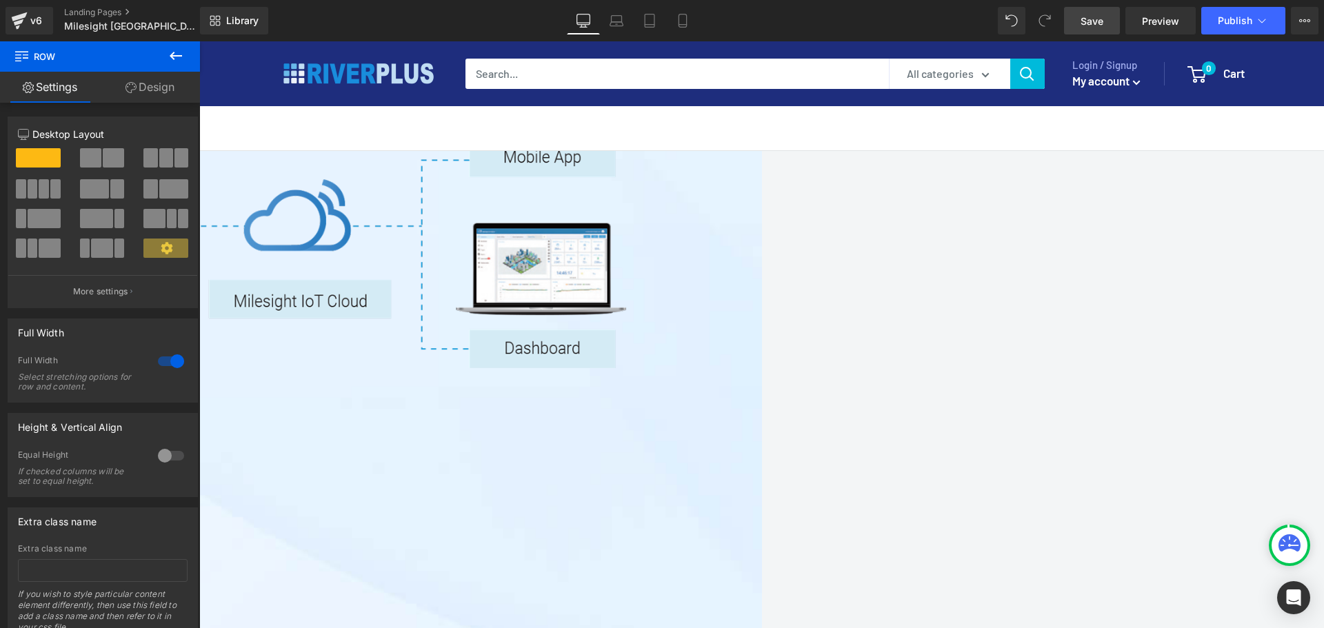
click at [199, 41] on icon at bounding box center [199, 41] width 0 height 0
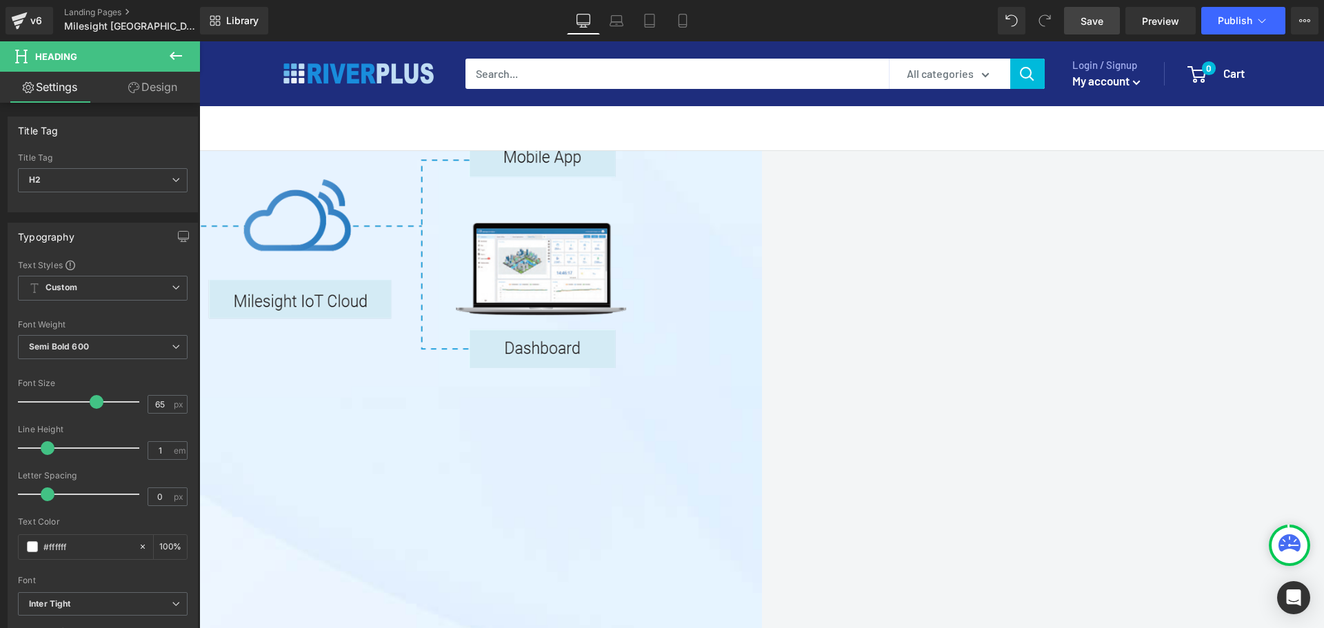
paste div
drag, startPoint x: 161, startPoint y: 398, endPoint x: 105, endPoint y: 401, distance: 56.6
click at [105, 401] on div "Font Size 65 px" at bounding box center [103, 401] width 170 height 46
type input "80"
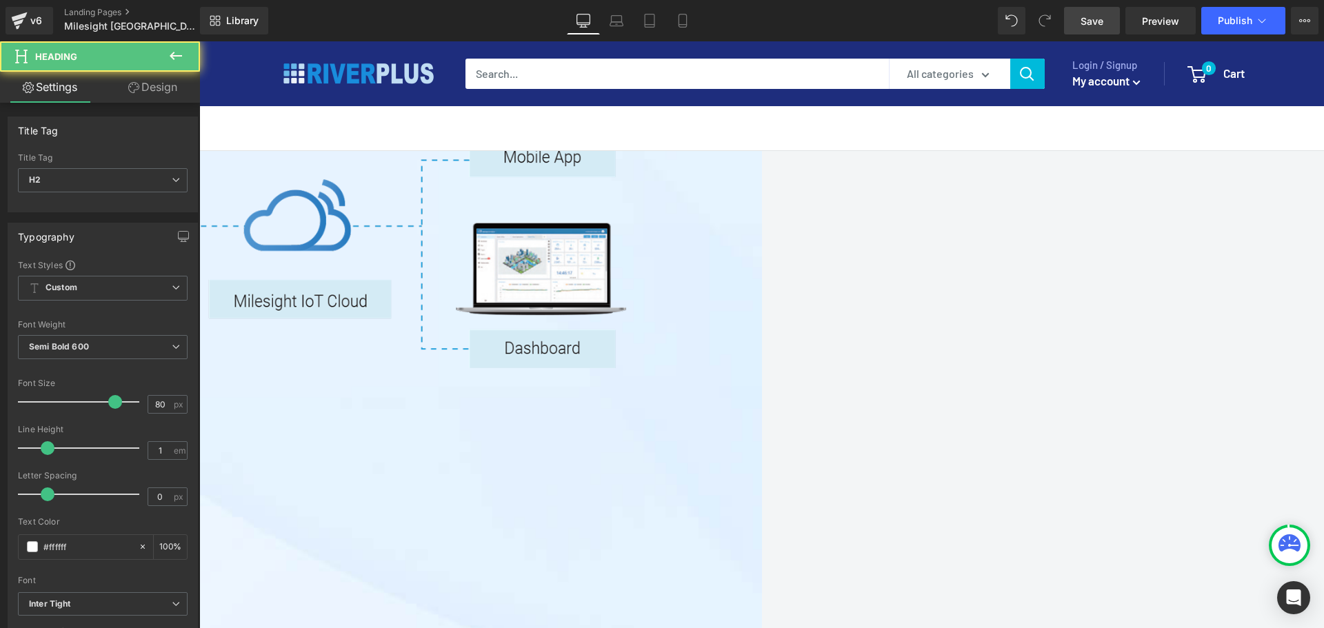
click at [153, 92] on link "Design" at bounding box center [153, 87] width 100 height 31
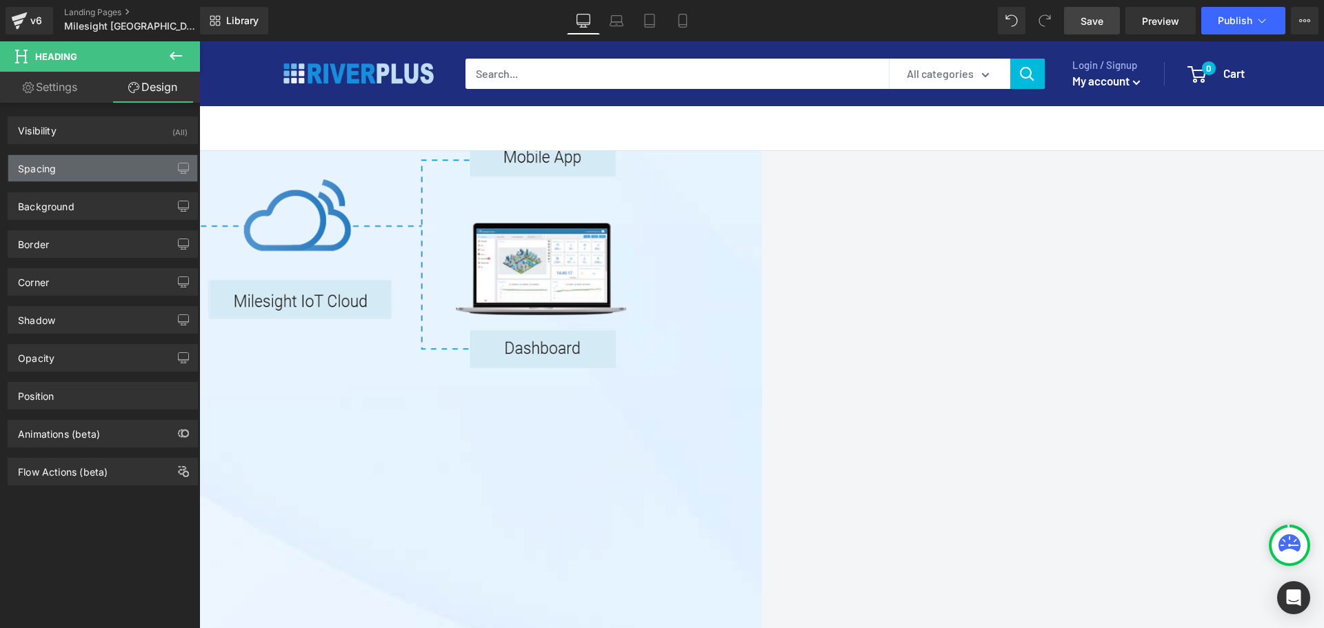
click at [69, 159] on div "Spacing" at bounding box center [102, 168] width 189 height 26
type input "0"
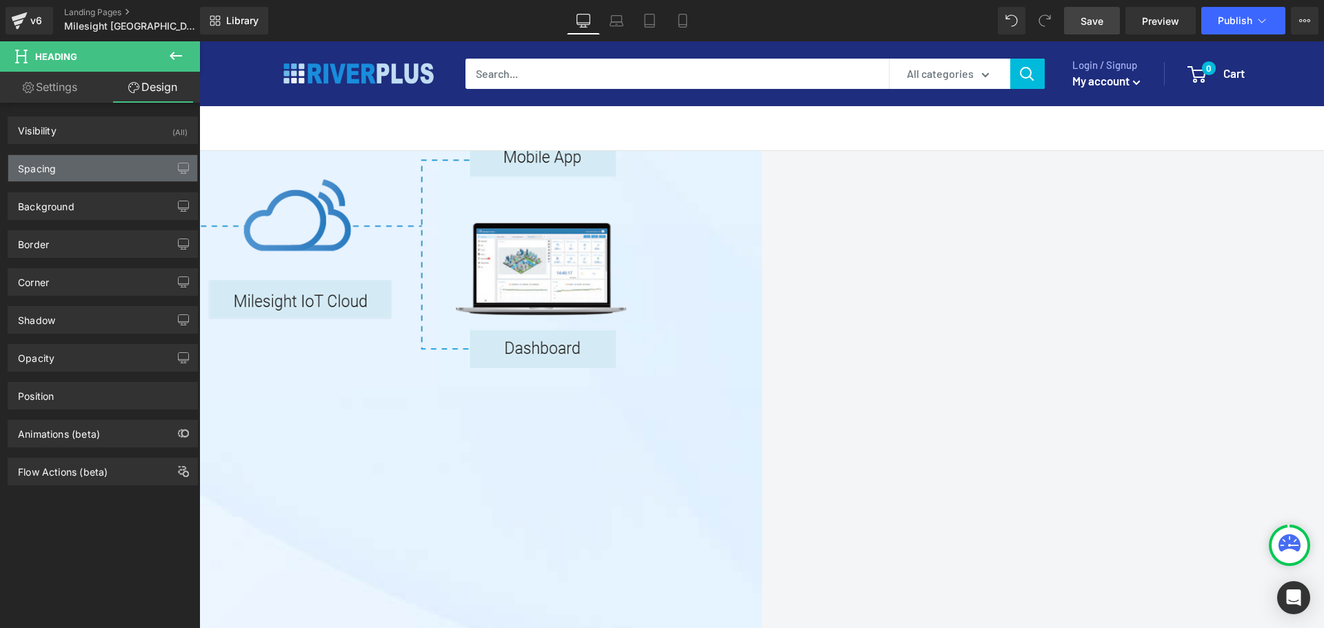
type input "0"
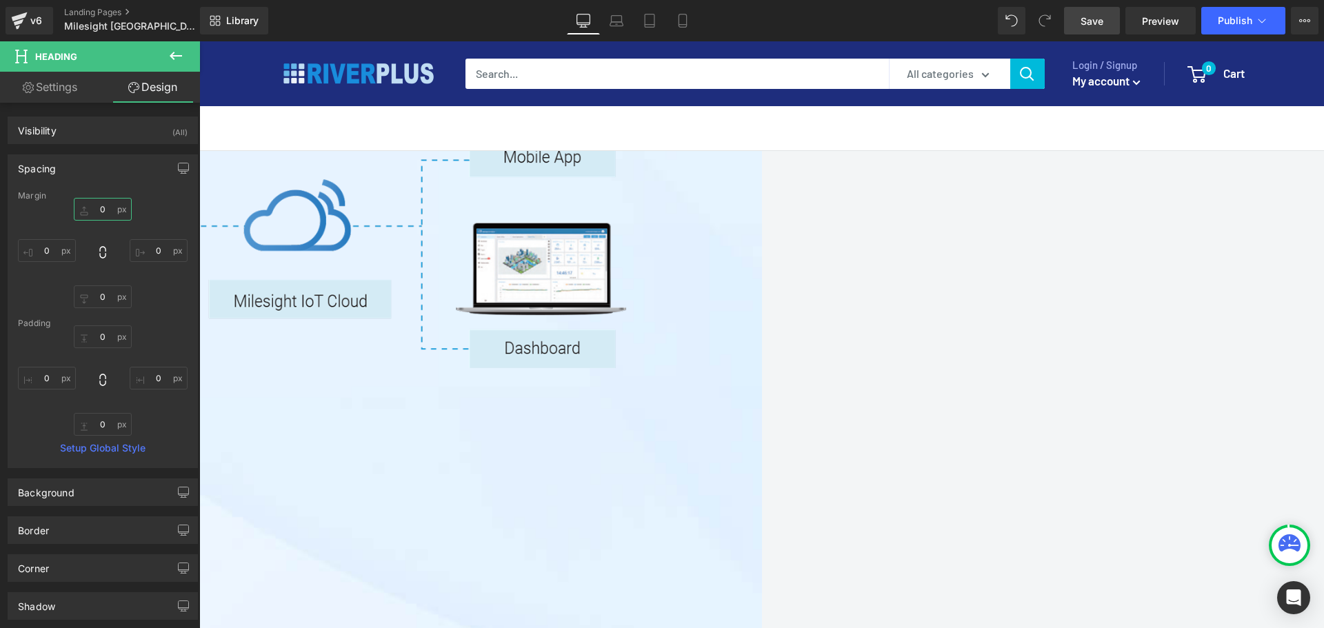
click at [105, 210] on input "0" at bounding box center [103, 209] width 58 height 23
type input "10"
drag, startPoint x: 1100, startPoint y: 17, endPoint x: 756, endPoint y: 272, distance: 427.8
click at [1058, 17] on span "Save" at bounding box center [1091, 21] width 23 height 14
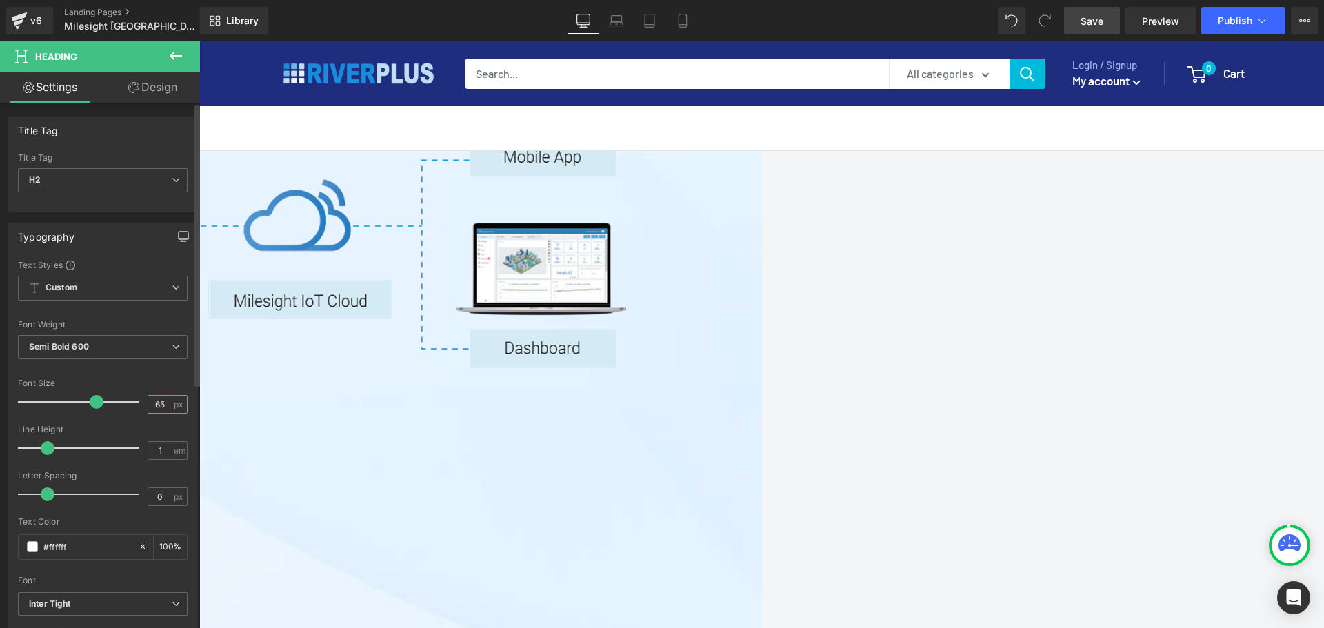
click at [165, 402] on input "65" at bounding box center [160, 404] width 24 height 17
drag, startPoint x: 159, startPoint y: 402, endPoint x: 137, endPoint y: 405, distance: 22.2
click at [137, 405] on div "Font Size 65 px" at bounding box center [103, 401] width 170 height 46
type input "45"
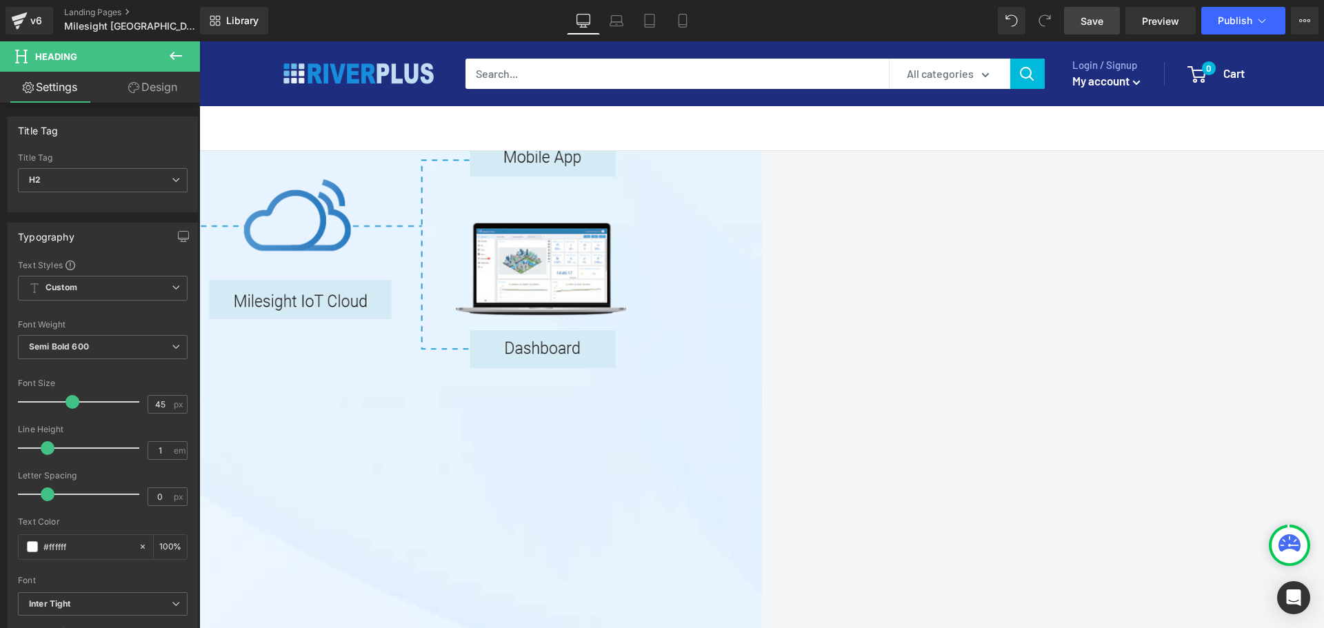
click at [162, 399] on input "80" at bounding box center [160, 404] width 24 height 17
click at [199, 41] on span "Row" at bounding box center [199, 41] width 0 height 0
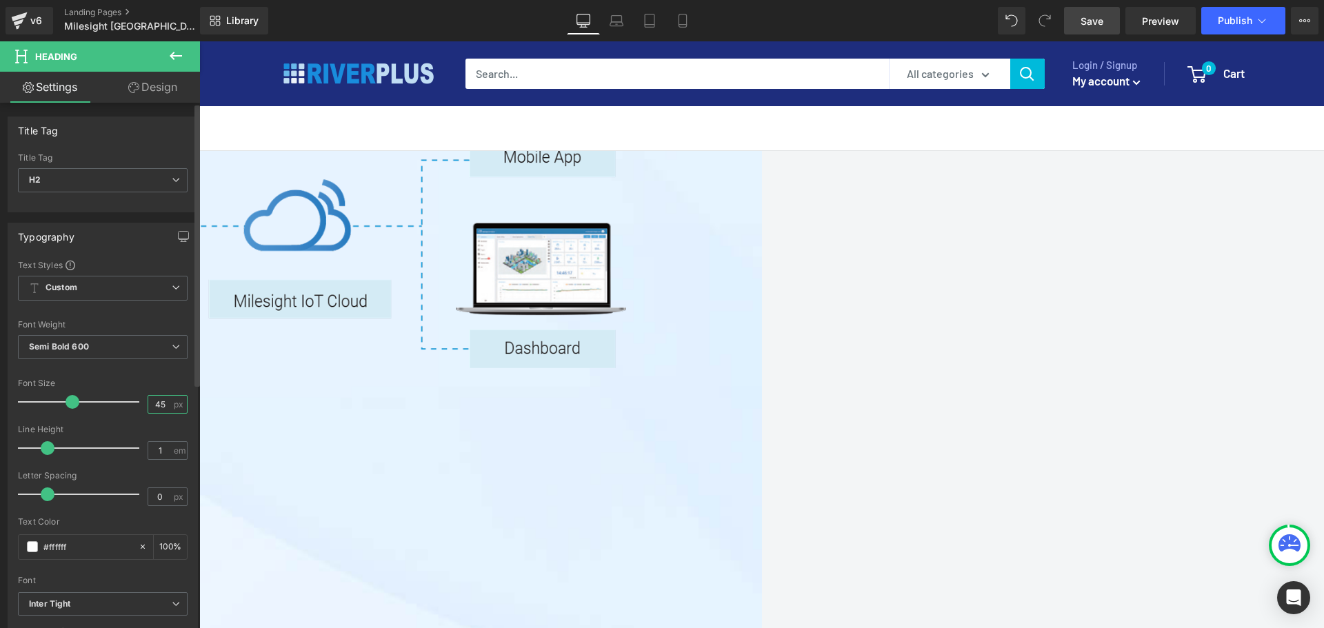
drag, startPoint x: 161, startPoint y: 403, endPoint x: 125, endPoint y: 405, distance: 36.0
click at [125, 405] on div "Font Size 45 px" at bounding box center [103, 401] width 170 height 46
type input "55"
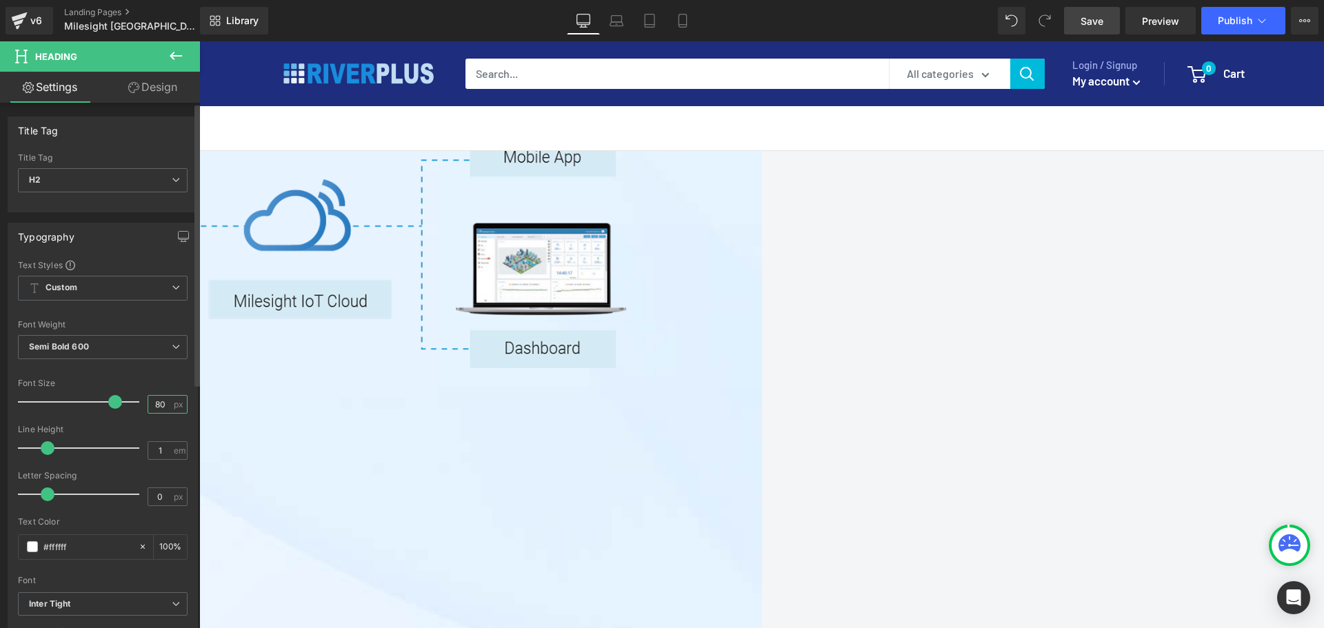
drag, startPoint x: 165, startPoint y: 403, endPoint x: 142, endPoint y: 403, distance: 22.7
click at [148, 403] on div "80 px" at bounding box center [168, 404] width 40 height 19
type input "60"
drag, startPoint x: 392, startPoint y: 274, endPoint x: 376, endPoint y: 281, distance: 16.7
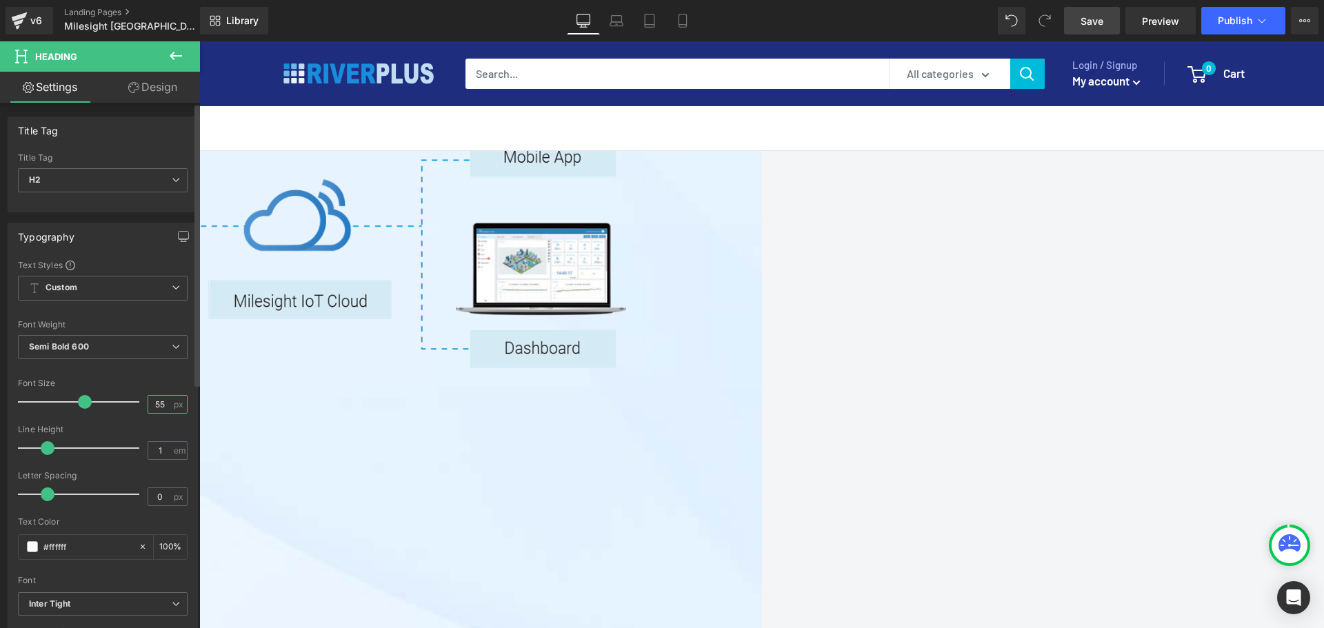
drag, startPoint x: 159, startPoint y: 405, endPoint x: 90, endPoint y: 412, distance: 68.7
click at [90, 412] on div "Font Size 55 px" at bounding box center [103, 401] width 170 height 46
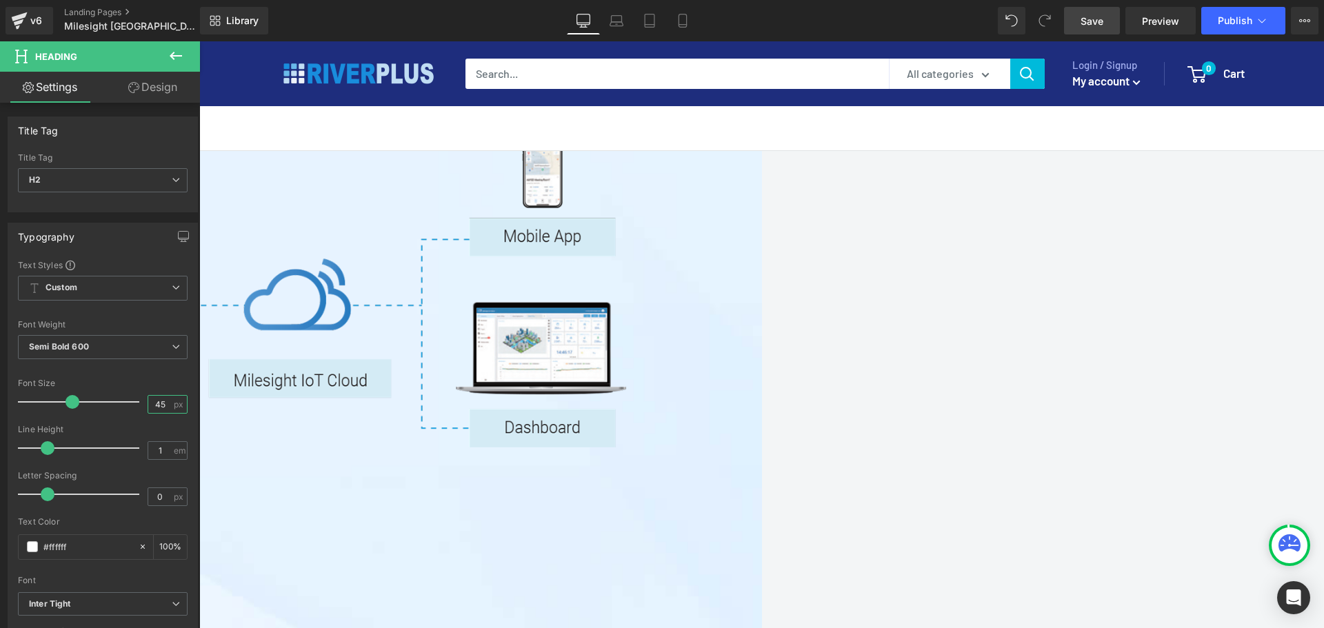
scroll to position [2548, 0]
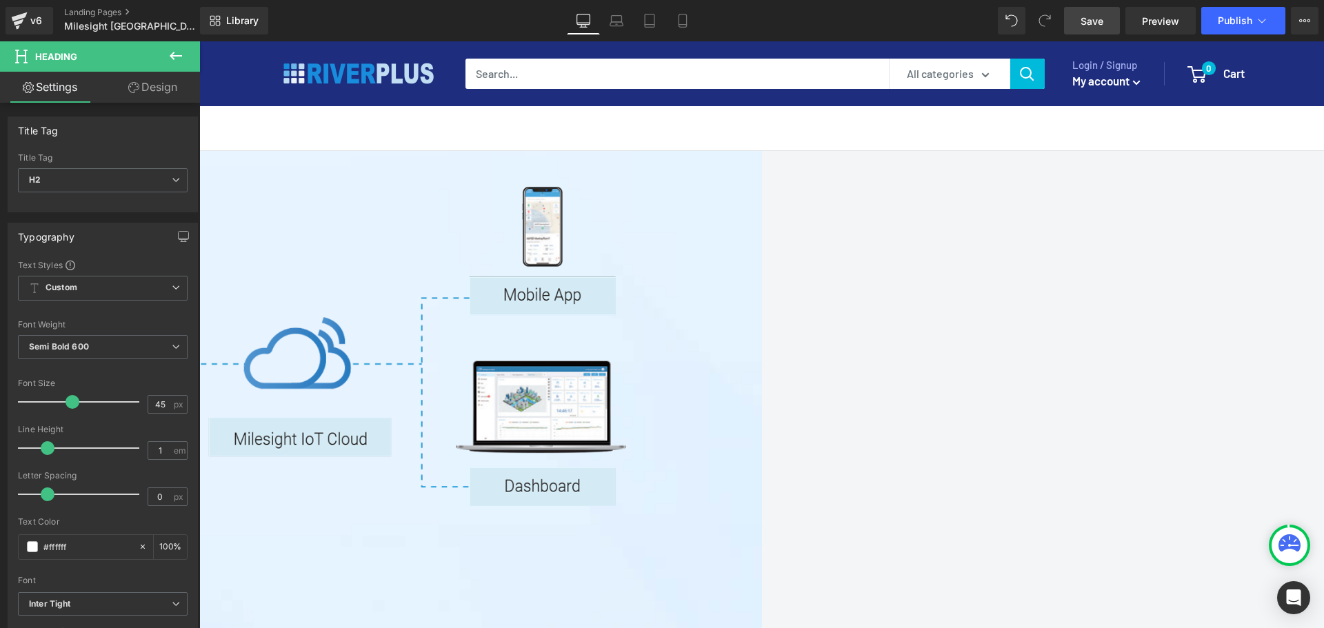
drag, startPoint x: 456, startPoint y: 415, endPoint x: 438, endPoint y: 412, distance: 17.6
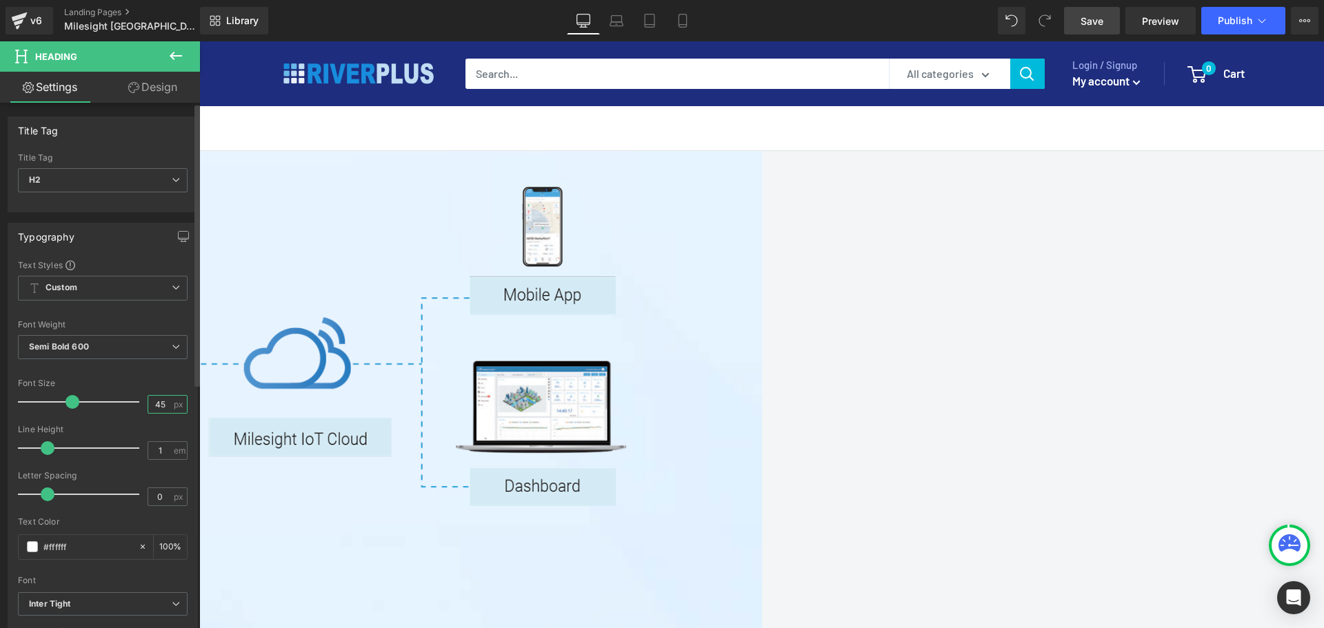
drag, startPoint x: 159, startPoint y: 401, endPoint x: 122, endPoint y: 407, distance: 37.9
click at [122, 407] on div "Font Size 45 px" at bounding box center [103, 401] width 170 height 46
type input "55"
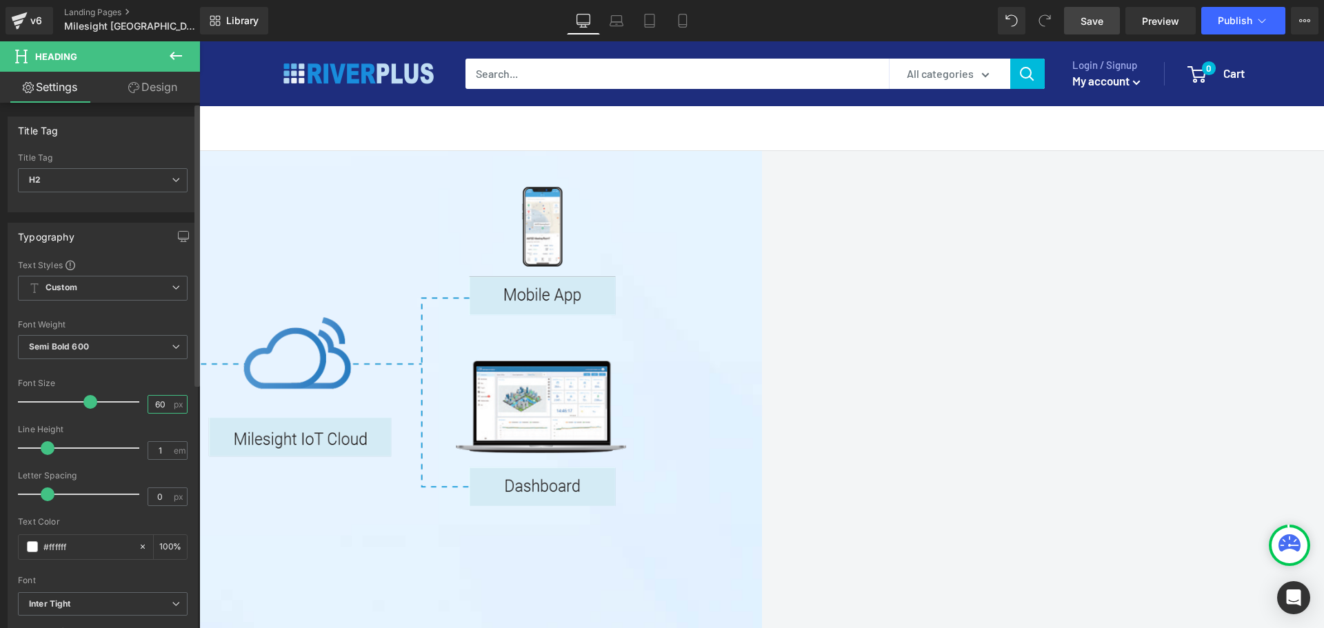
drag, startPoint x: 160, startPoint y: 398, endPoint x: 102, endPoint y: 409, distance: 58.8
click at [102, 409] on div "Font Size 60 px" at bounding box center [103, 401] width 170 height 46
type input "7"
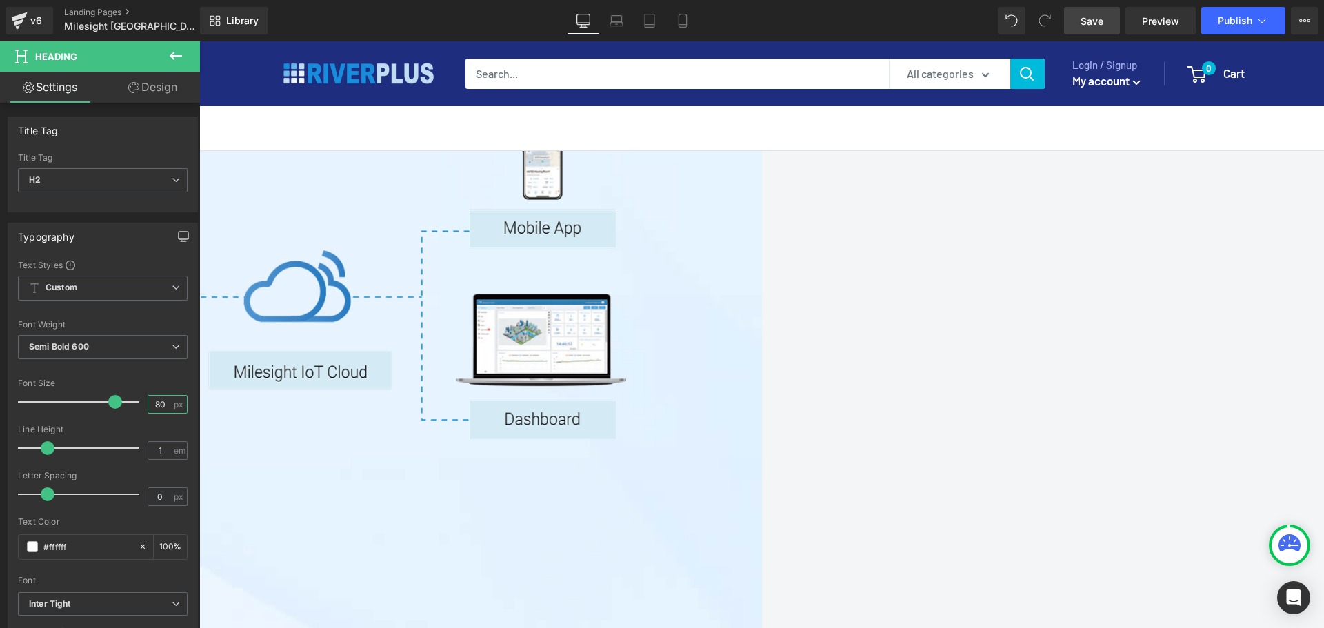
scroll to position [2755, 0]
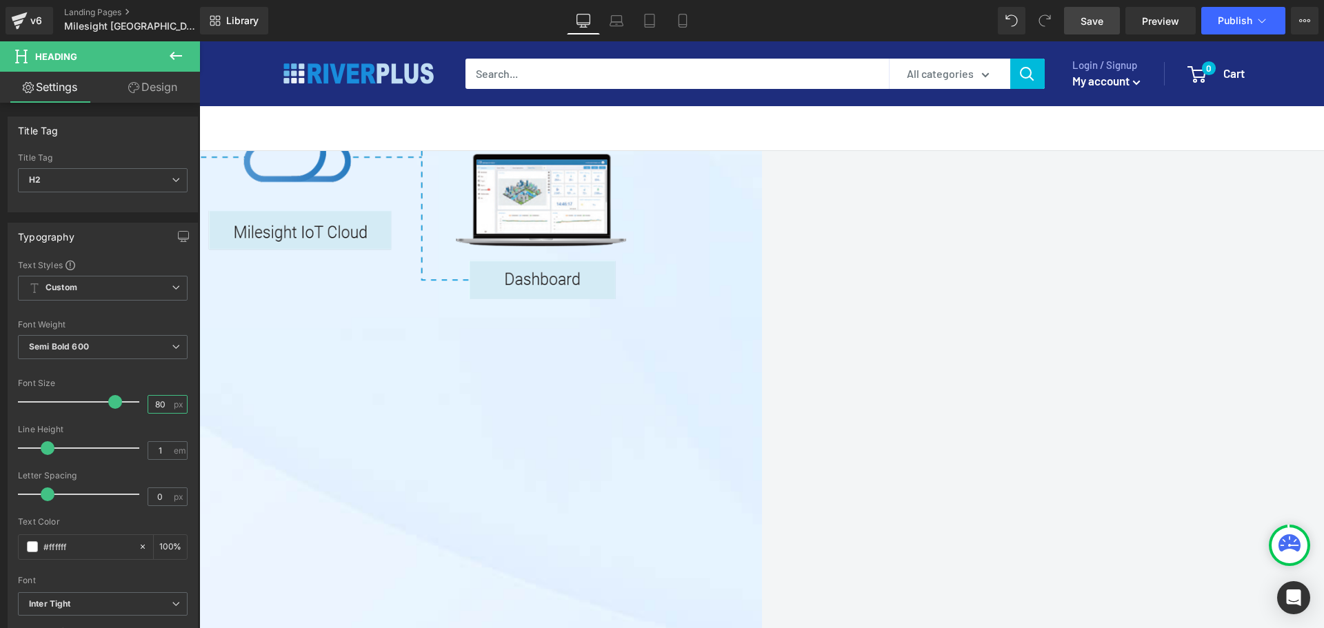
type input "80"
click at [1058, 25] on span "Save" at bounding box center [1091, 21] width 23 height 14
click at [598, 17] on icon at bounding box center [601, 21] width 14 height 14
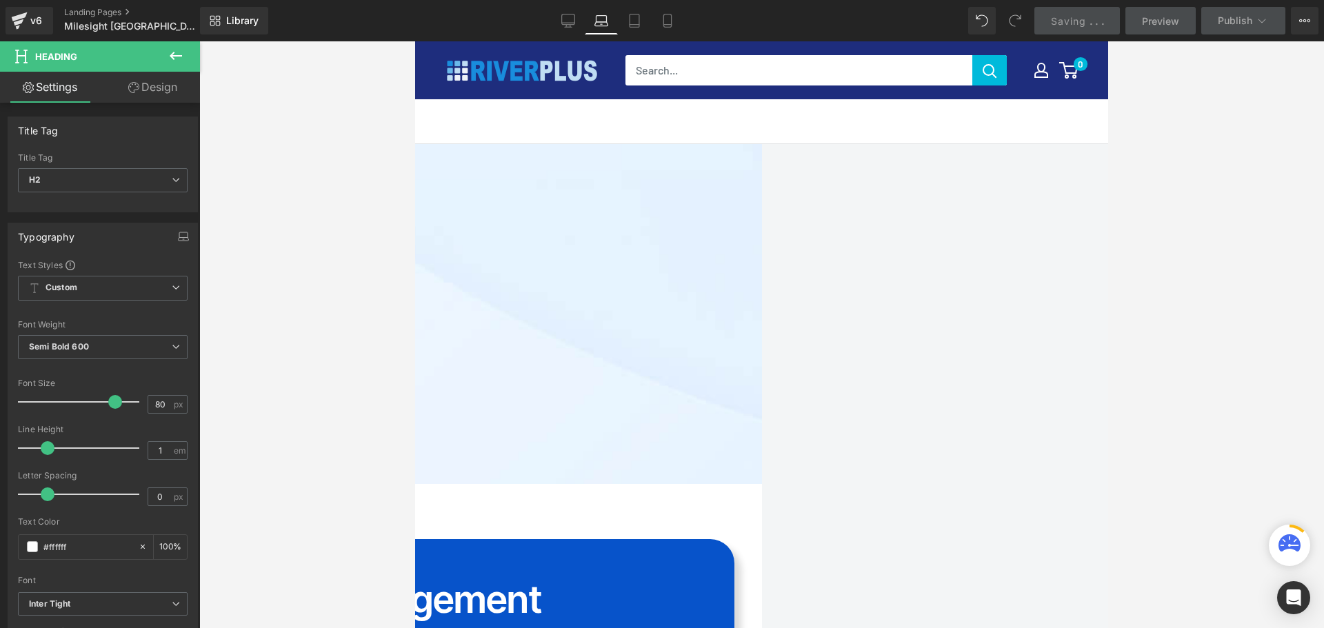
scroll to position [3289, 0]
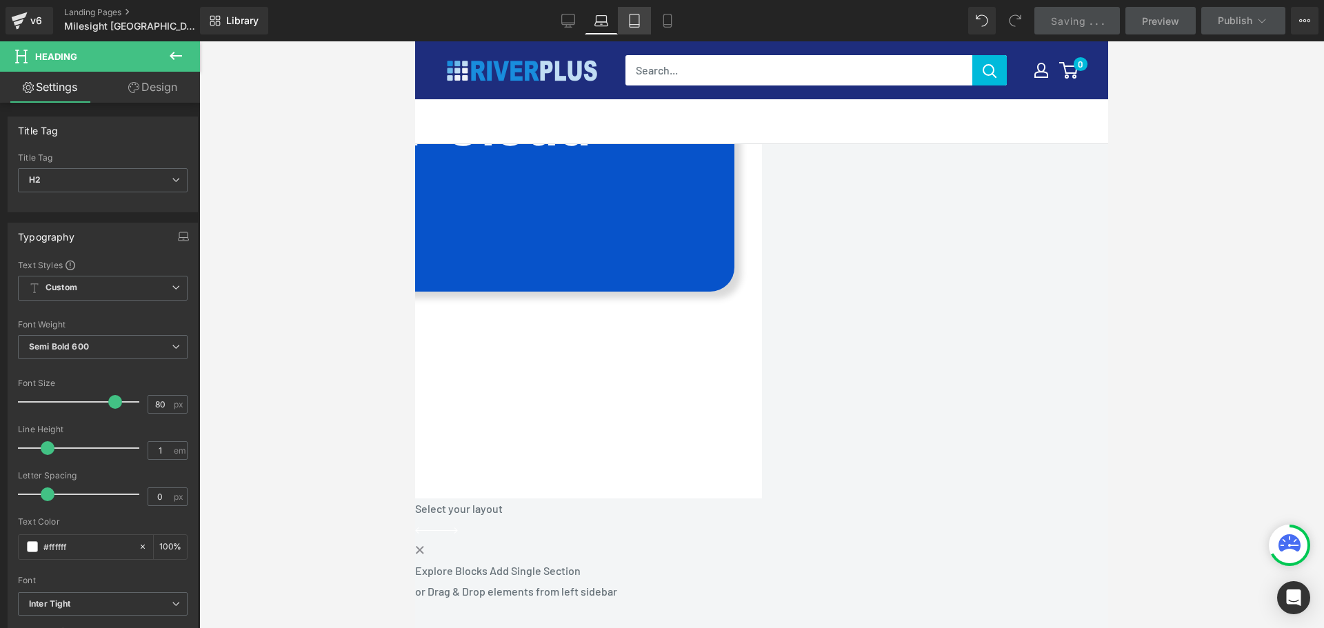
click at [635, 21] on icon at bounding box center [634, 21] width 14 height 14
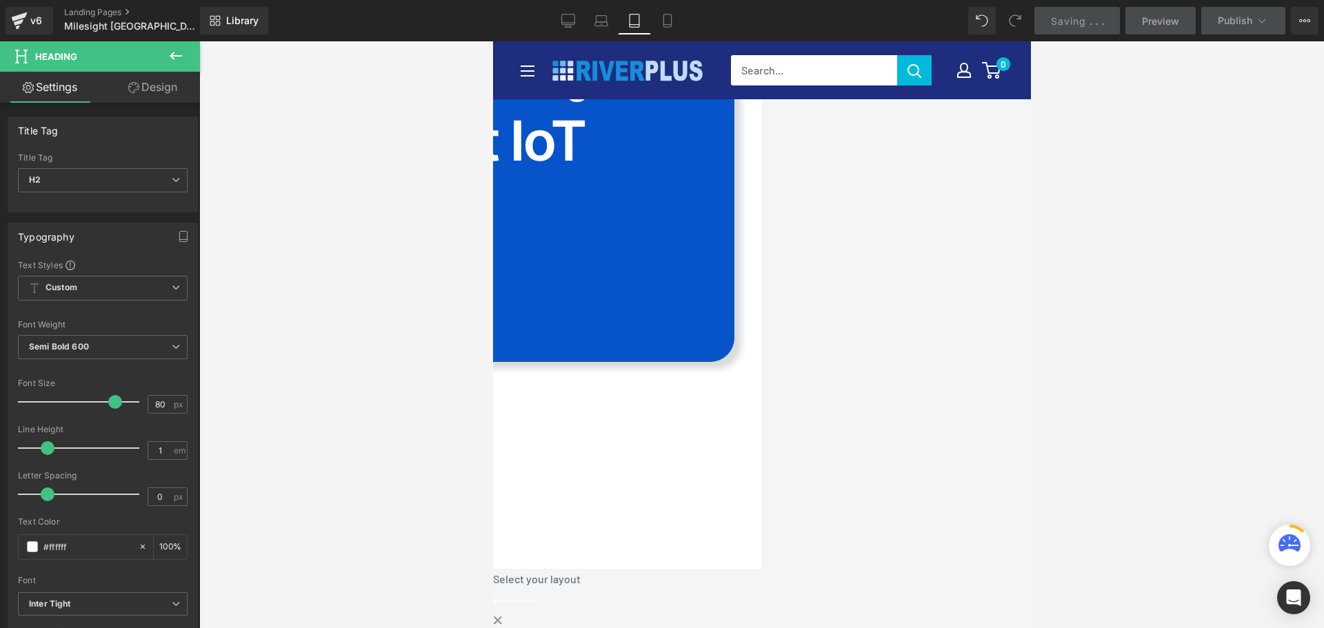
scroll to position [3305, 0]
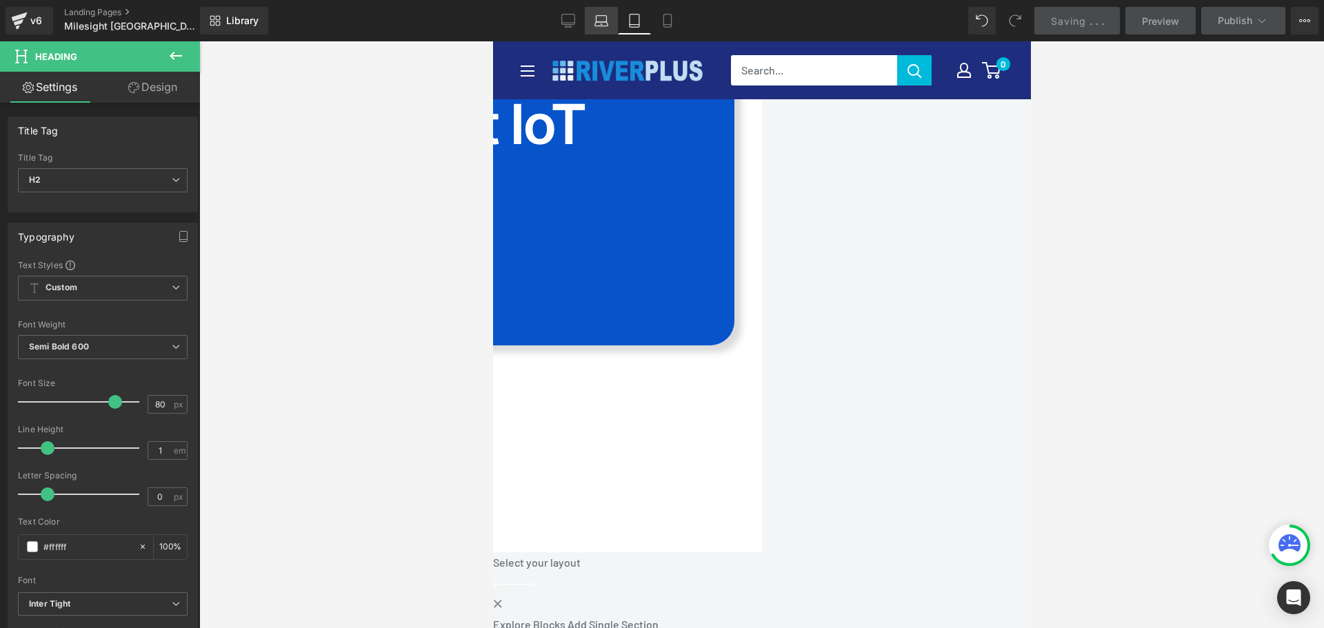
click at [607, 25] on icon at bounding box center [601, 21] width 14 height 14
type input "100"
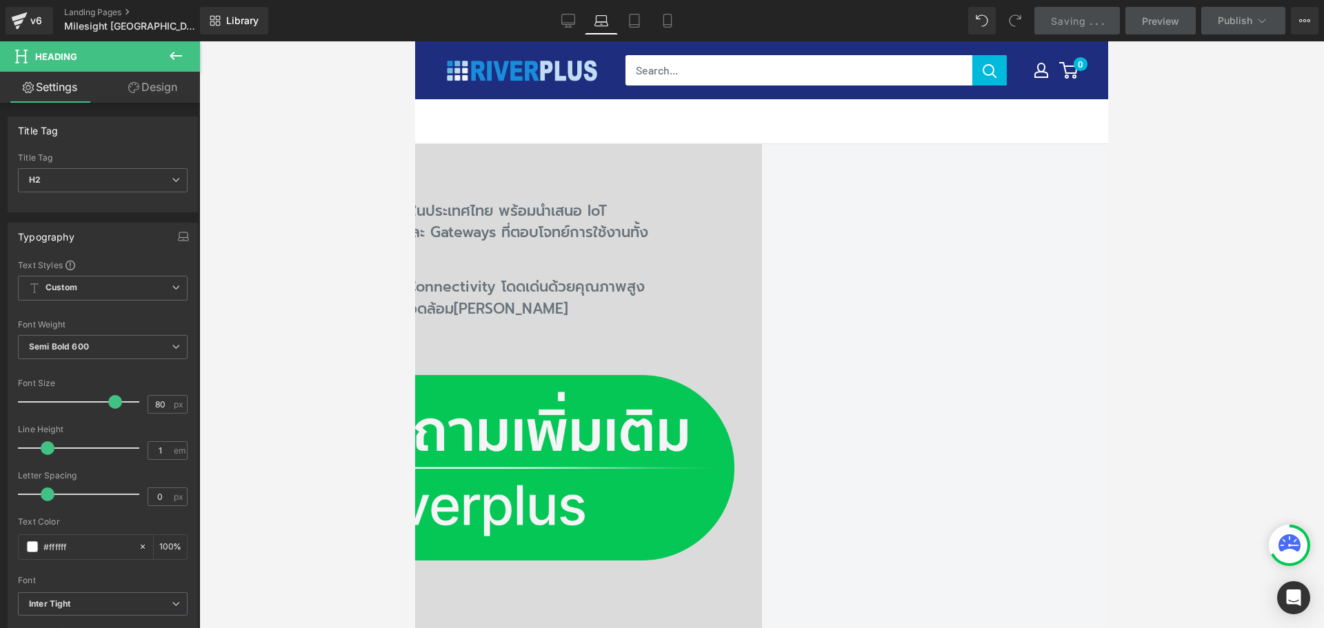
scroll to position [0, 0]
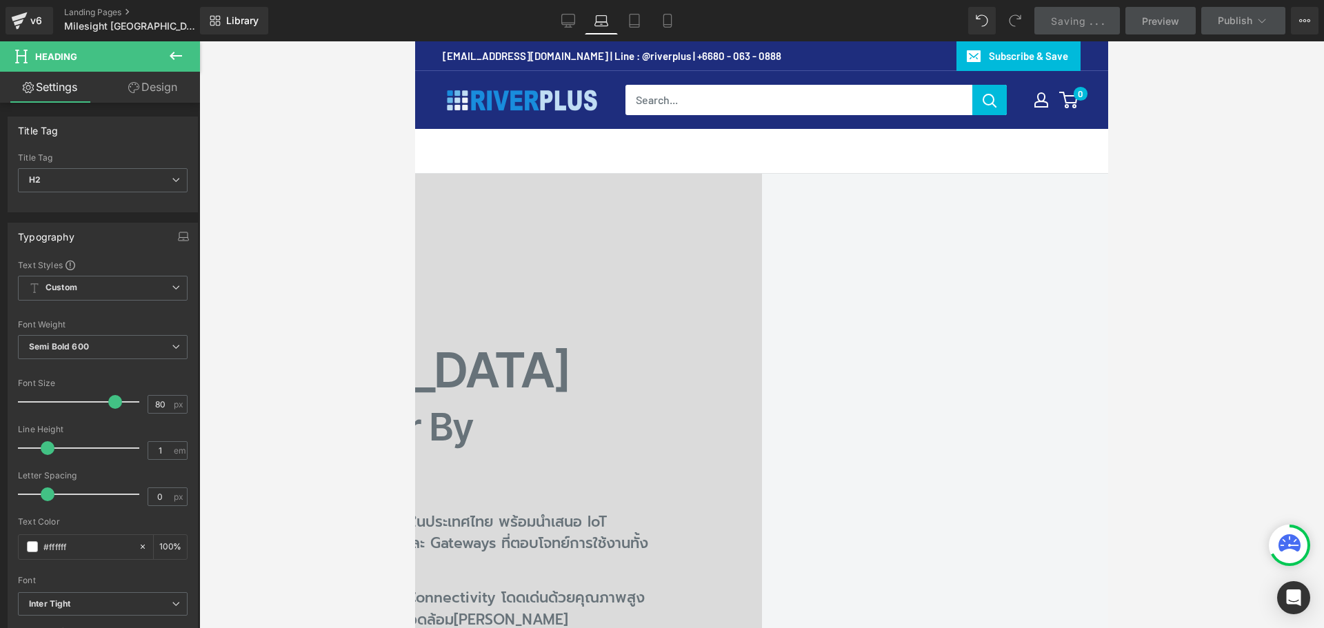
click at [415, 41] on span "Row" at bounding box center [415, 41] width 0 height 0
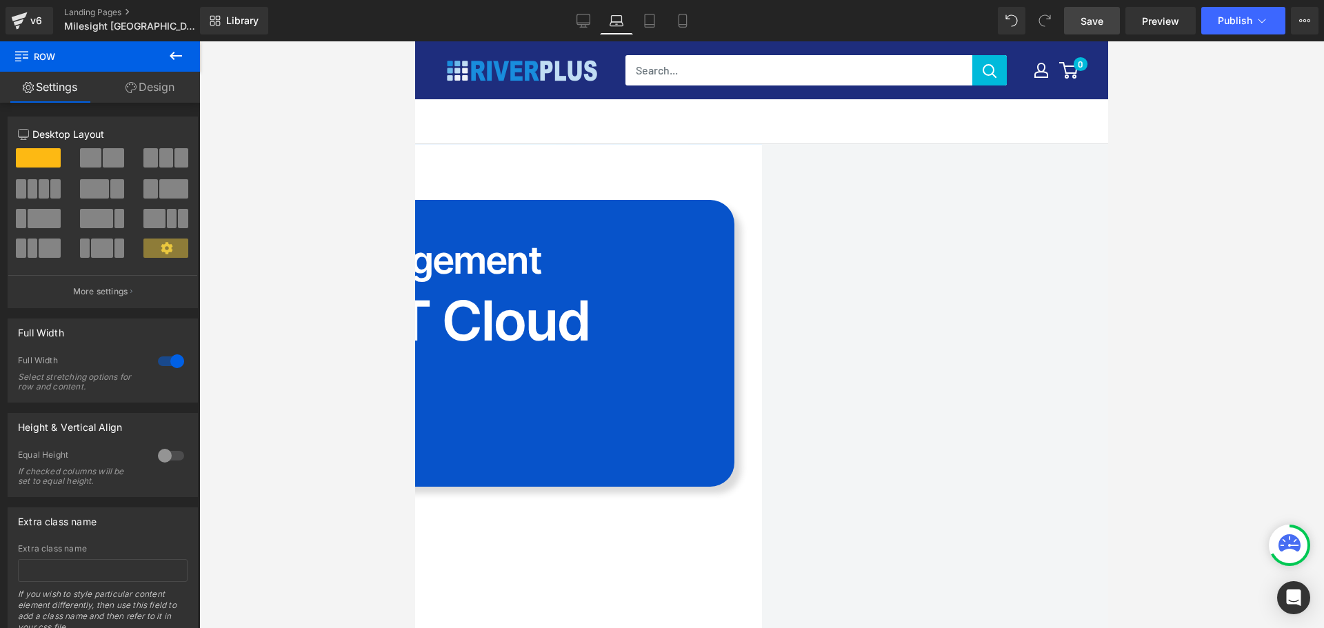
scroll to position [3102, 0]
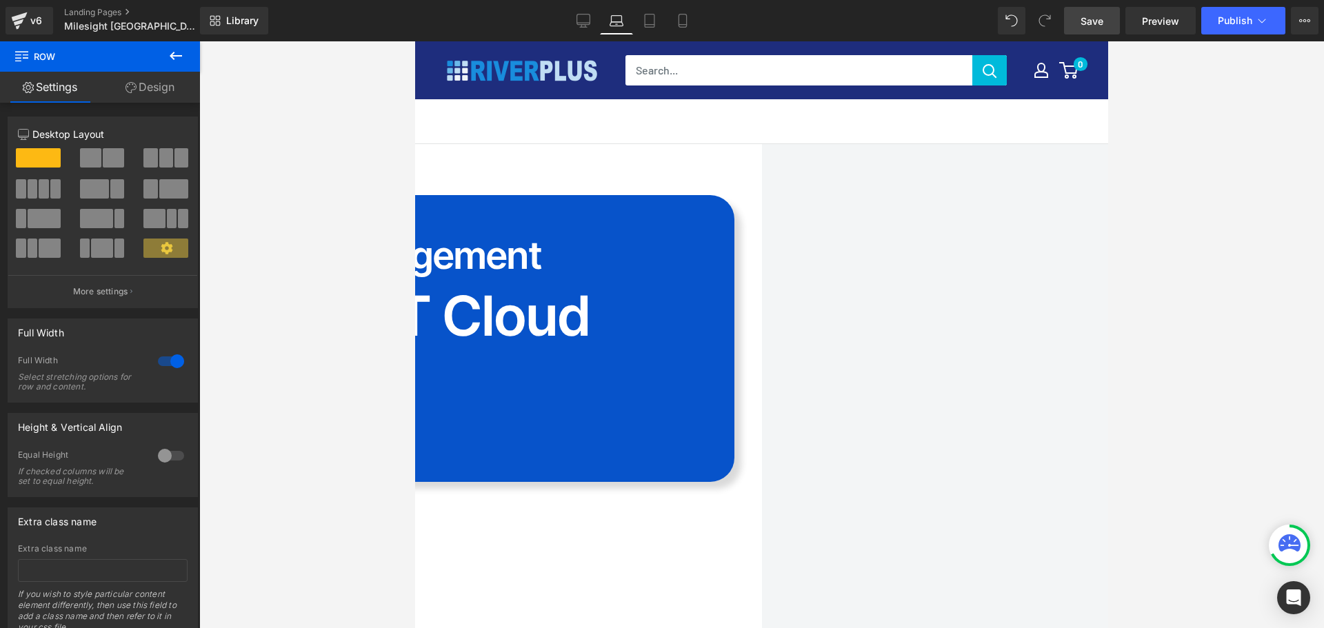
click at [536, 274] on h2 "Cloud Data Management" at bounding box center [415, 255] width 596 height 38
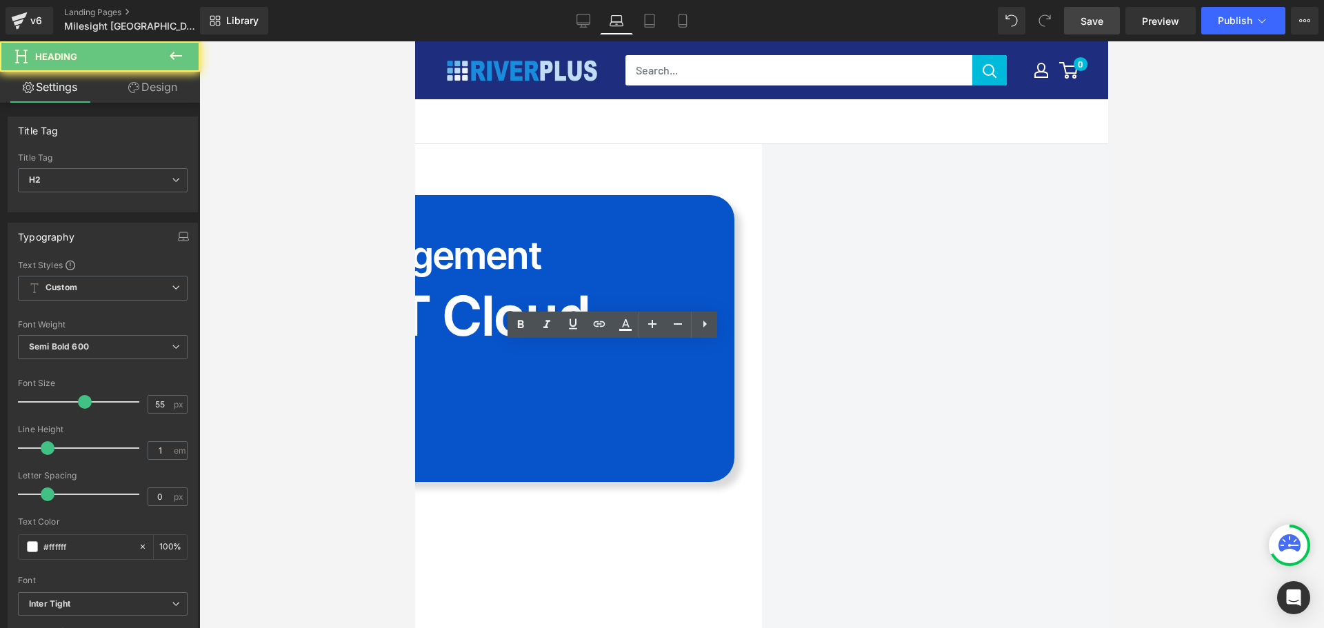
click at [518, 274] on h2 "Cloud Data Management" at bounding box center [415, 255] width 596 height 38
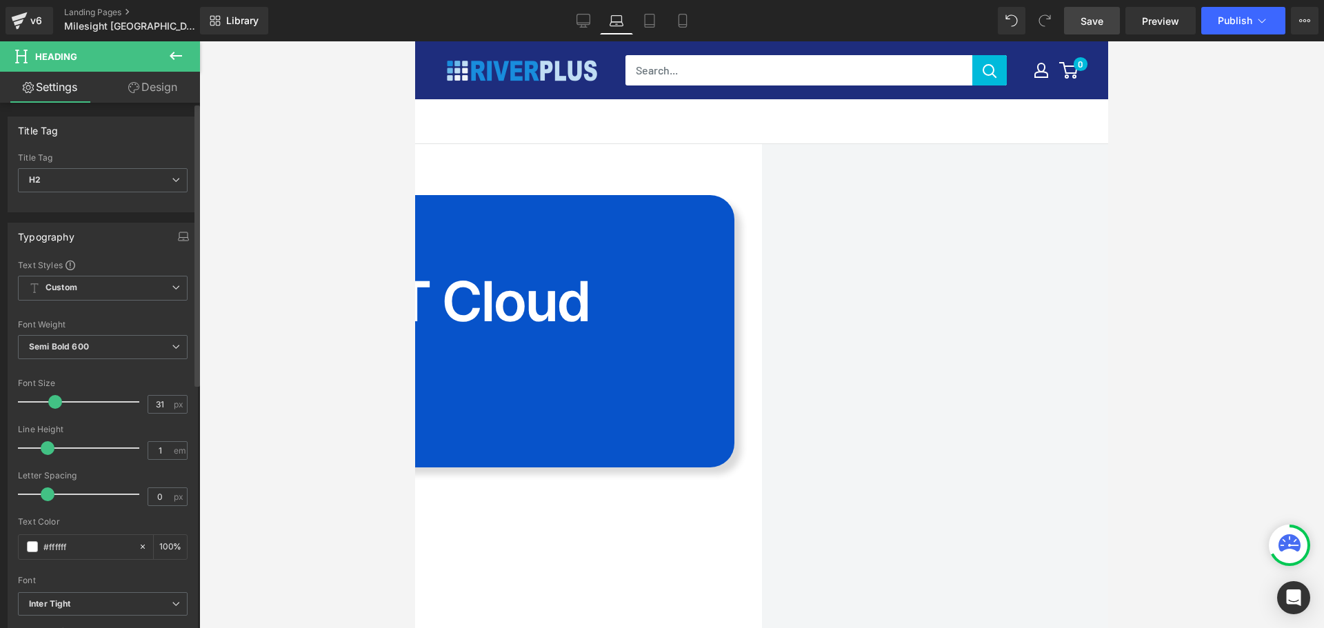
type input "30"
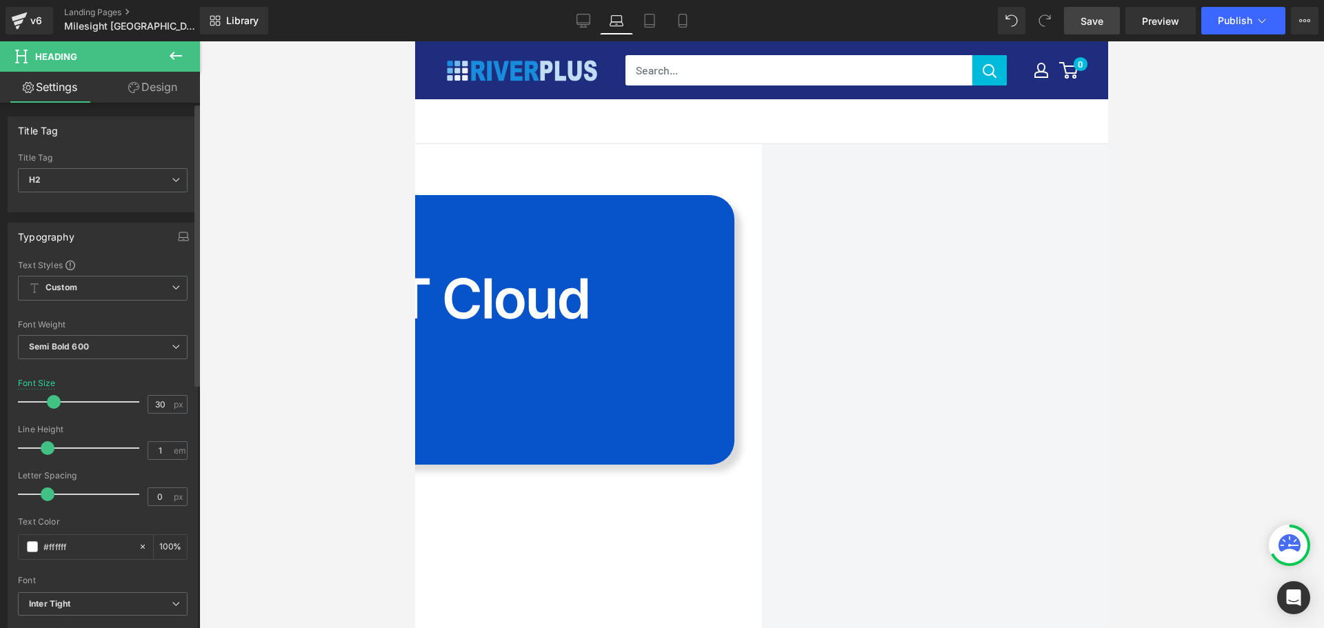
drag, startPoint x: 79, startPoint y: 405, endPoint x: 50, endPoint y: 406, distance: 29.0
click at [50, 406] on span at bounding box center [54, 402] width 14 height 14
click at [490, 326] on h2 "Milesight IoT Cloud" at bounding box center [415, 298] width 596 height 55
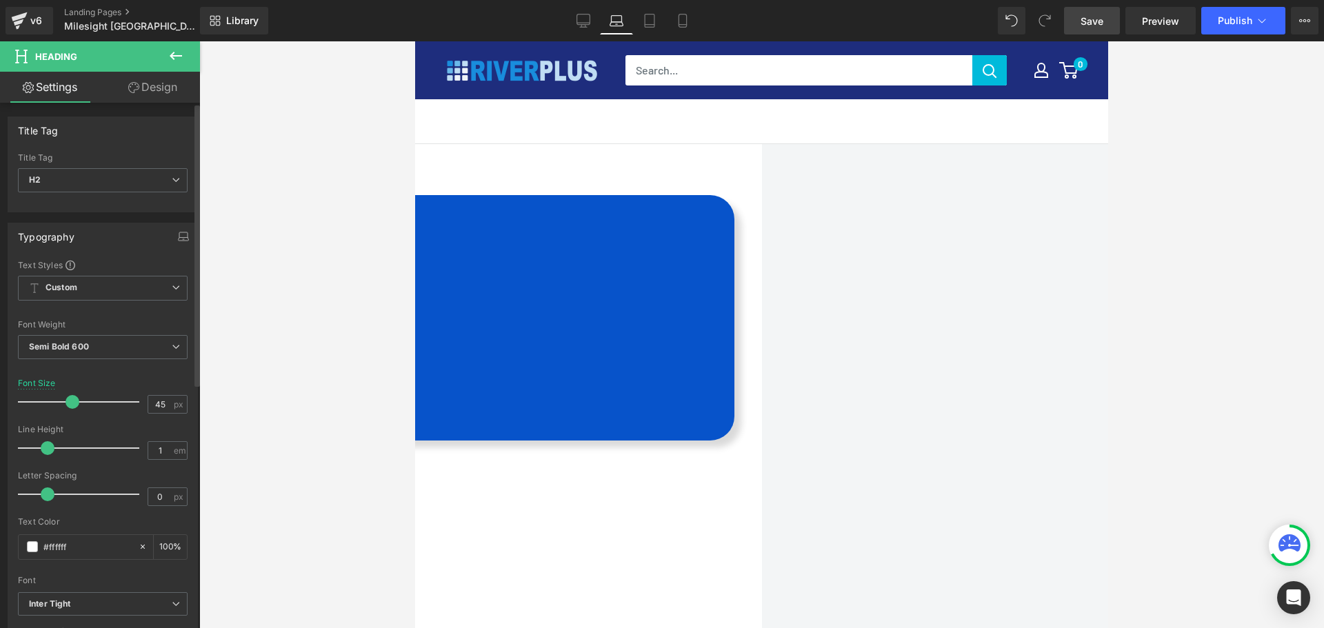
type input "44"
drag, startPoint x: 110, startPoint y: 405, endPoint x: 68, endPoint y: 412, distance: 42.7
click at [68, 412] on div at bounding box center [82, 402] width 114 height 28
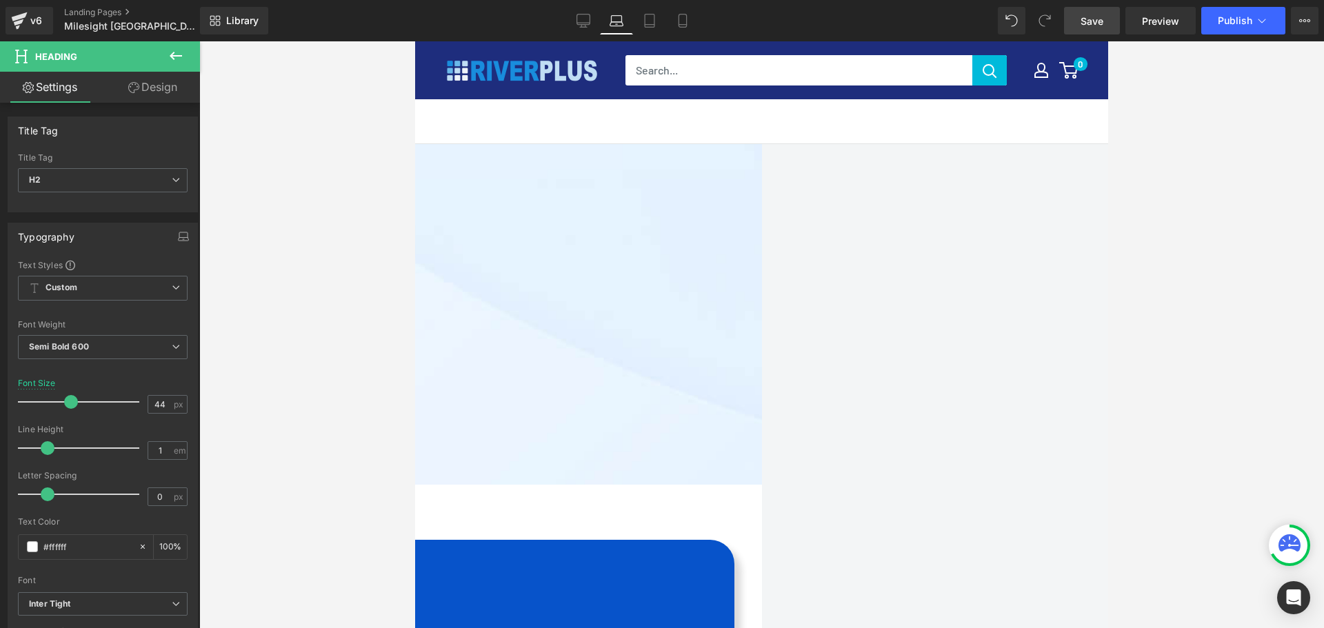
scroll to position [2482, 0]
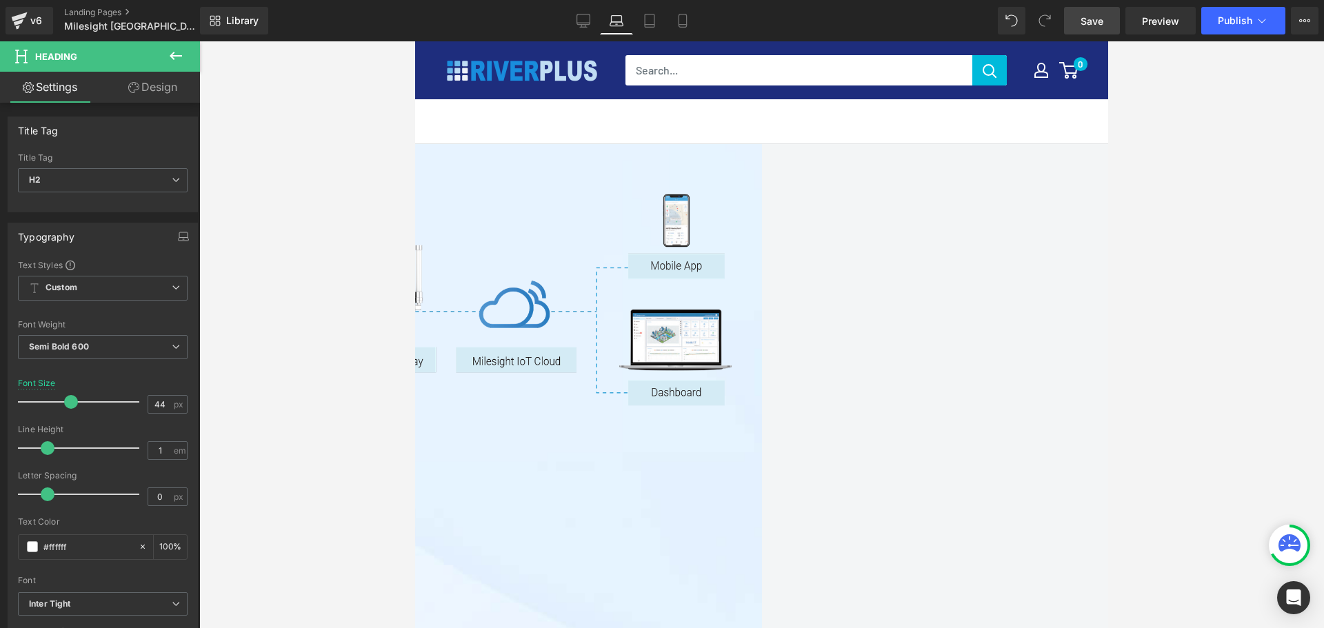
drag, startPoint x: 625, startPoint y: 398, endPoint x: 567, endPoint y: 405, distance: 59.0
click at [623, 44] on h2 "Jumpstart IoT Solution with" at bounding box center [416, 21] width 638 height 45
click at [570, 44] on h2 "Jumpstart IoT Solution with" at bounding box center [416, 21] width 638 height 45
click at [515, 44] on h2 "Jumpstart IoT Solution with" at bounding box center [416, 21] width 638 height 45
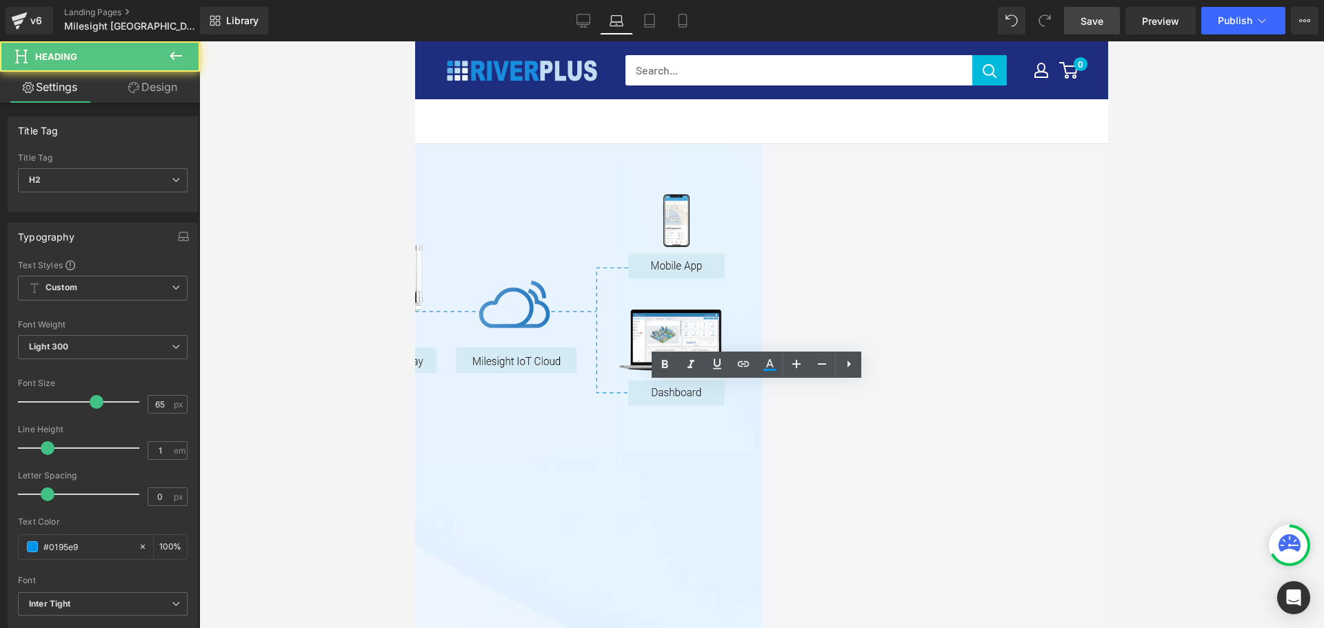
click at [498, 44] on h2 "Jumpstart IoT Solution with" at bounding box center [416, 21] width 638 height 45
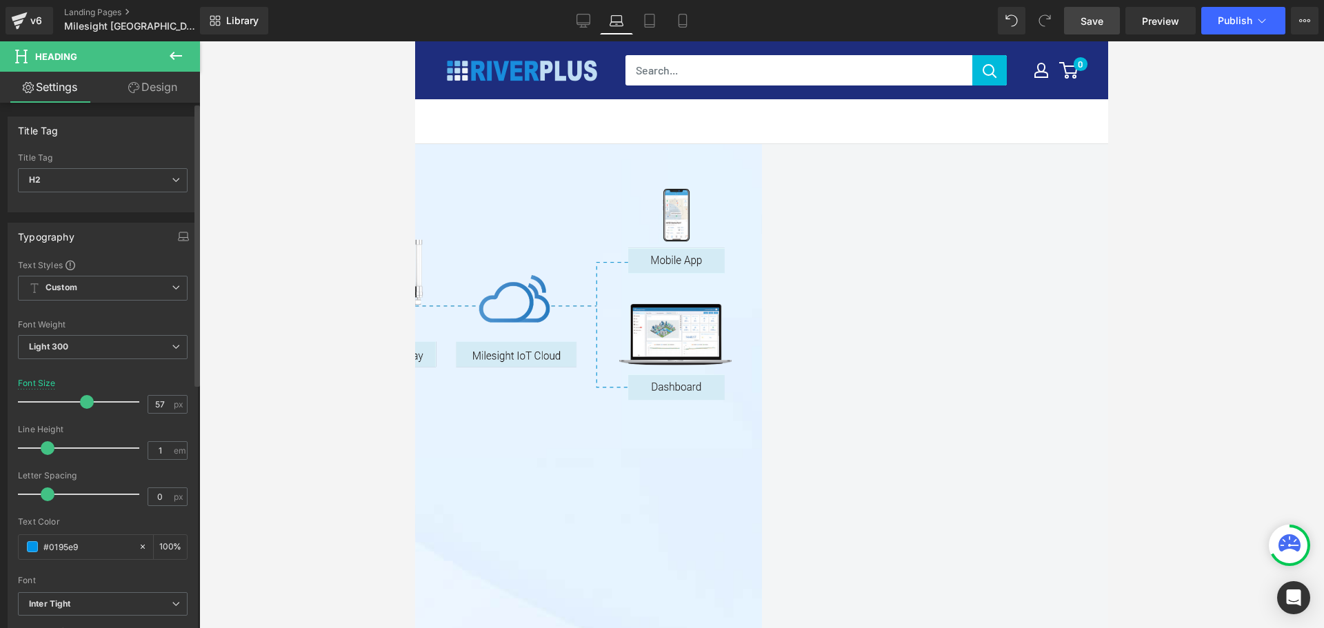
drag, startPoint x: 92, startPoint y: 403, endPoint x: 83, endPoint y: 405, distance: 9.4
click at [83, 405] on span at bounding box center [87, 402] width 14 height 14
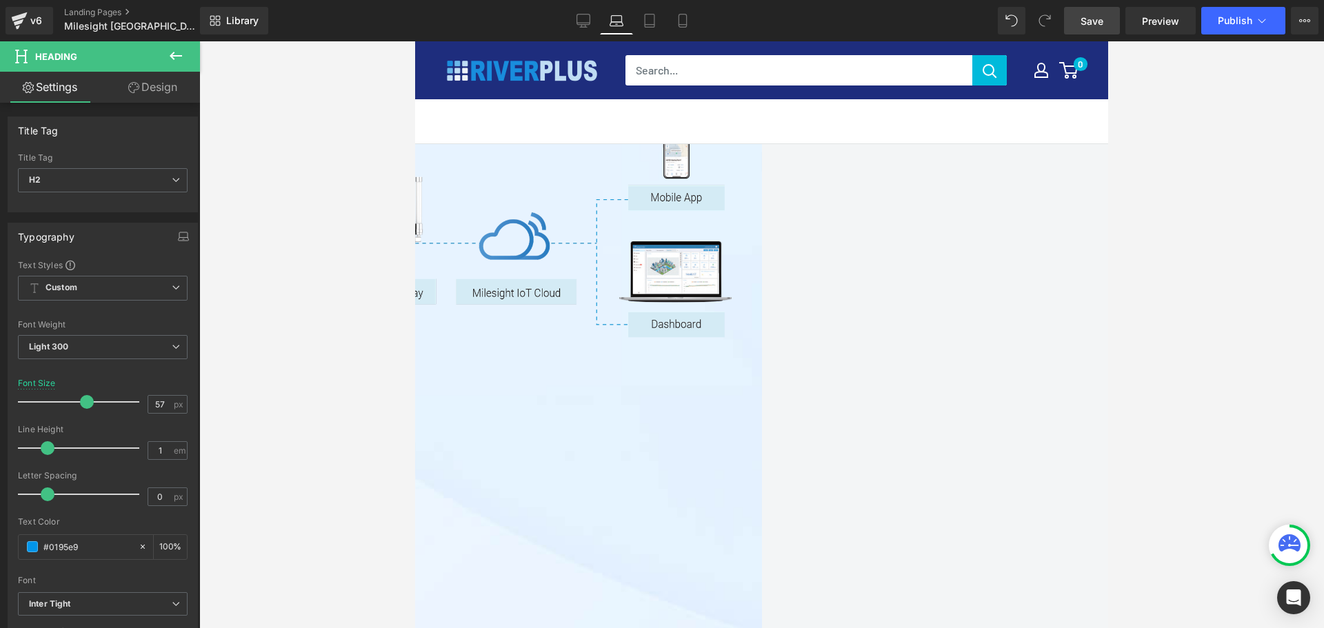
scroll to position [2620, 0]
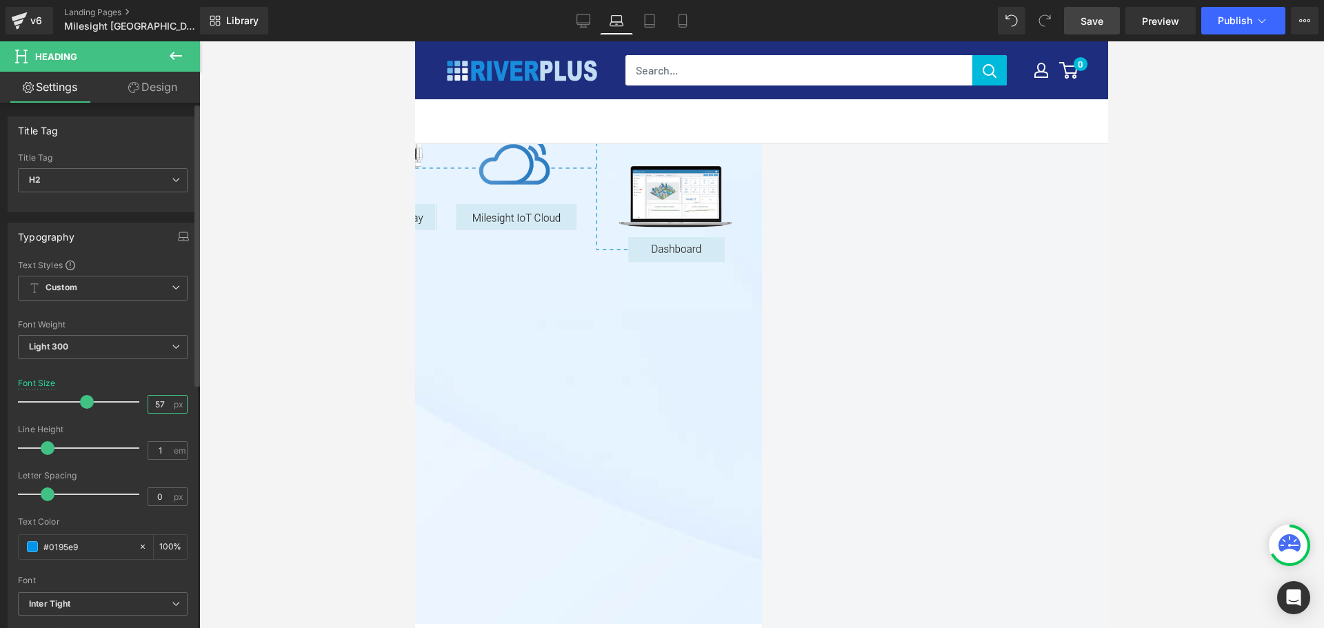
drag, startPoint x: 161, startPoint y: 401, endPoint x: 114, endPoint y: 412, distance: 48.2
click at [114, 412] on div "Font Size 57 px" at bounding box center [103, 401] width 170 height 46
type input "55"
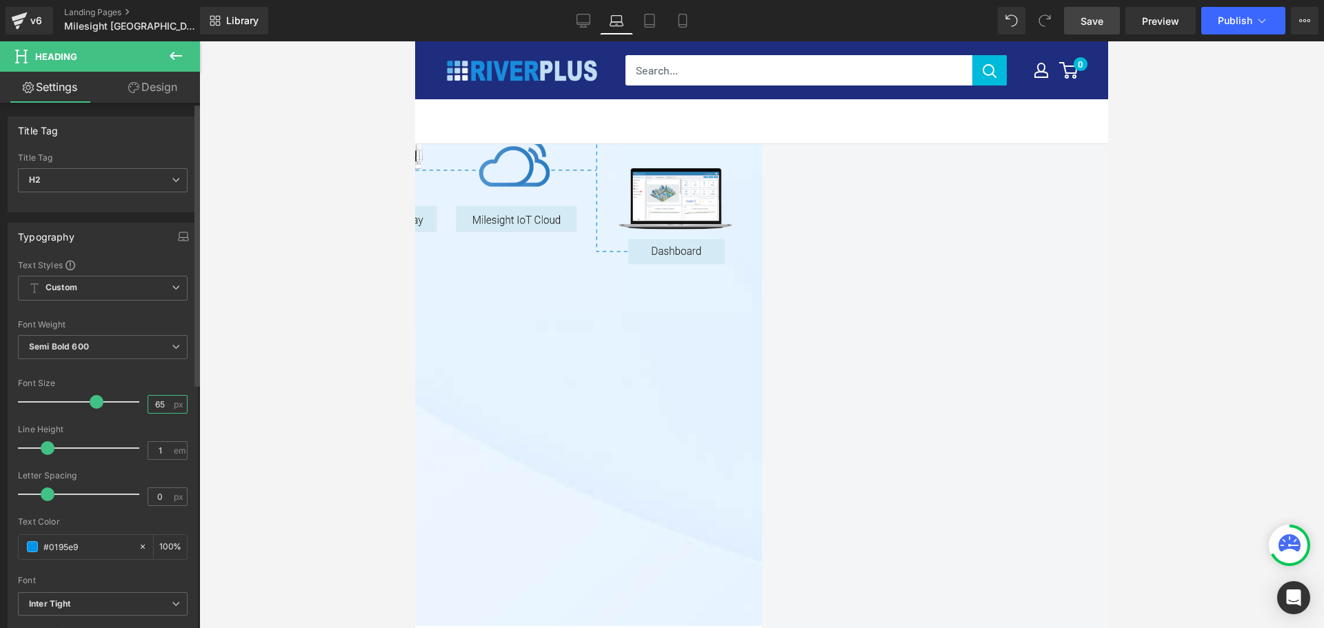
drag, startPoint x: 161, startPoint y: 405, endPoint x: 85, endPoint y: 405, distance: 76.5
click at [85, 405] on div "Font Size 65 px" at bounding box center [103, 401] width 170 height 46
type input "55"
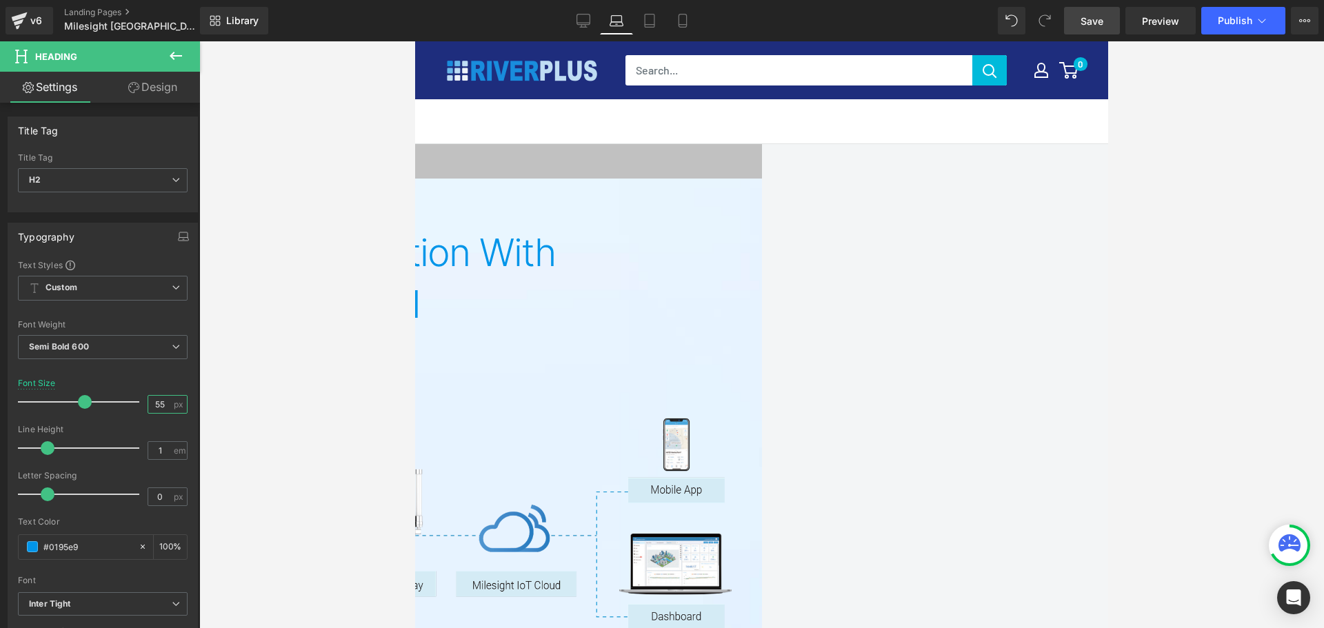
scroll to position [2068, 0]
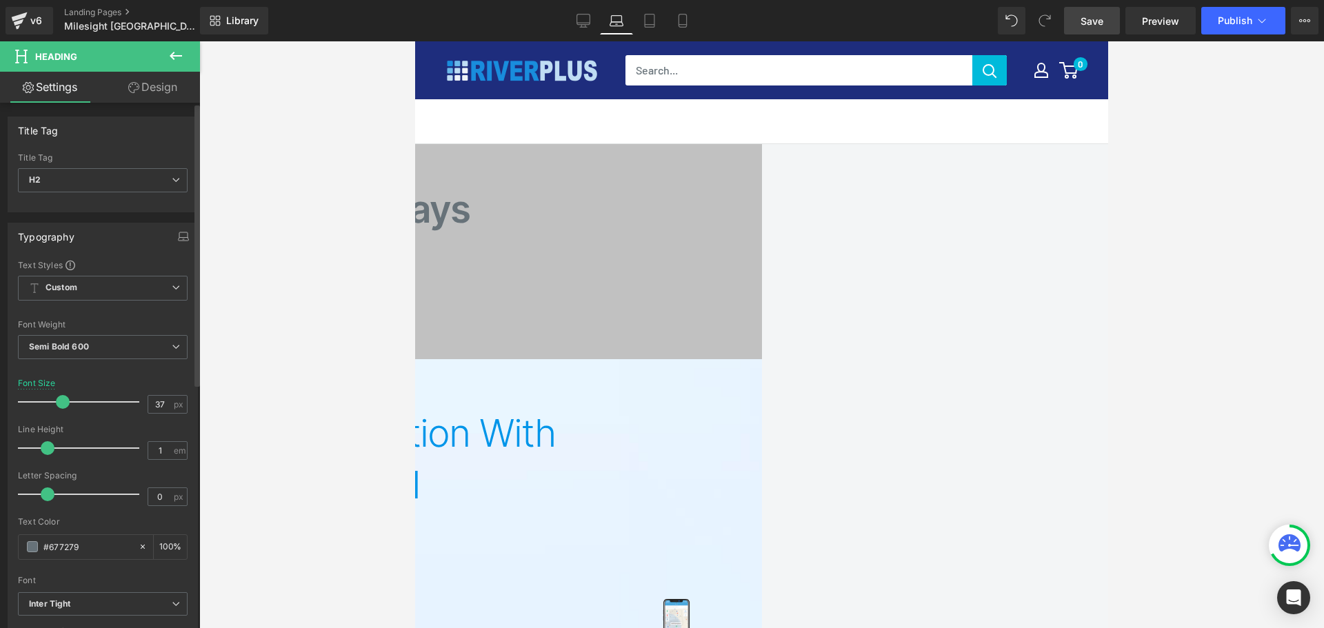
drag, startPoint x: 79, startPoint y: 402, endPoint x: 59, endPoint y: 403, distance: 20.7
click at [59, 403] on span at bounding box center [63, 402] width 14 height 14
drag, startPoint x: 161, startPoint y: 401, endPoint x: 140, endPoint y: 401, distance: 21.4
click at [140, 401] on div "Font Size 37 px" at bounding box center [103, 401] width 170 height 46
type input "38"
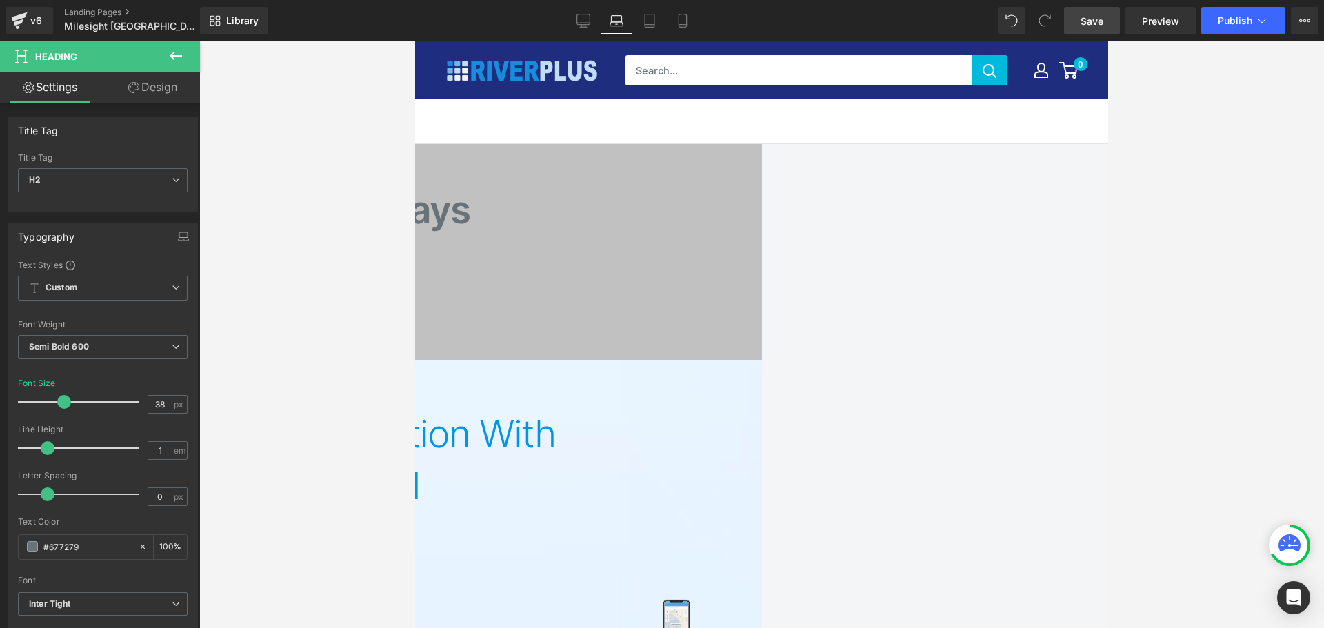
drag, startPoint x: 863, startPoint y: 265, endPoint x: 824, endPoint y: 267, distance: 39.4
click at [734, 229] on h2 "LoRaWAN® Gateways" at bounding box center [416, 210] width 638 height 38
drag, startPoint x: 161, startPoint y: 405, endPoint x: 92, endPoint y: 411, distance: 69.2
click at [92, 411] on div "Font Size 55 px" at bounding box center [103, 401] width 170 height 46
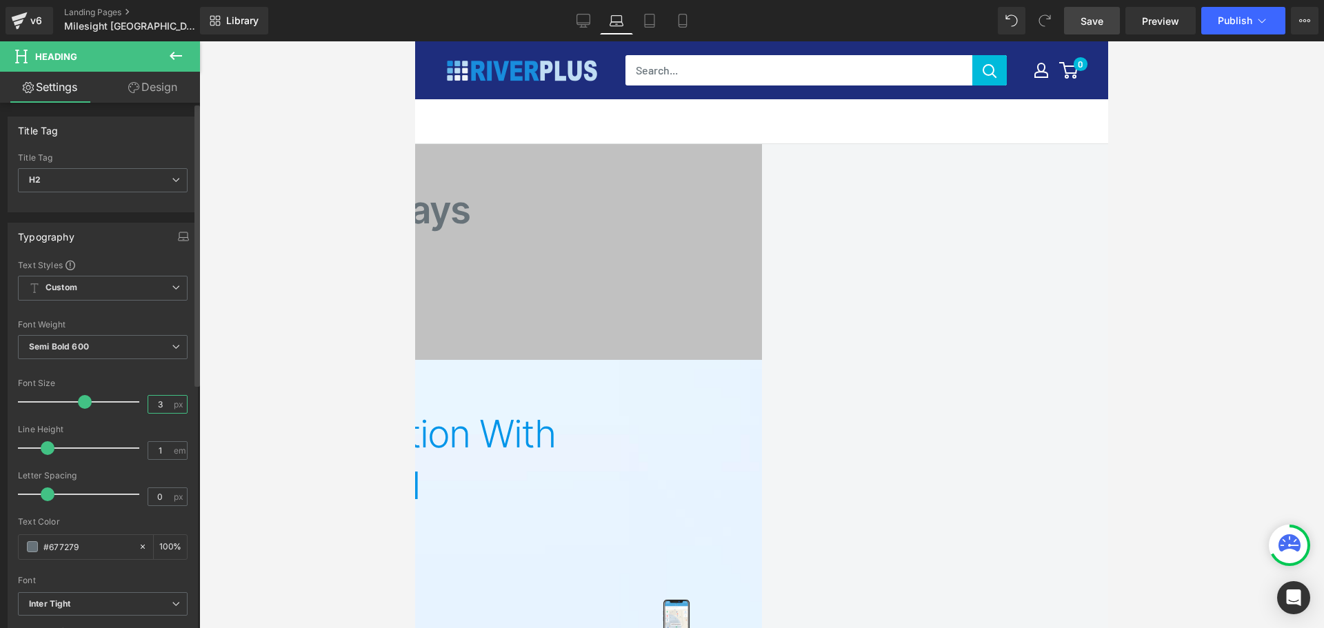
type input "38"
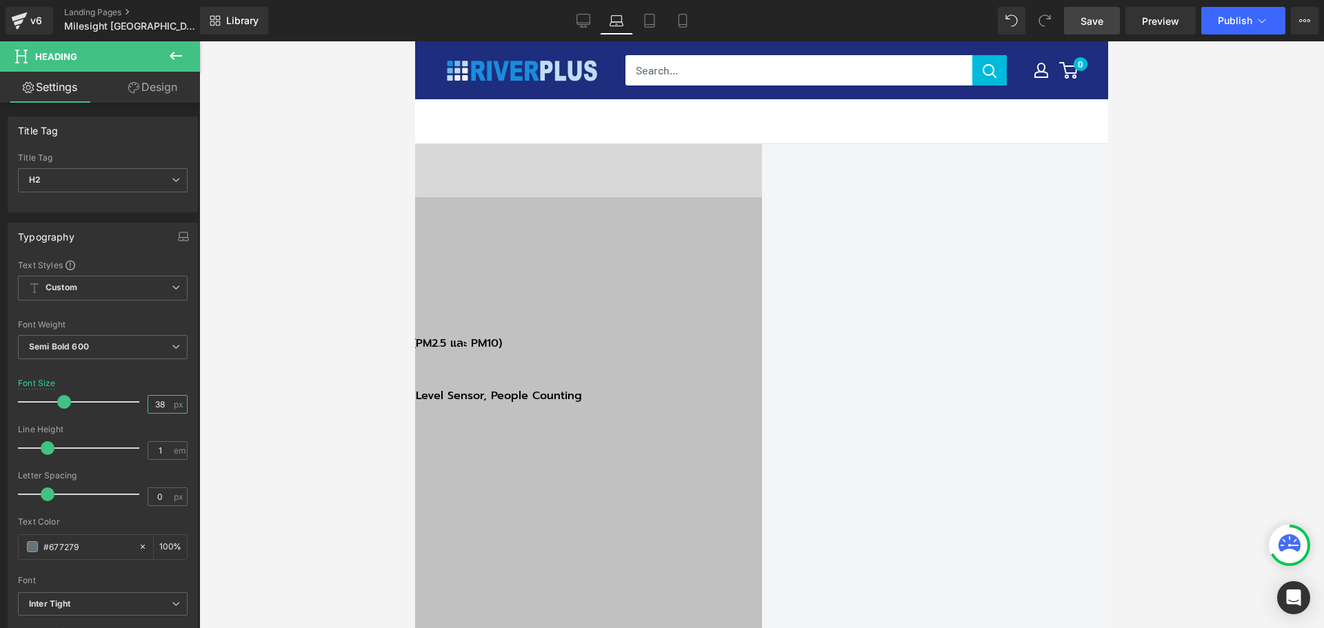
scroll to position [1586, 0]
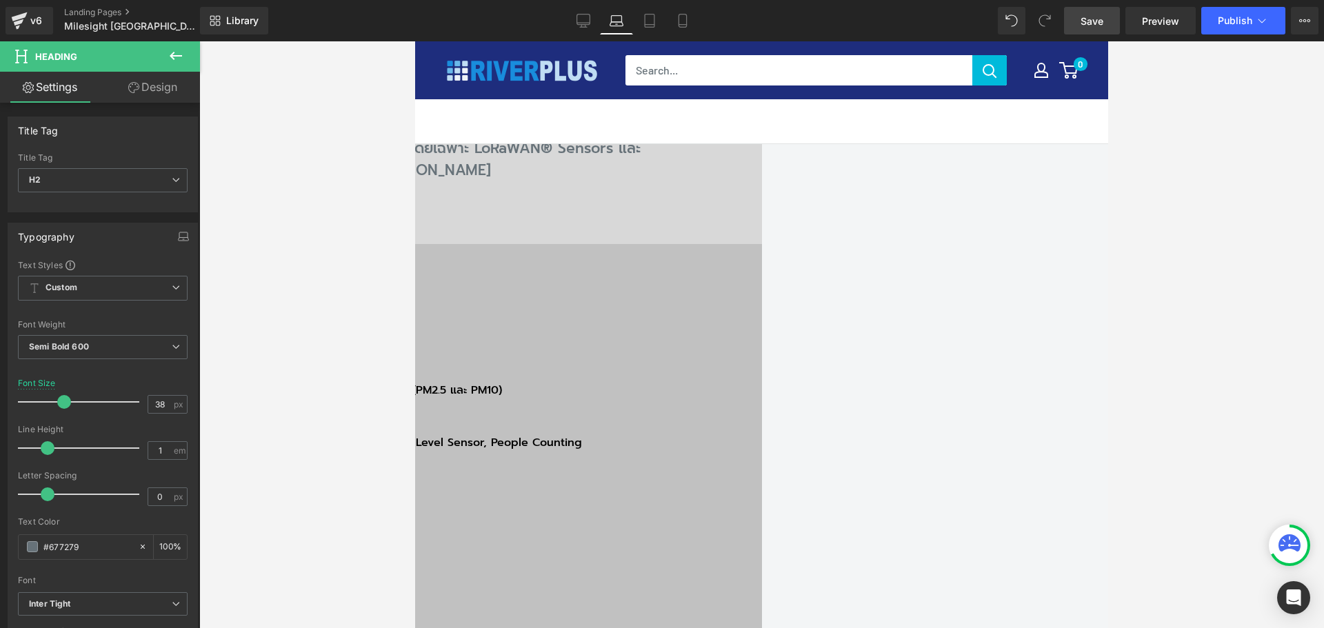
click at [674, 58] on h2 "Milesight [GEOGRAPHIC_DATA]" at bounding box center [416, 37] width 638 height 41
click at [614, 58] on h2 "Milesight [GEOGRAPHIC_DATA]" at bounding box center [416, 37] width 638 height 41
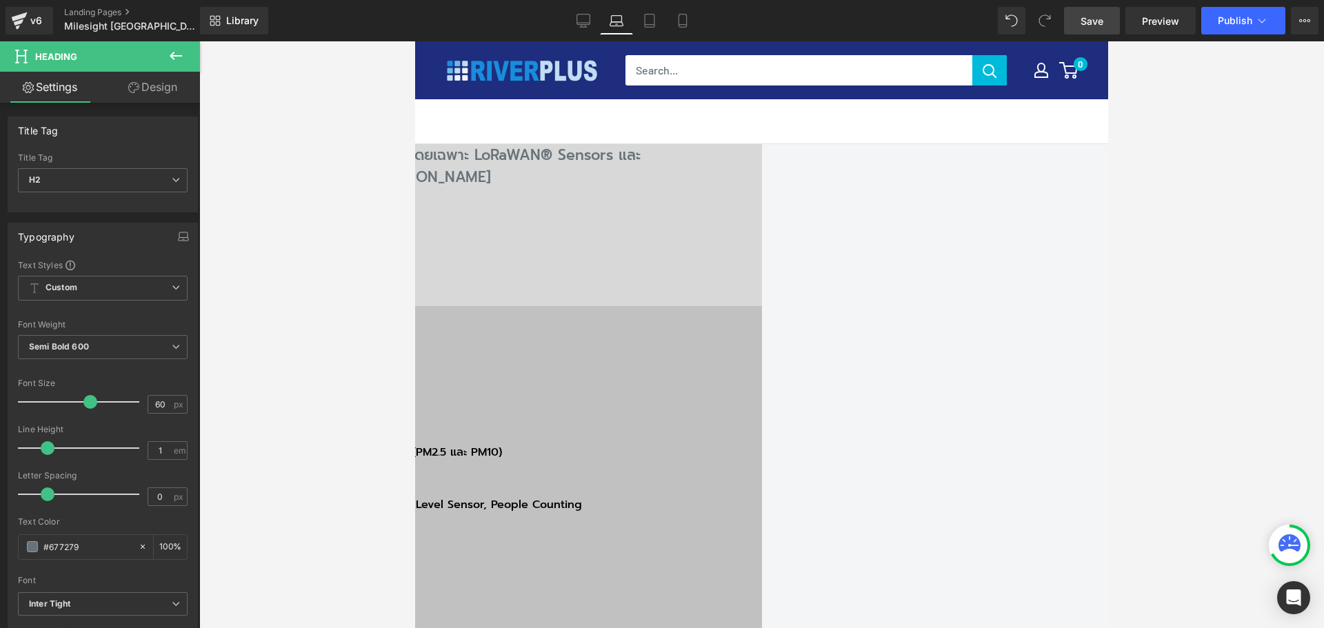
click at [1058, 19] on link "Save" at bounding box center [1092, 21] width 56 height 28
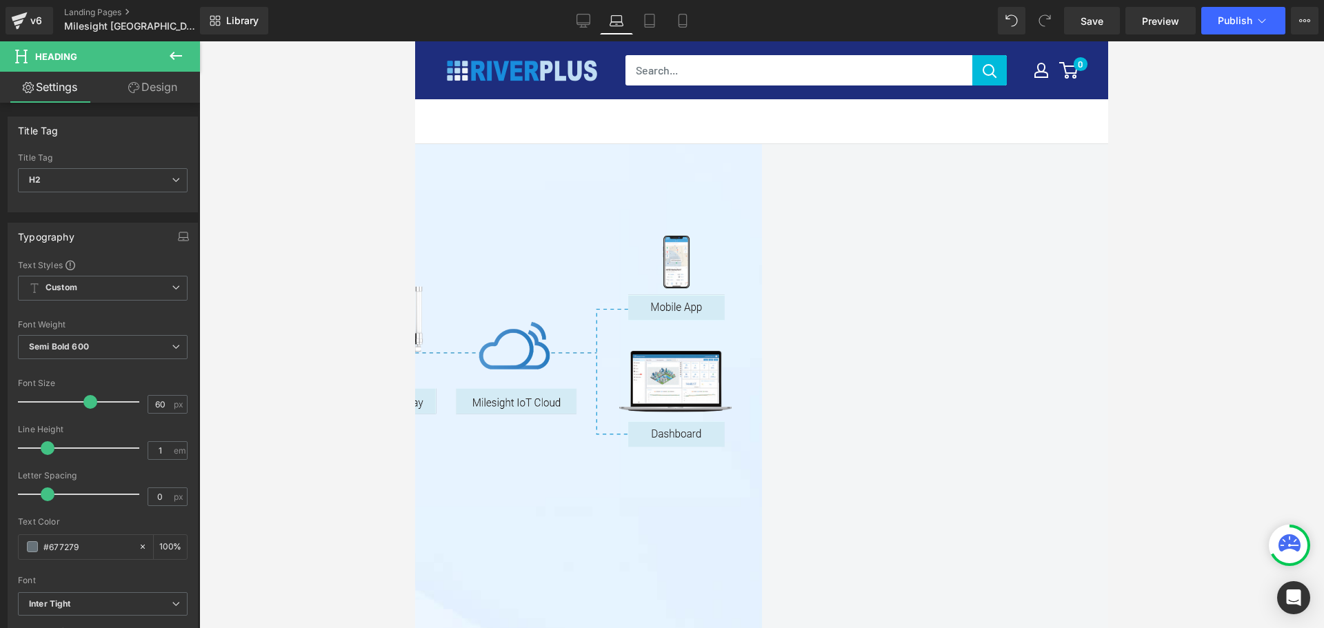
scroll to position [2620, 0]
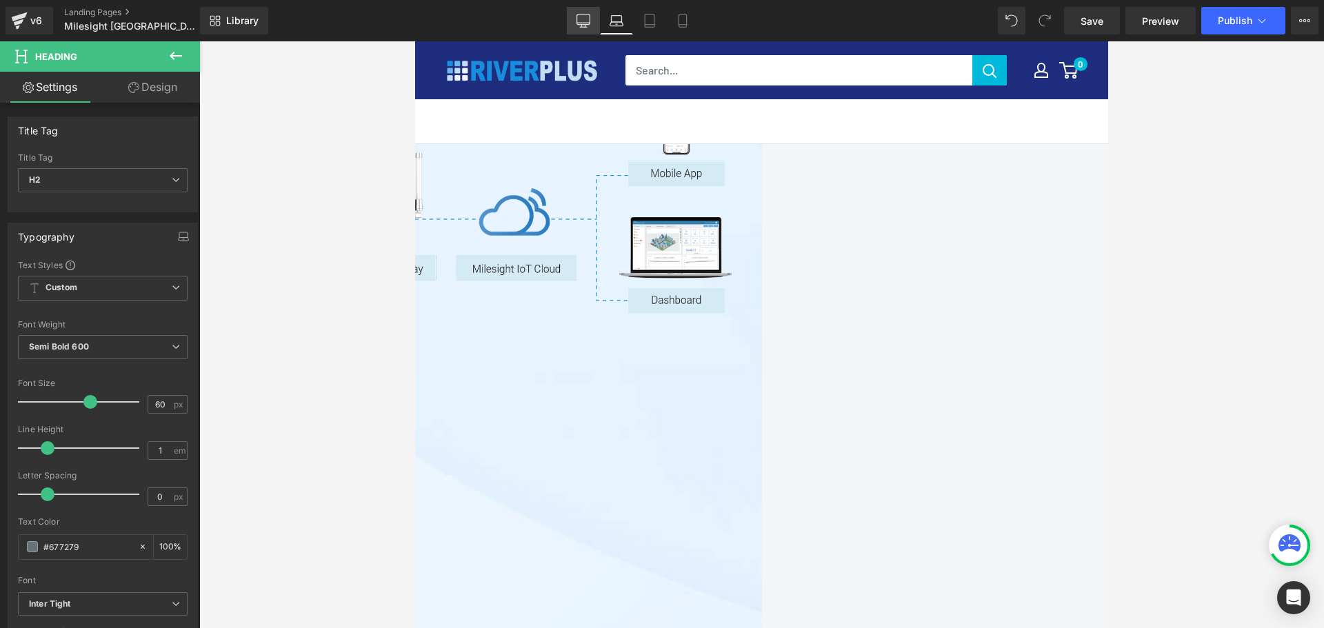
click at [581, 21] on icon at bounding box center [583, 21] width 14 height 14
type input "100"
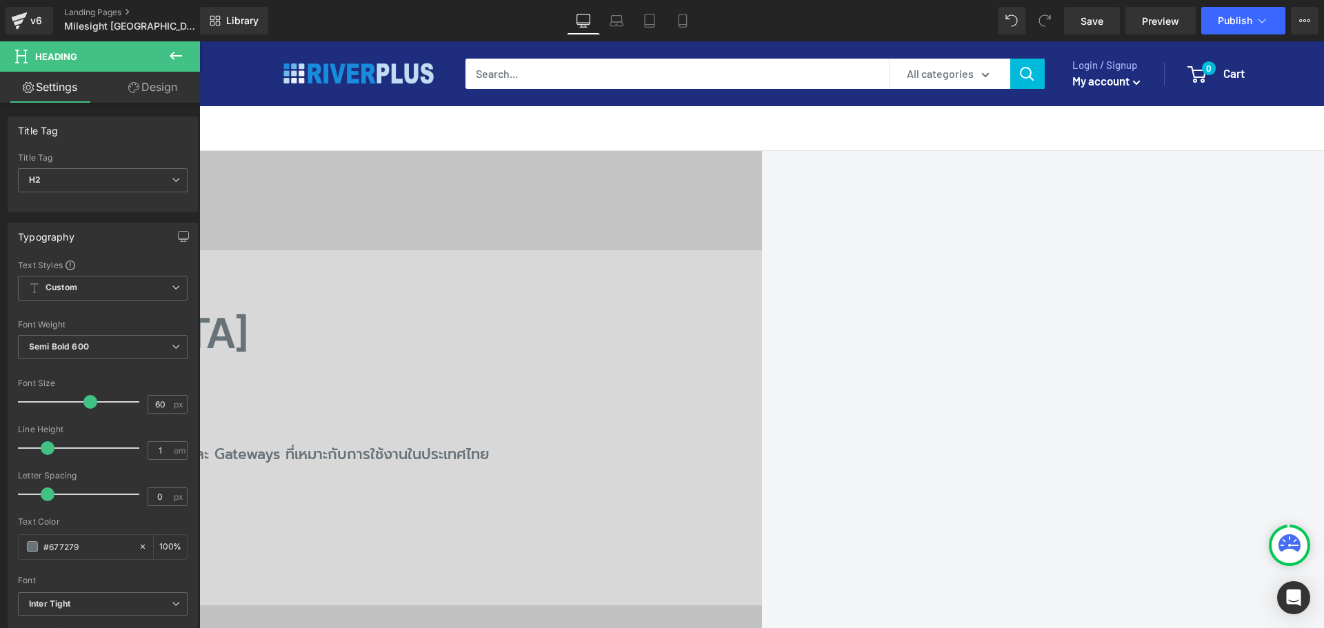
scroll to position [1308, 0]
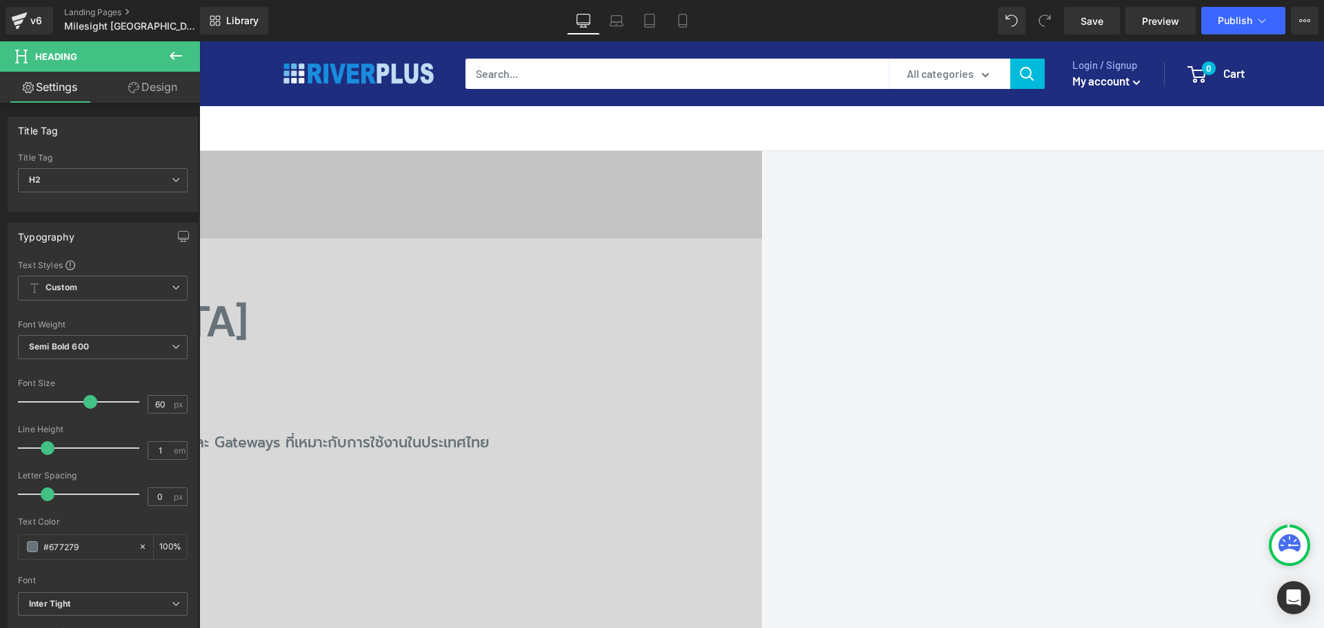
click at [1058, 28] on link "Preview" at bounding box center [1160, 21] width 70 height 28
click at [1058, 36] on div "Library Desktop Desktop Laptop Tablet Mobile Save Preview Publish Scheduled Vie…" at bounding box center [762, 20] width 1124 height 41
click at [1058, 26] on span "Save" at bounding box center [1091, 21] width 23 height 14
